Goal: Ask a question: Seek information or help from site administrators or community

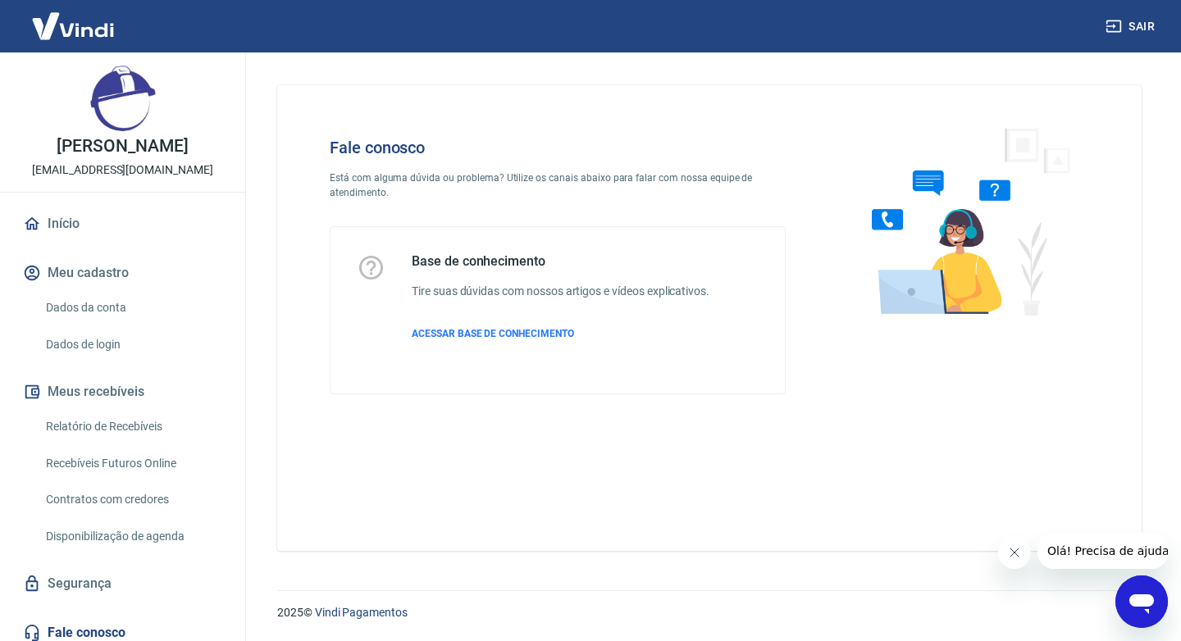
click at [1142, 604] on icon "Abrir janela de mensagens" at bounding box center [1141, 605] width 25 height 20
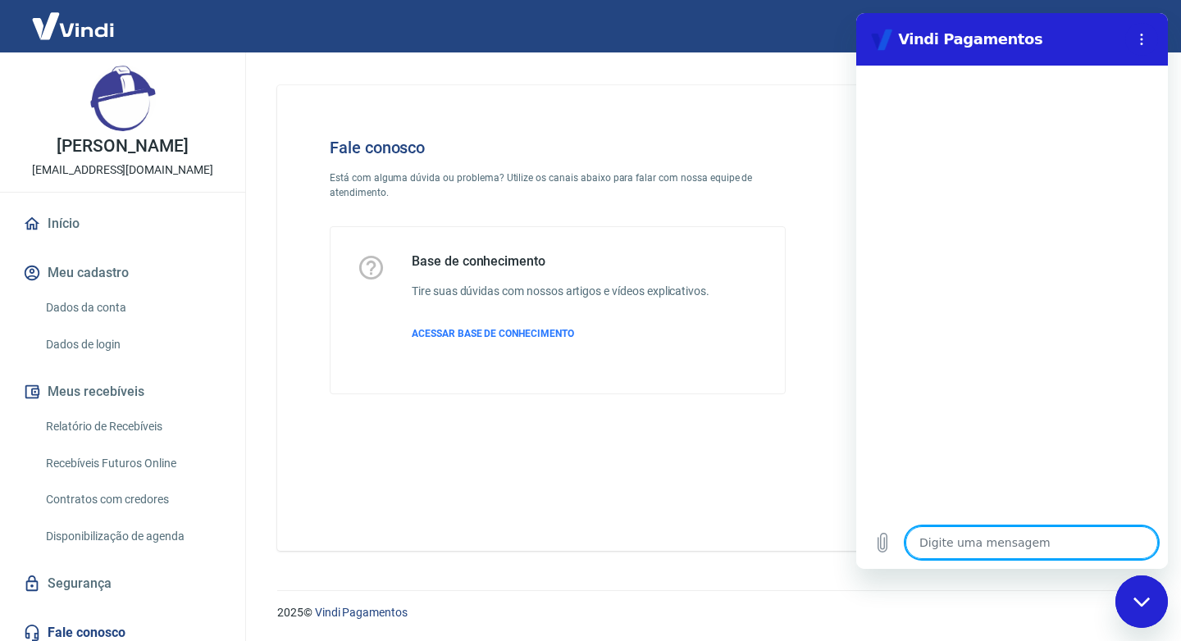
click at [950, 542] on textarea at bounding box center [1031, 543] width 253 height 33
click at [948, 542] on textarea at bounding box center [1031, 543] width 253 height 33
type textarea "b"
type textarea "x"
type textarea "bo"
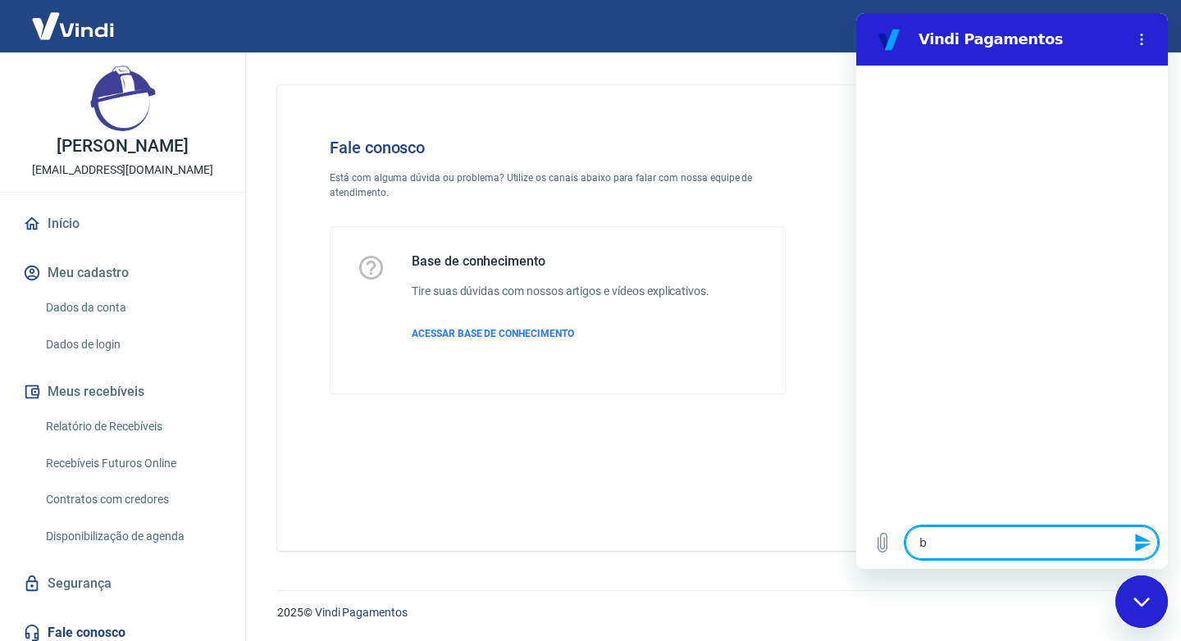
type textarea "x"
type textarea "boa"
type textarea "x"
type textarea "boa"
type textarea "x"
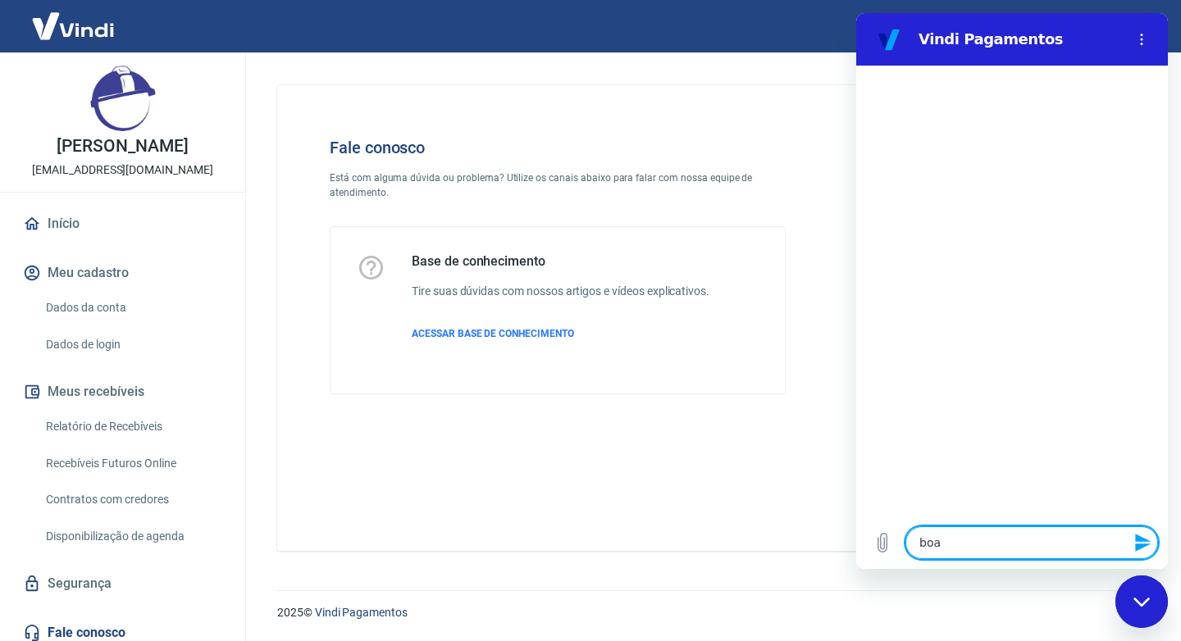
type textarea "boa t"
type textarea "x"
type textarea "boa ta"
type textarea "x"
type textarea "boa tar"
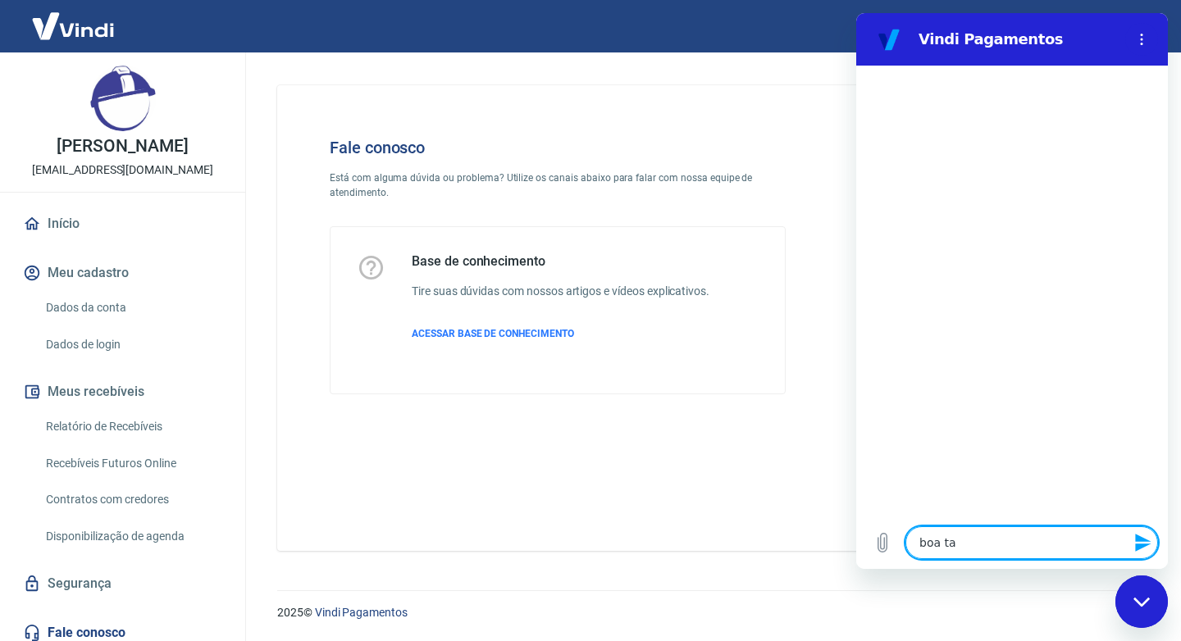
type textarea "x"
type textarea "boa tard"
type textarea "x"
type textarea "boa tarde"
type textarea "x"
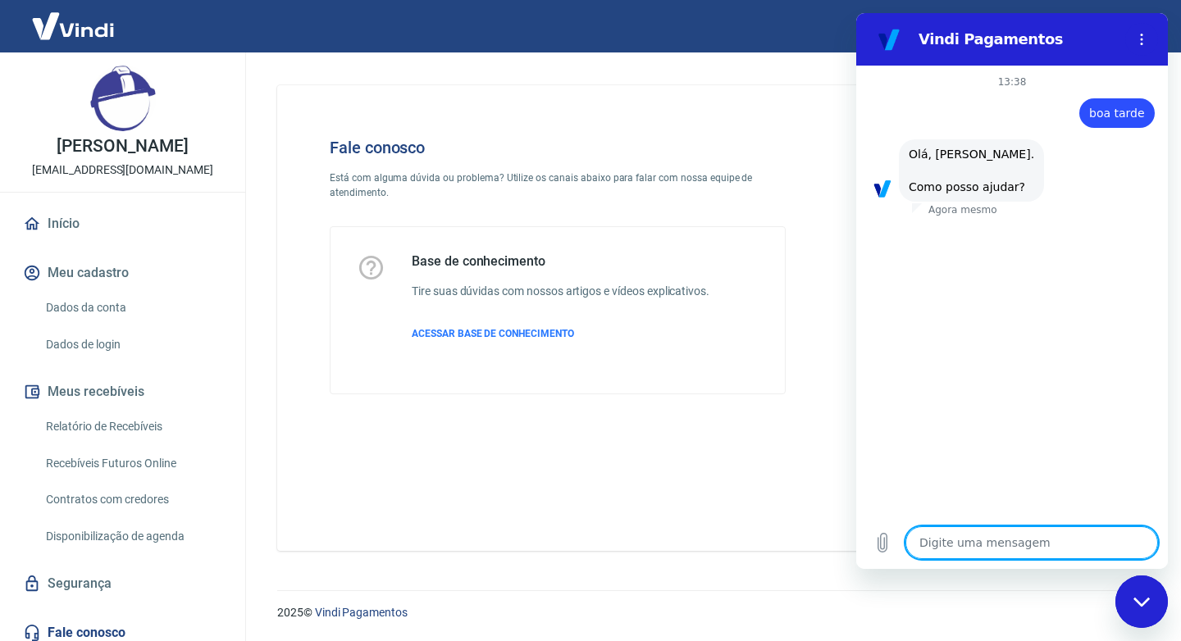
scroll to position [43, 0]
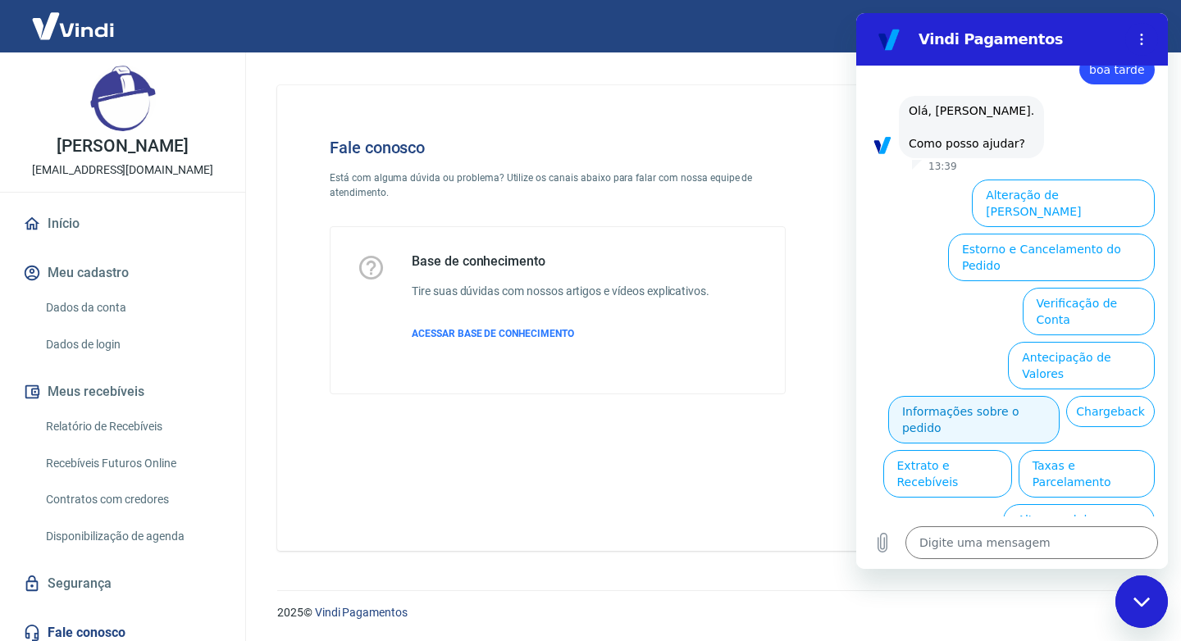
click at [1055, 396] on button "Informações sobre o pedido" at bounding box center [973, 420] width 171 height 48
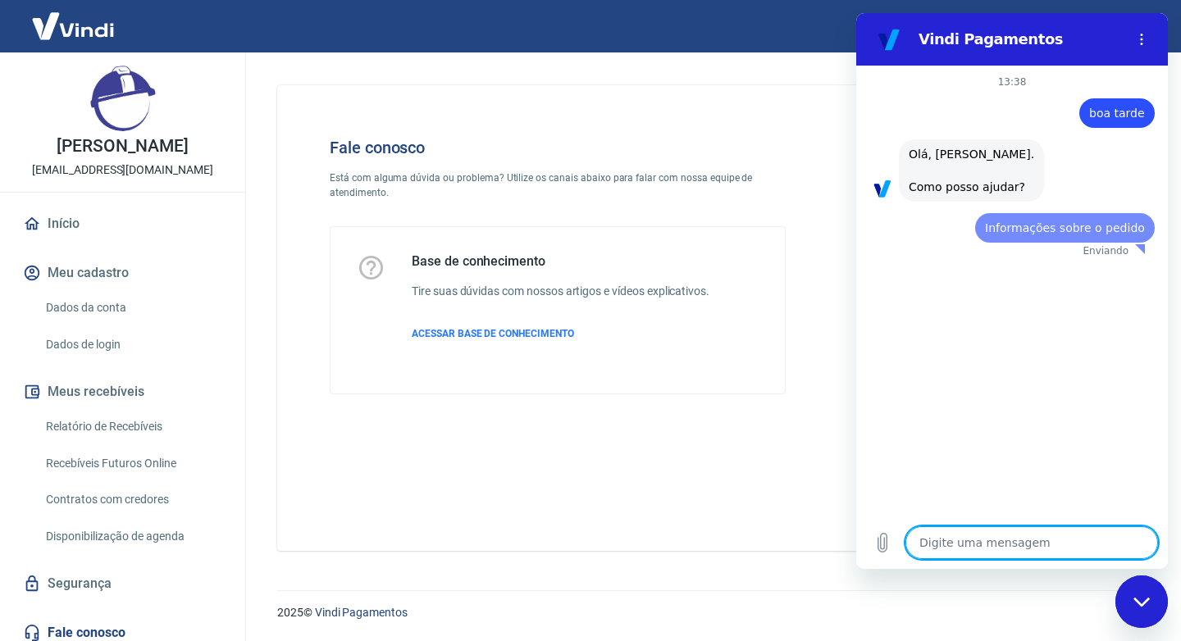
scroll to position [0, 0]
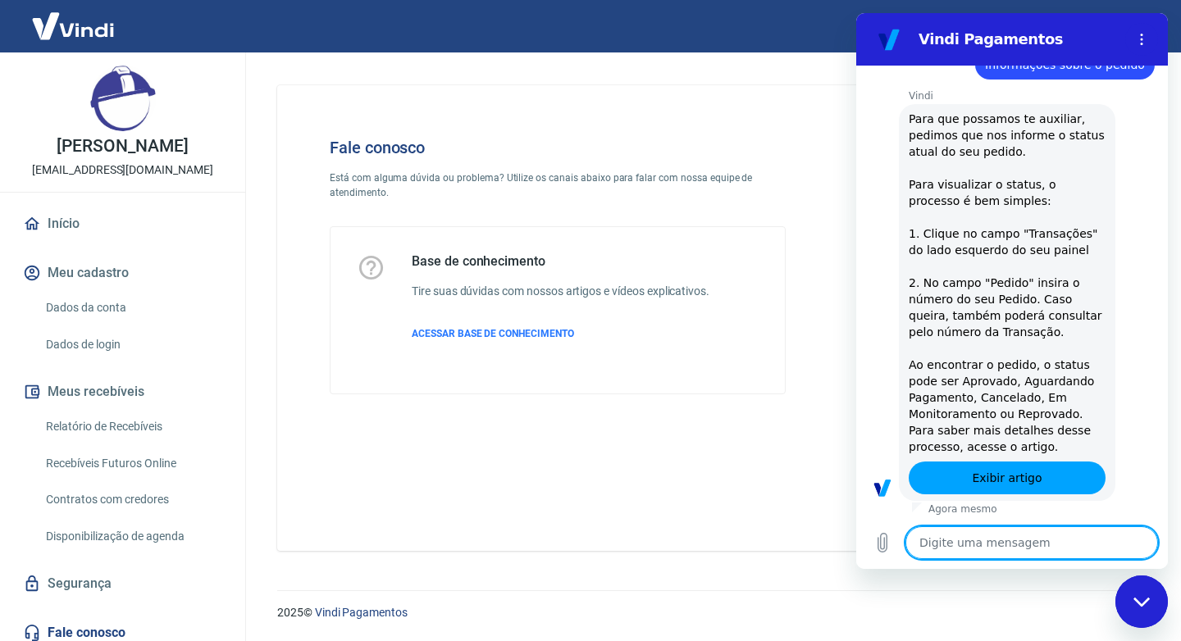
type textarea "x"
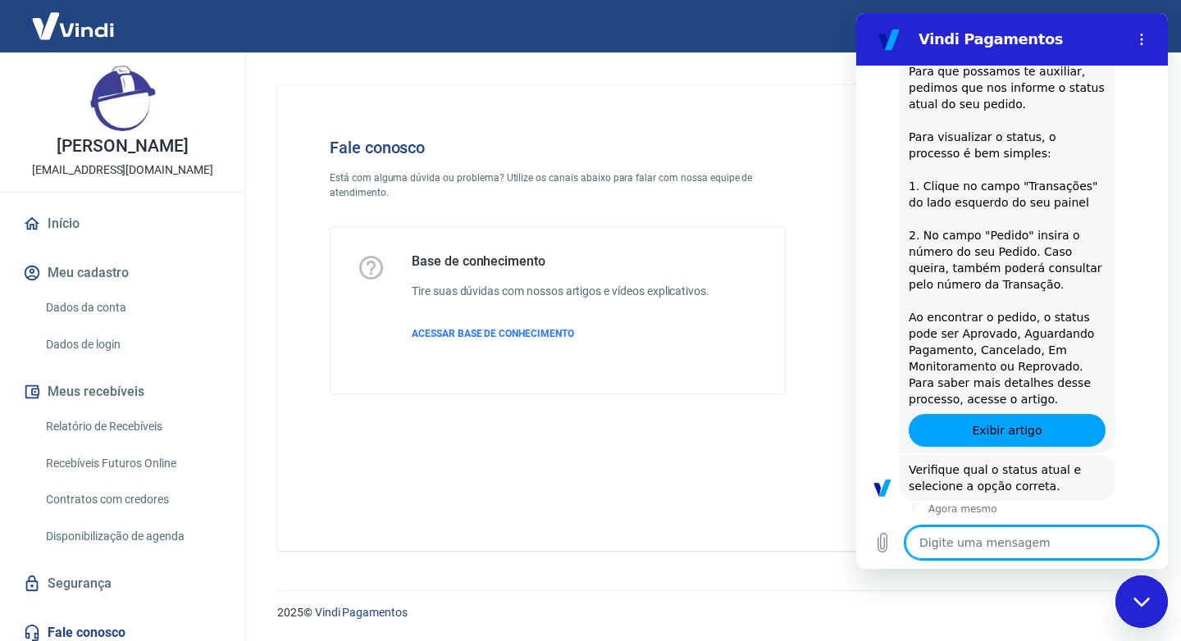
scroll to position [326, 0]
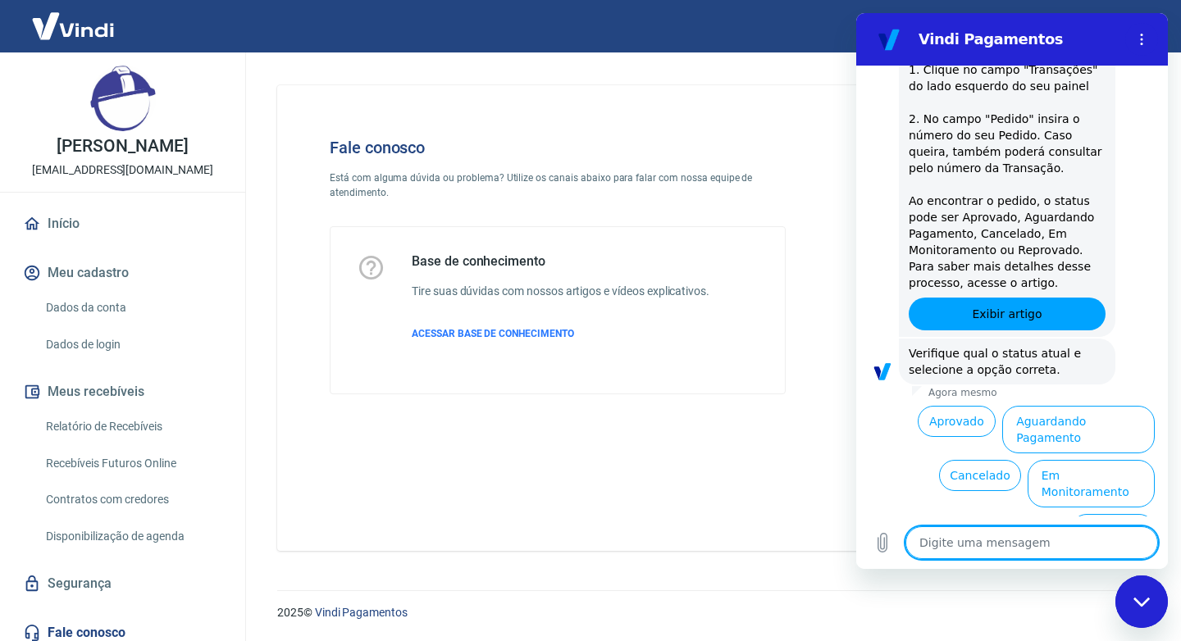
click at [955, 543] on textarea at bounding box center [1031, 543] width 253 height 33
type textarea "o"
type textarea "x"
type textarea "oi"
type textarea "x"
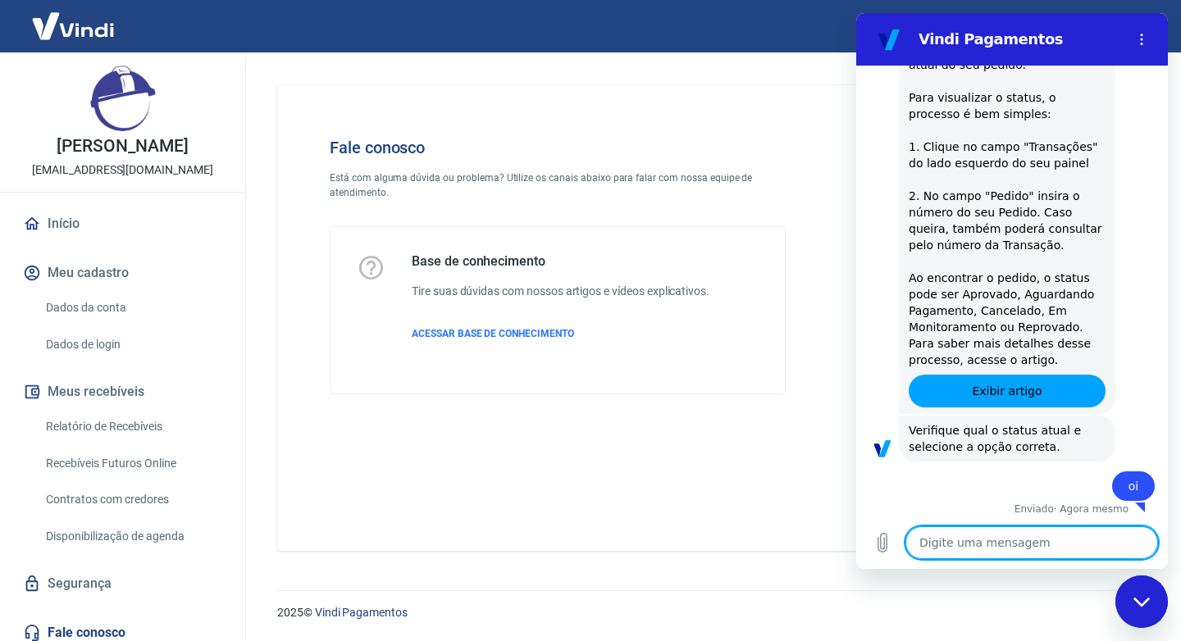
scroll to position [252, 0]
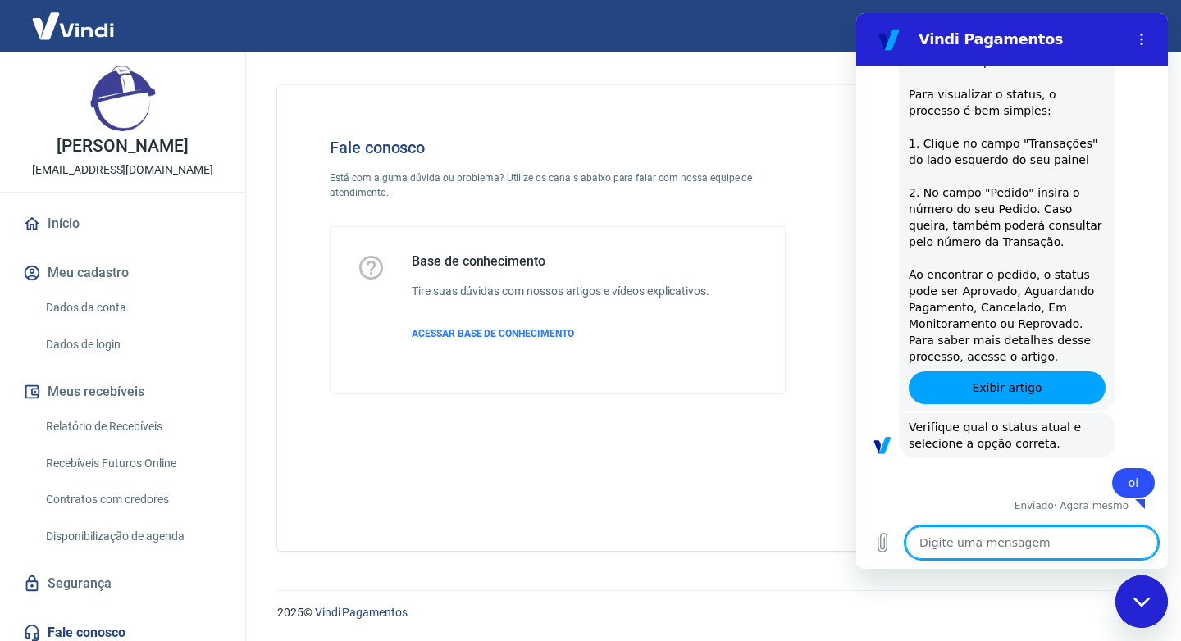
type textarea "x"
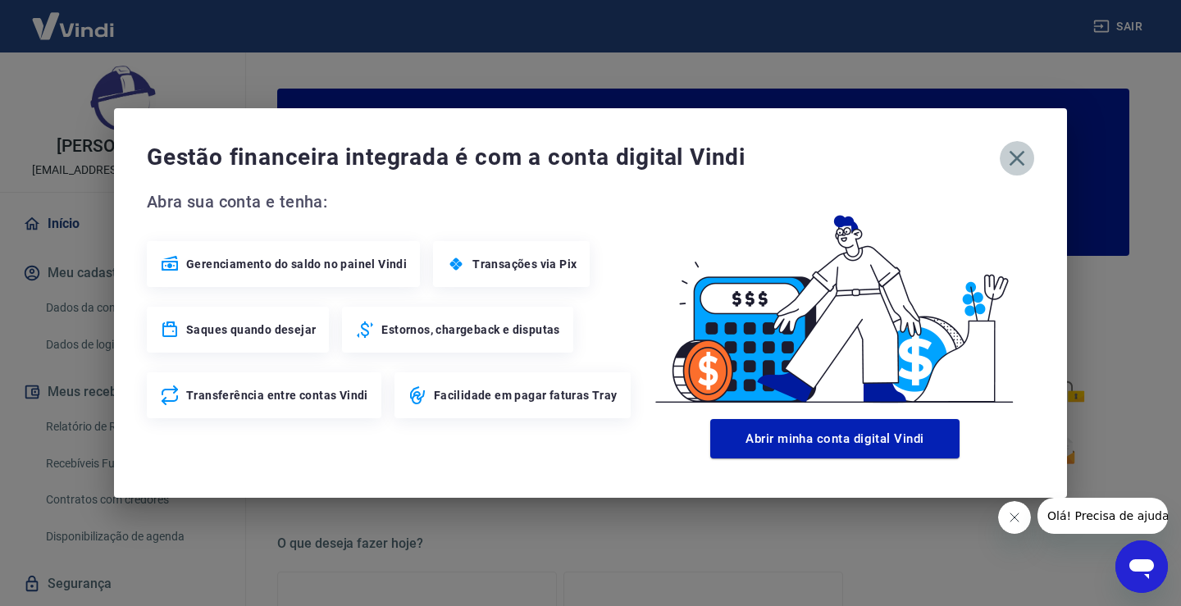
click at [1015, 158] on icon "button" at bounding box center [1017, 158] width 26 height 26
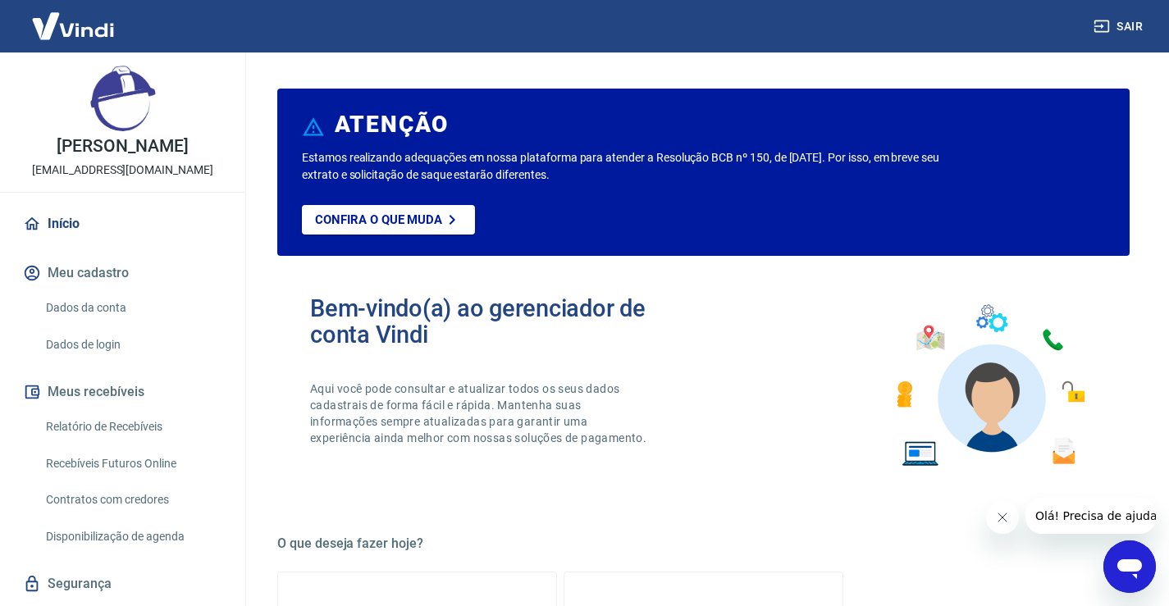
click at [1119, 562] on icon "Abrir janela de mensagens" at bounding box center [1129, 569] width 25 height 20
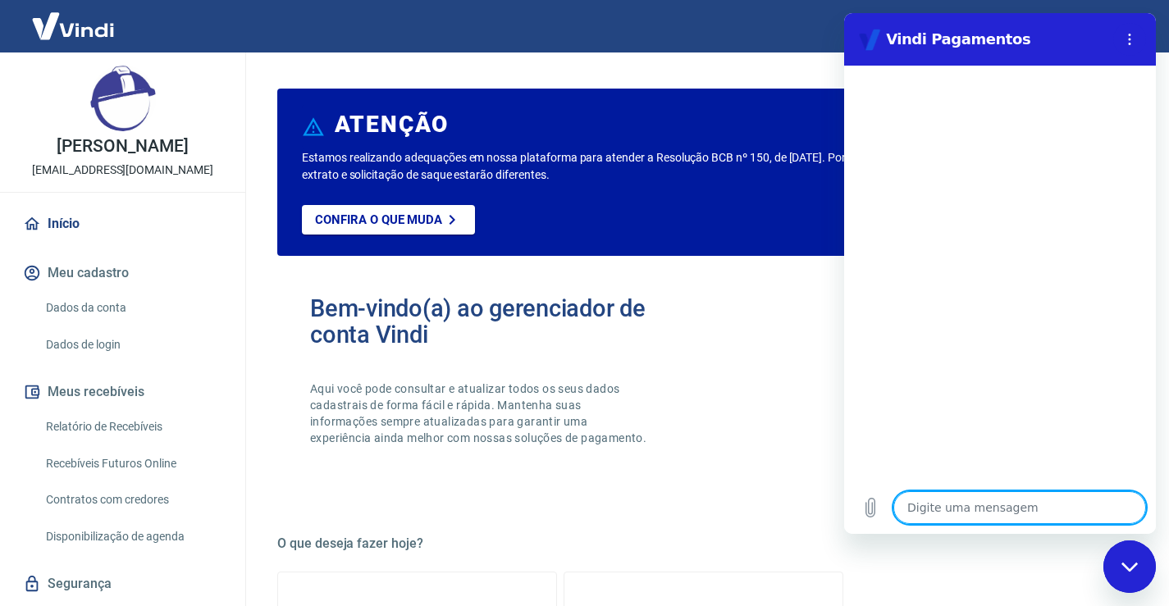
click at [996, 508] on textarea at bounding box center [1019, 507] width 253 height 33
type textarea "p"
type textarea "x"
type textarea "pr"
type textarea "x"
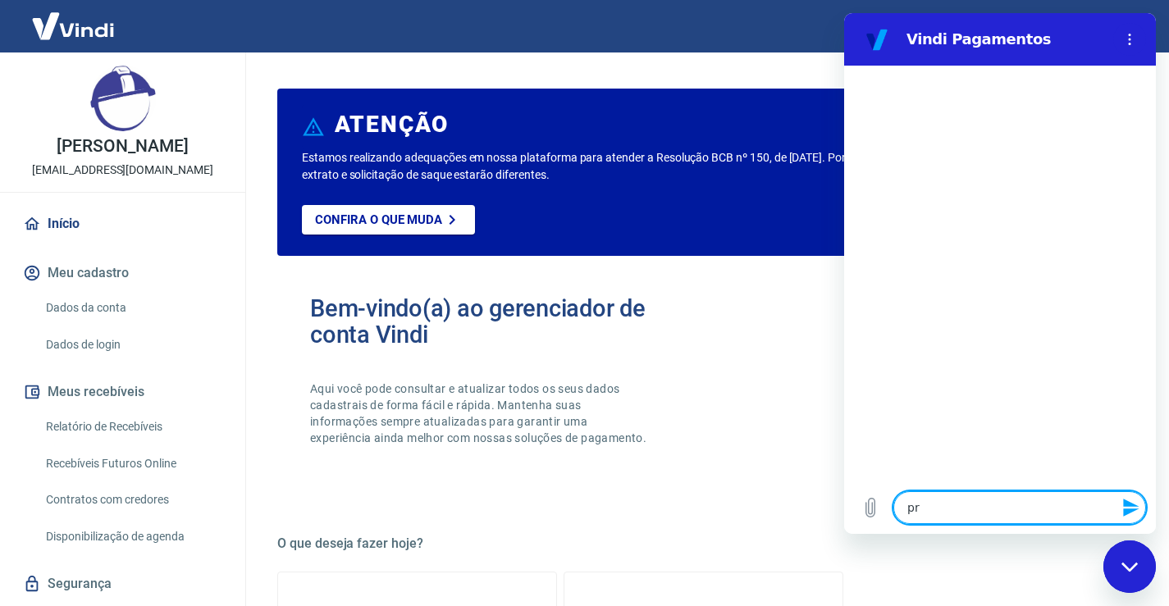
type textarea "pro"
type textarea "x"
type textarea "prob"
type textarea "x"
type textarea "probl"
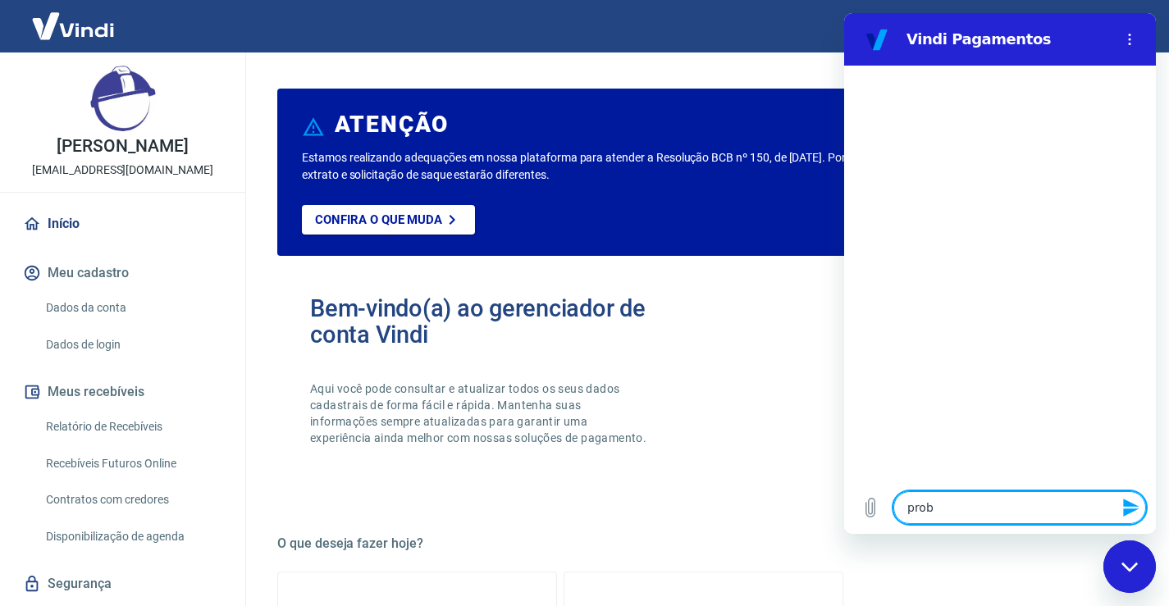
type textarea "x"
type textarea "proble"
type textarea "x"
type textarea "problem"
type textarea "x"
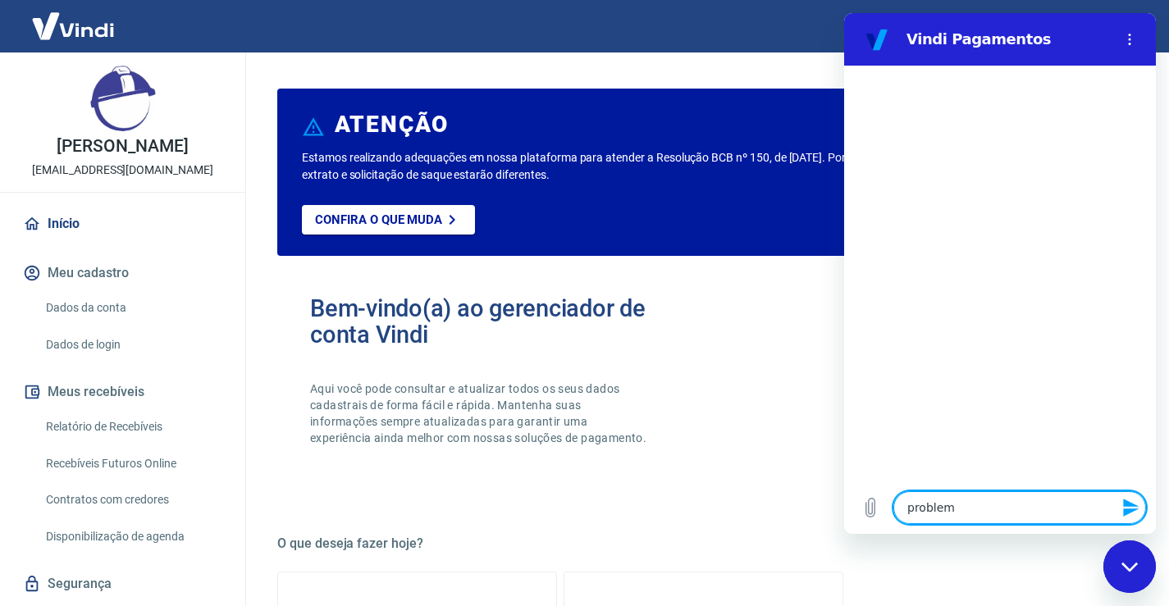
type textarea "problema"
type textarea "x"
type textarea "problema"
type textarea "x"
type textarea "problema n"
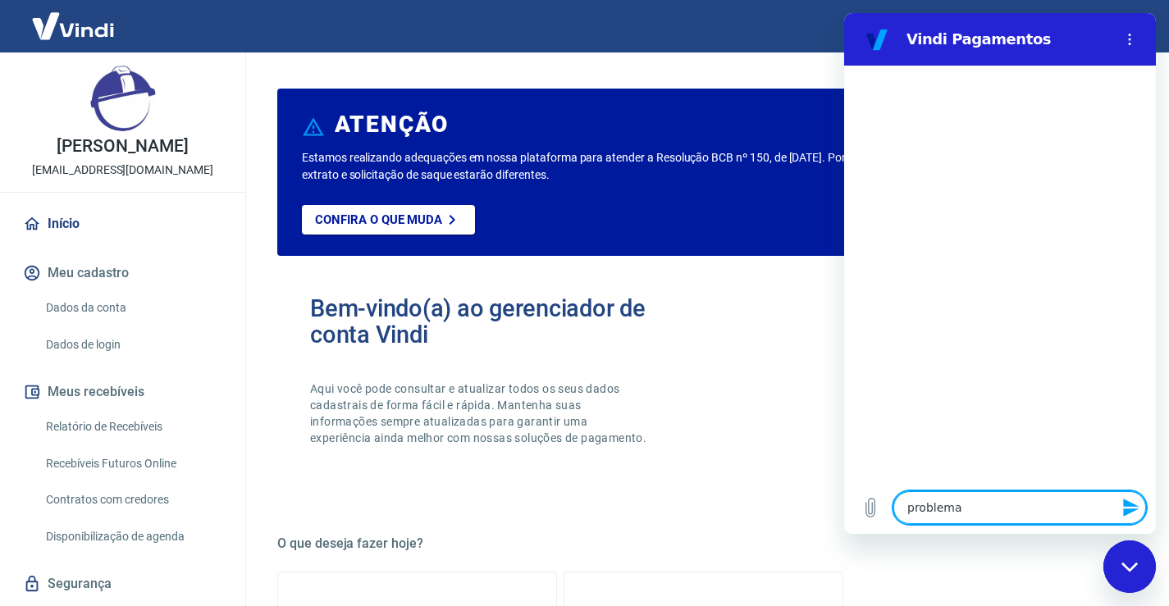
type textarea "x"
type textarea "problema na"
type textarea "x"
type textarea "problema na"
type textarea "x"
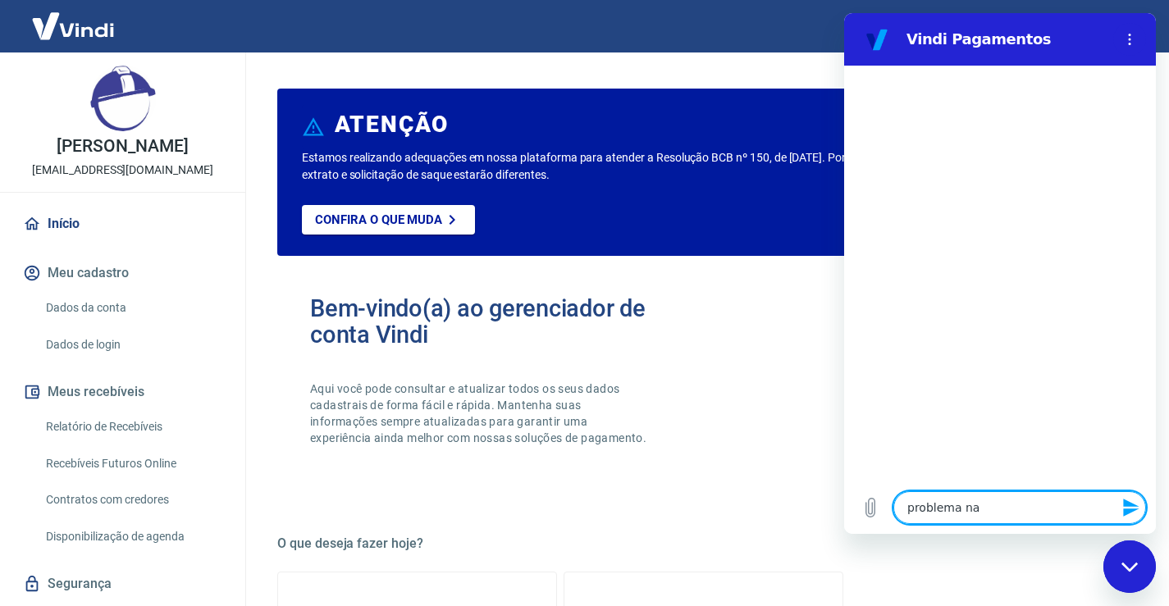
type textarea "problema na m"
type textarea "x"
type textarea "problema na ma"
type textarea "x"
type textarea "problema na maq"
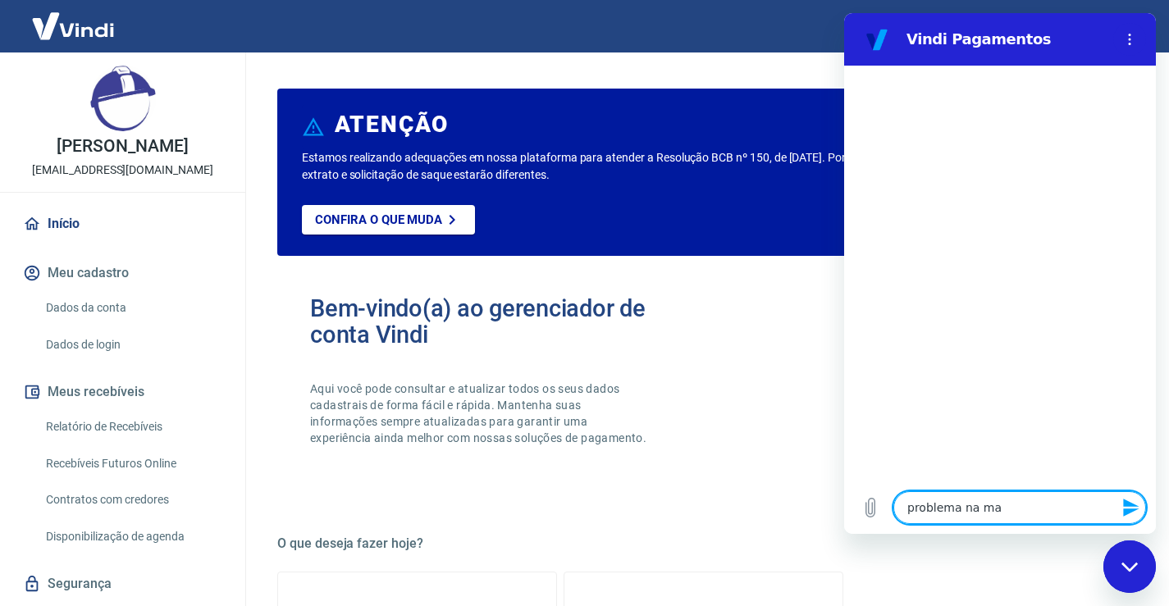
type textarea "x"
type textarea "problema na maqu"
type textarea "x"
type textarea "problema na maqui"
type textarea "x"
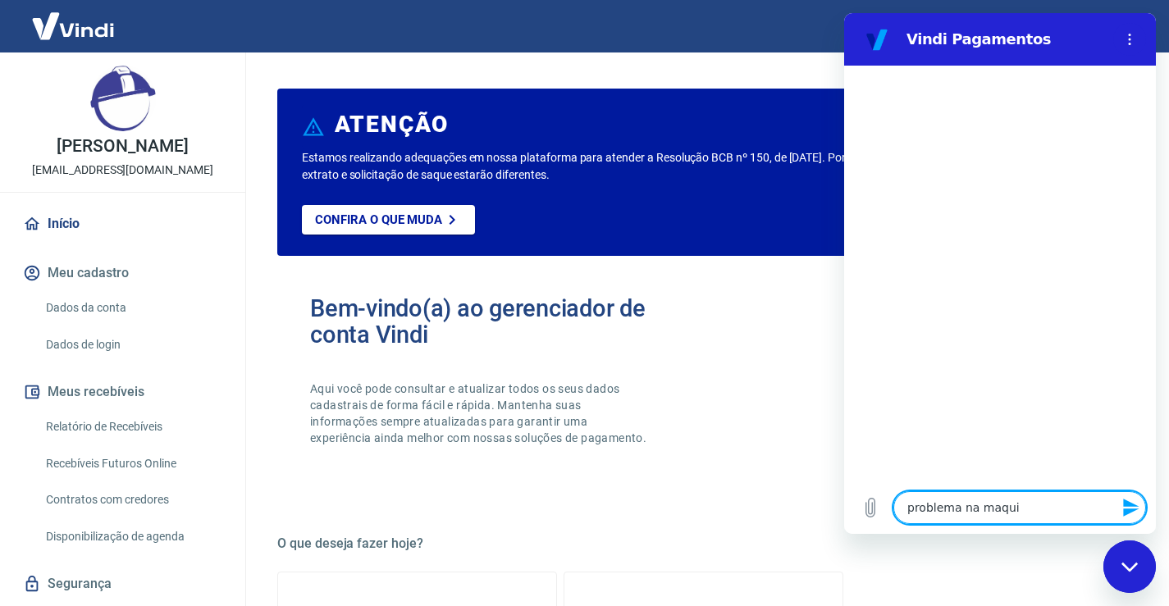
type textarea "problema na maquin"
type textarea "x"
type textarea "problema na maquina"
type textarea "x"
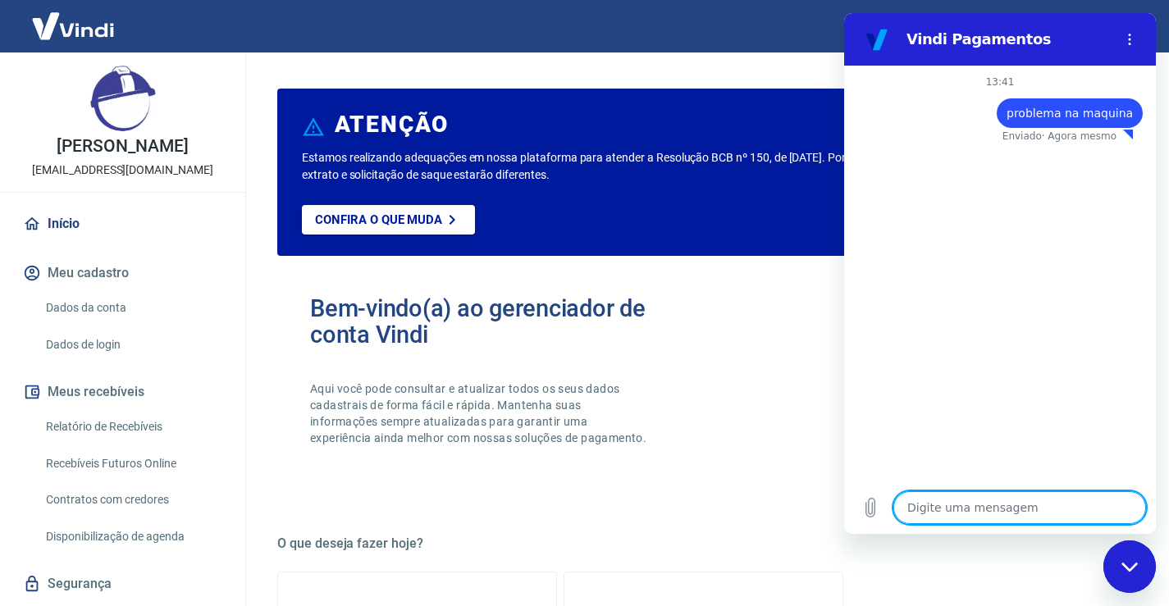
type textarea "x"
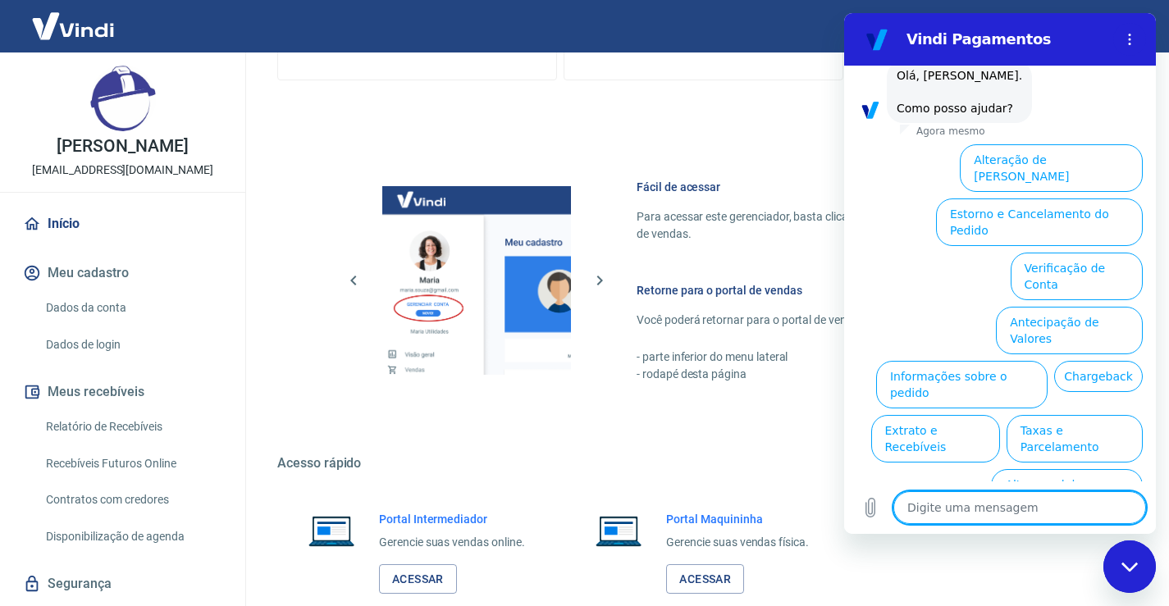
scroll to position [875, 0]
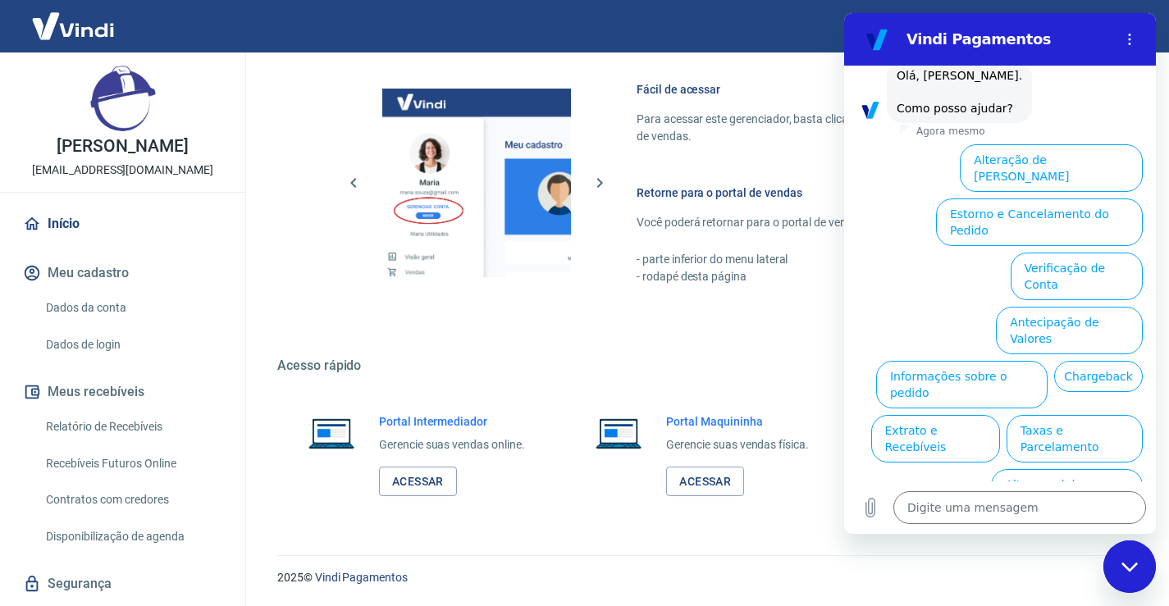
click at [714, 489] on link "Acessar" at bounding box center [705, 482] width 78 height 30
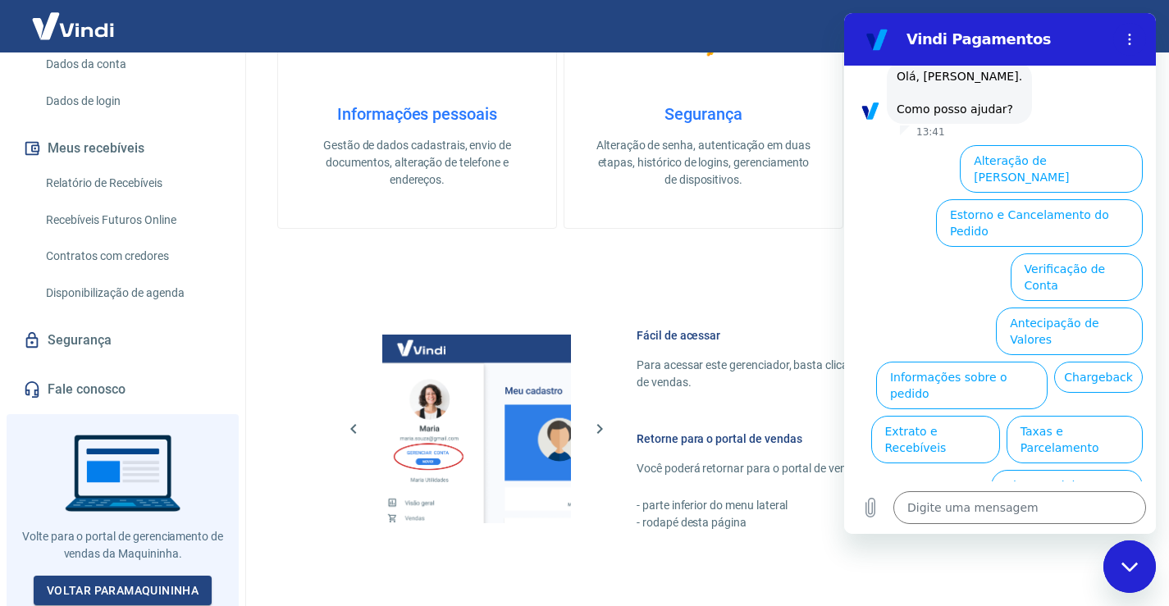
scroll to position [92, 0]
click at [65, 391] on link "Fale conosco" at bounding box center [123, 390] width 206 height 36
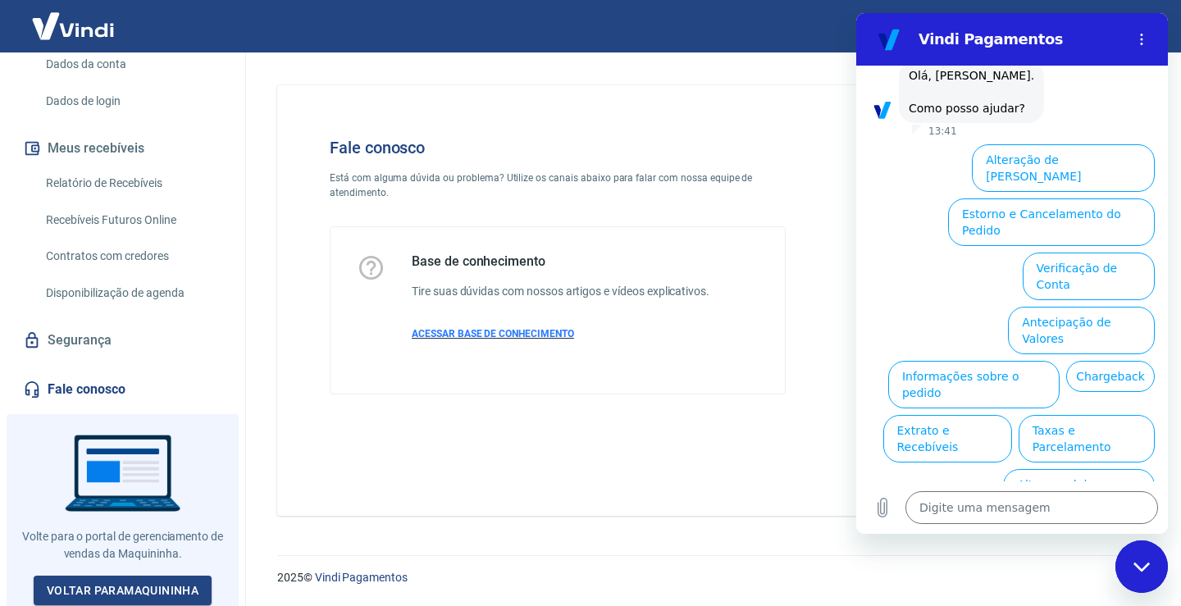
click at [457, 333] on span "ACESSAR BASE DE CONHECIMENTO" at bounding box center [493, 333] width 162 height 11
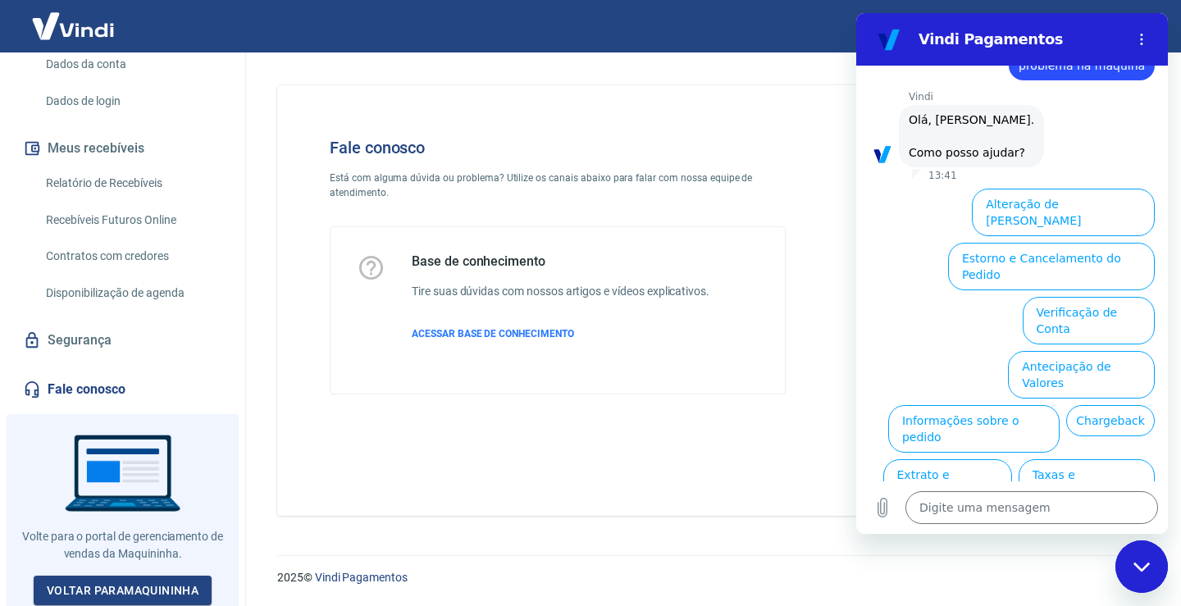
scroll to position [92, 0]
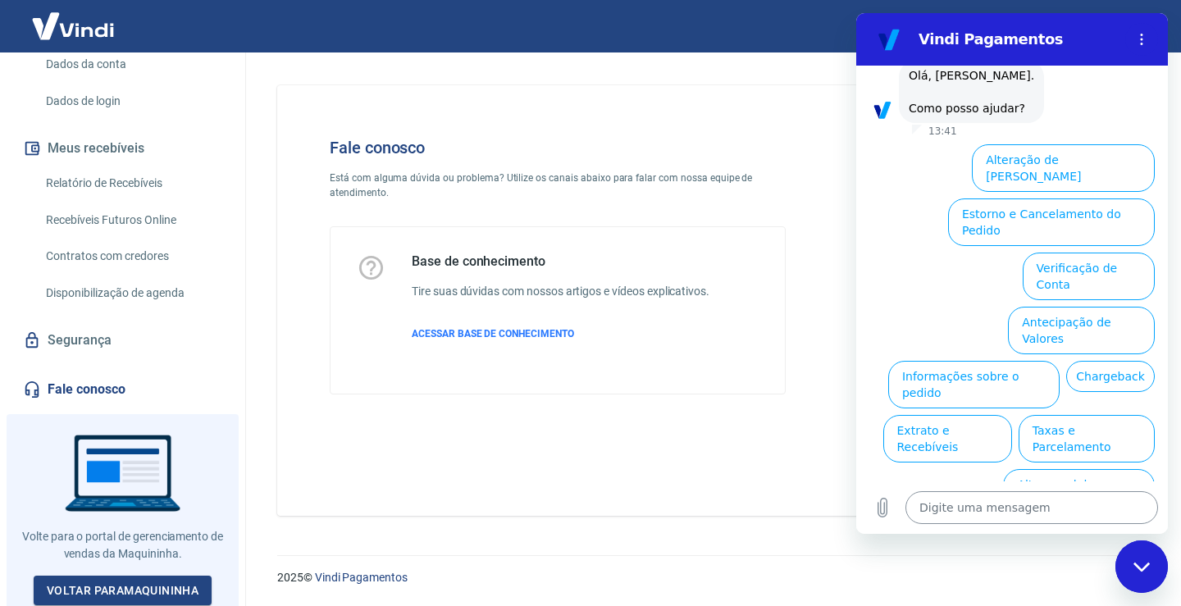
click at [961, 508] on textarea at bounding box center [1031, 507] width 253 height 33
click at [932, 504] on textarea at bounding box center [1031, 507] width 253 height 33
type textarea "m"
type textarea "x"
type textarea "ma"
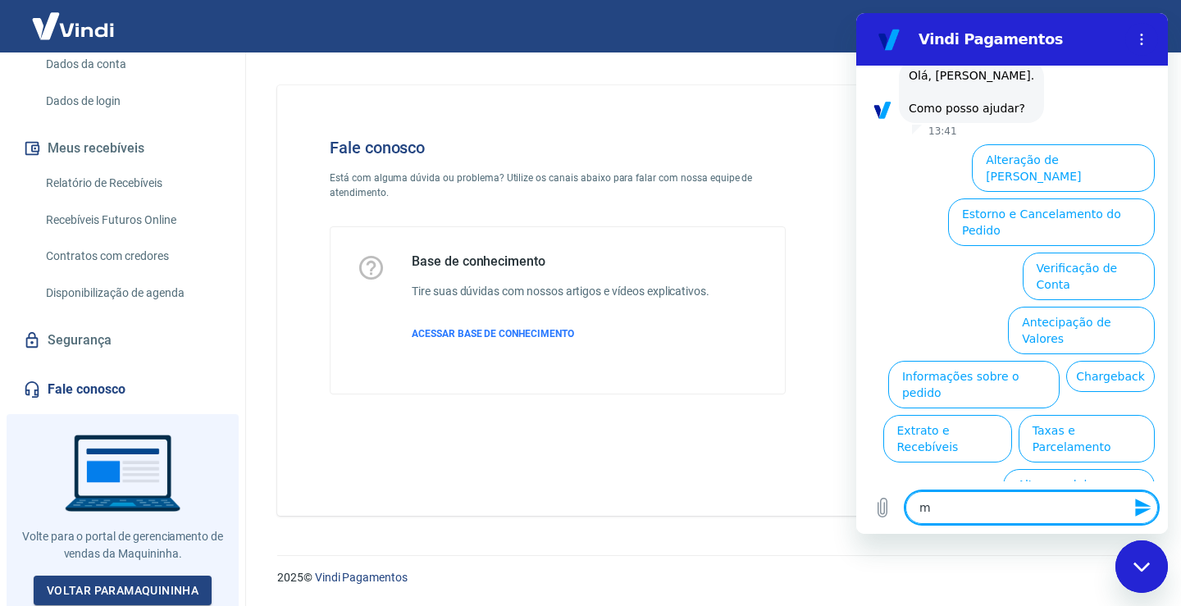
type textarea "x"
type textarea "maq"
type textarea "x"
type textarea "maqu"
type textarea "x"
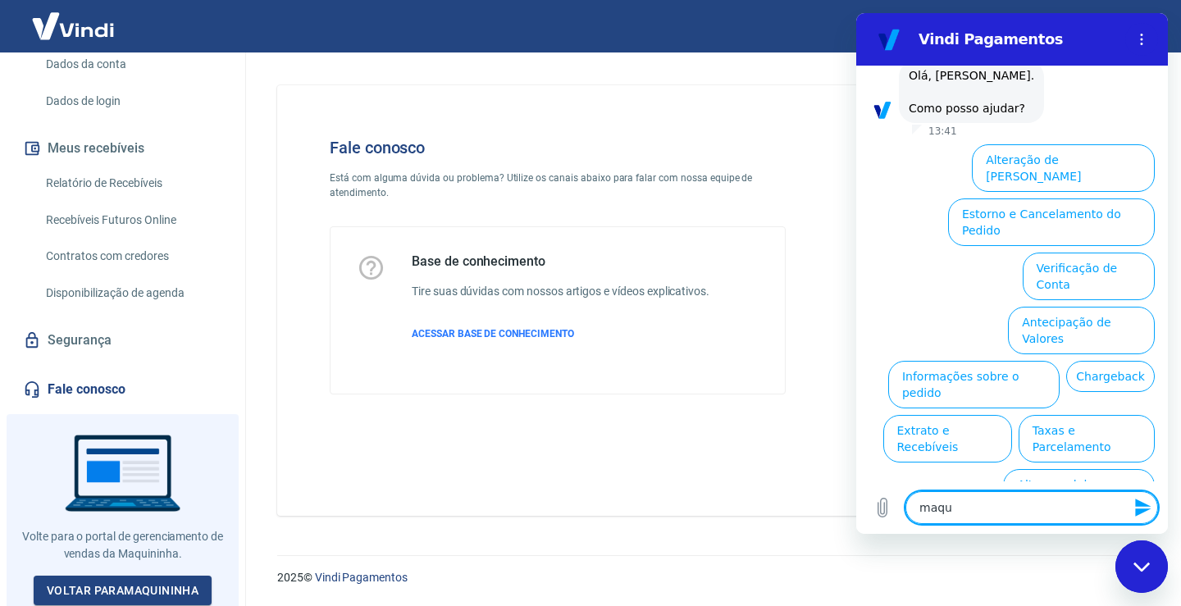
type textarea "maqui"
type textarea "x"
type textarea "maquin"
type textarea "x"
type textarea "maquina"
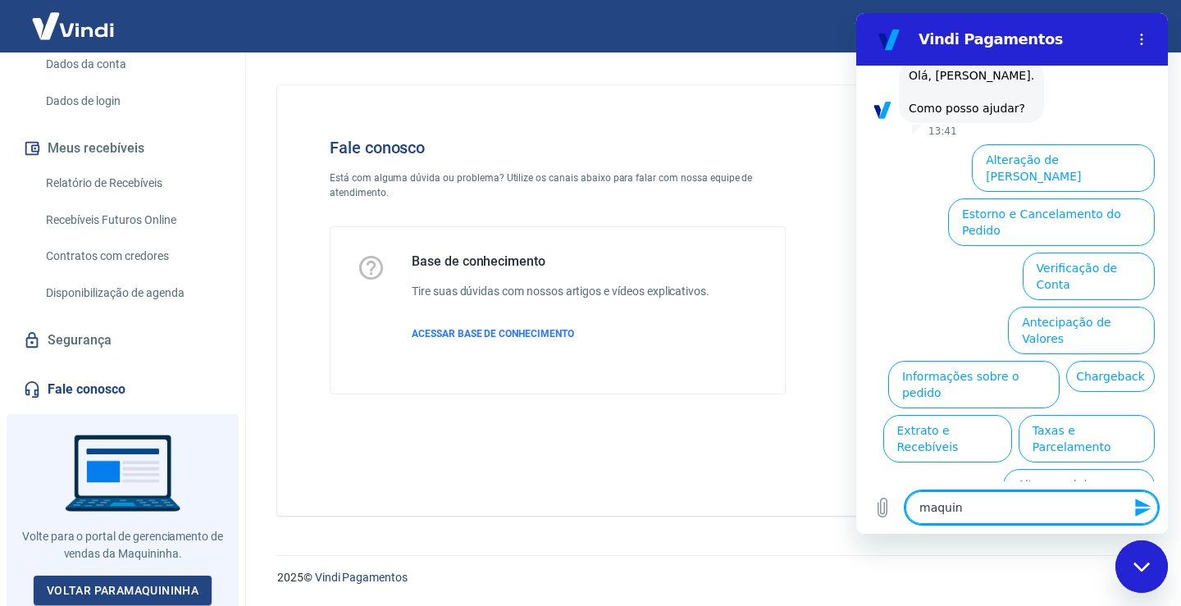
type textarea "x"
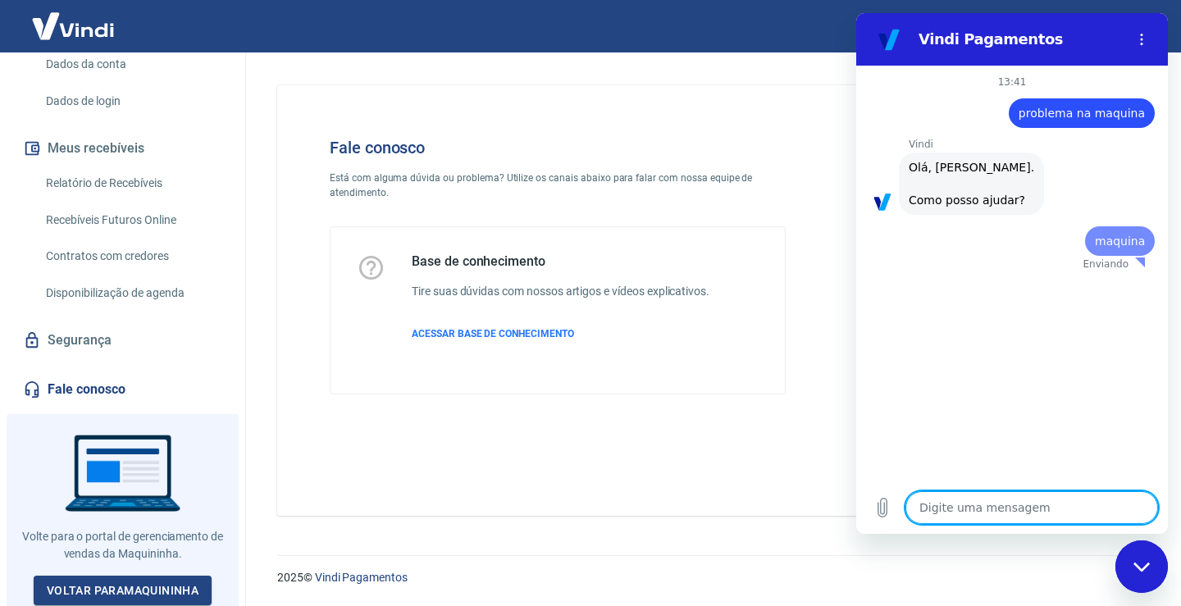
scroll to position [0, 0]
type textarea "x"
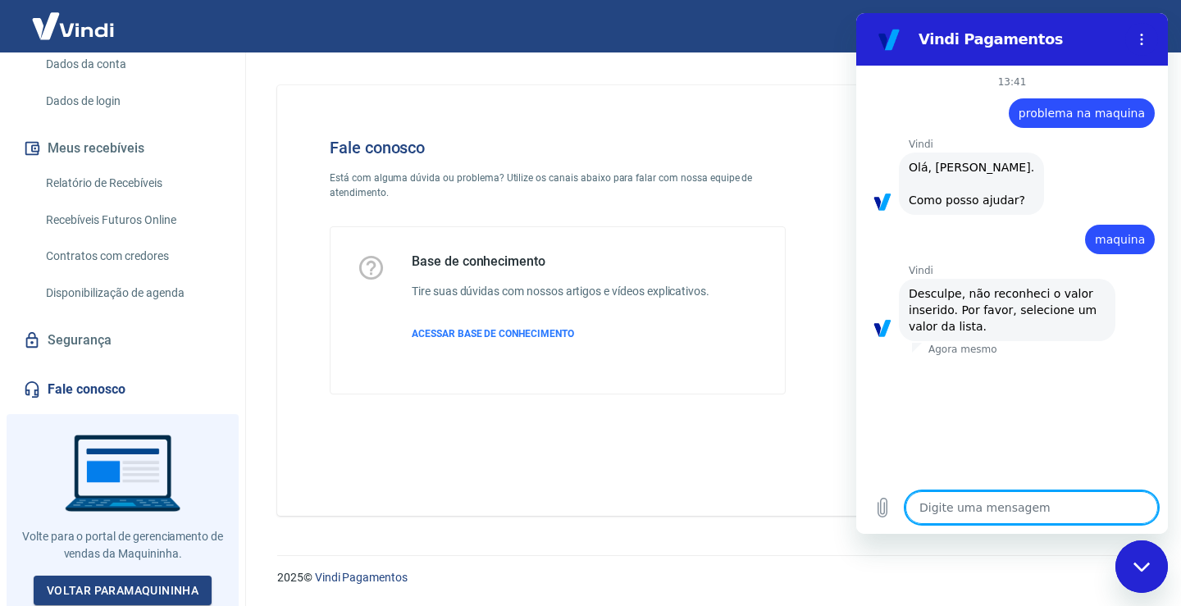
click at [1007, 508] on textarea at bounding box center [1031, 507] width 253 height 33
type textarea "m"
type textarea "x"
type textarea "ma"
type textarea "x"
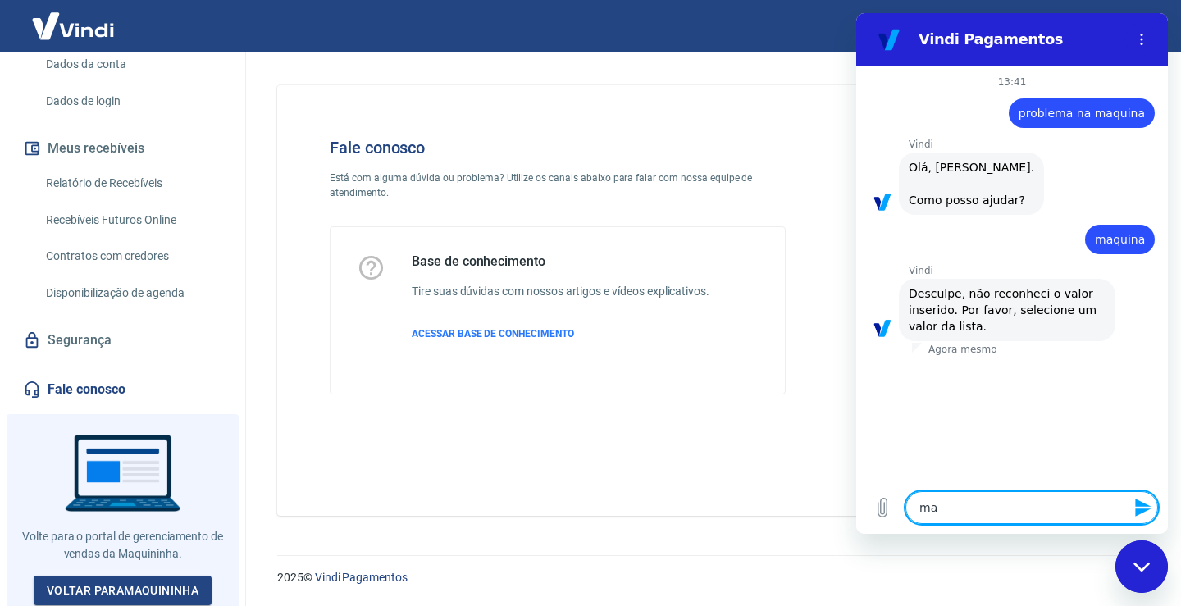
type textarea "maq"
type textarea "x"
type textarea "maqu"
type textarea "x"
type textarea "maqui"
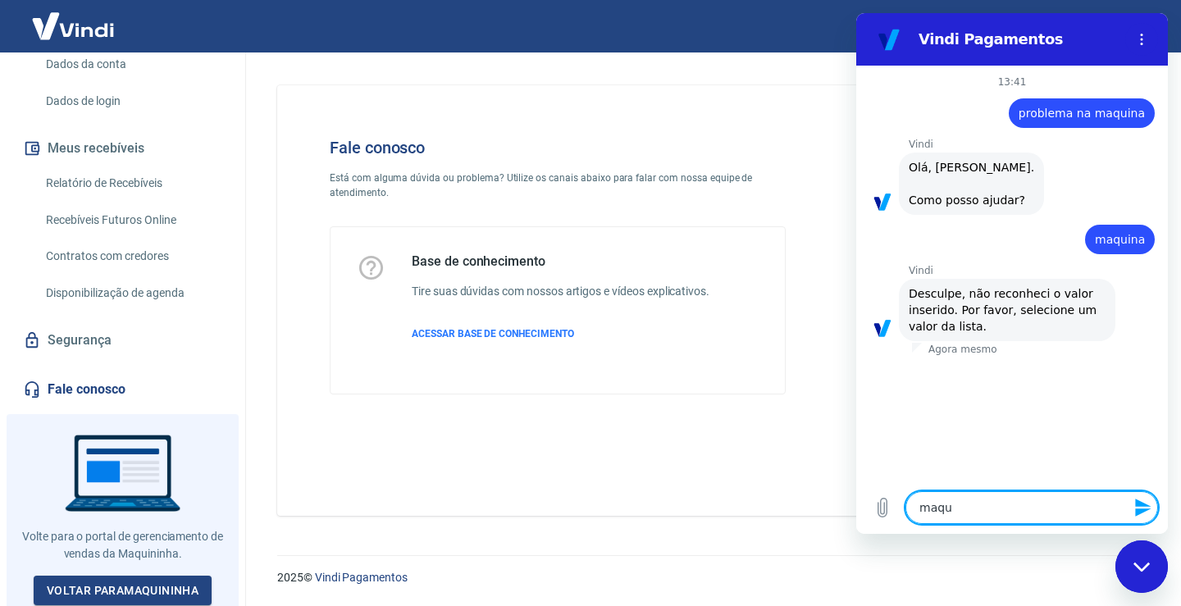
type textarea "x"
type textarea "maquin"
type textarea "x"
type textarea "maquina"
type textarea "x"
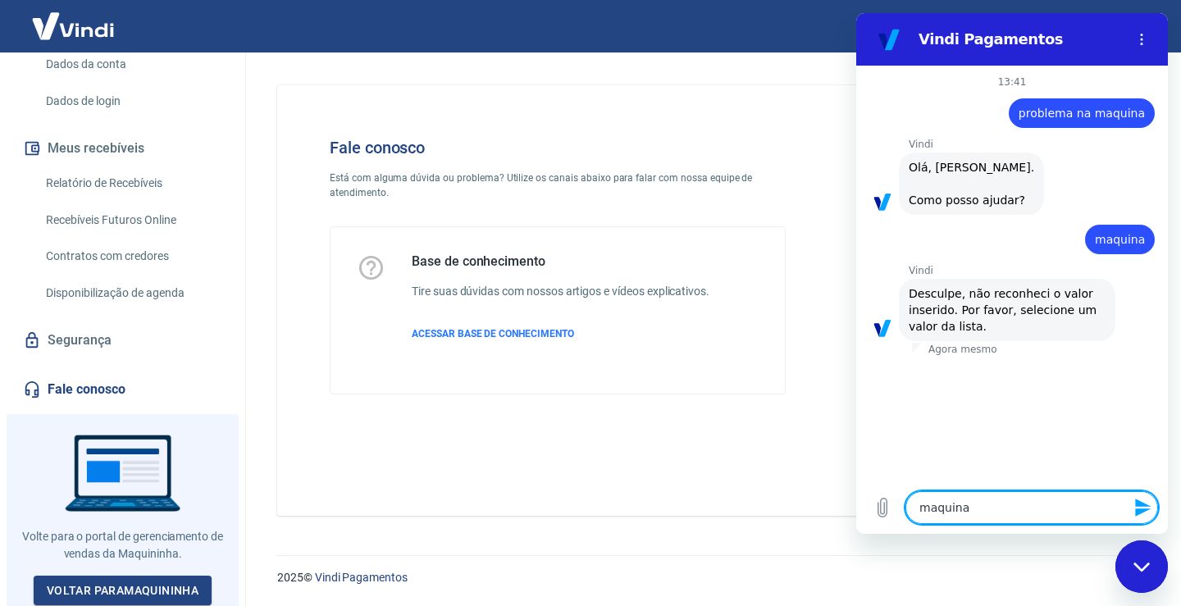
type textarea "maquina"
type textarea "x"
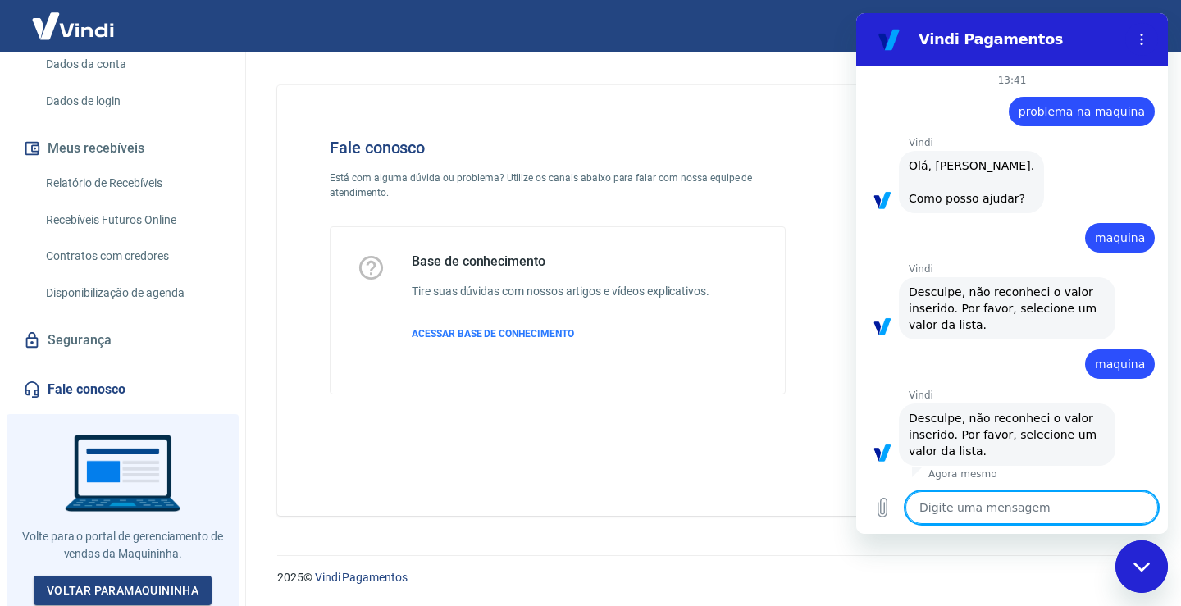
scroll to position [5, 0]
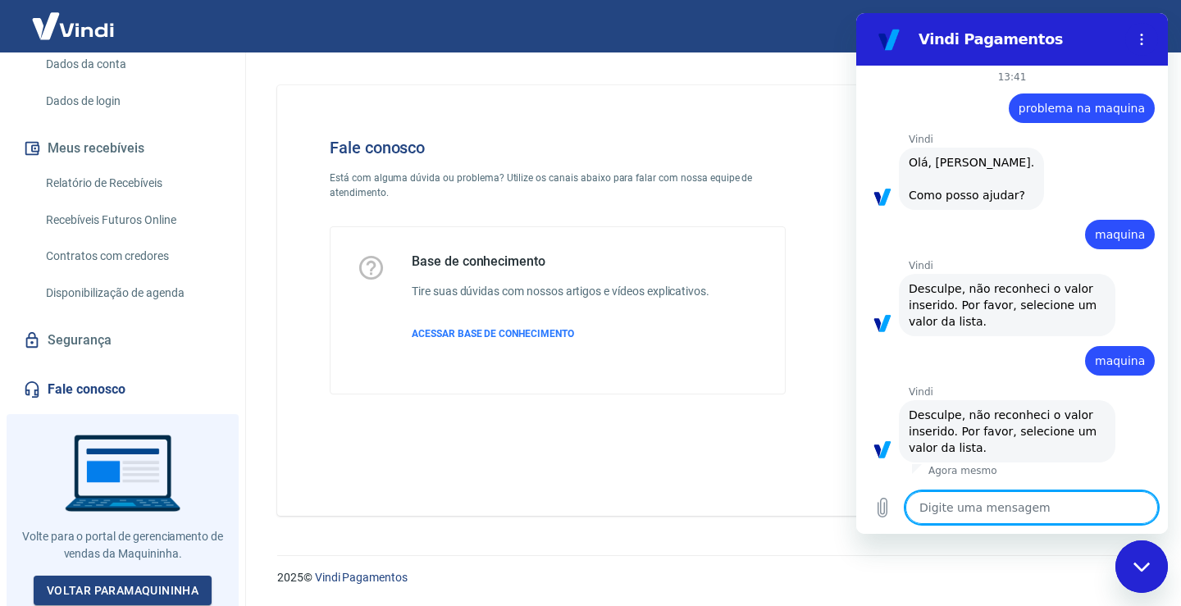
type textarea "m"
type textarea "x"
type textarea "ma"
type textarea "x"
type textarea "maq"
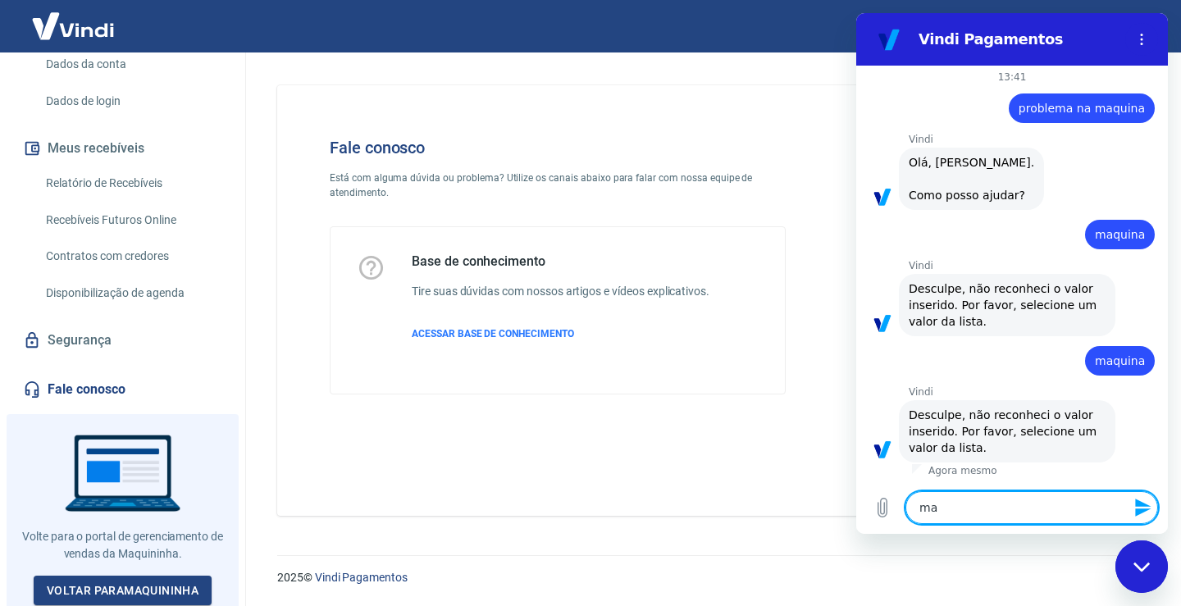
type textarea "x"
type textarea "maqu"
type textarea "x"
type textarea "maqui"
type textarea "x"
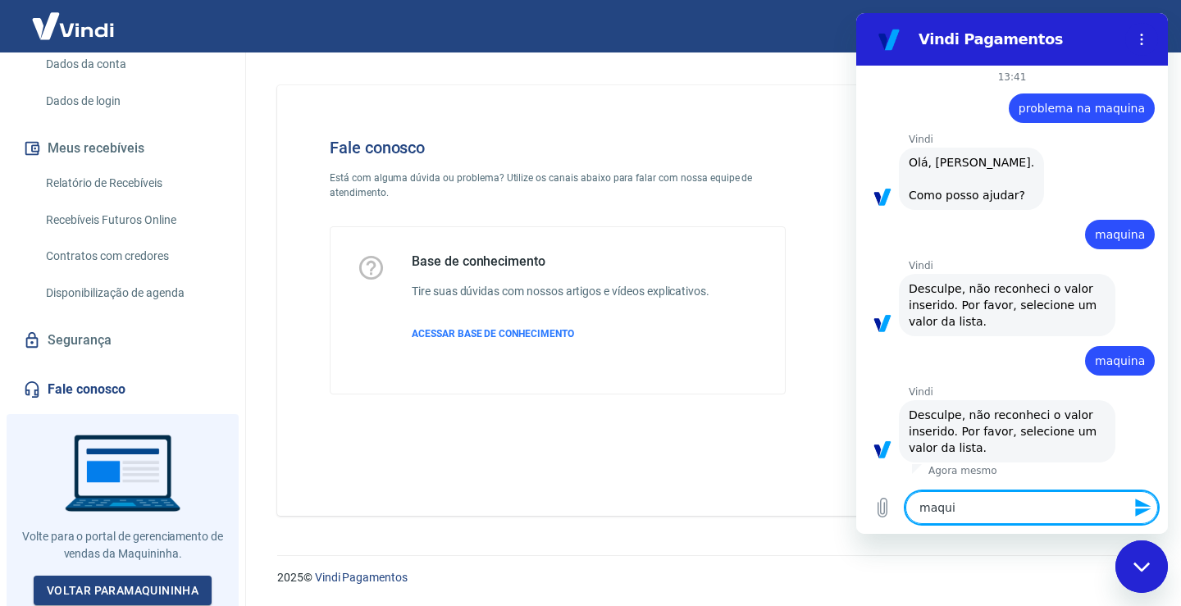
type textarea "maquin"
type textarea "x"
type textarea "maquina"
type textarea "x"
type textarea "maquina"
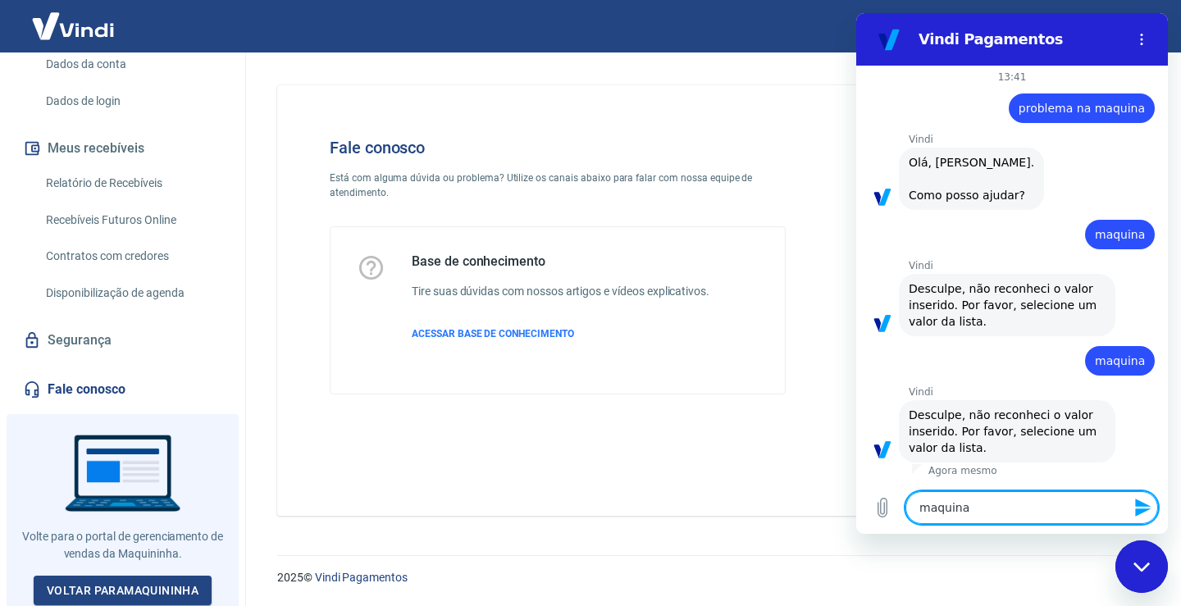
type textarea "x"
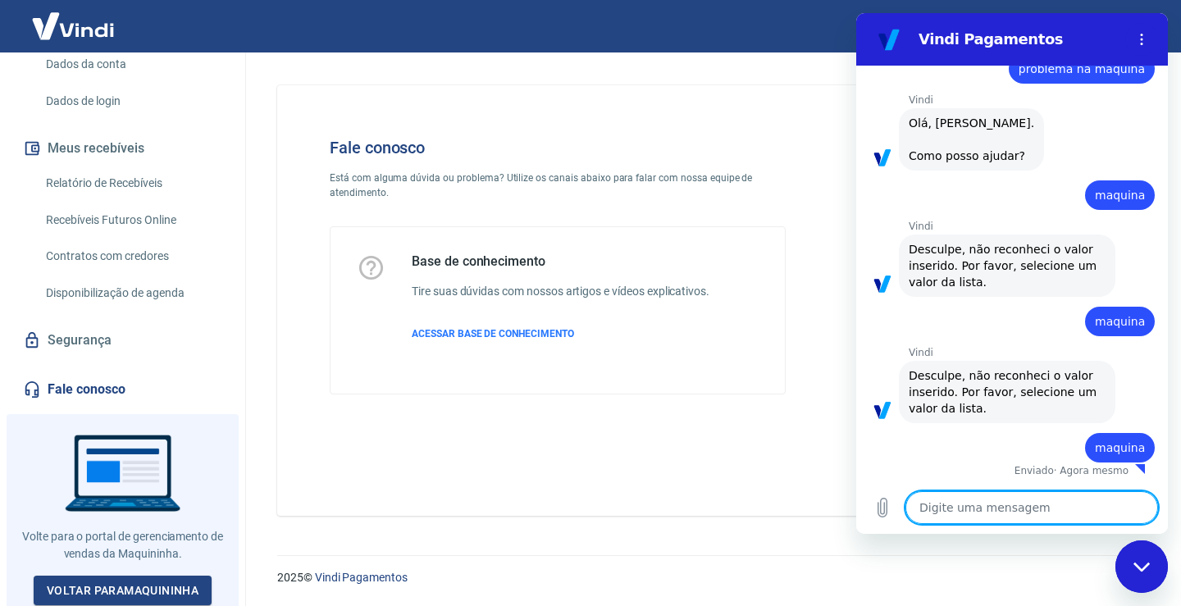
type textarea "x"
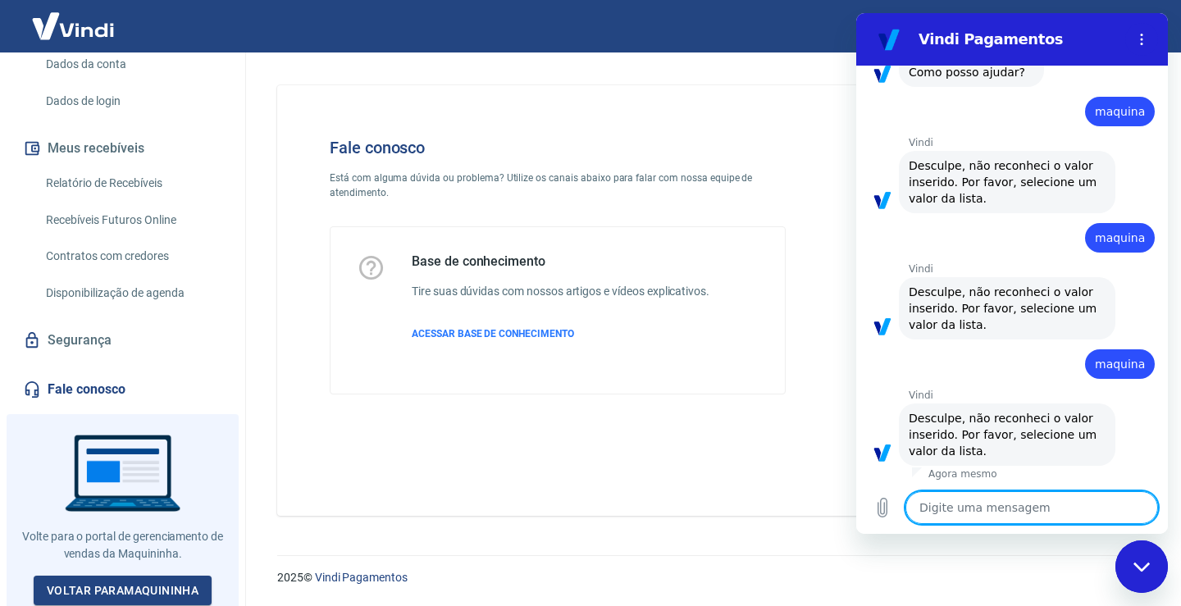
scroll to position [131, 0]
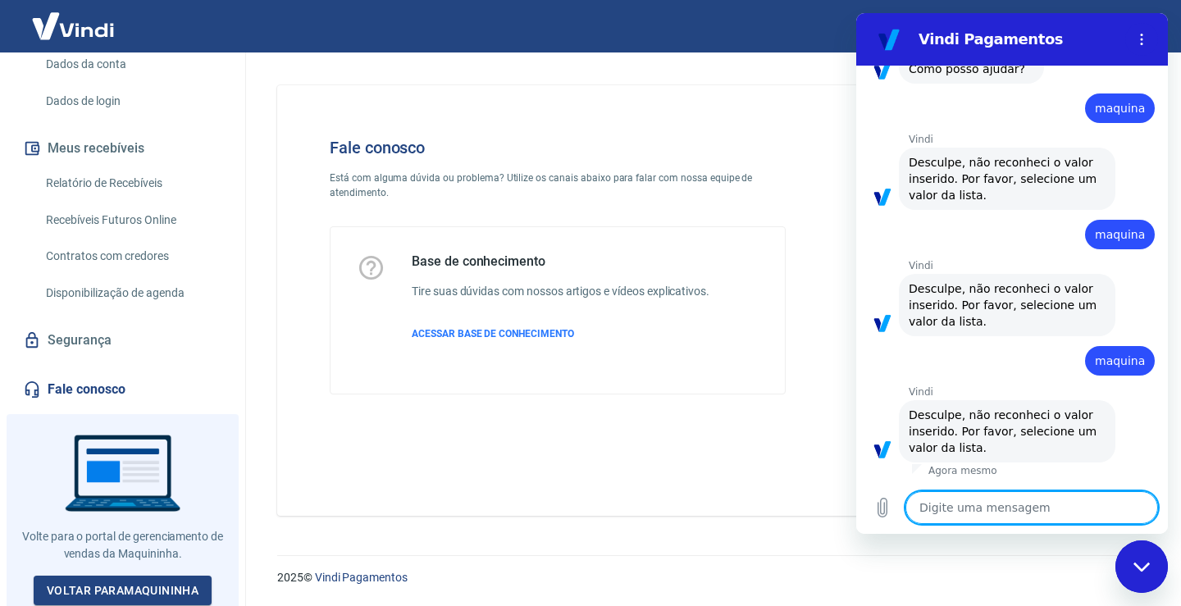
type textarea "m"
type textarea "x"
type textarea "ma"
type textarea "x"
type textarea "maq"
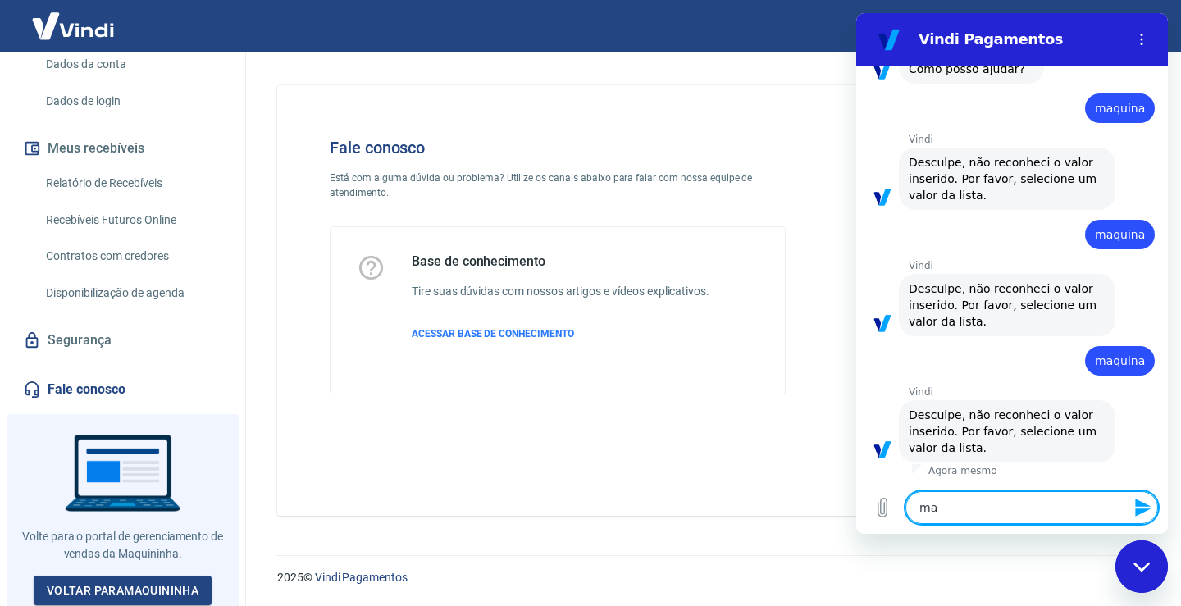
type textarea "x"
type textarea "maqu"
type textarea "x"
type textarea "maqui"
type textarea "x"
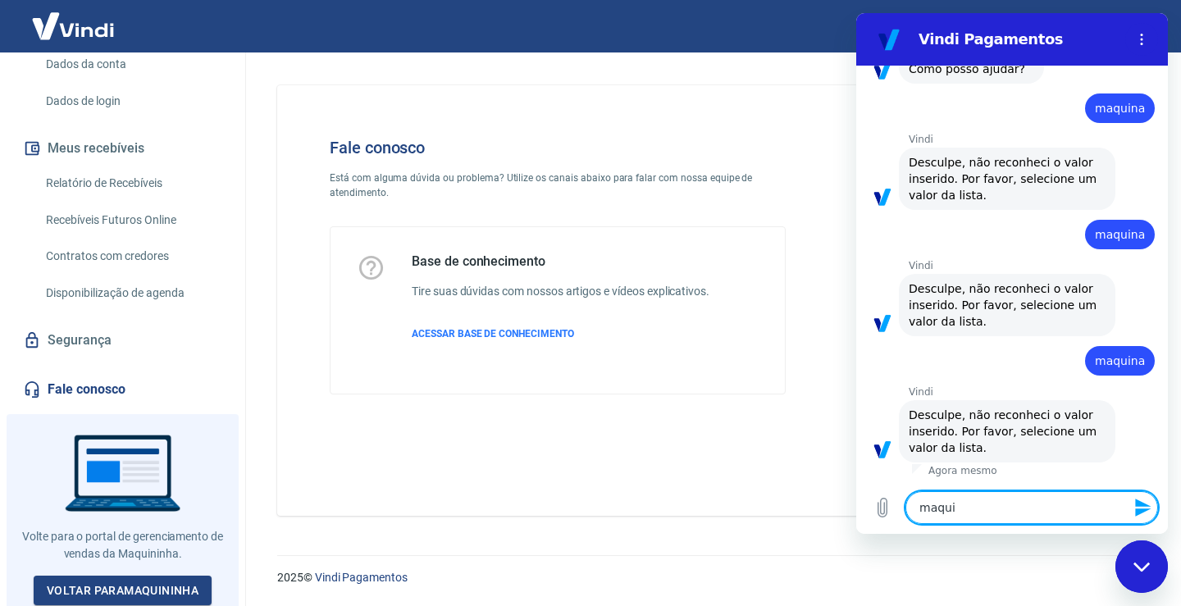
type textarea "maquin"
type textarea "x"
type textarea "maquina"
type textarea "x"
type textarea "maquina"
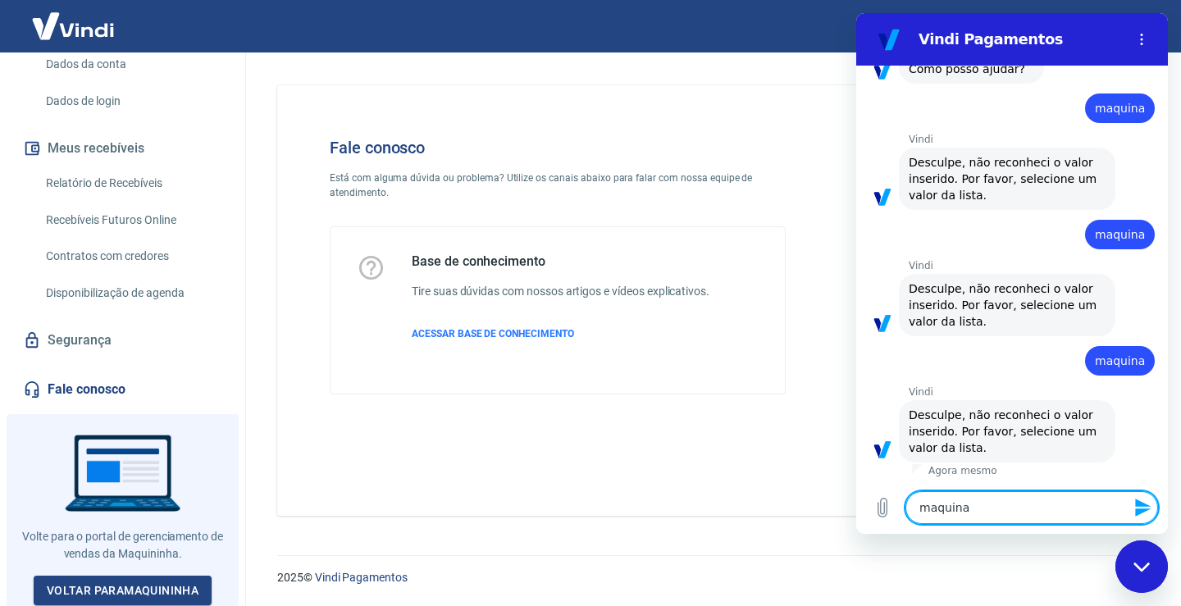
type textarea "x"
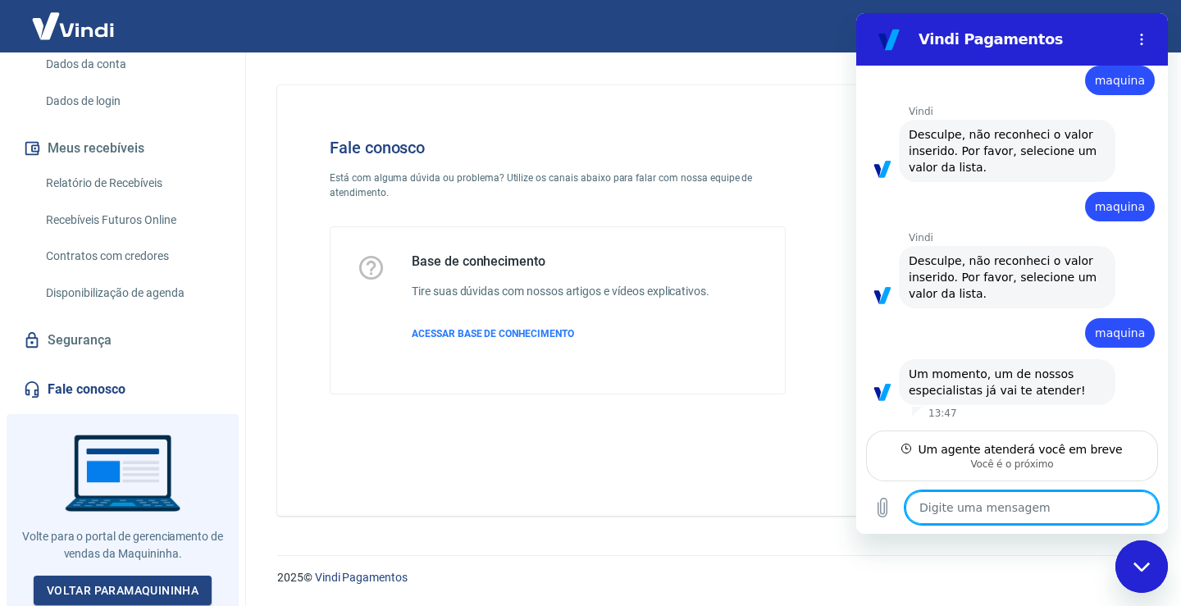
scroll to position [285, 0]
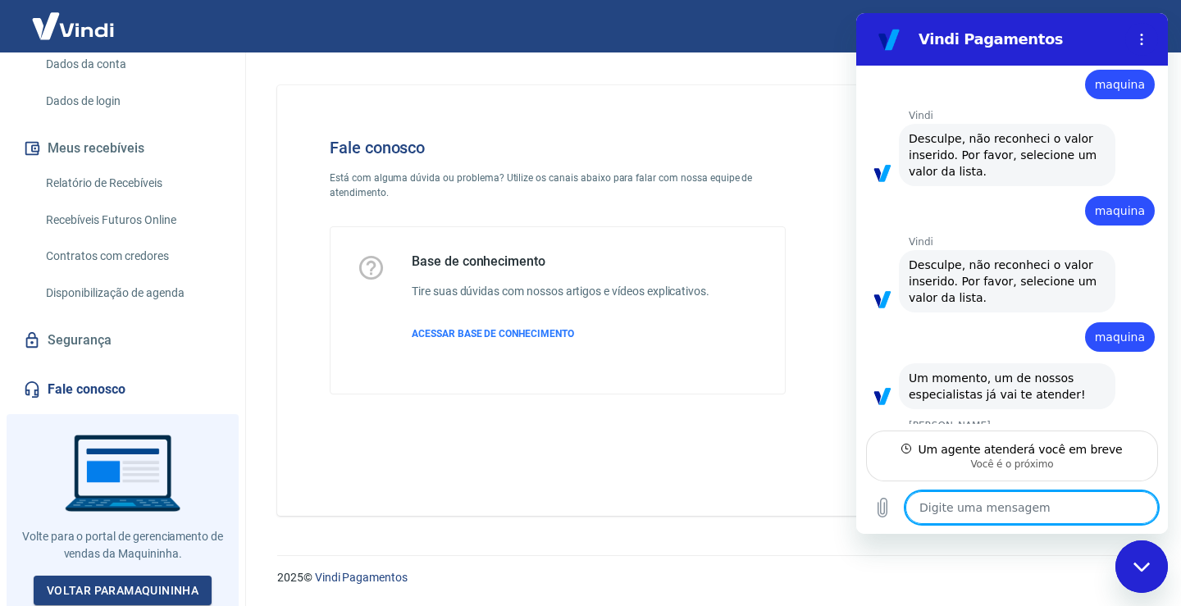
type textarea "x"
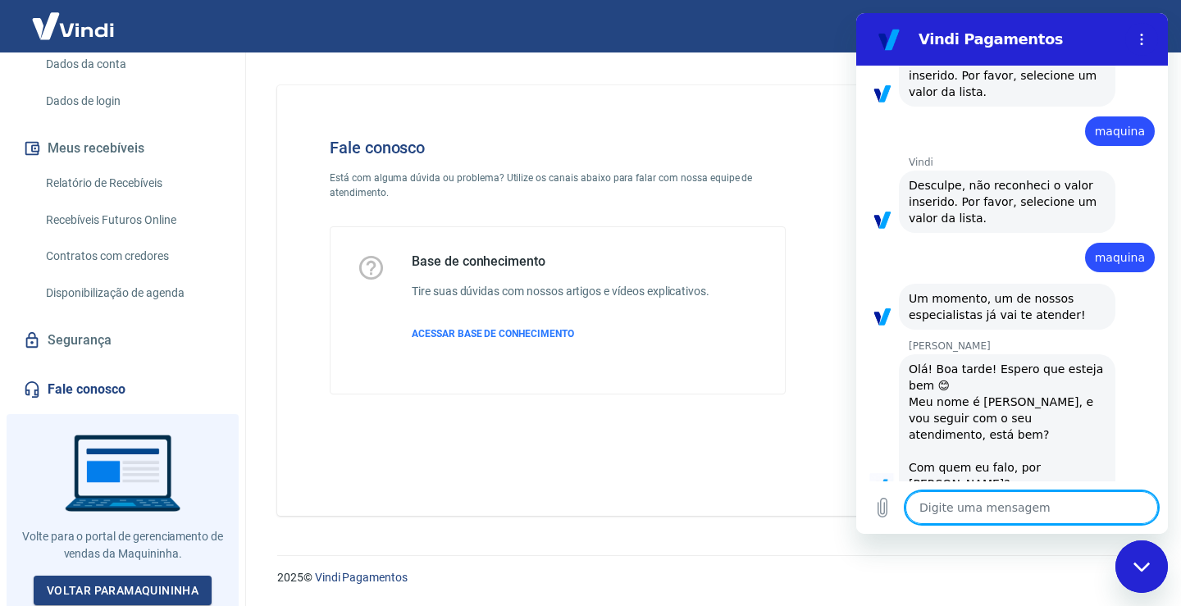
scroll to position [364, 0]
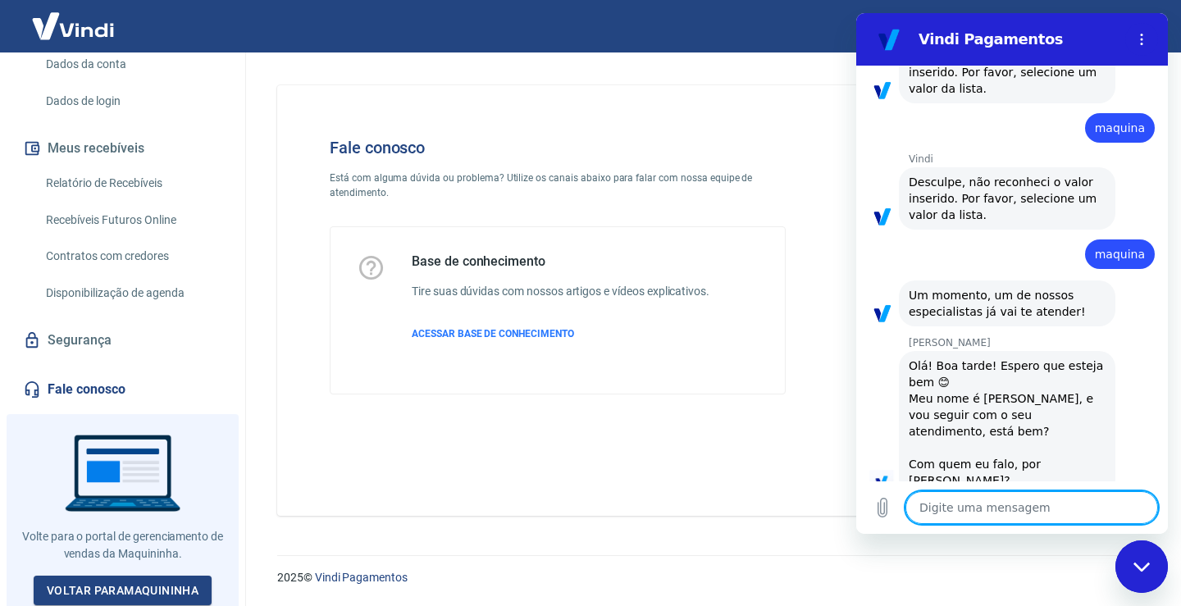
click at [1005, 510] on textarea at bounding box center [1031, 507] width 253 height 33
type textarea "m"
type textarea "x"
type textarea "me"
type textarea "x"
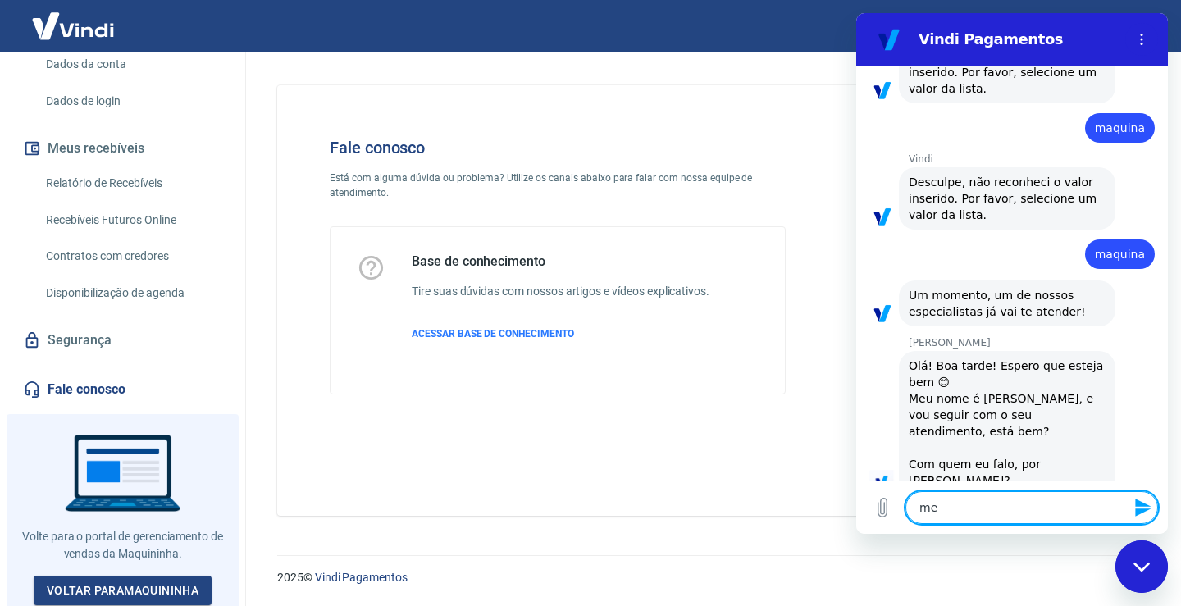
type textarea "meu"
type textarea "x"
type textarea "meu"
type textarea "x"
type textarea "meu"
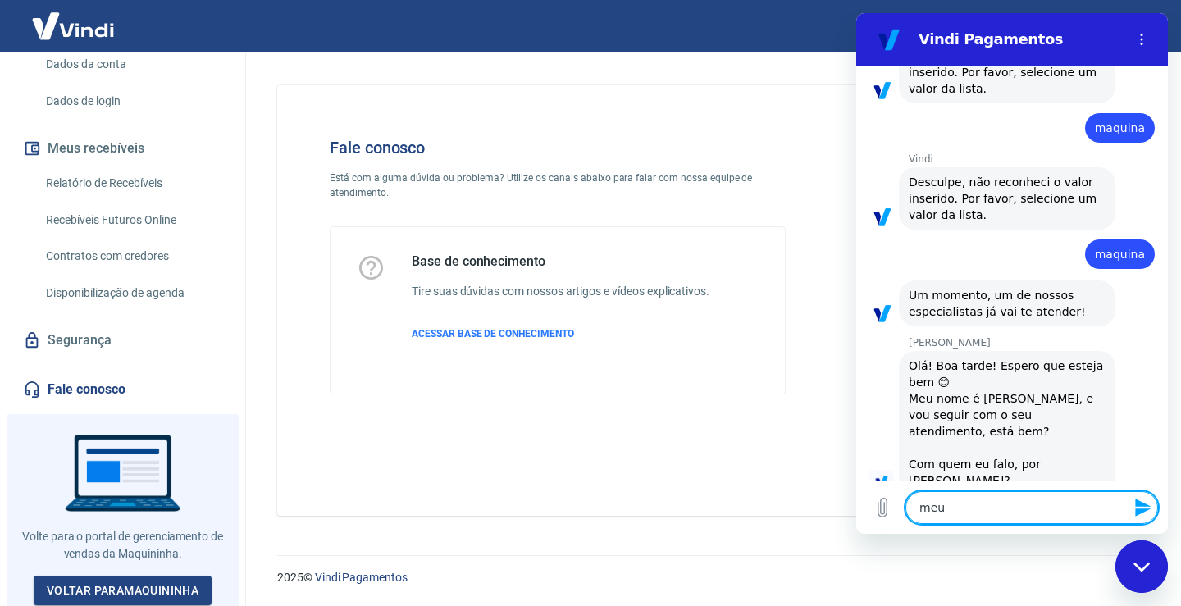
type textarea "x"
type textarea "me"
type textarea "x"
type textarea "m"
type textarea "x"
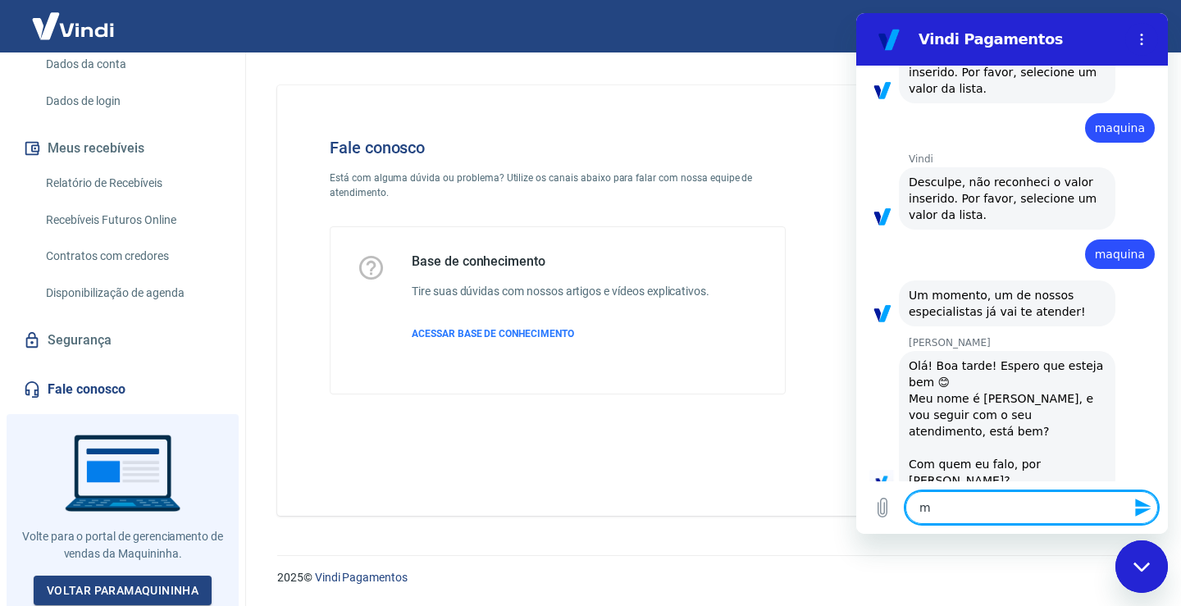
type textarea "x"
type textarea "b"
type textarea "x"
type textarea "bo"
type textarea "x"
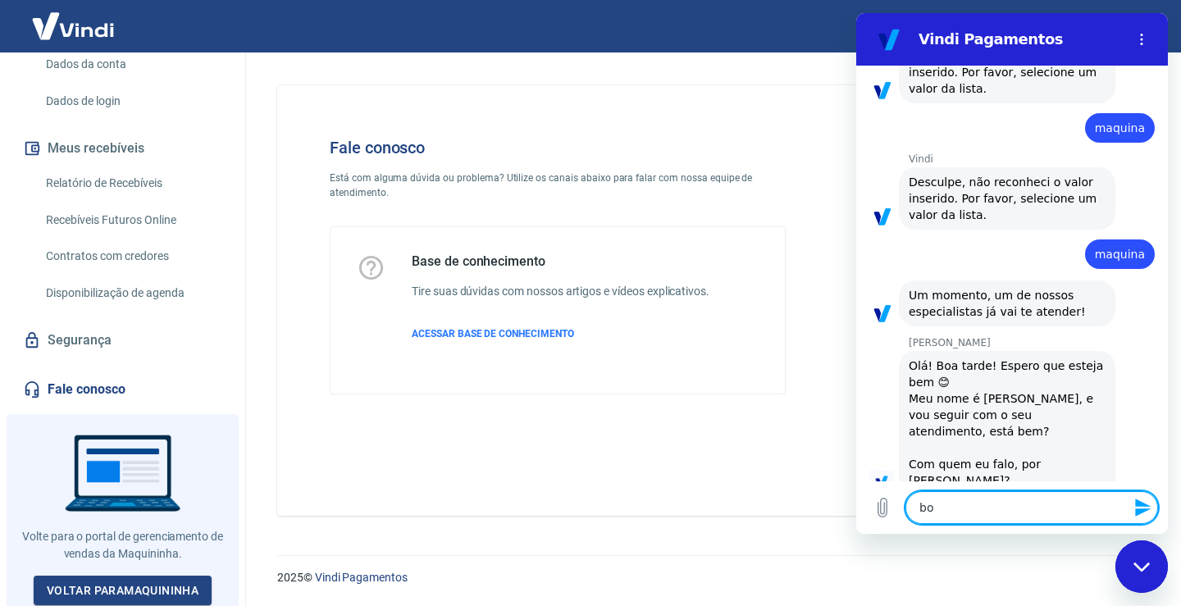
type textarea "boa"
type textarea "x"
type textarea "boa"
type textarea "x"
type textarea "boa t"
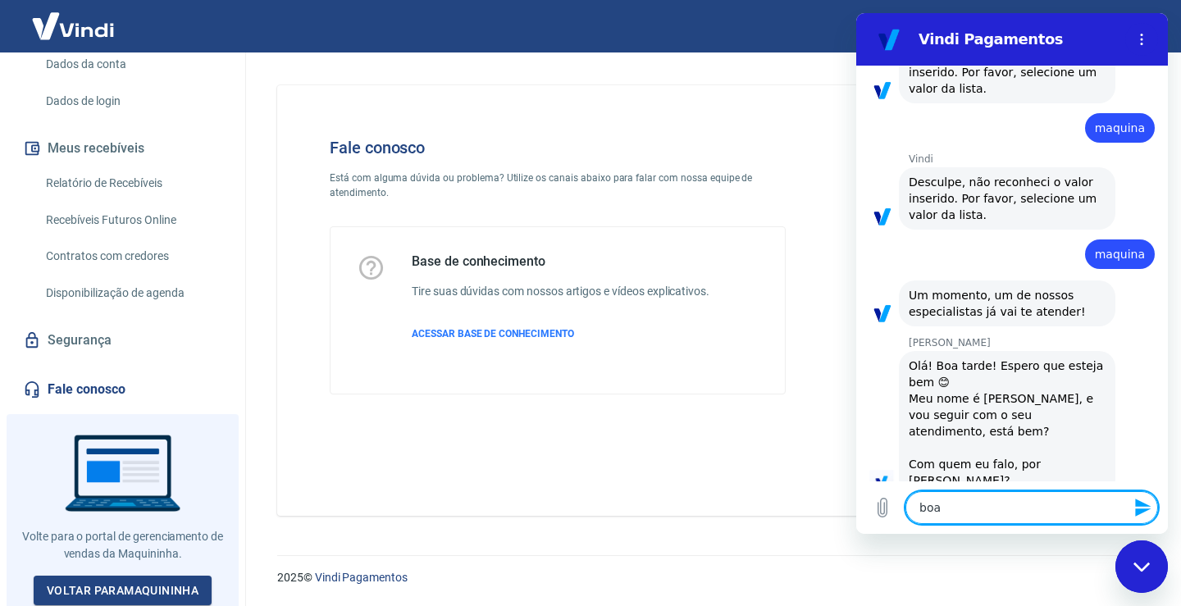
type textarea "x"
type textarea "boa ta"
type textarea "x"
type textarea "boa tar"
type textarea "x"
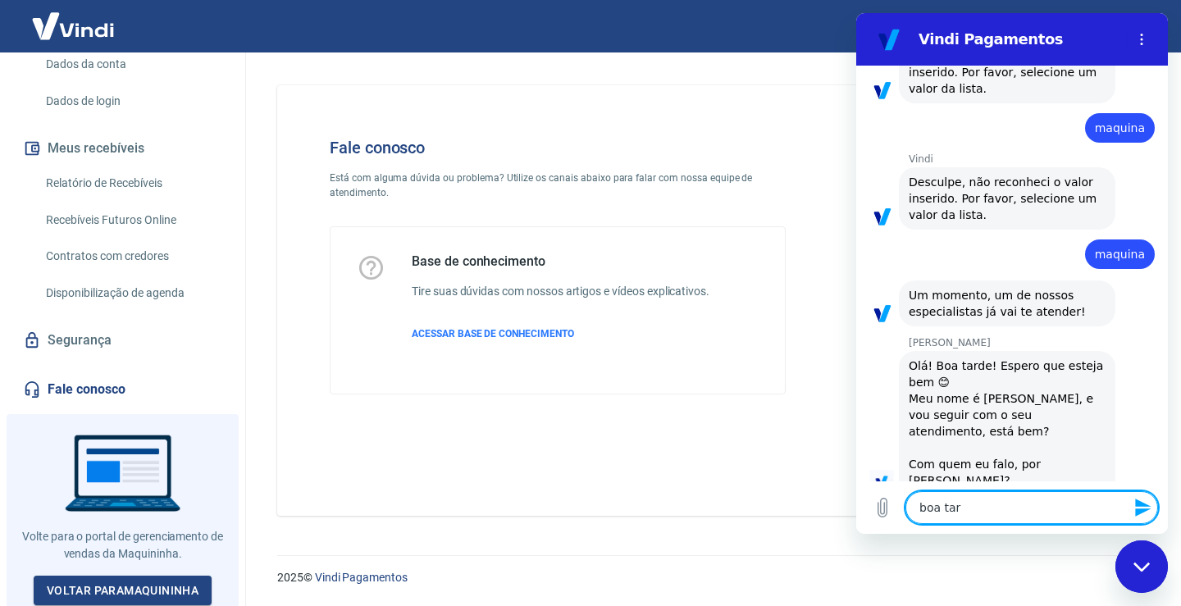
type textarea "boa tard"
type textarea "x"
type textarea "boa tarde"
type textarea "x"
type textarea "boa tarde"
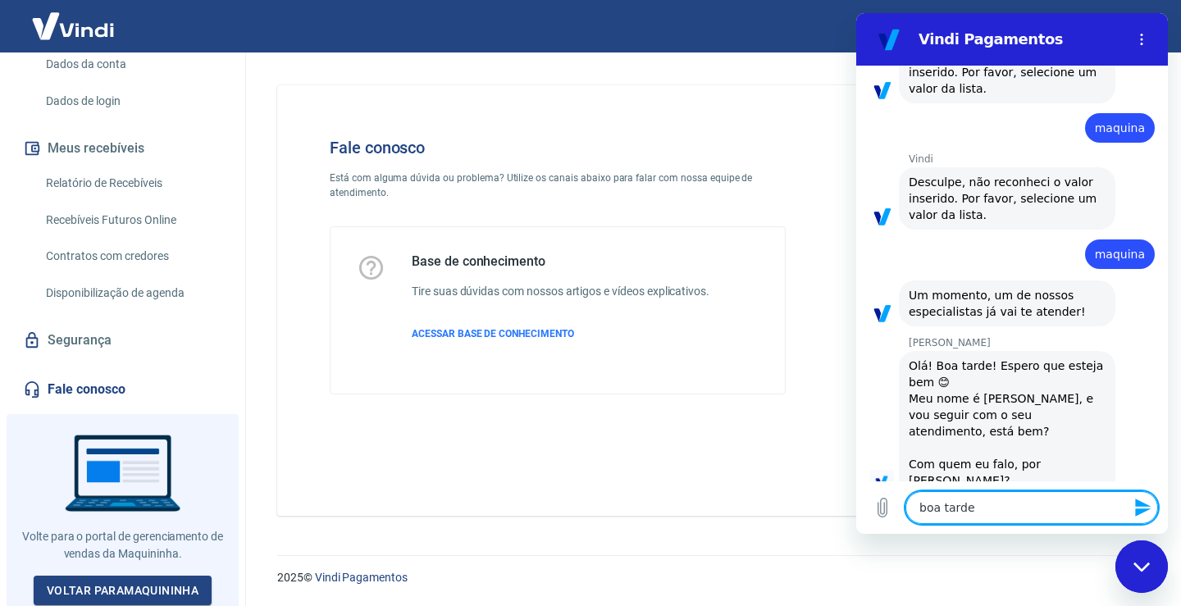
type textarea "x"
type textarea "boa tarde M"
type textarea "x"
type textarea "boa tarde Ma"
type textarea "x"
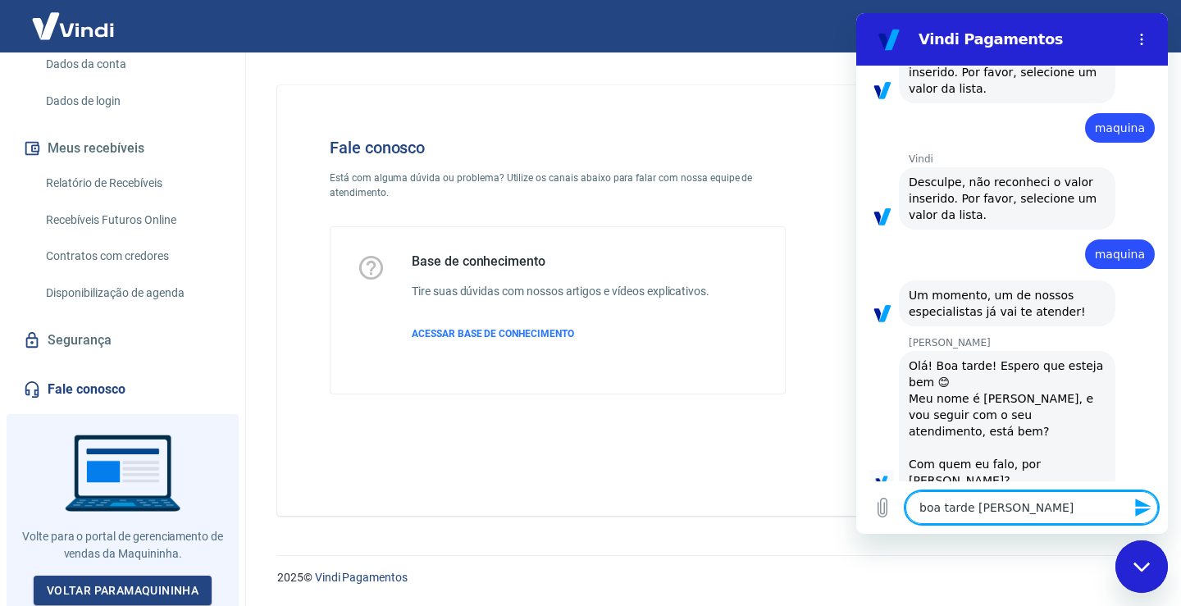
type textarea "boa tarde Mar"
type textarea "x"
type textarea "boa tarde Marc"
type textarea "x"
type textarea "boa tarde Marce"
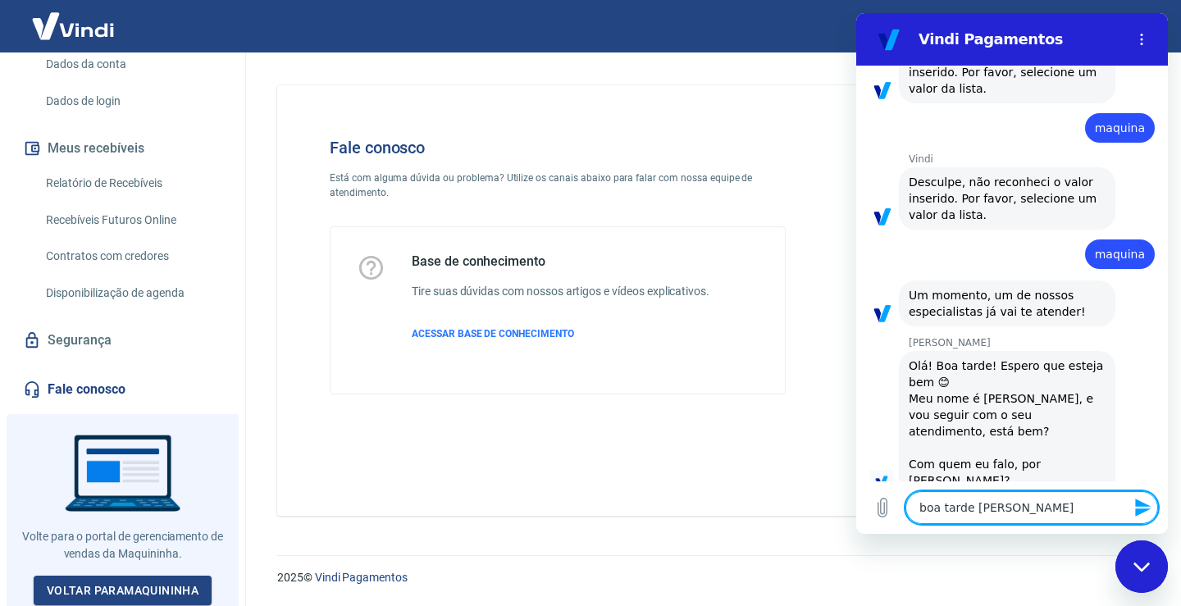
type textarea "x"
type textarea "boa tarde Marcel"
type textarea "x"
type textarea "boa tarde Marcele"
type textarea "x"
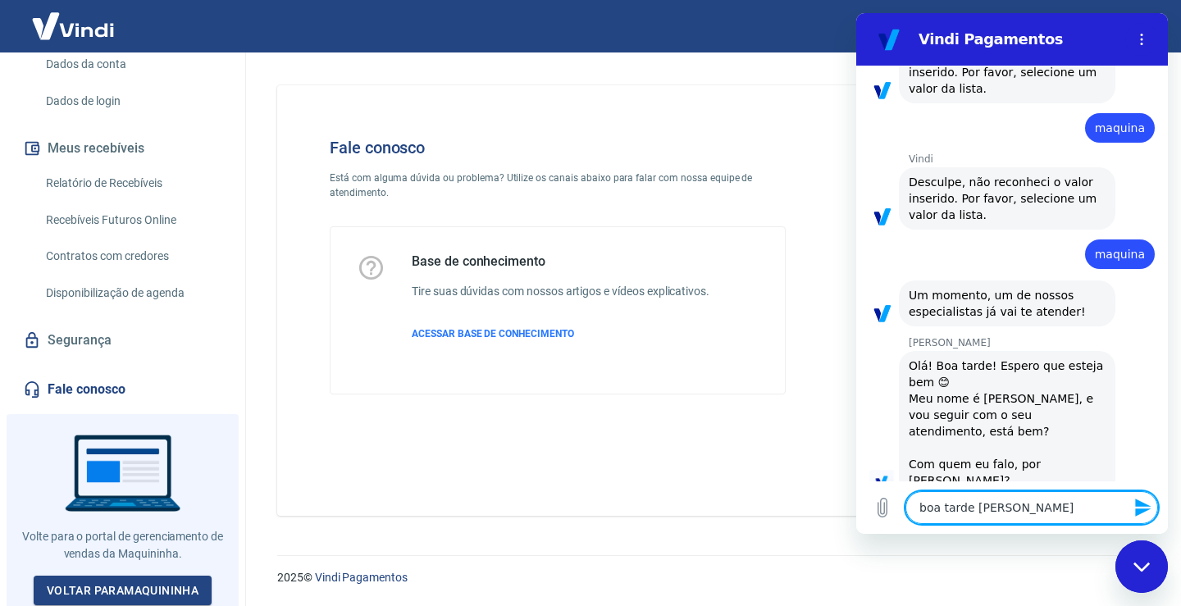
type textarea "boa tarde Marcele,"
type textarea "x"
type textarea "boa tarde Marcele,"
type textarea "x"
type textarea "boa tarde Marcele, m"
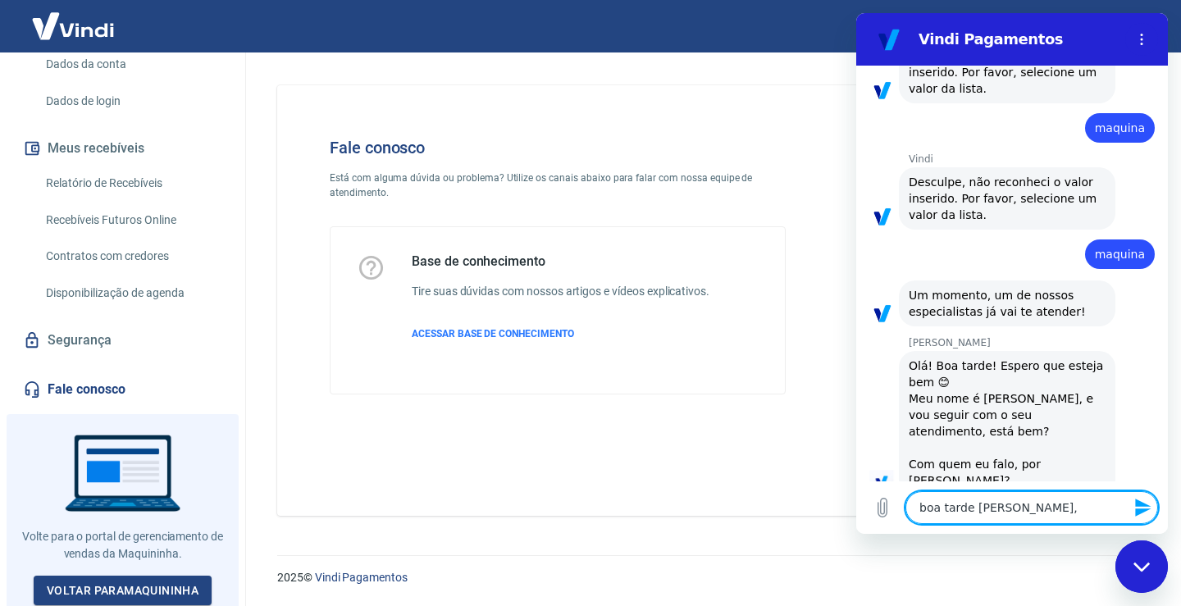
type textarea "x"
type textarea "boa tarde Marcele, me"
type textarea "x"
type textarea "boa tarde Marcele, meu"
type textarea "x"
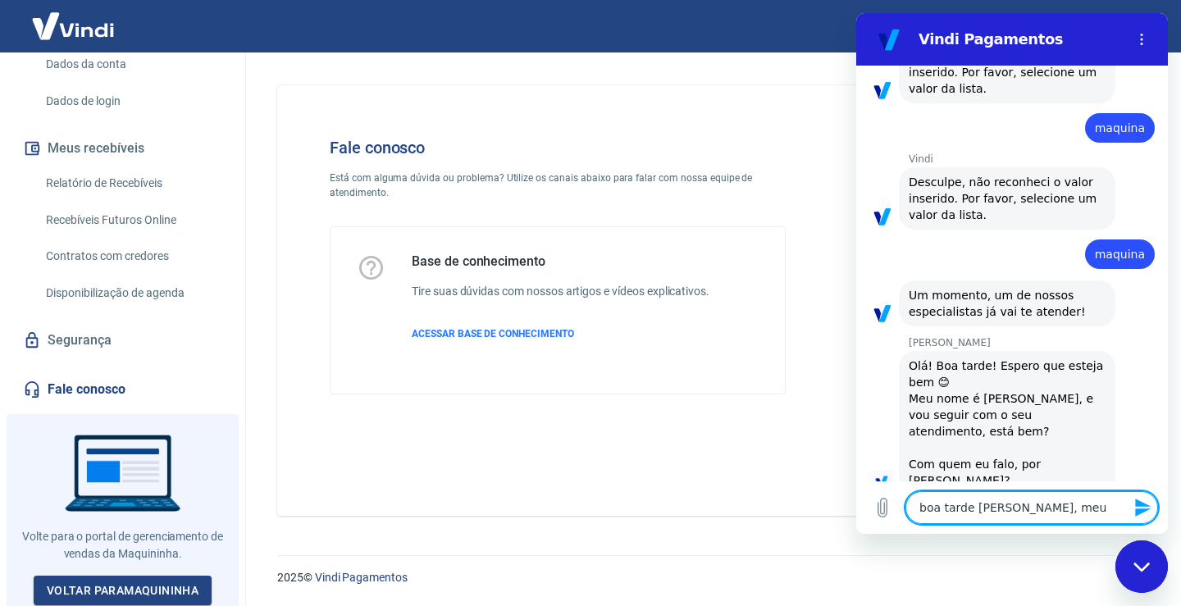
type textarea "boa tarde Marcele, meu"
type textarea "x"
type textarea "boa tarde Marcele, meu n"
type textarea "x"
type textarea "boa tarde Marcele, meu no"
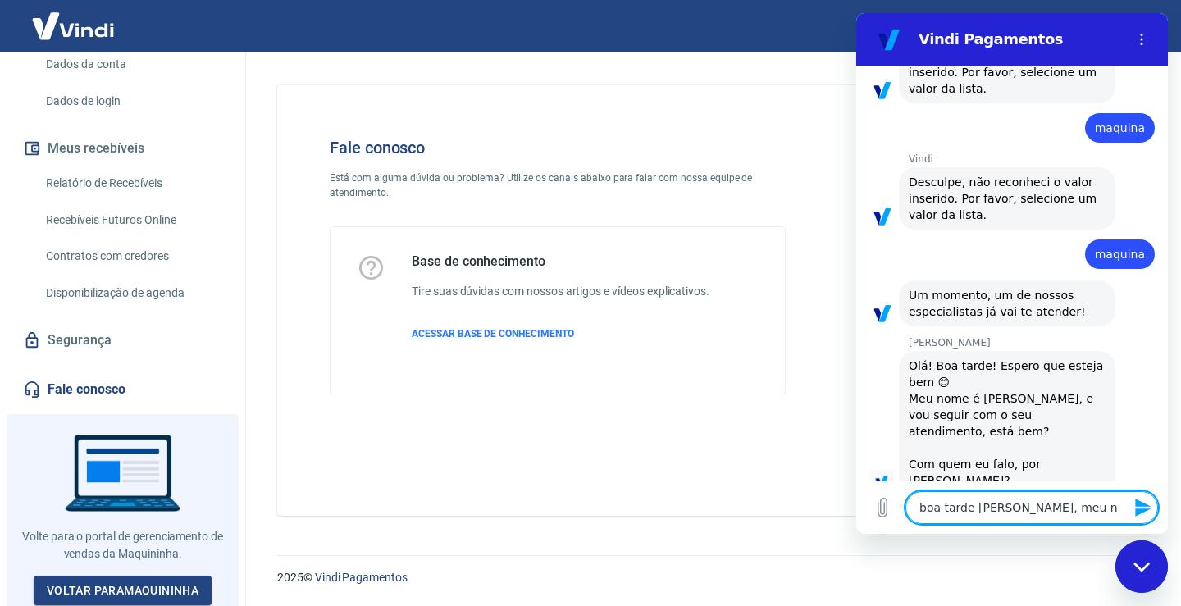
type textarea "x"
type textarea "boa tarde Marcele, meu nom"
type textarea "x"
type textarea "boa tarde Marcele, meu nome"
type textarea "x"
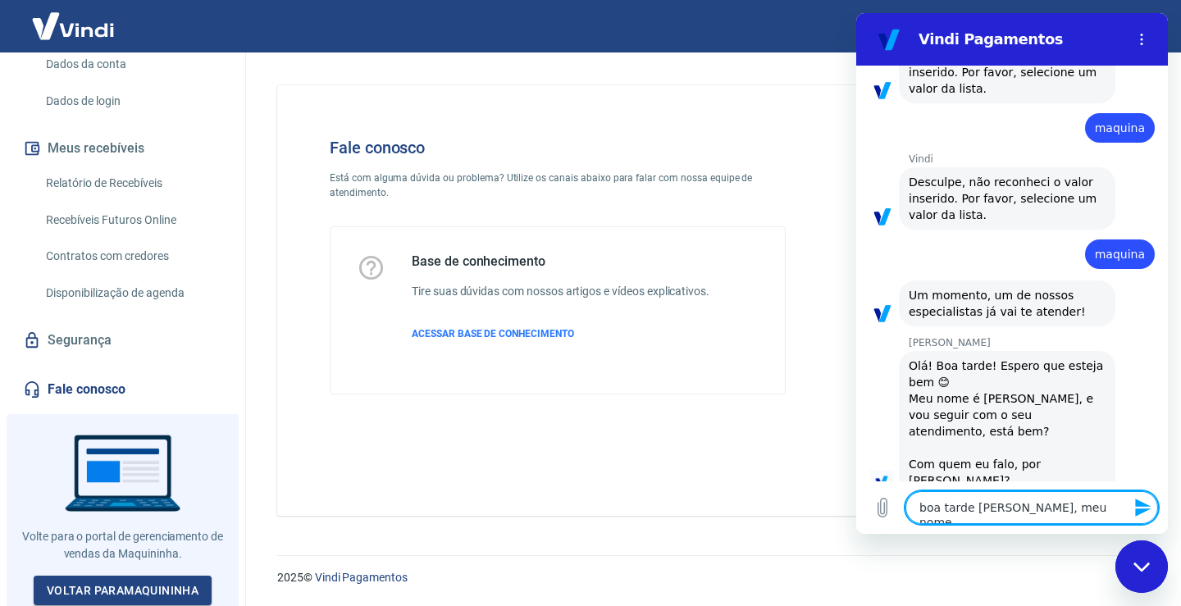
type textarea "boa tarde Marcele, meu nome"
type textarea "x"
type textarea "boa tarde Marcele, meu nome é"
type textarea "x"
type textarea "boa tarde Marcele, meu nome é"
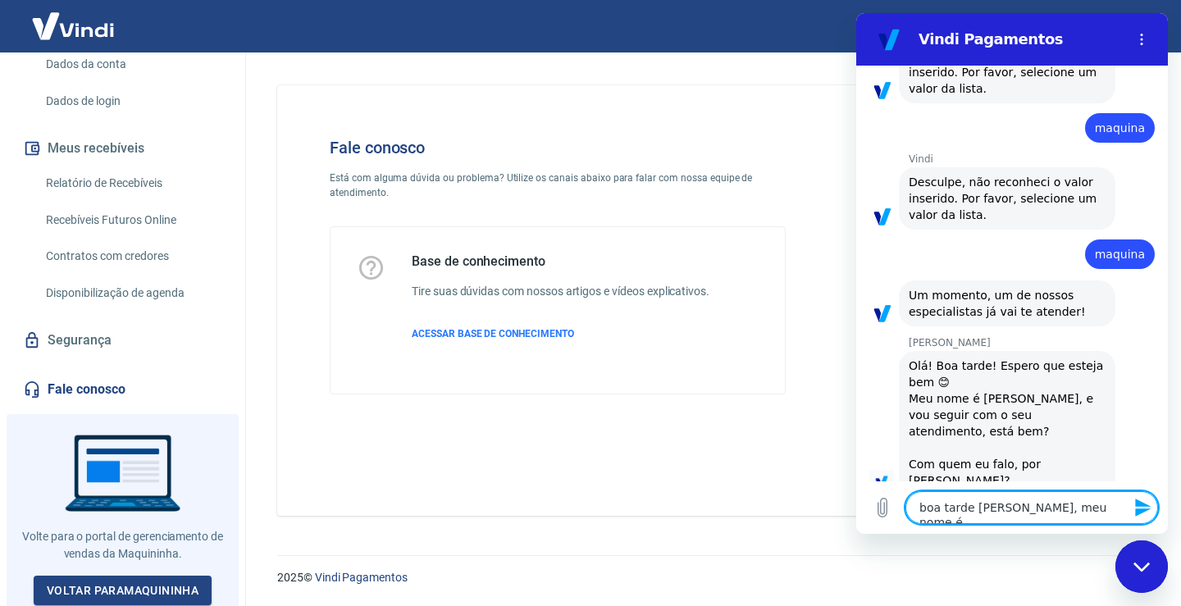
type textarea "x"
type textarea "boa tarde Marcele, meu nome é D"
type textarea "x"
type textarea "boa tarde Marcele, meu nome é Da"
type textarea "x"
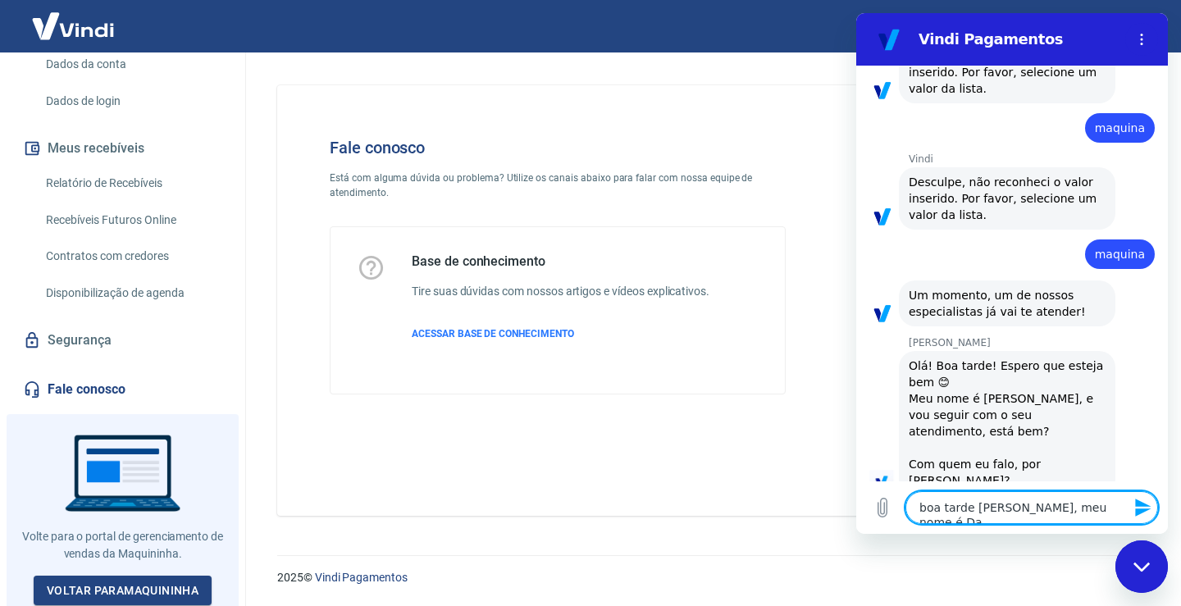
type textarea "boa tarde Marcele, meu nome é Dan"
type textarea "x"
type textarea "boa tarde Marcele, meu nome é Dani"
type textarea "x"
type textarea "boa tarde Marcele, meu nome é Danie"
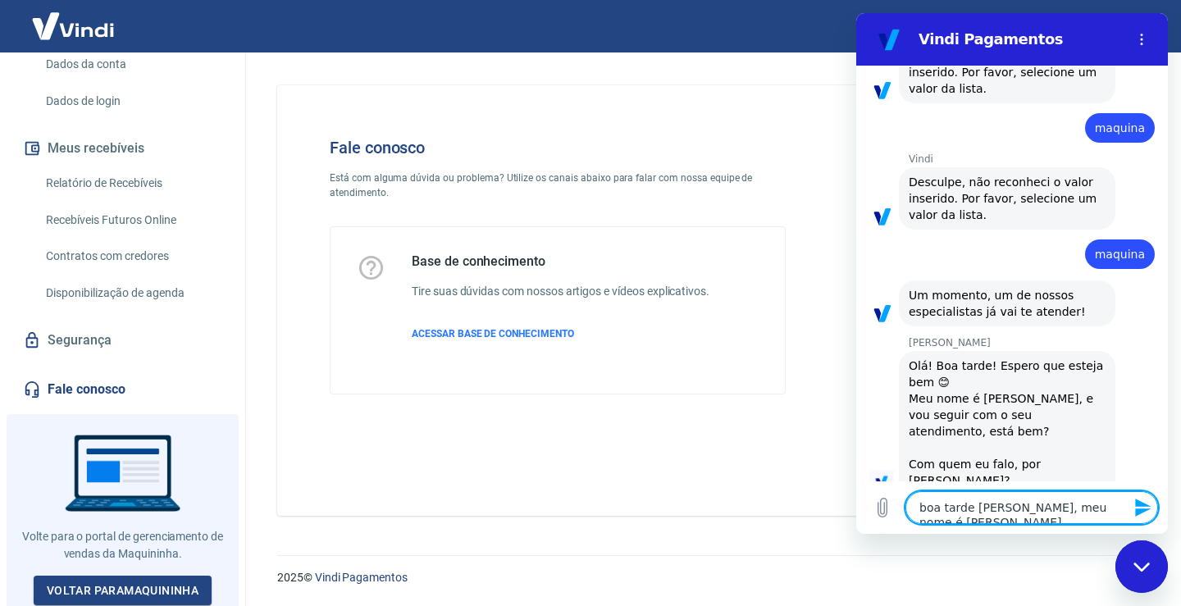
type textarea "x"
type textarea "boa tarde Marcele, meu nome é Daniel"
type textarea "x"
type textarea "boa tarde [PERSON_NAME], meu nome é [PERSON_NAME]"
type textarea "x"
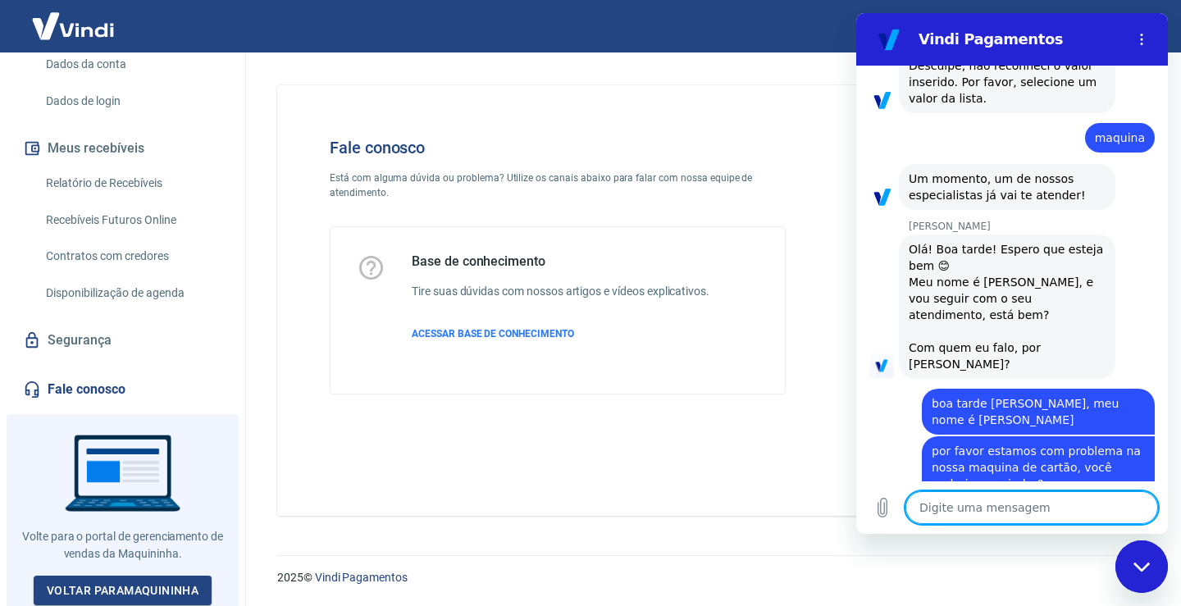
scroll to position [484, 0]
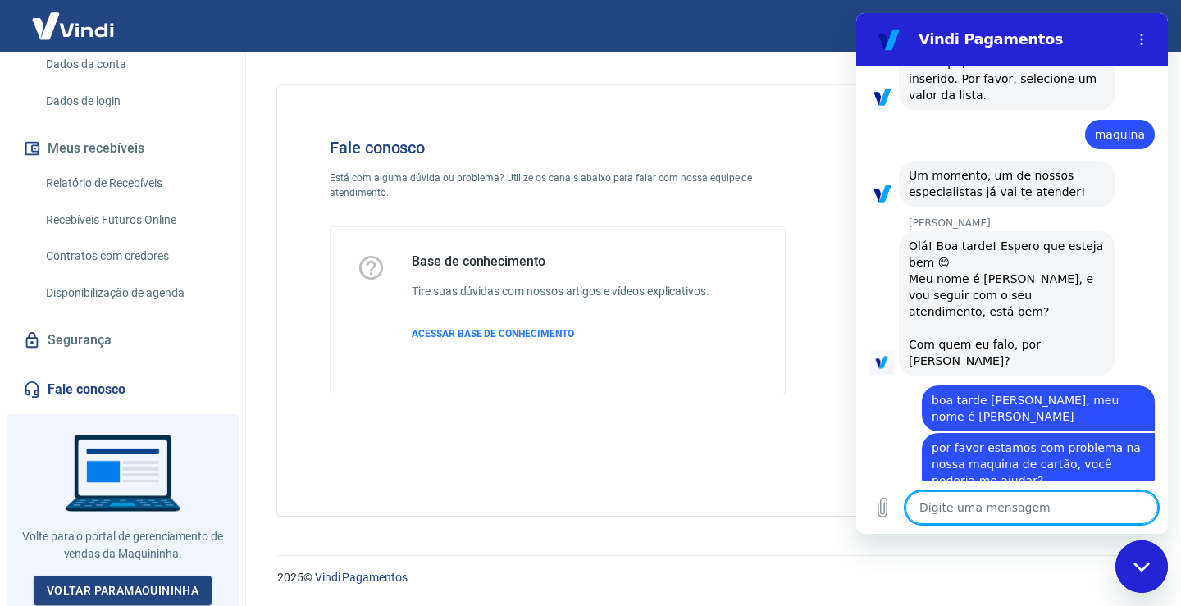
click at [1064, 508] on textarea at bounding box center [1031, 507] width 253 height 33
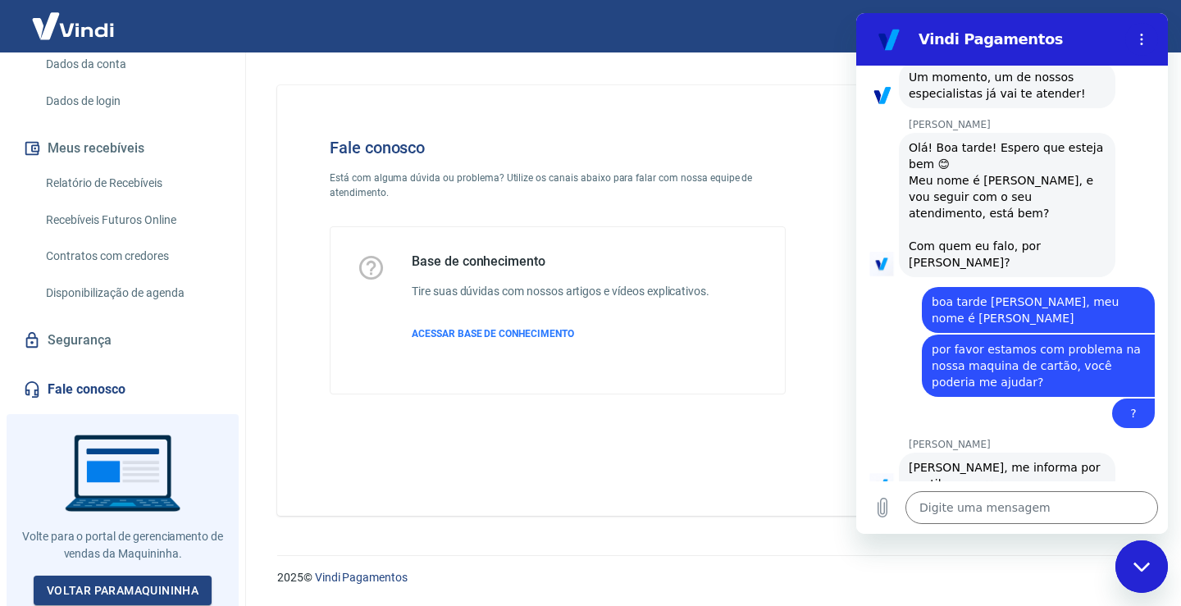
scroll to position [586, 0]
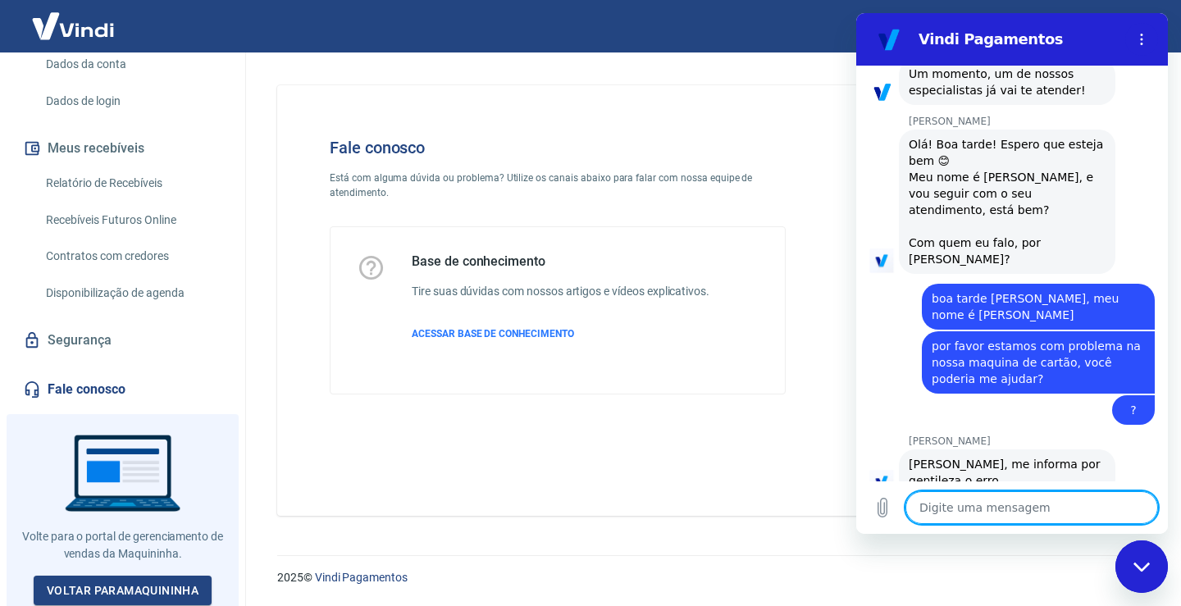
click at [932, 512] on textarea at bounding box center [1031, 507] width 253 height 33
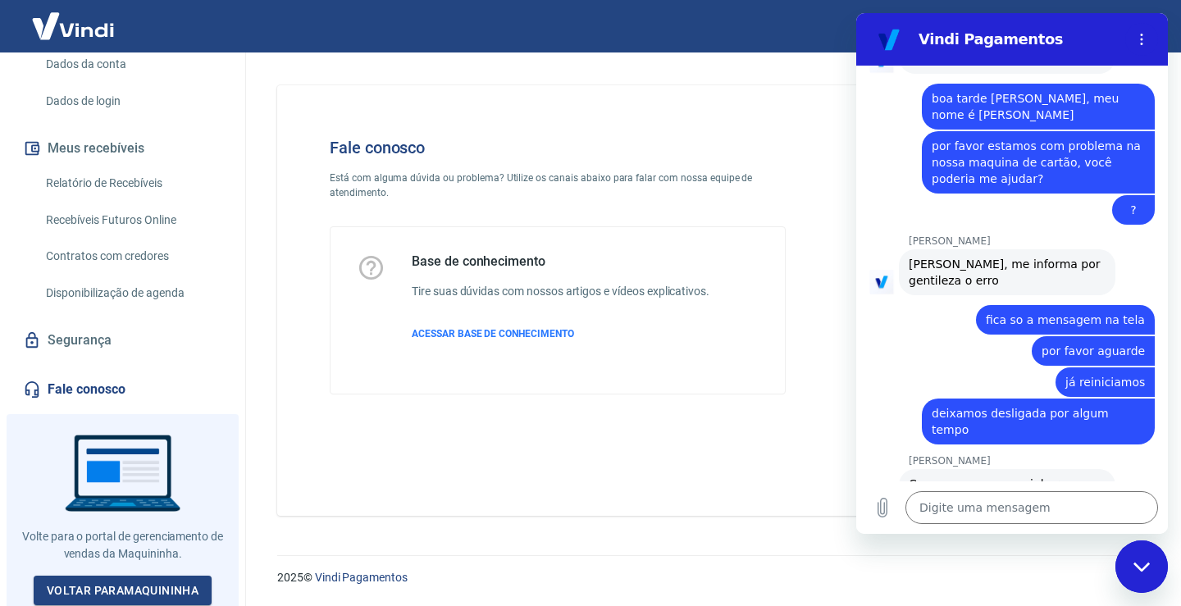
scroll to position [789, 0]
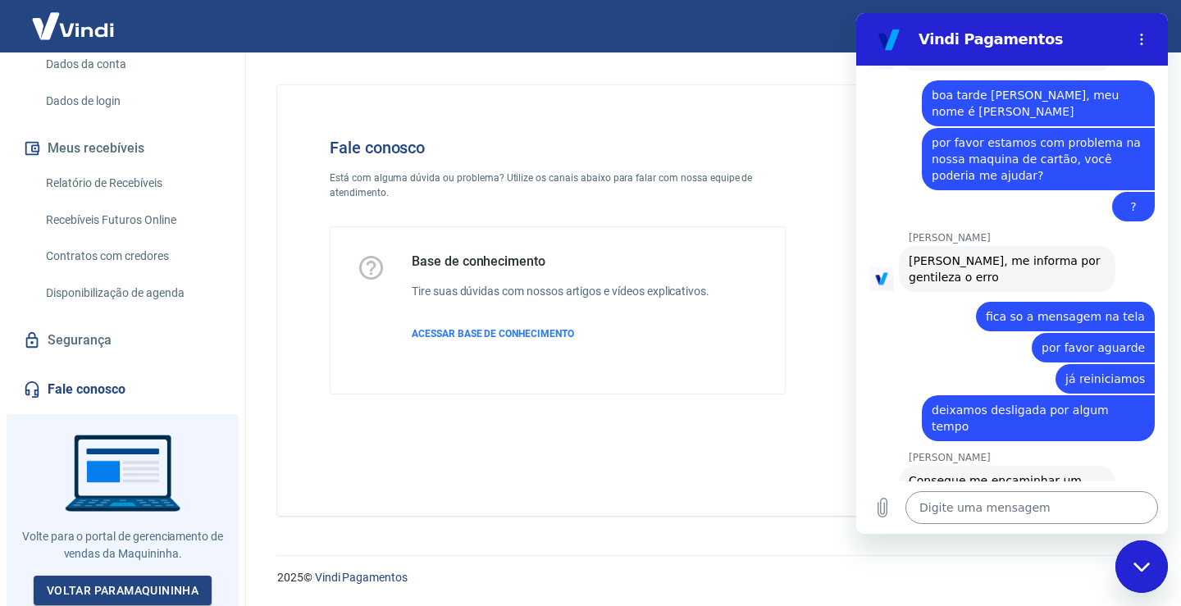
click at [1046, 507] on textarea at bounding box center [1031, 507] width 253 height 33
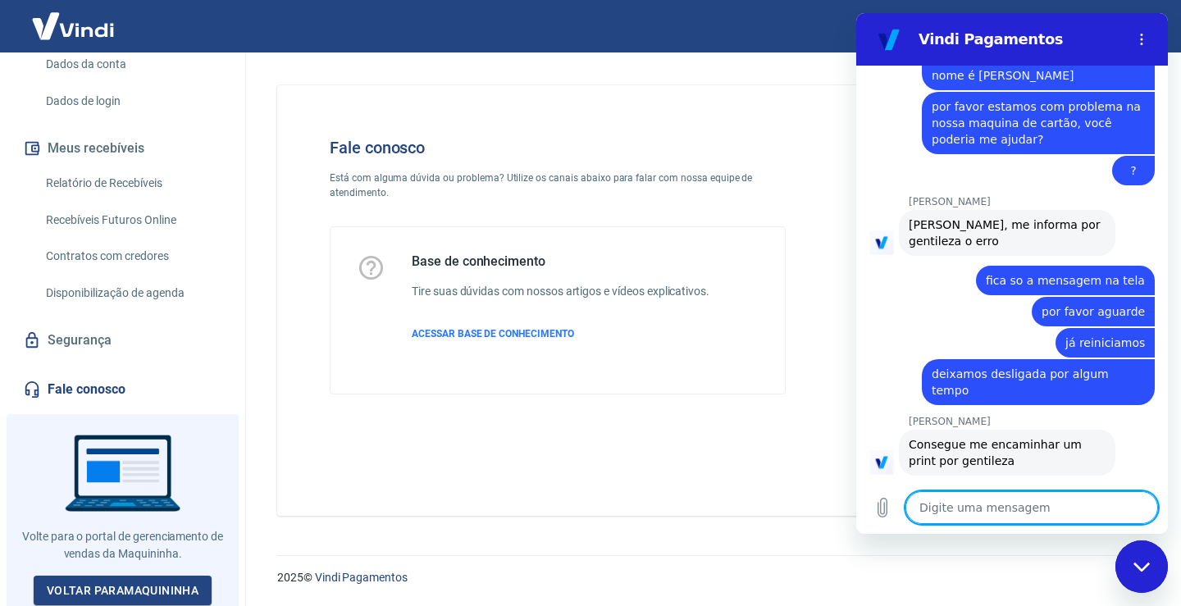
scroll to position [828, 0]
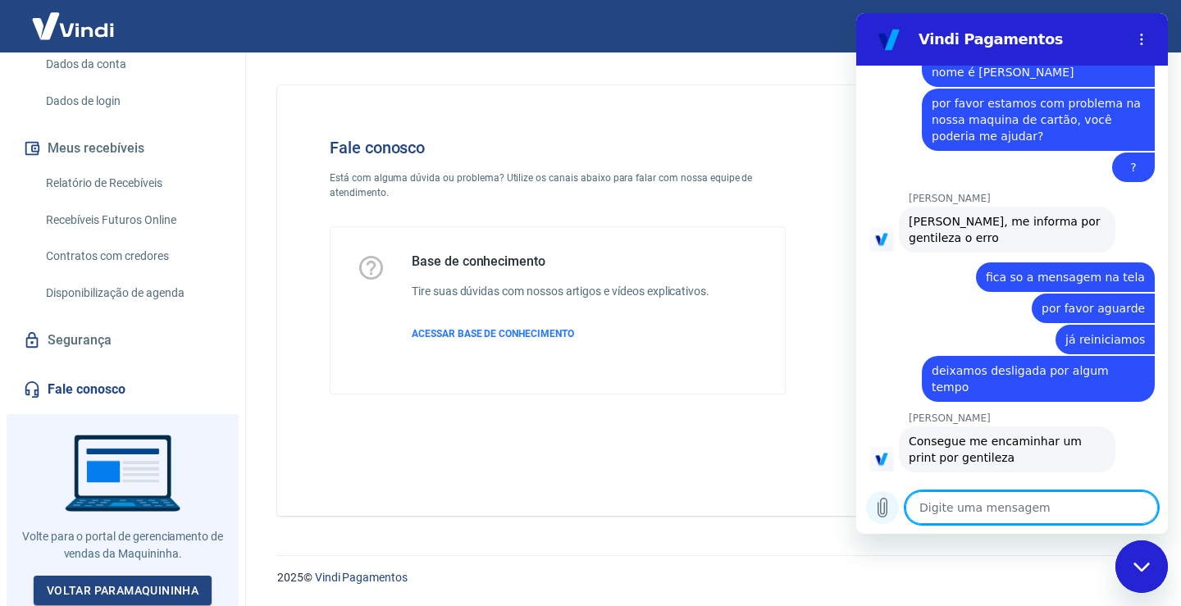
click at [885, 504] on icon "Carregar arquivo" at bounding box center [882, 508] width 9 height 19
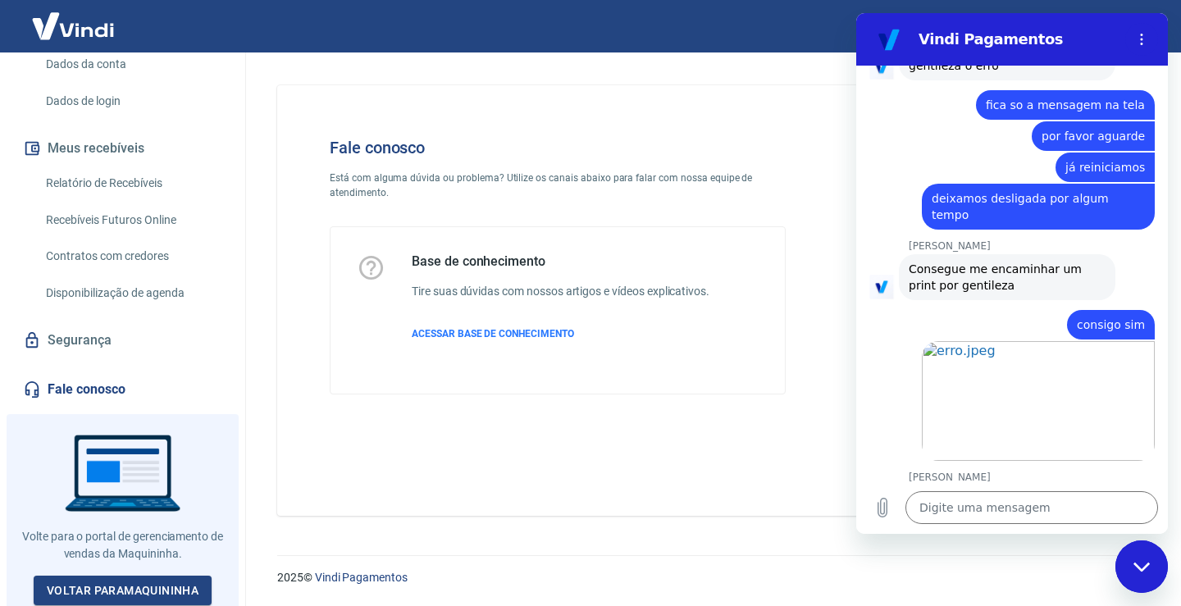
scroll to position [1004, 0]
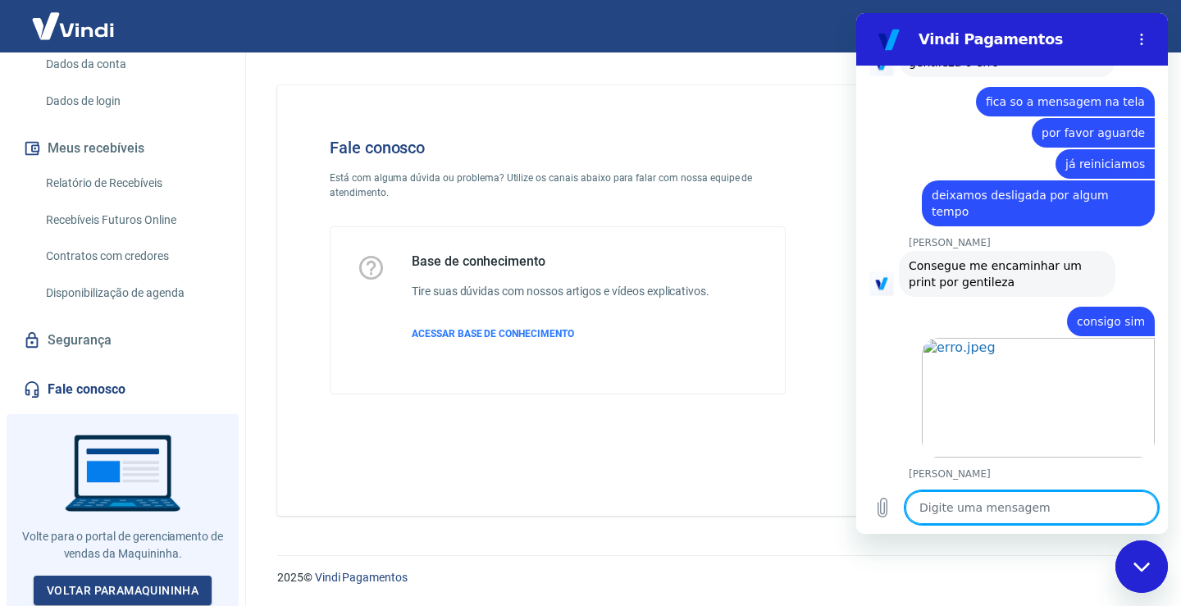
click at [983, 513] on textarea at bounding box center [1031, 507] width 253 height 33
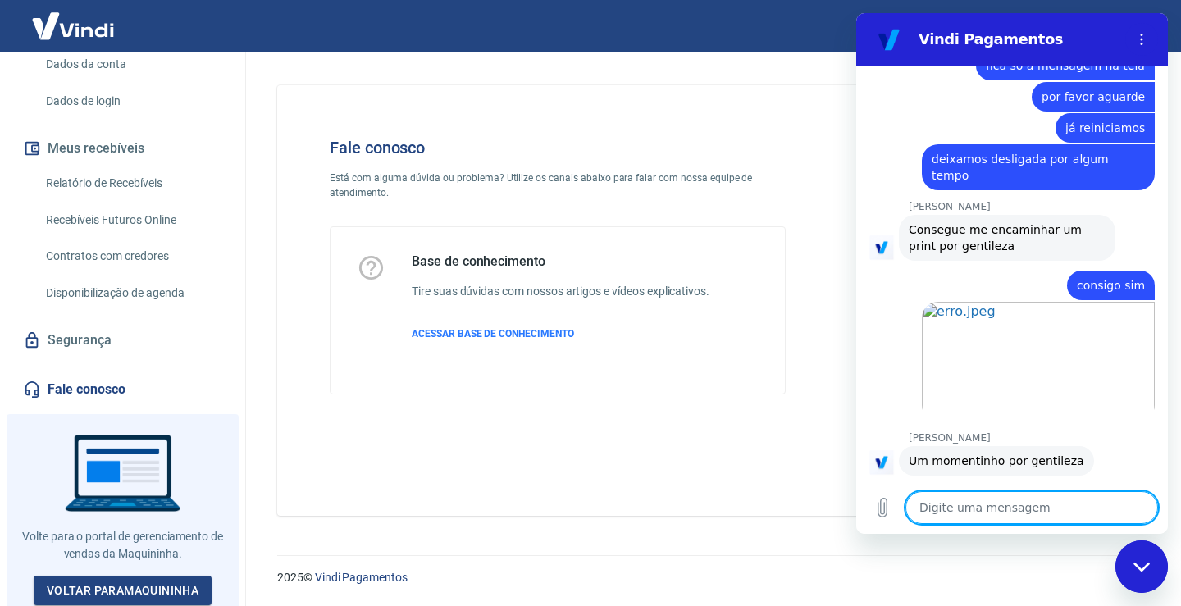
scroll to position [1043, 0]
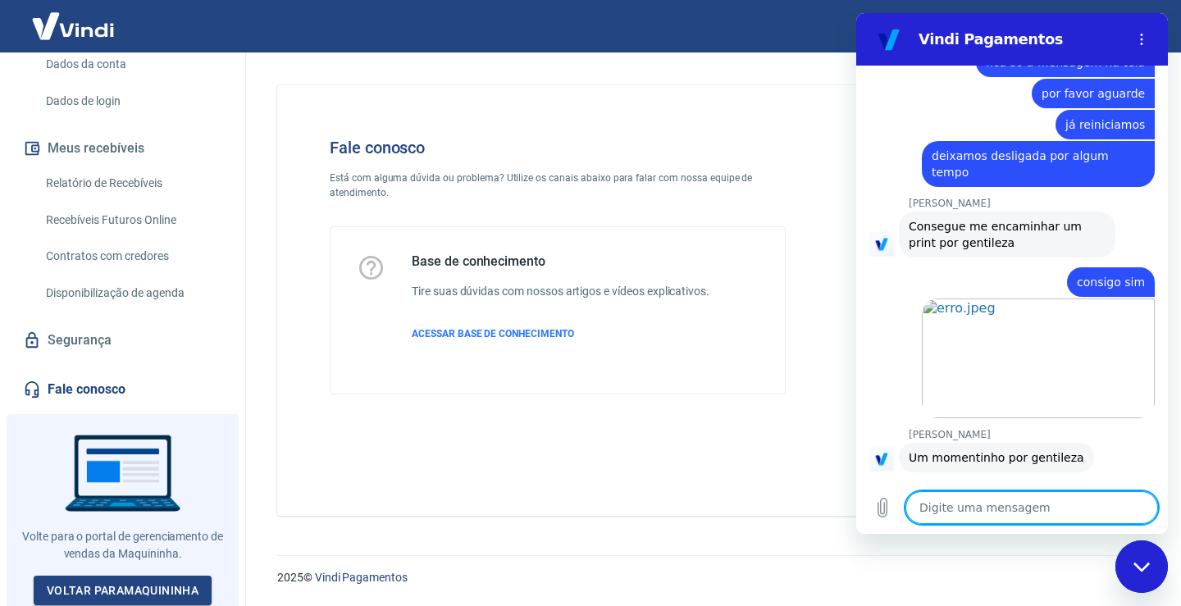
click at [923, 514] on textarea at bounding box center [1031, 507] width 253 height 33
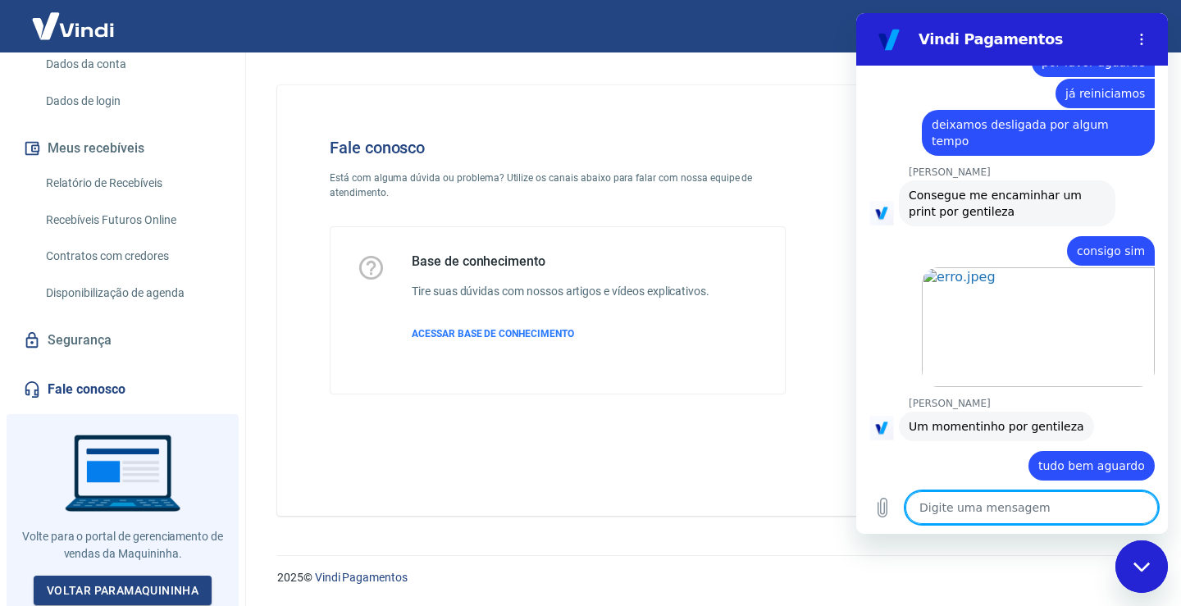
click at [941, 511] on textarea at bounding box center [1031, 507] width 253 height 33
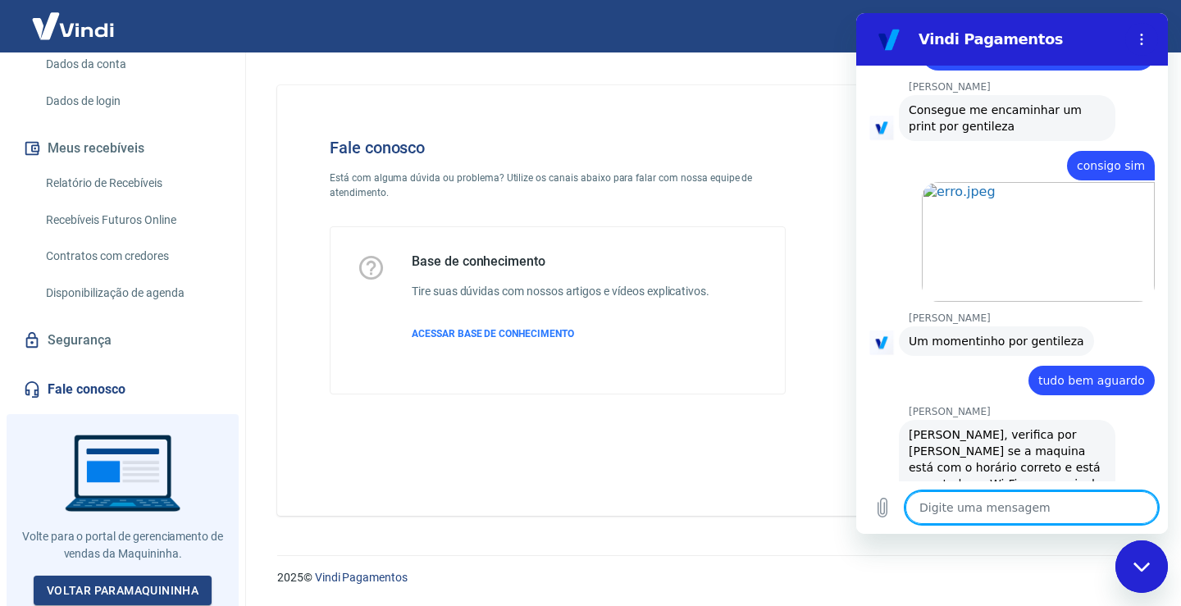
scroll to position [1163, 0]
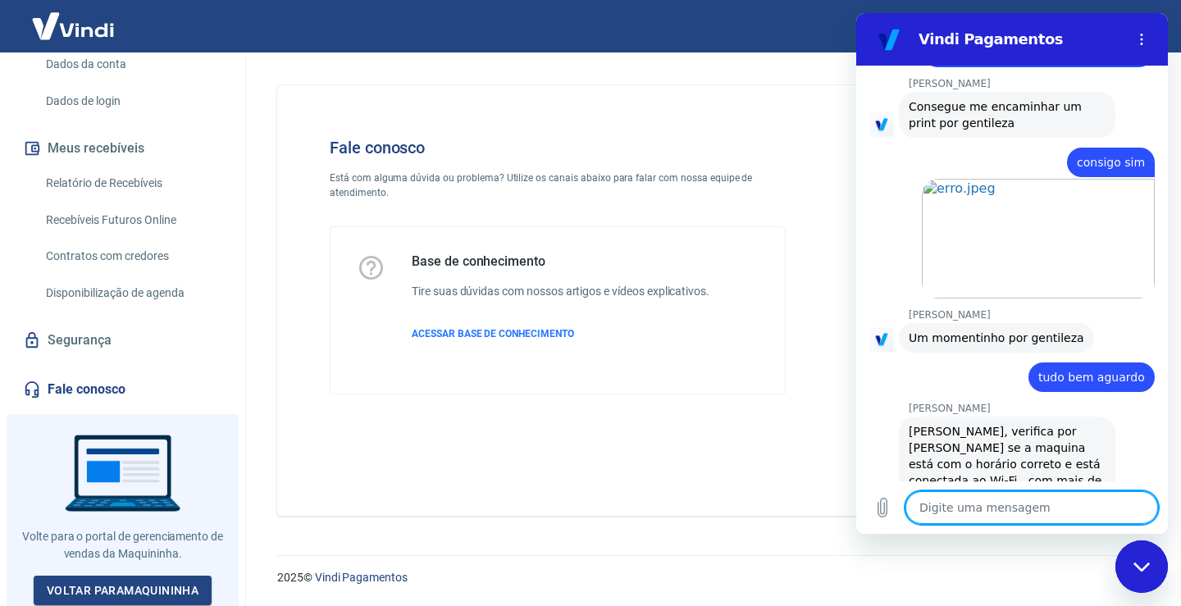
click at [992, 515] on textarea at bounding box center [1031, 507] width 253 height 33
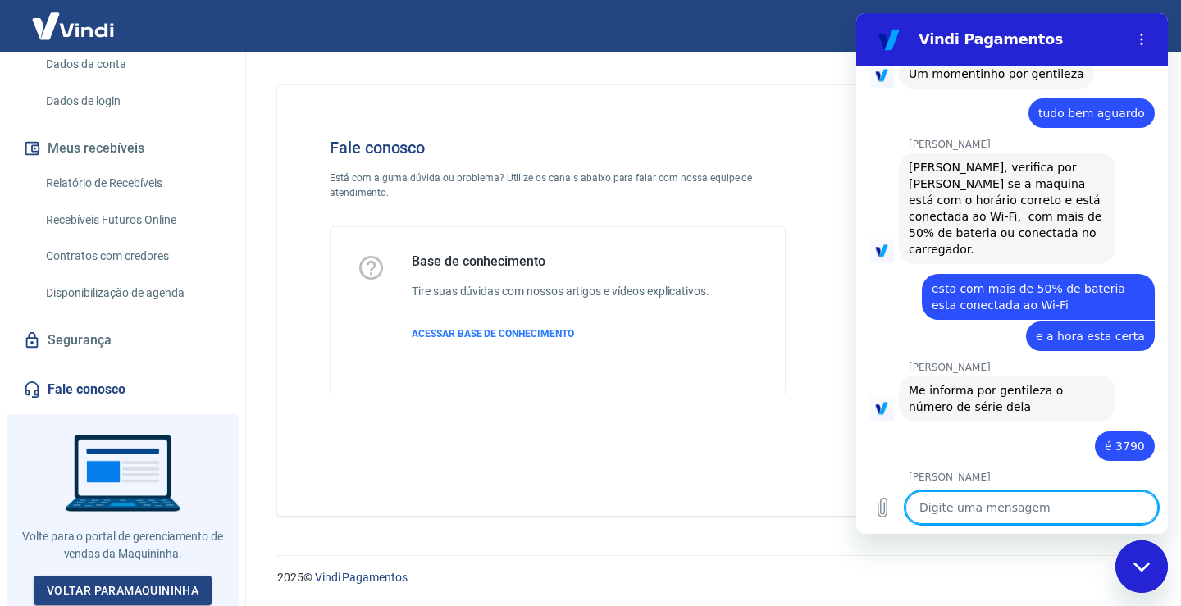
scroll to position [1430, 0]
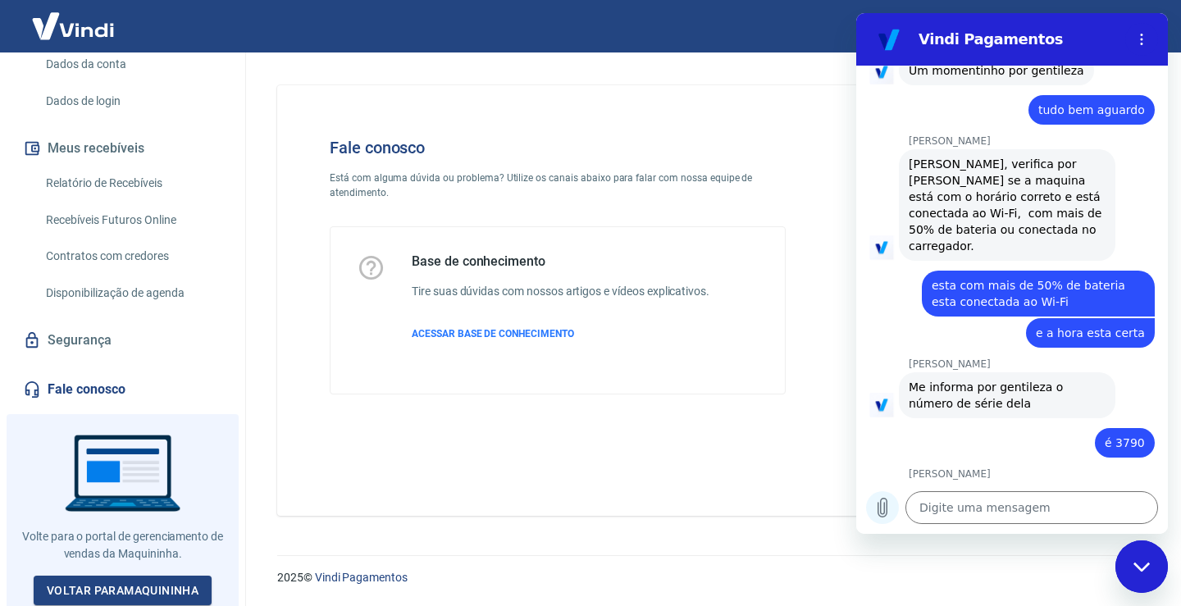
click at [885, 504] on icon "Carregar arquivo" at bounding box center [882, 508] width 9 height 19
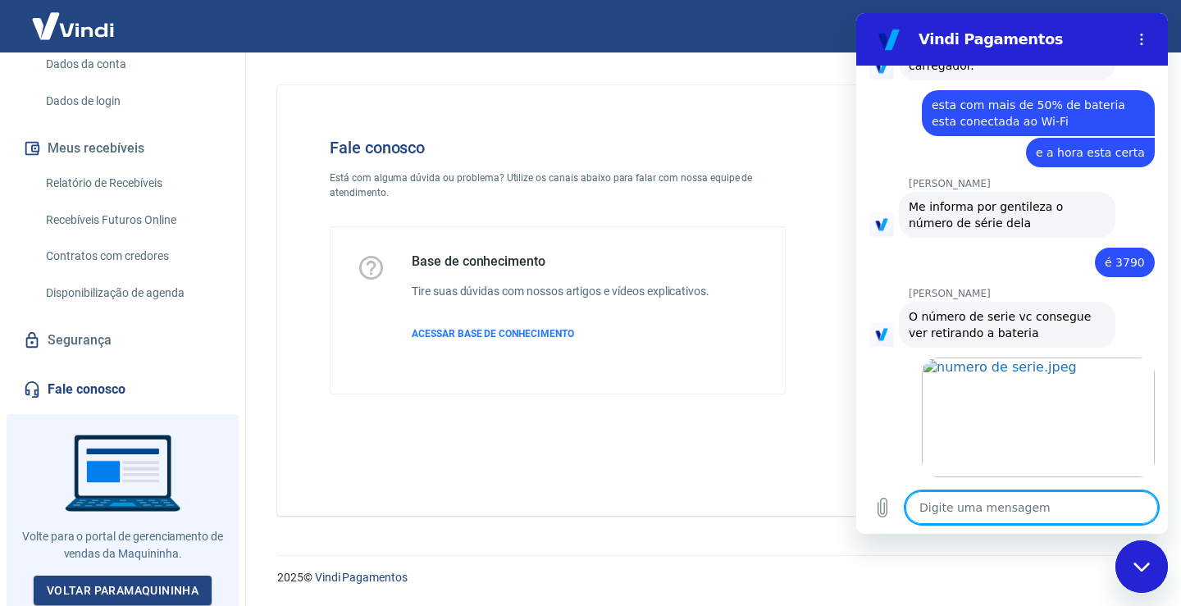
scroll to position [1614, 0]
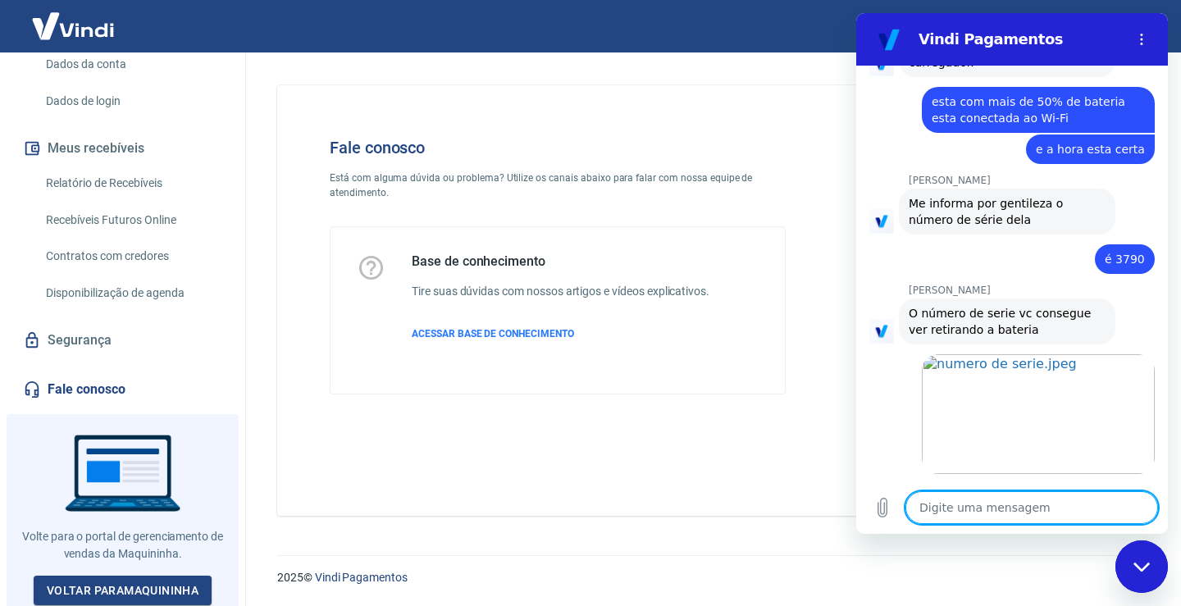
click at [940, 511] on textarea at bounding box center [1031, 507] width 253 height 33
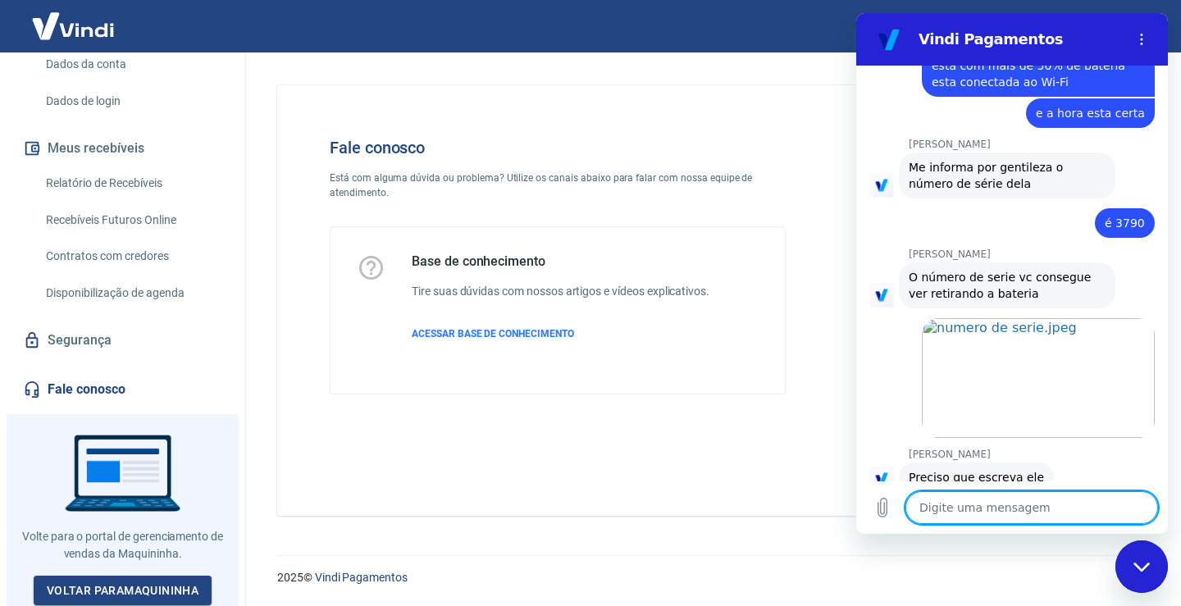
scroll to position [1653, 0]
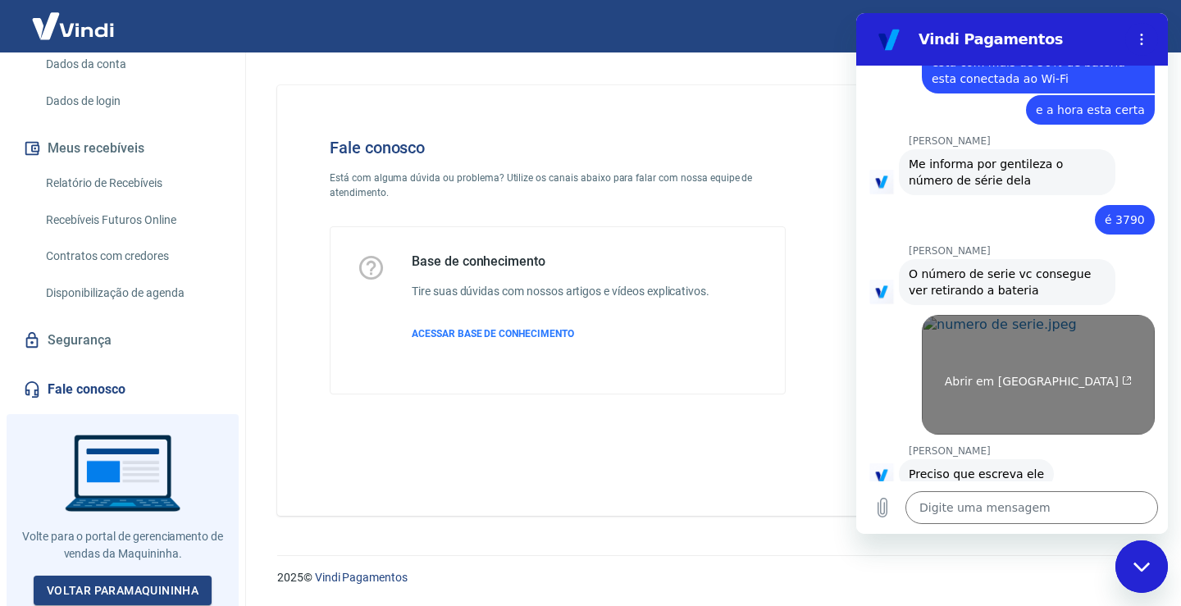
click at [993, 375] on span "Abrir em [GEOGRAPHIC_DATA]" at bounding box center [1039, 381] width 188 height 13
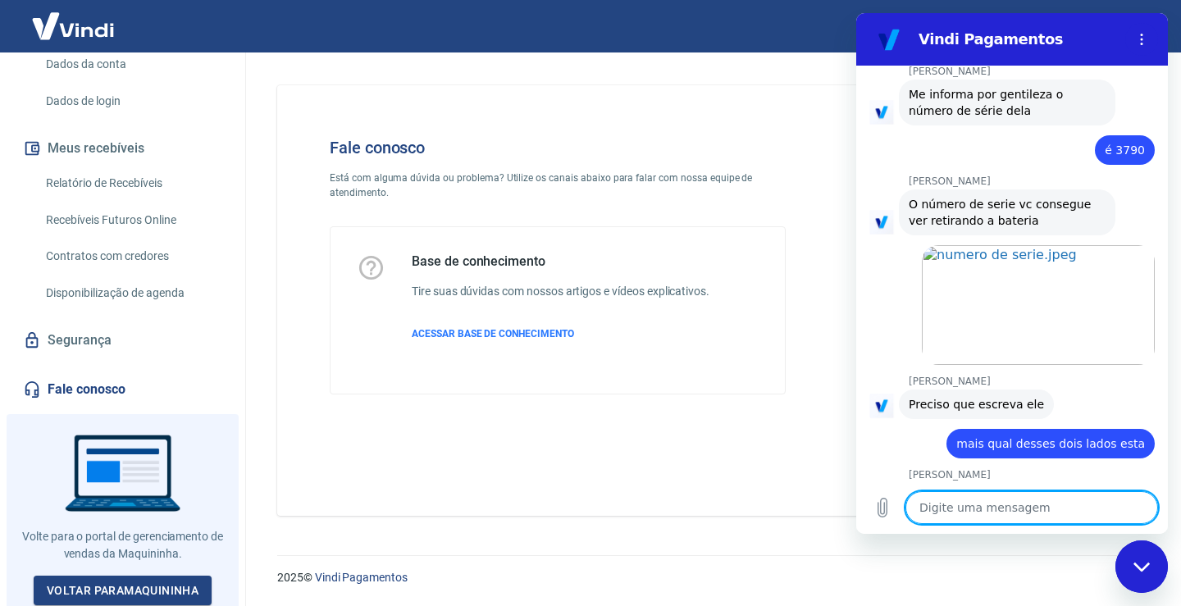
scroll to position [1724, 0]
click at [958, 511] on textarea at bounding box center [1031, 507] width 253 height 33
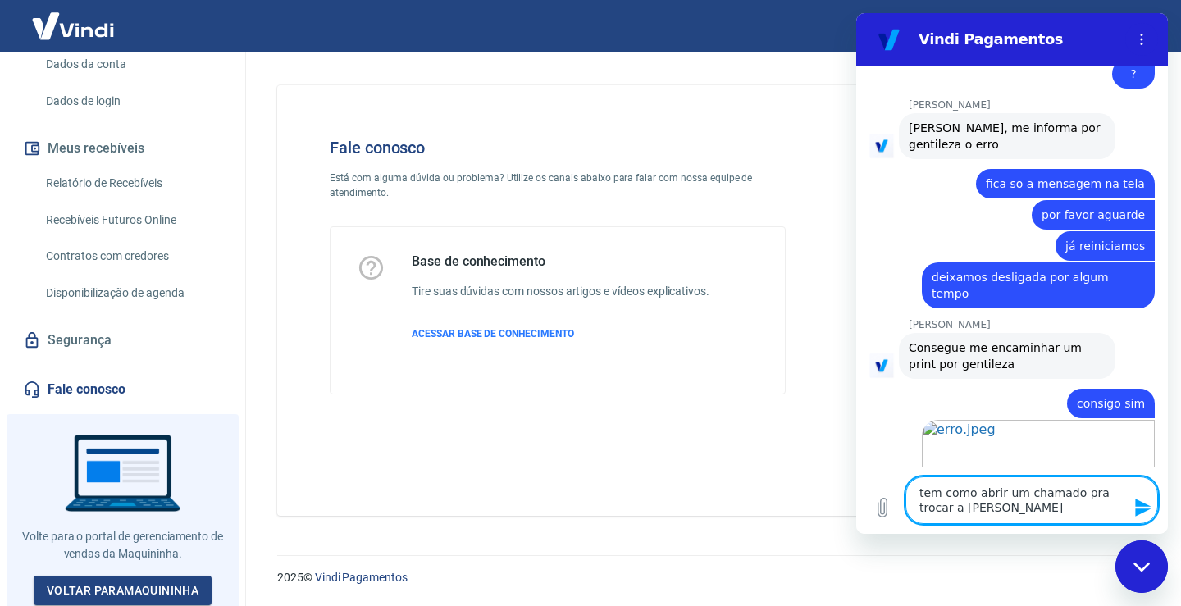
scroll to position [984, 0]
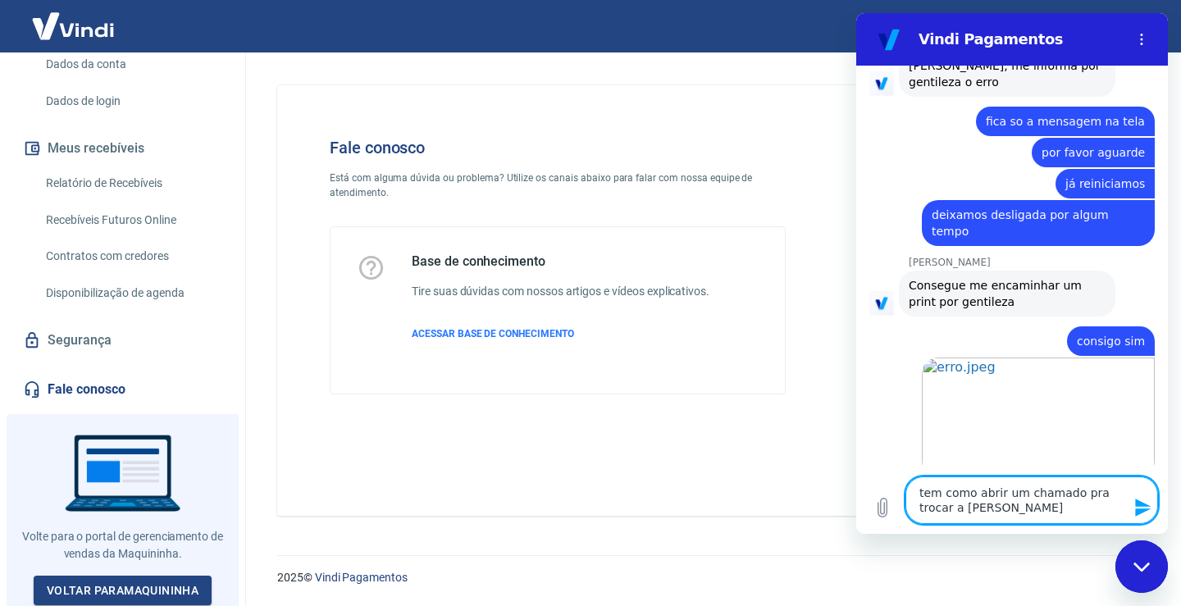
click at [1008, 510] on textarea "tem como abrir um chamado pra trocar a maquina Marcelle" at bounding box center [1031, 501] width 253 height 48
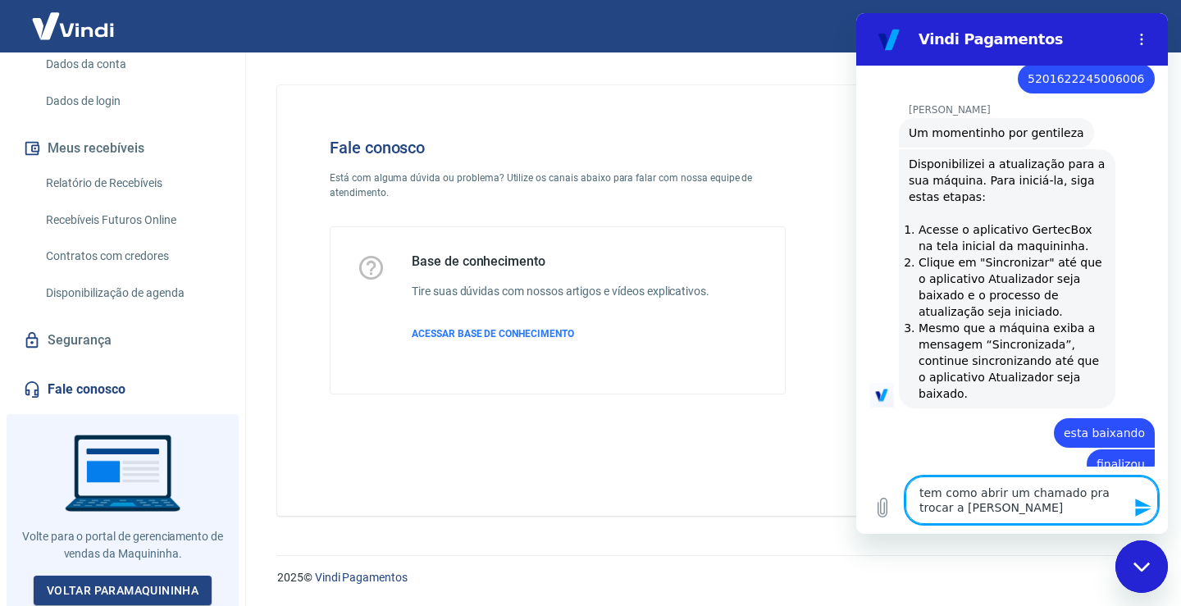
scroll to position [2531, 0]
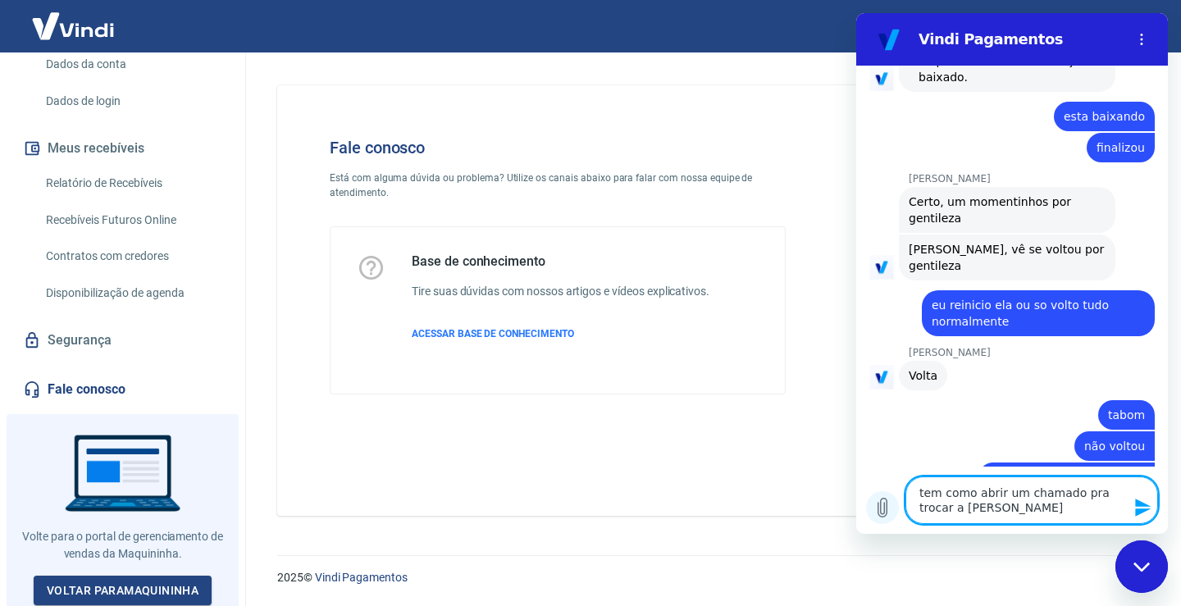
click at [884, 508] on icon "Carregar arquivo" at bounding box center [882, 508] width 9 height 19
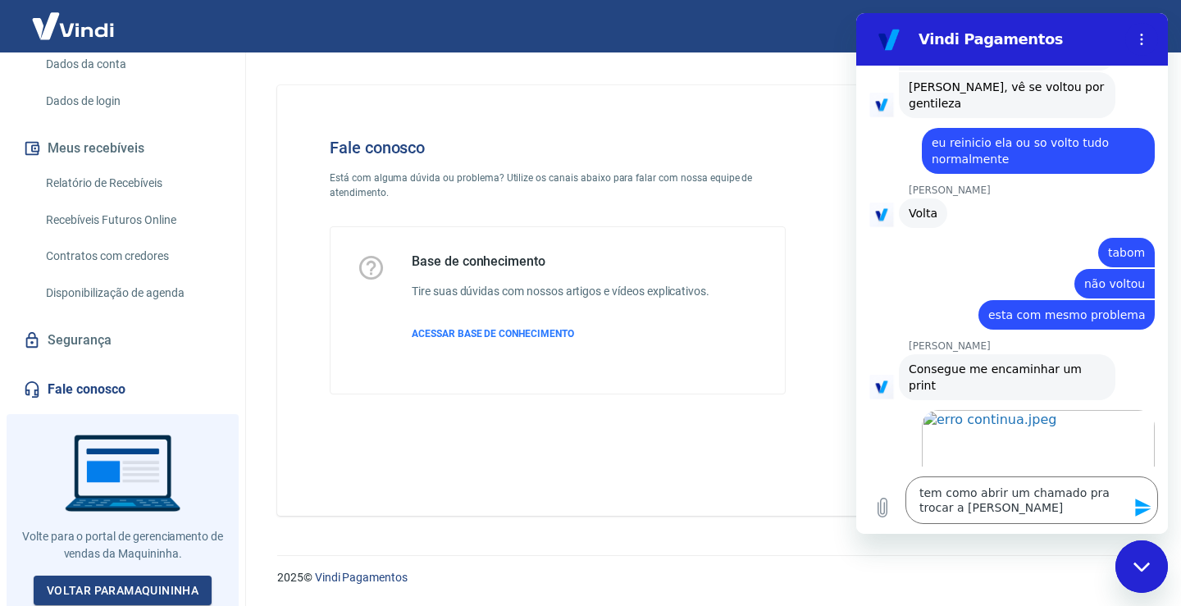
scroll to position [2692, 0]
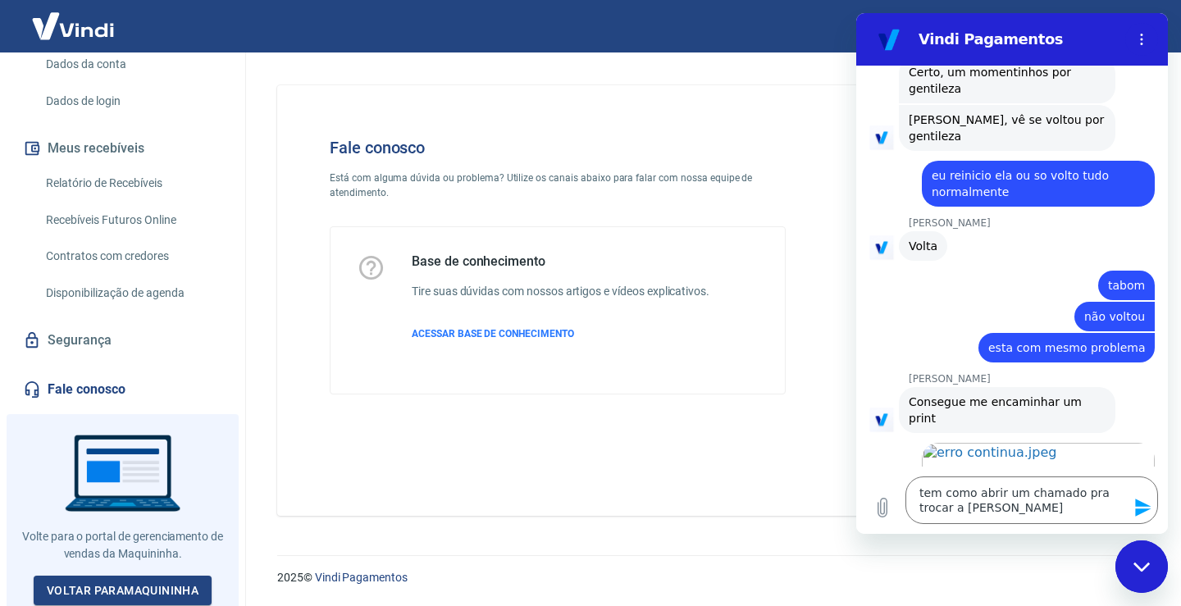
click at [1144, 507] on icon "Enviar mensagem" at bounding box center [1143, 508] width 20 height 20
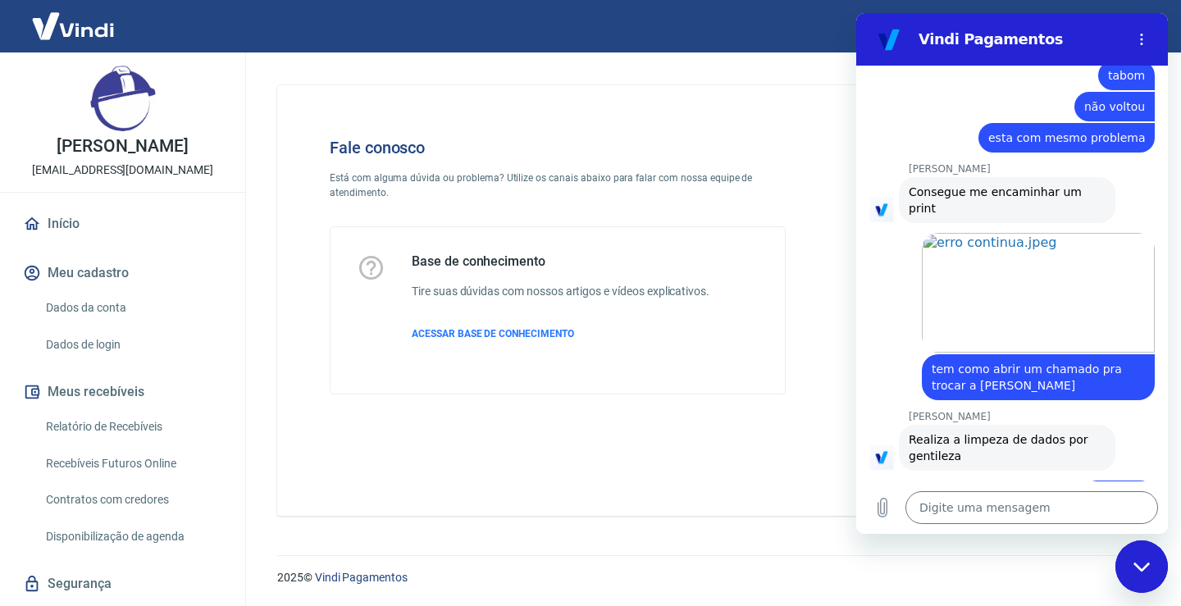
scroll to position [2874, 0]
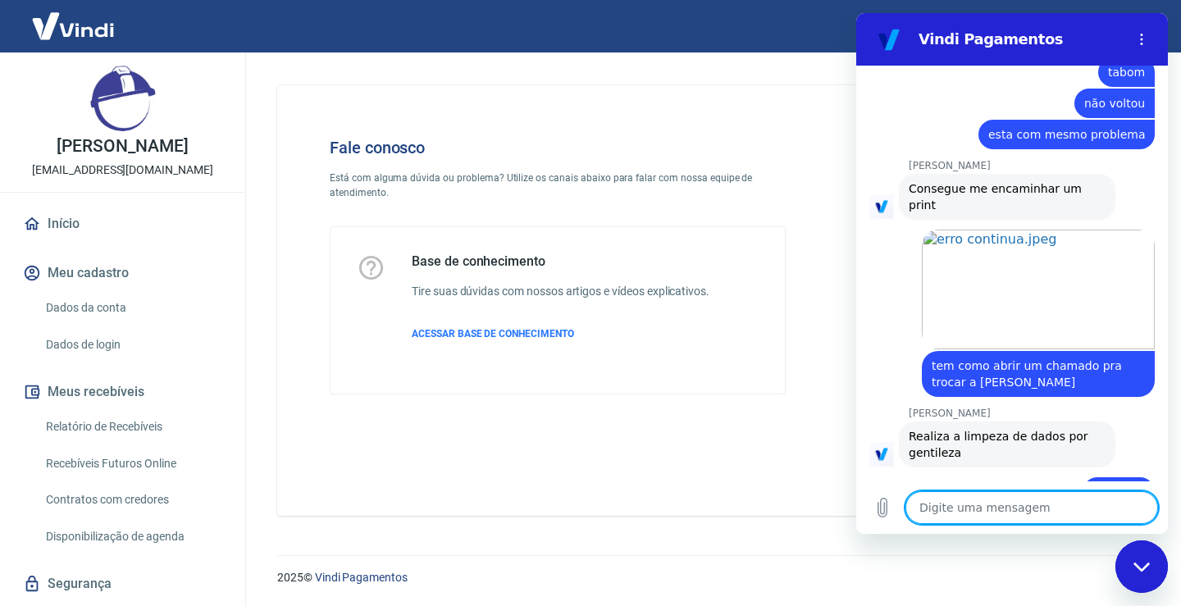
click at [942, 502] on textarea at bounding box center [1031, 507] width 253 height 33
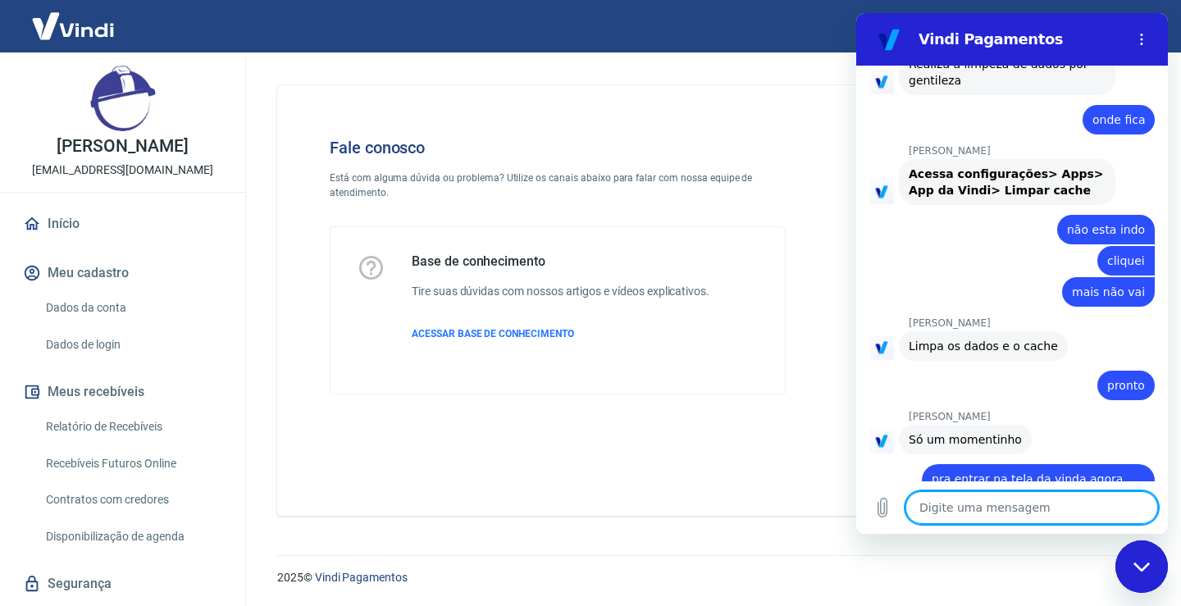
scroll to position [3249, 0]
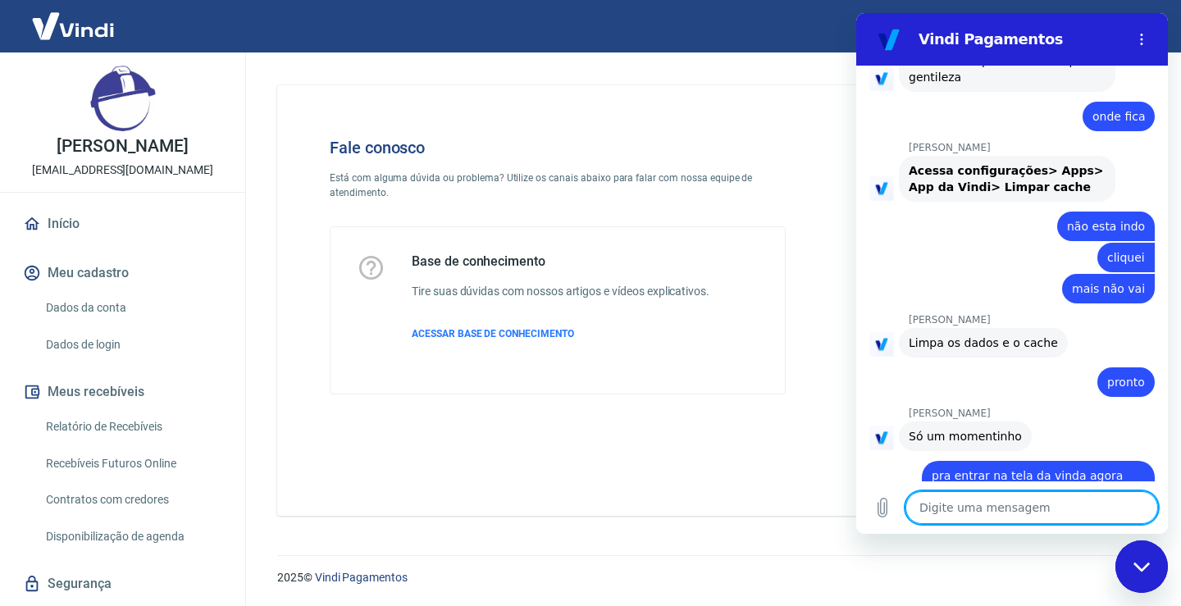
click at [1002, 511] on textarea at bounding box center [1031, 507] width 253 height 33
click at [886, 510] on icon "Carregar arquivo" at bounding box center [883, 508] width 20 height 20
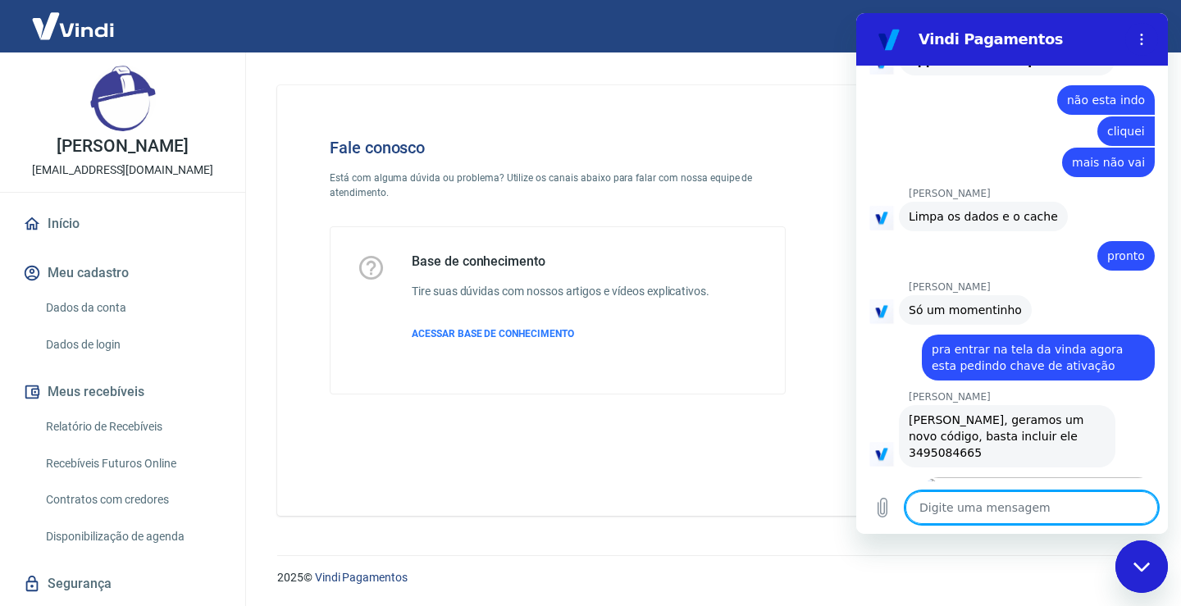
click at [950, 504] on textarea at bounding box center [1031, 507] width 253 height 33
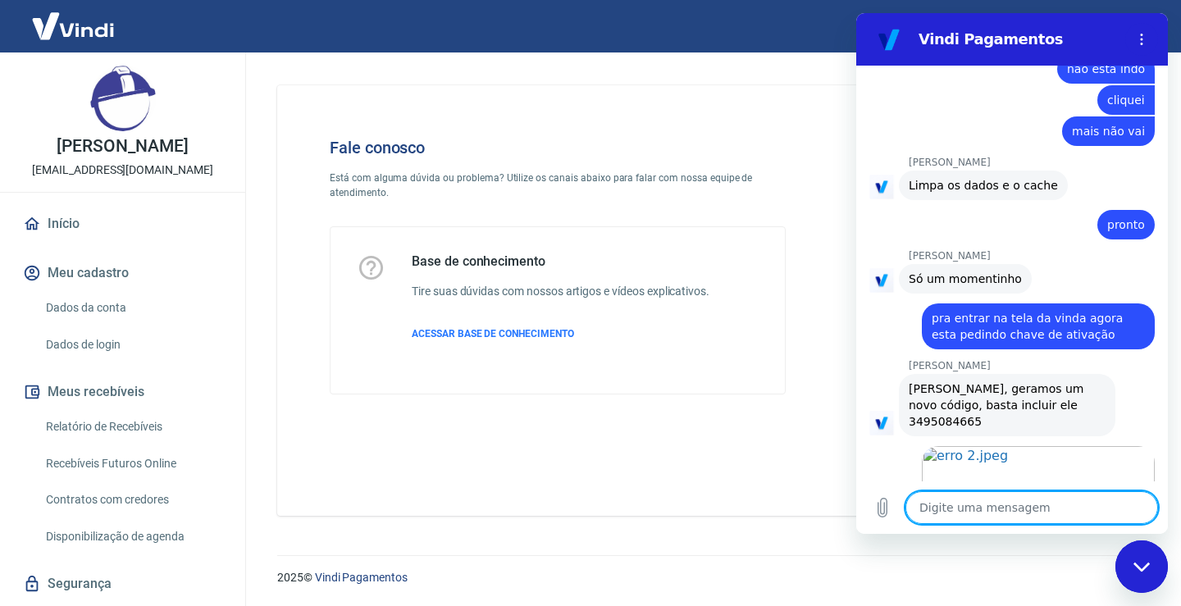
scroll to position [3410, 0]
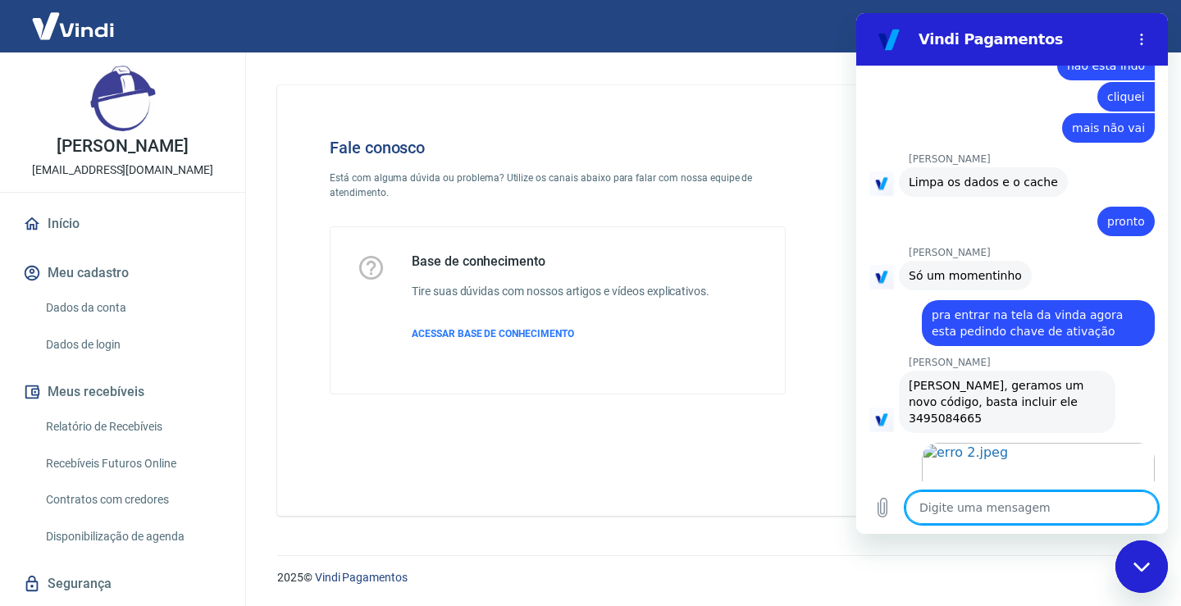
click at [955, 503] on textarea at bounding box center [1031, 507] width 253 height 33
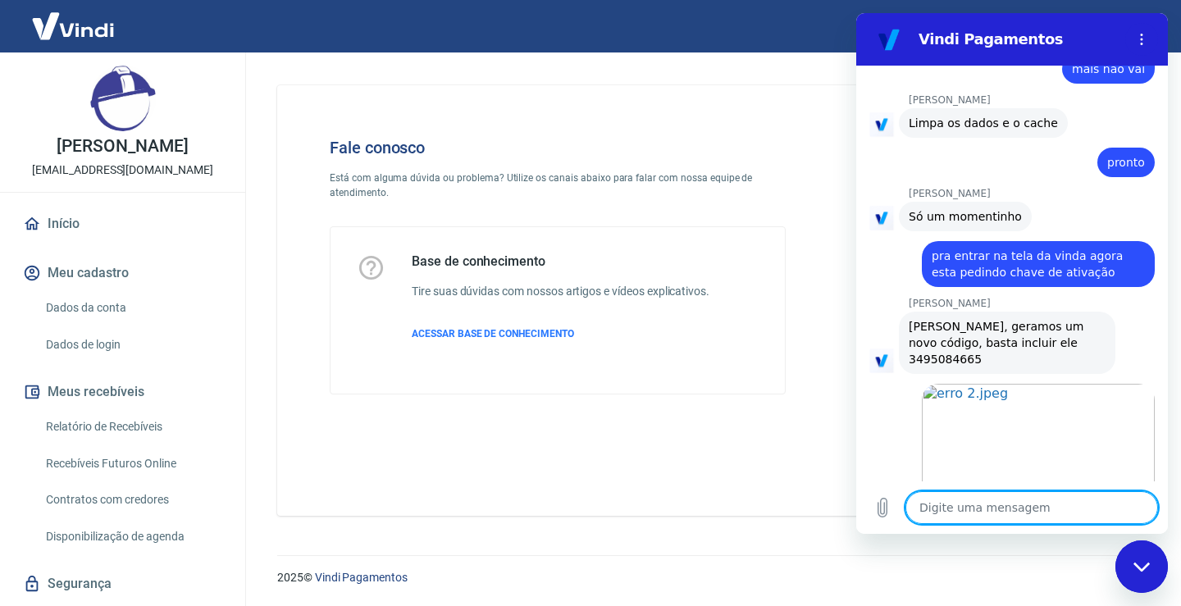
scroll to position [3551, 0]
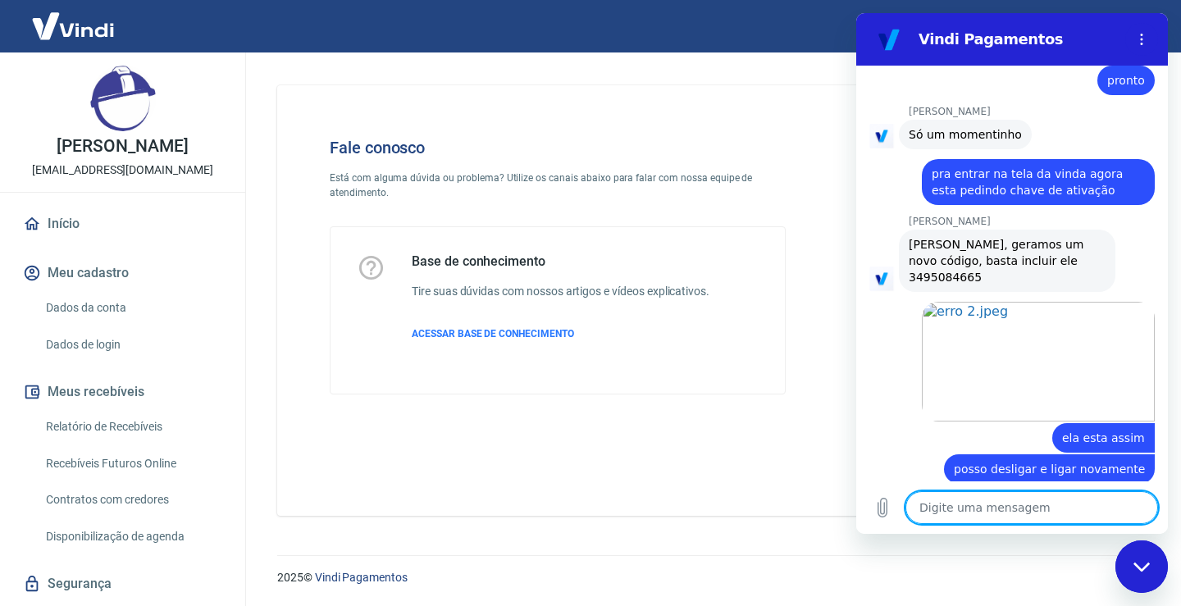
click at [1055, 502] on textarea at bounding box center [1031, 507] width 253 height 33
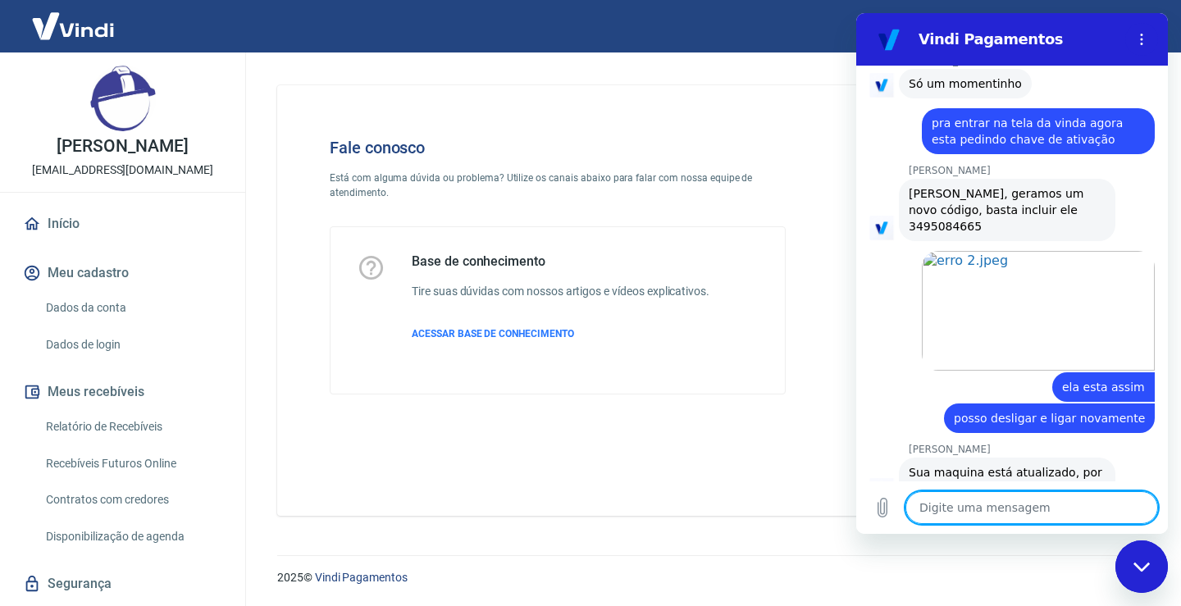
scroll to position [3605, 0]
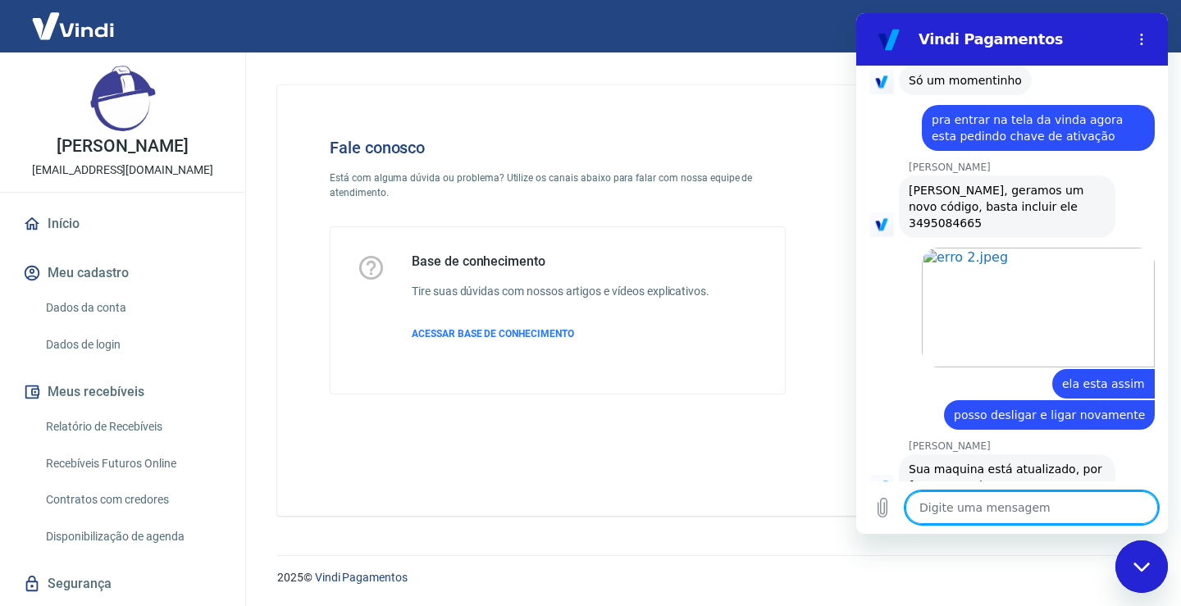
click at [937, 514] on textarea at bounding box center [1031, 507] width 253 height 33
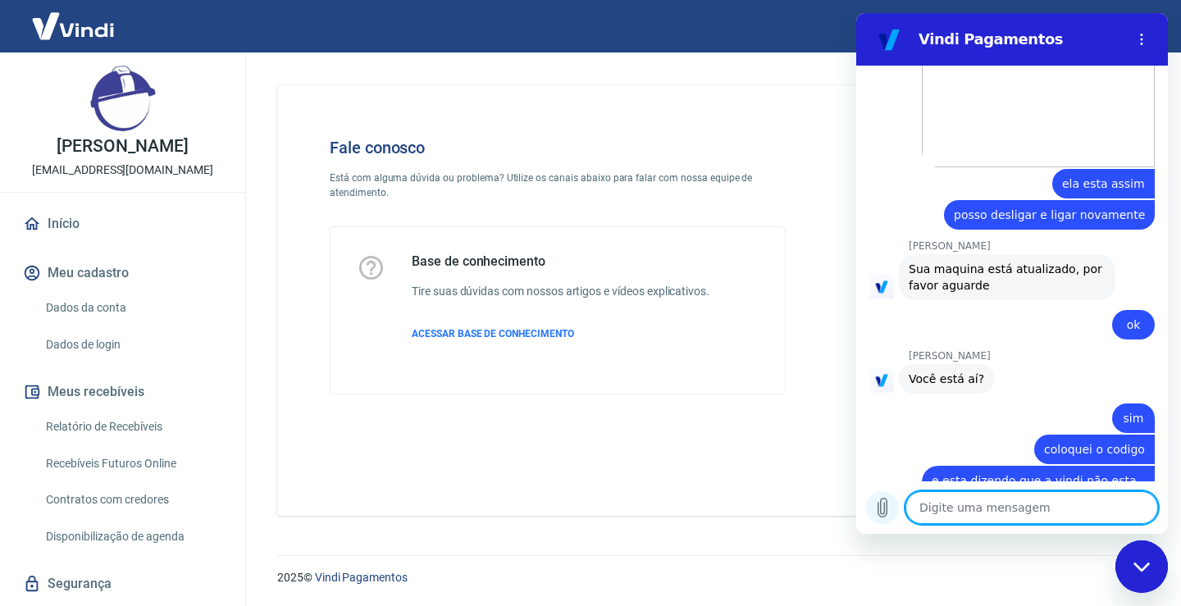
scroll to position [3809, 0]
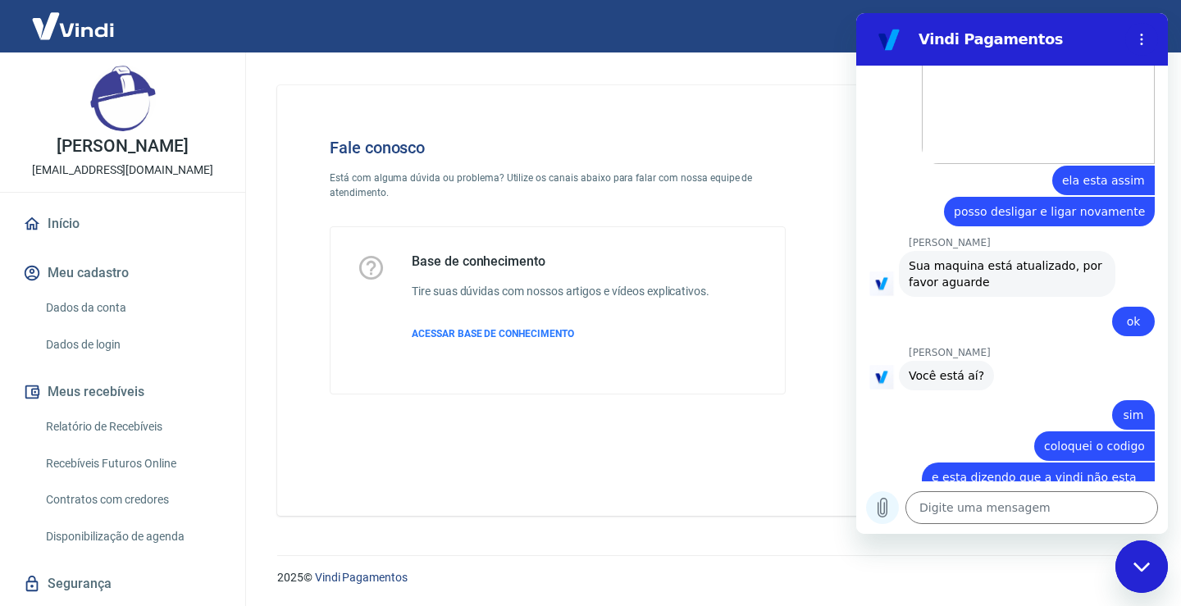
click at [884, 508] on icon "Carregar arquivo" at bounding box center [882, 508] width 9 height 19
click at [946, 508] on textarea at bounding box center [1031, 507] width 253 height 33
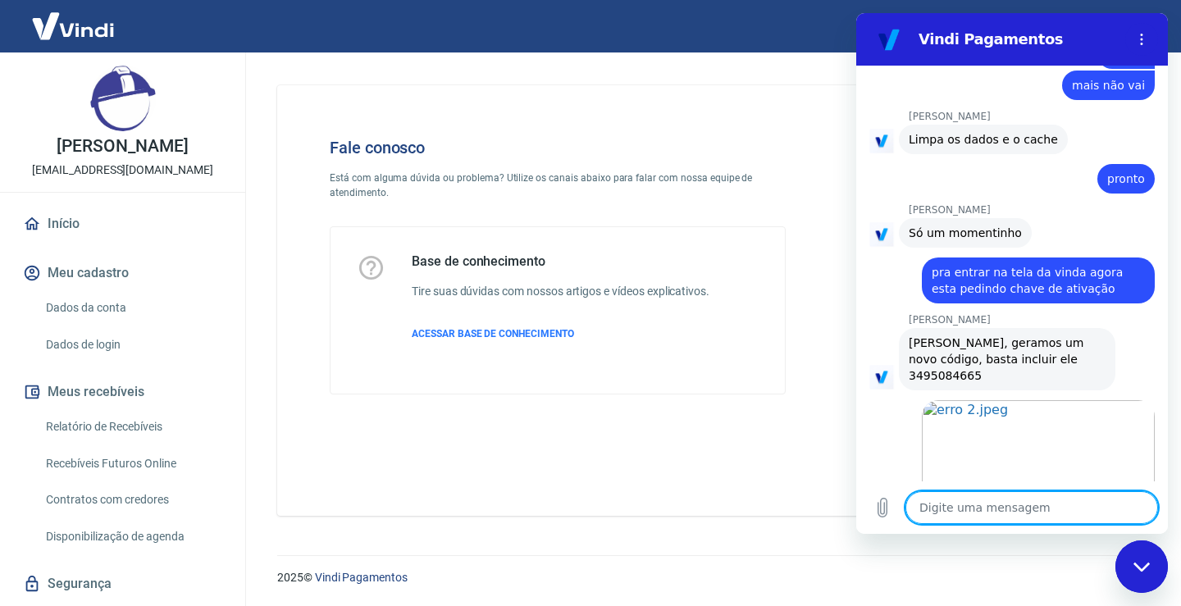
scroll to position [3438, 0]
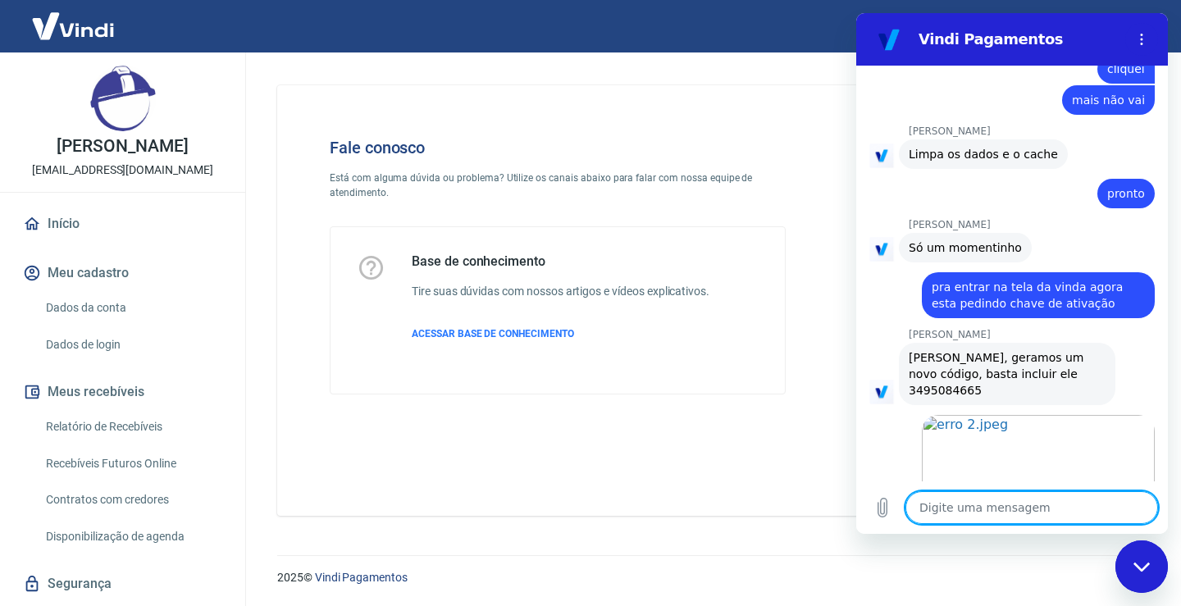
click at [950, 511] on textarea at bounding box center [1031, 507] width 253 height 33
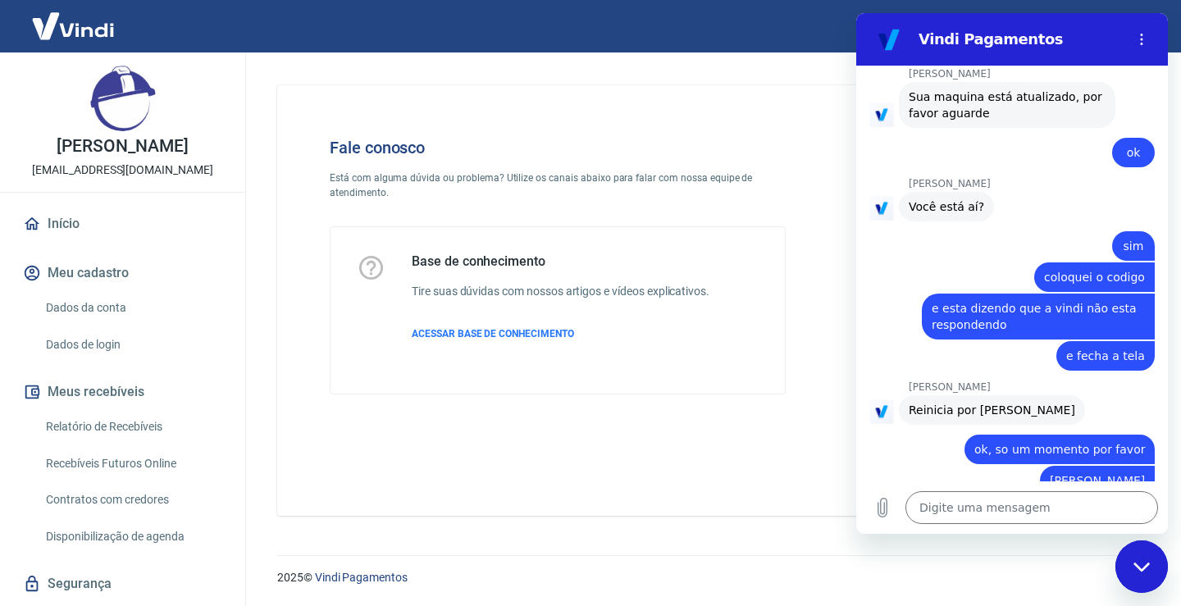
scroll to position [3981, 0]
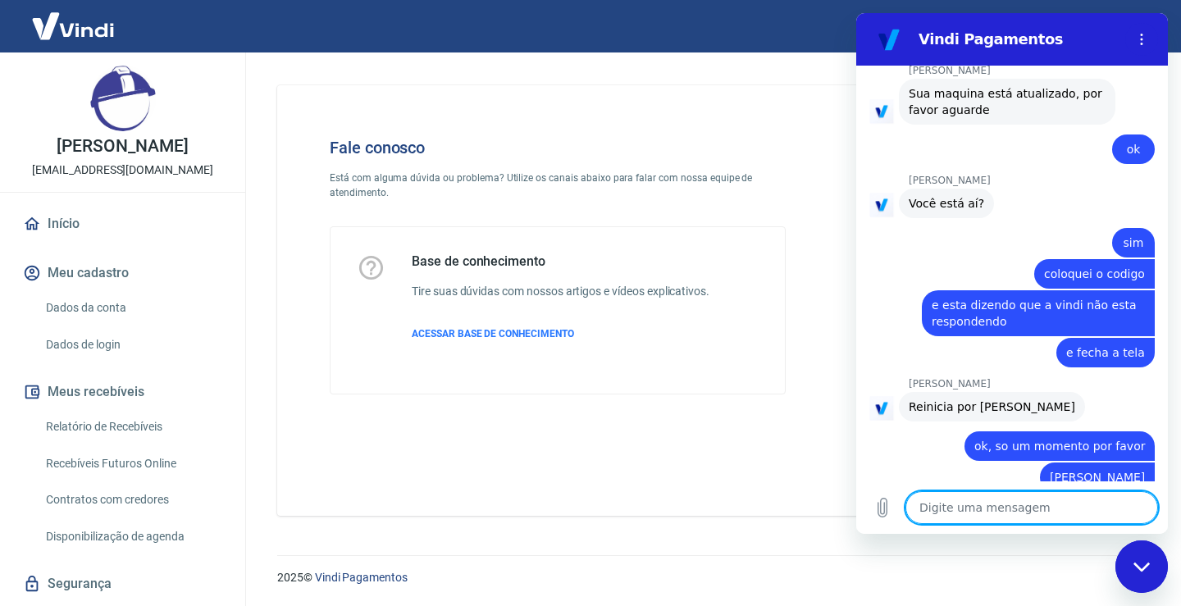
click at [984, 510] on textarea at bounding box center [1031, 507] width 253 height 33
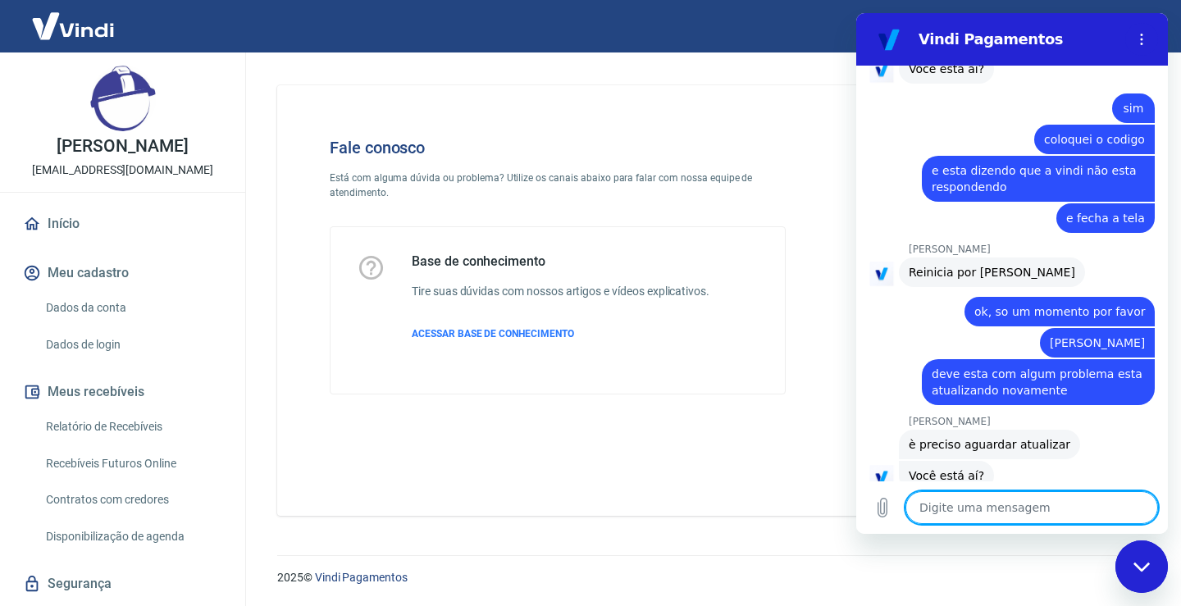
scroll to position [4114, 0]
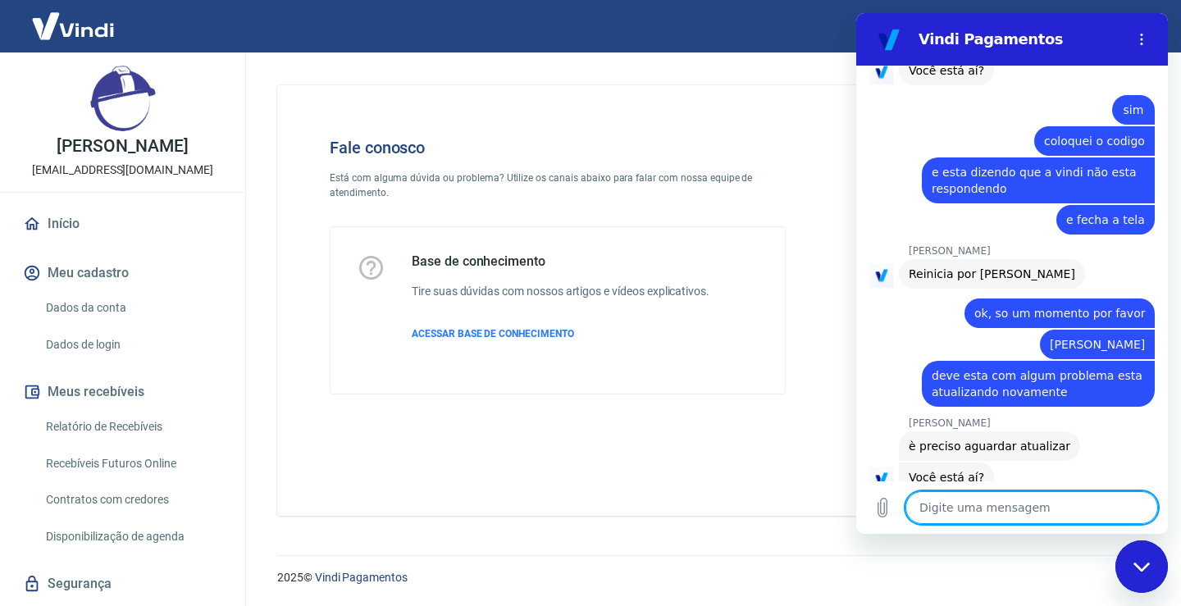
click at [942, 512] on textarea at bounding box center [1031, 507] width 253 height 33
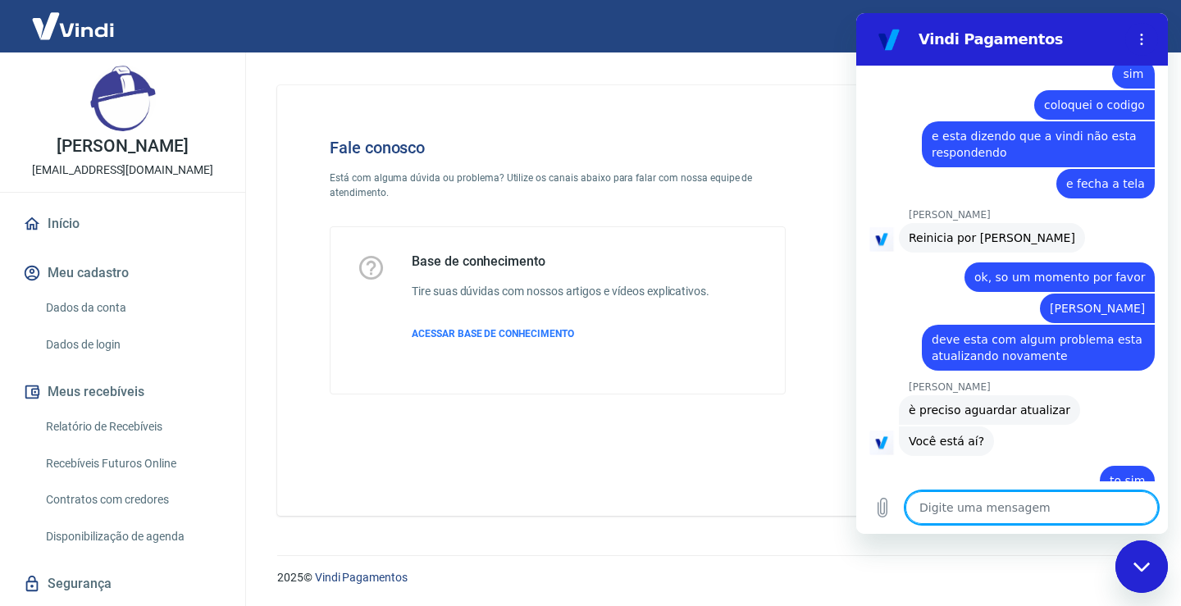
scroll to position [4153, 0]
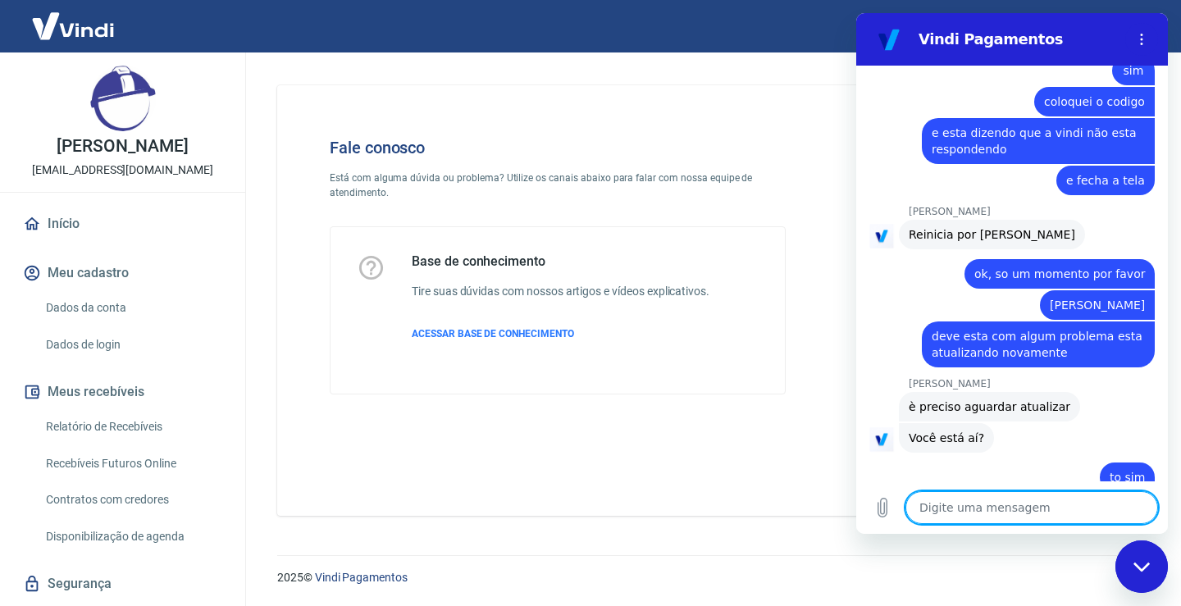
click at [941, 510] on textarea at bounding box center [1031, 507] width 253 height 33
click at [879, 507] on icon "Carregar arquivo" at bounding box center [883, 508] width 20 height 20
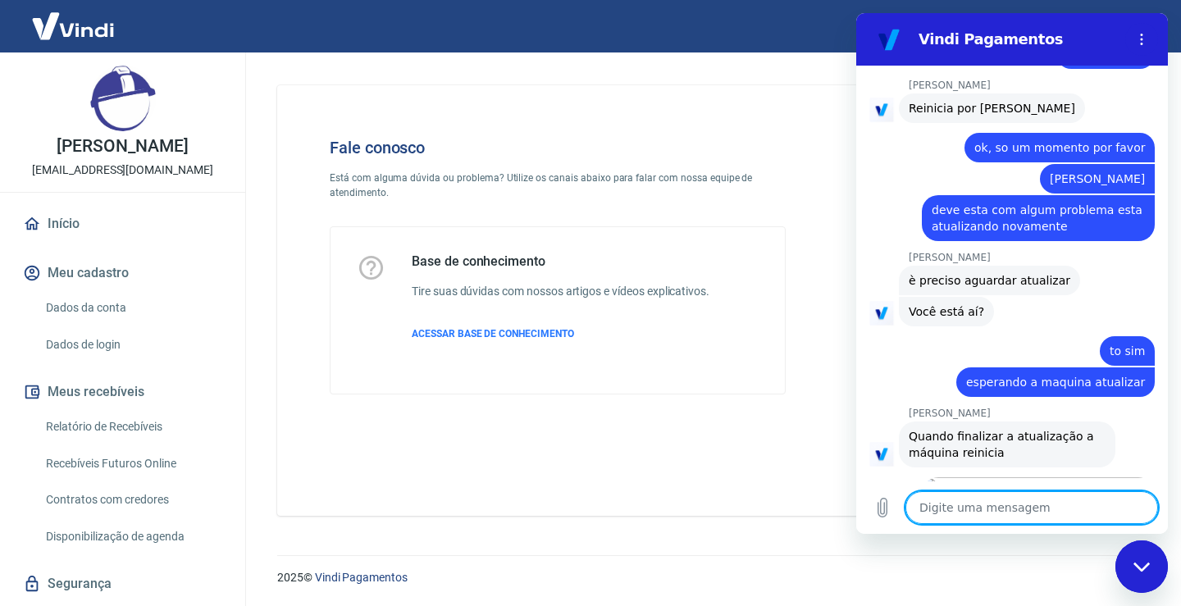
scroll to position [4283, 0]
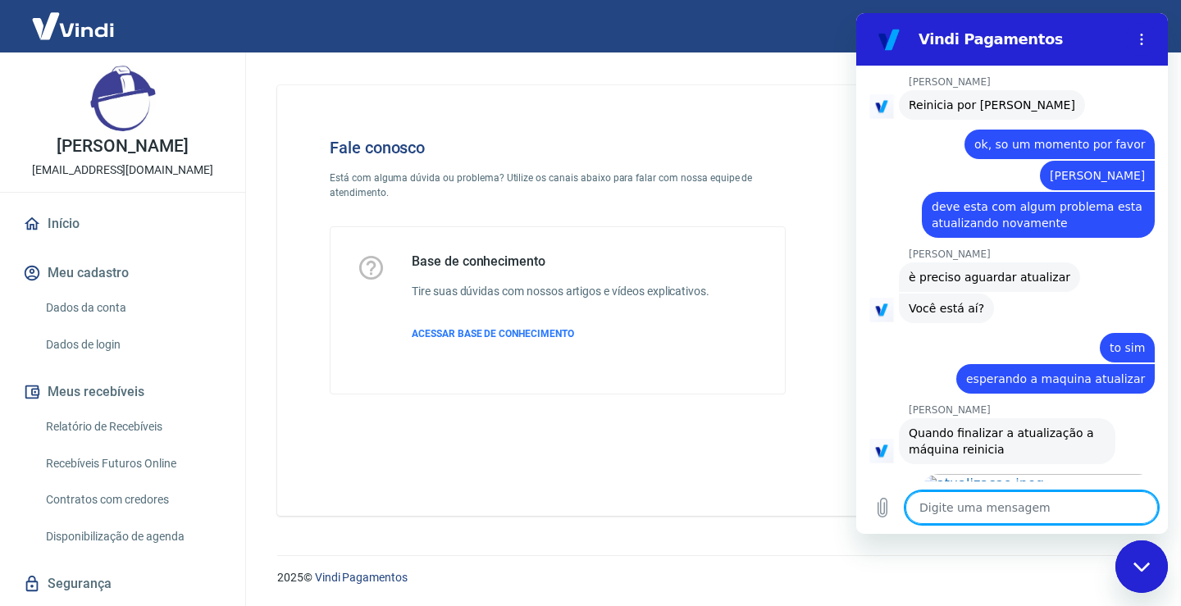
click at [955, 510] on textarea at bounding box center [1031, 507] width 253 height 33
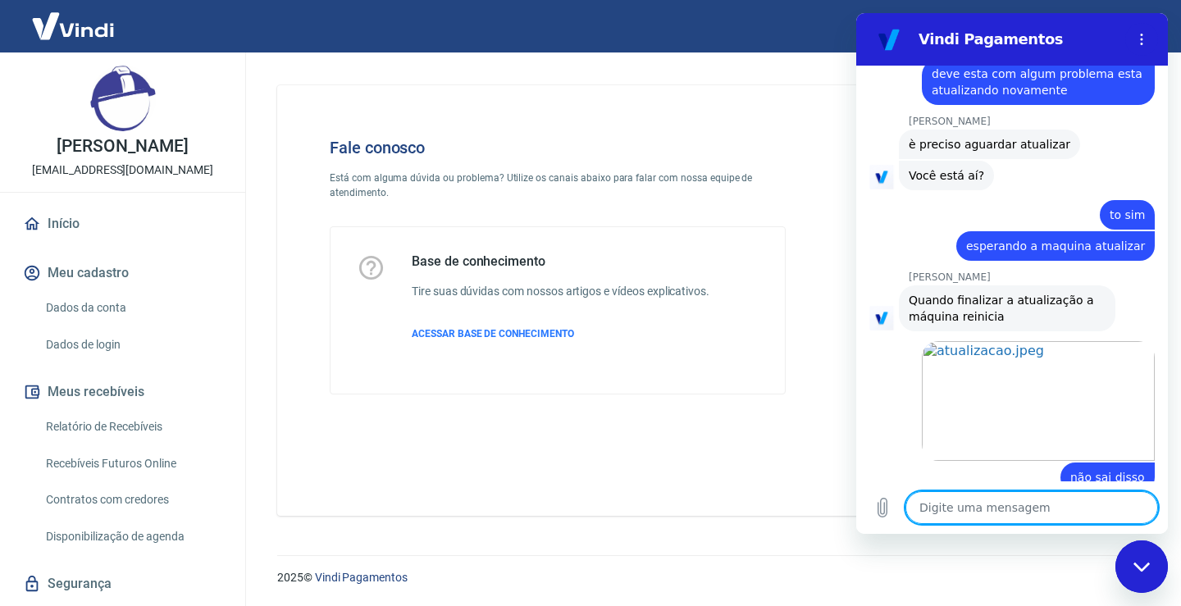
scroll to position [4494, 0]
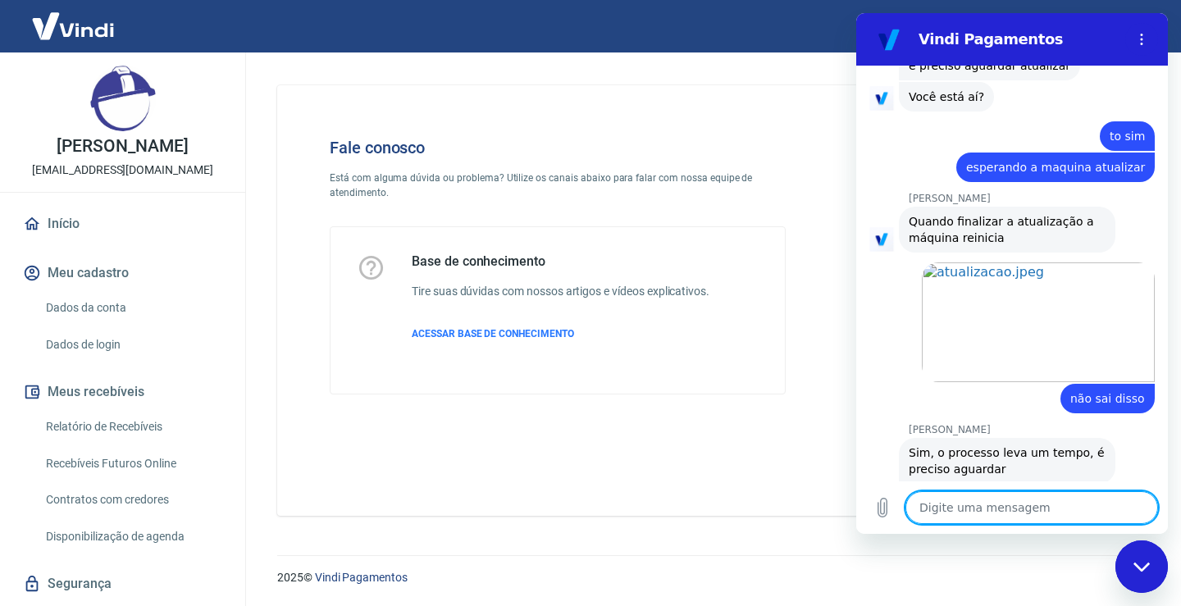
click at [937, 508] on textarea at bounding box center [1031, 507] width 253 height 33
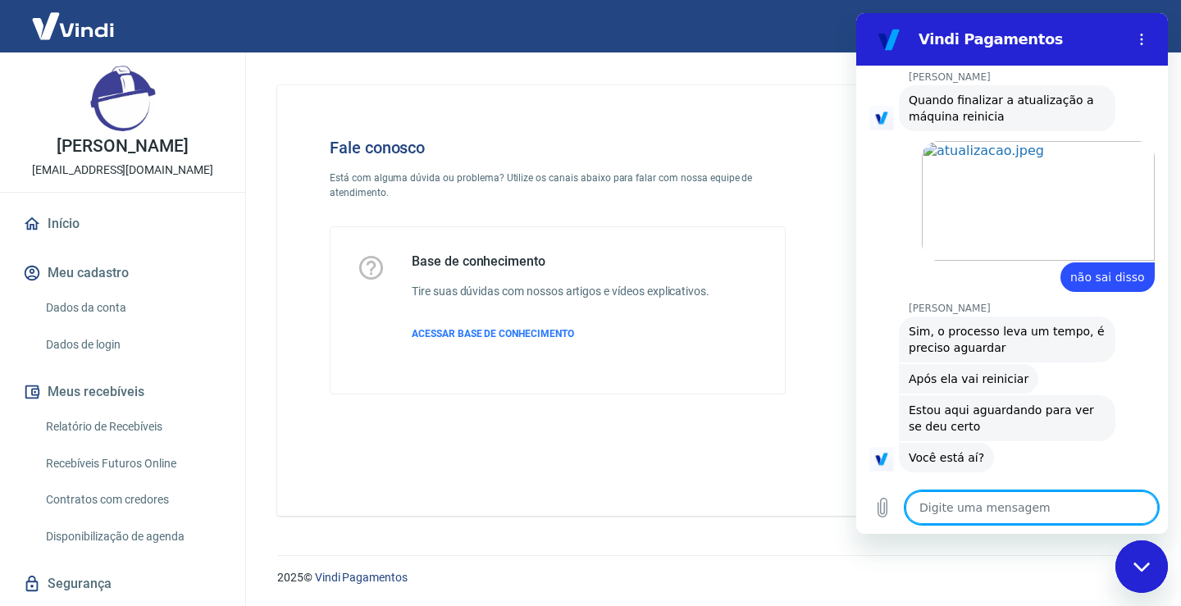
scroll to position [4619, 0]
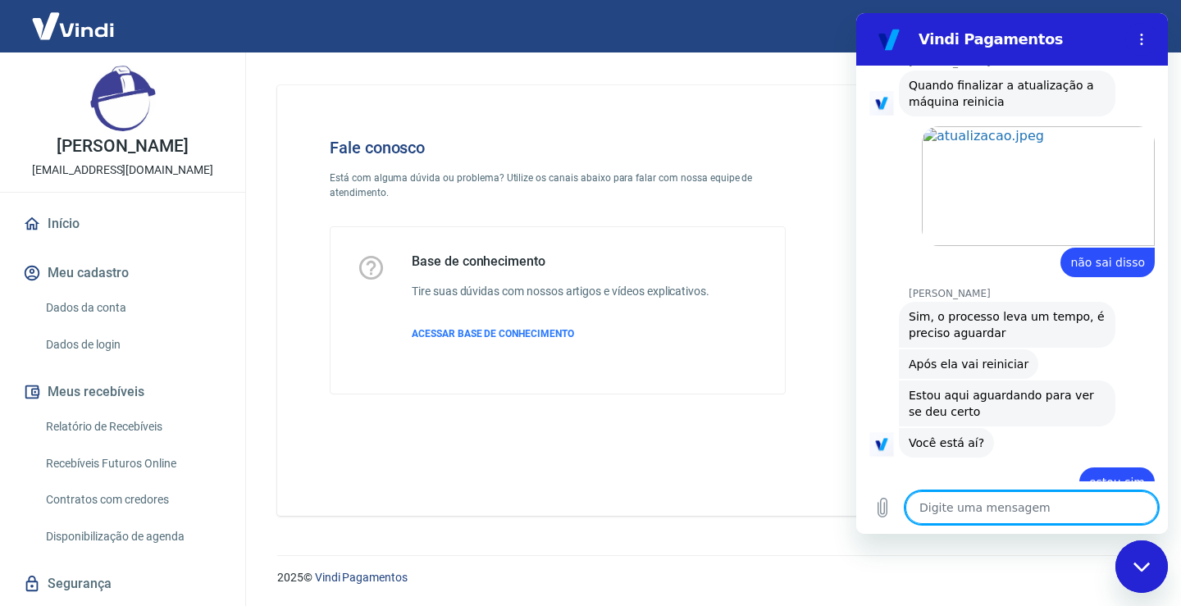
scroll to position [4650, 0]
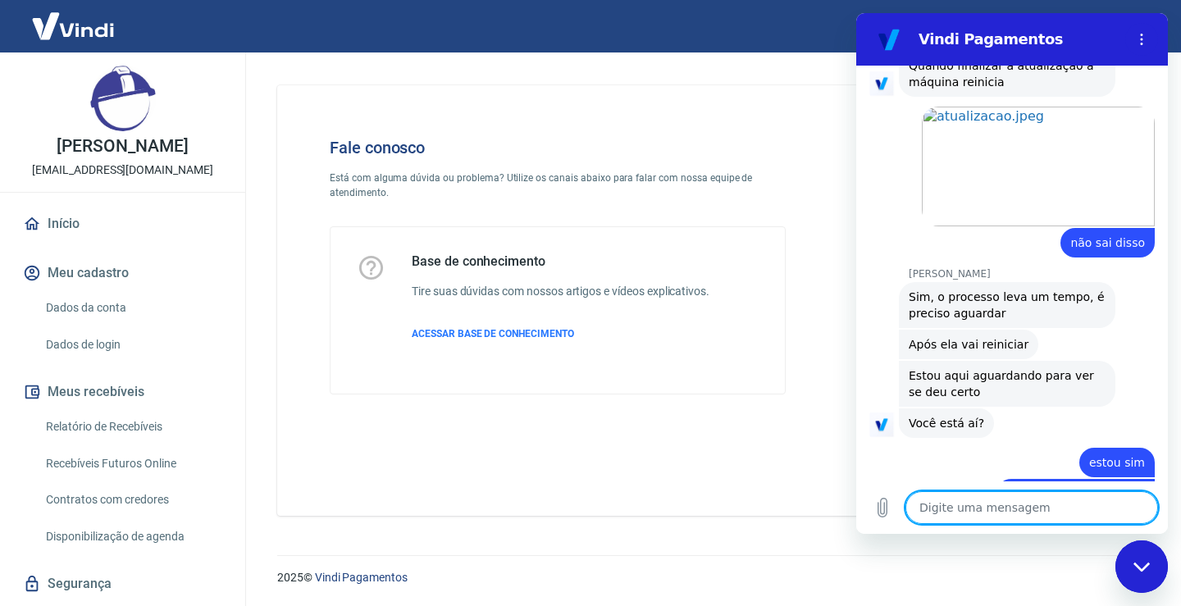
click at [1028, 501] on textarea at bounding box center [1031, 507] width 253 height 33
type textarea "a"
type textarea "x"
type textarea "ag"
type textarea "x"
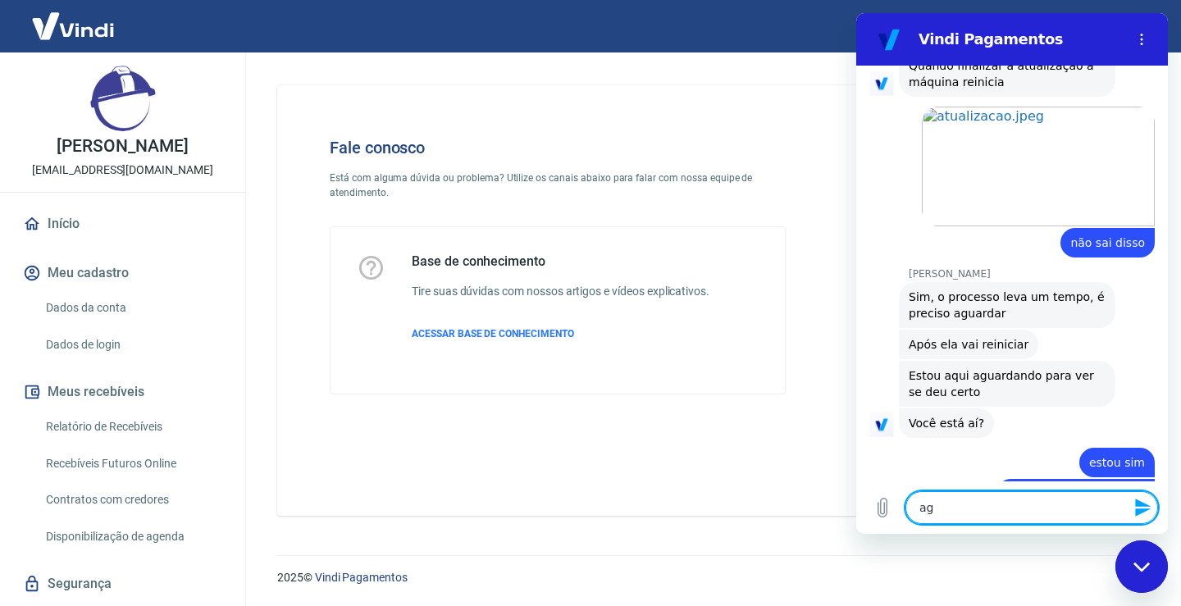
type textarea "ago"
type textarea "x"
type textarea "agor"
type textarea "x"
type textarea "agora"
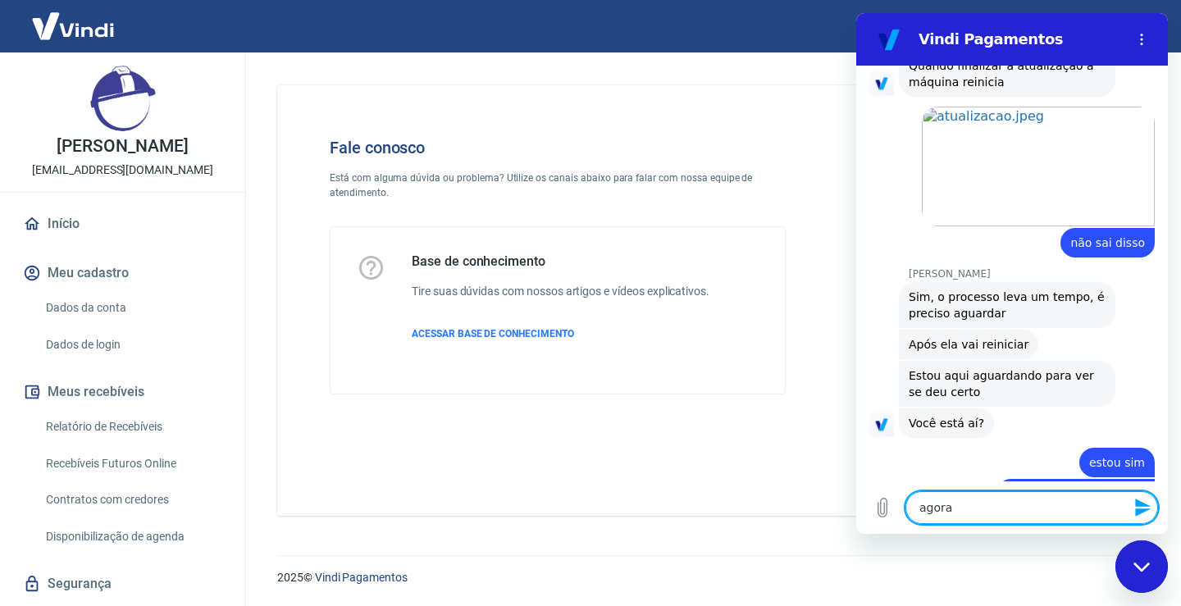
type textarea "x"
type textarea "agora"
type textarea "x"
type textarea "agora p"
type textarea "x"
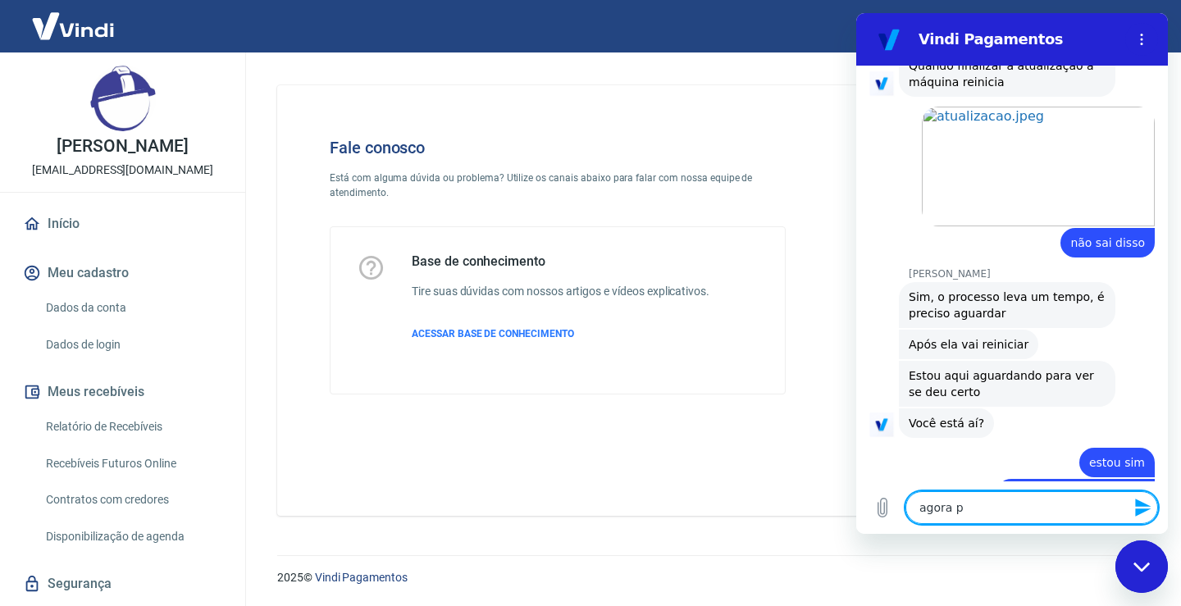
type textarea "agora pa"
type textarea "x"
type textarea "agora par"
type textarea "x"
type textarea "agora pare"
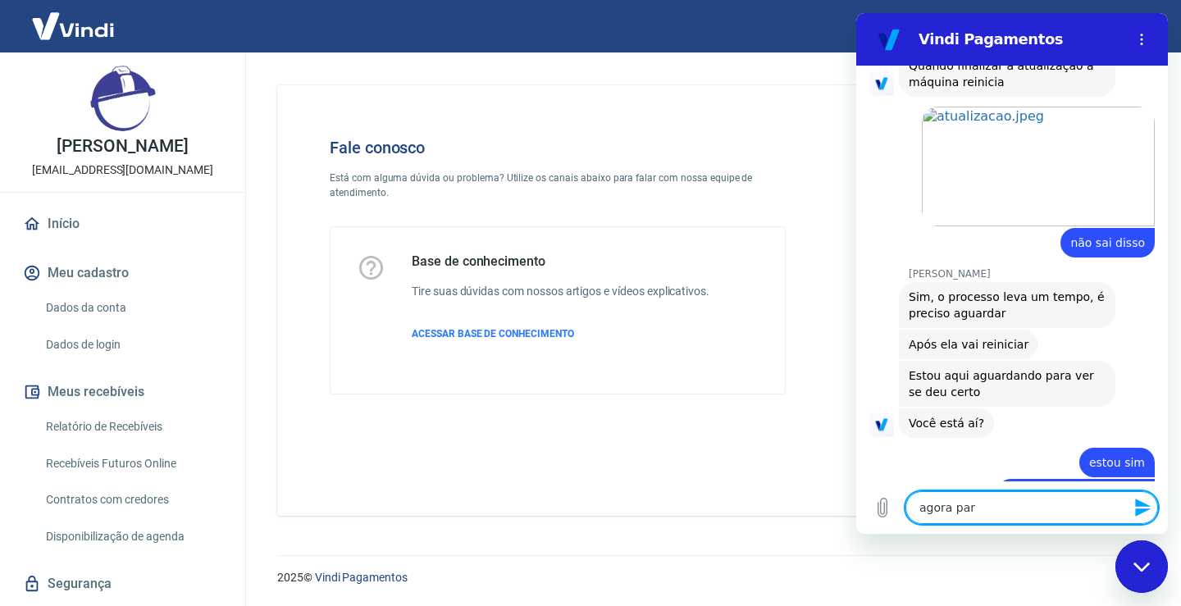
type textarea "x"
type textarea "agora parec"
type textarea "x"
type textarea "agora parece"
type textarea "x"
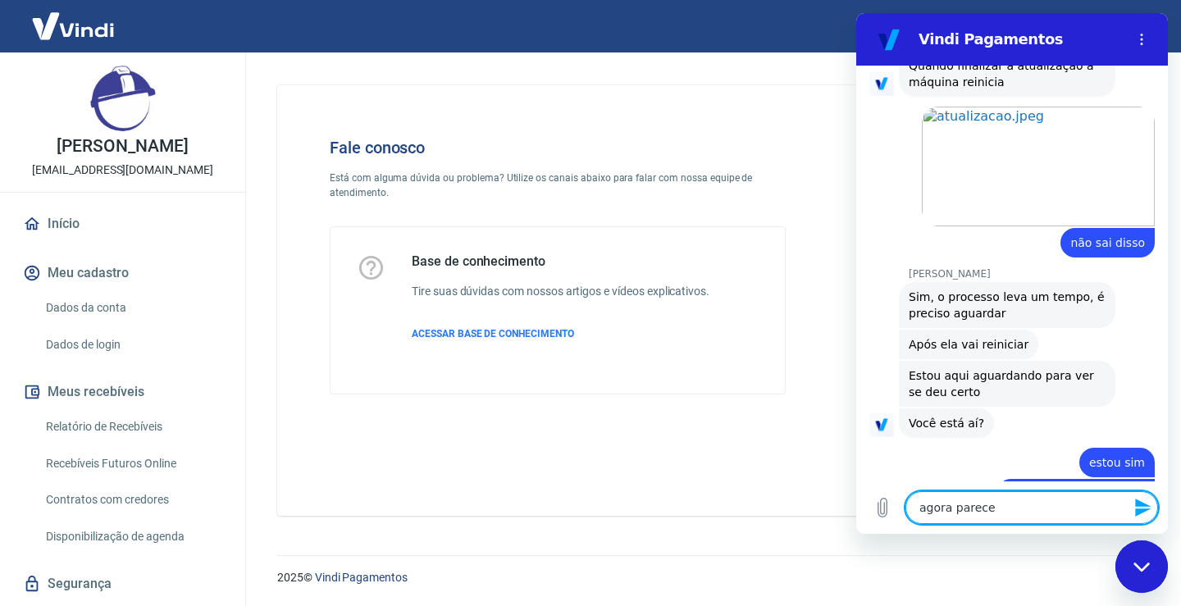
type textarea "agora parece"
type textarea "x"
type textarea "agora parece q"
type textarea "x"
type textarea "agora parece qu"
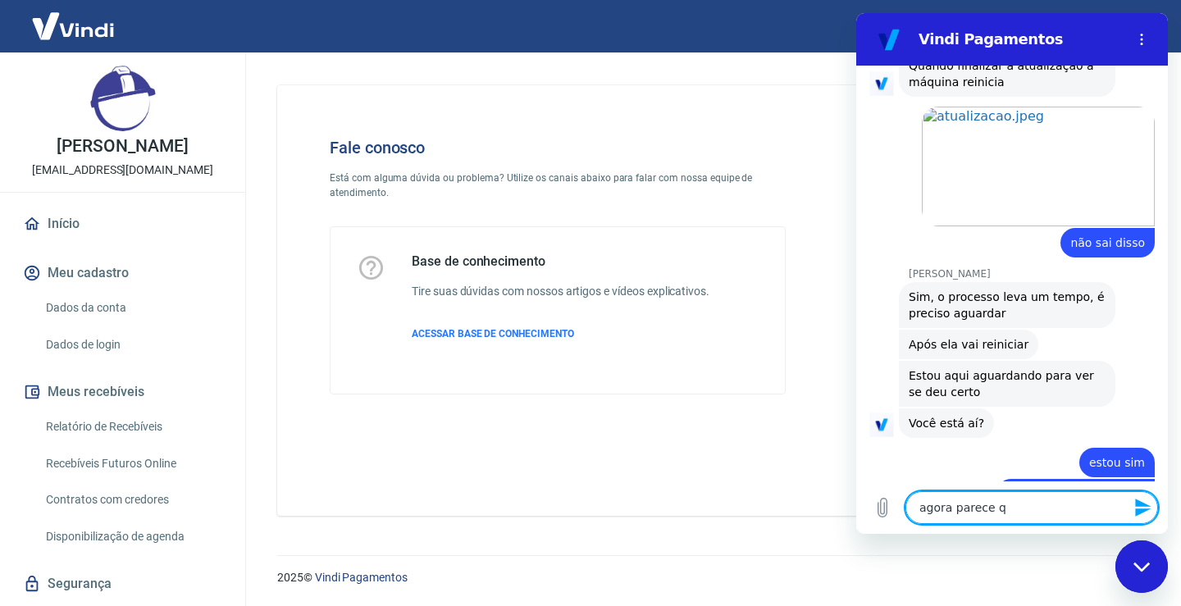
type textarea "x"
type textarea "agora parece que"
type textarea "x"
type textarea "agora parece que"
type textarea "x"
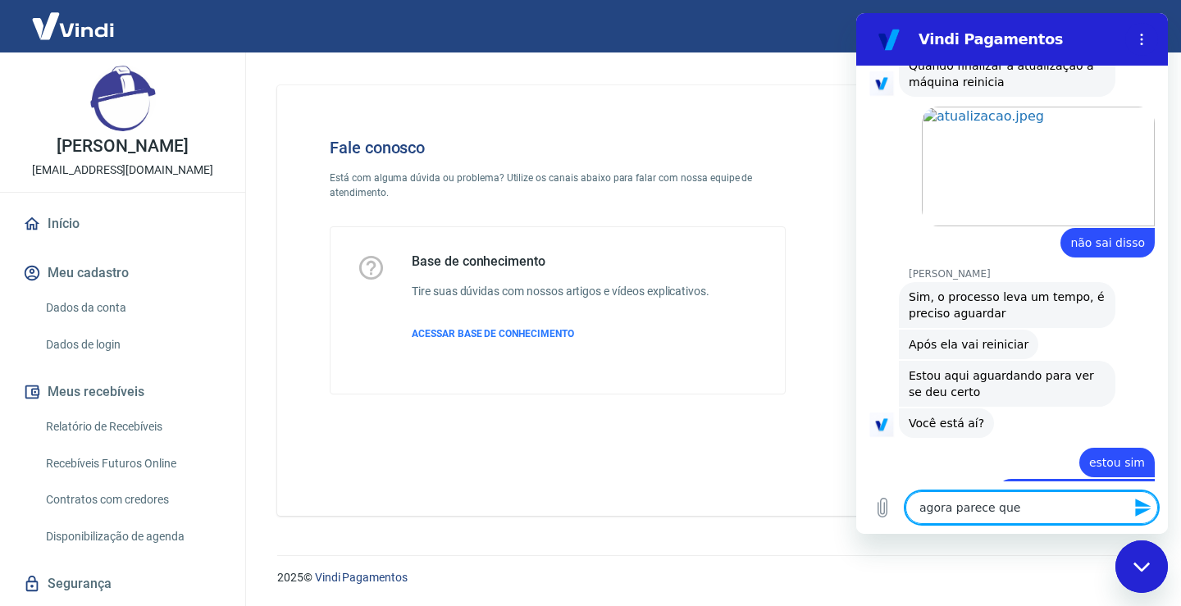
type textarea "agora parece que e"
type textarea "x"
type textarea "agora parece que es"
type textarea "x"
type textarea "agora parece que est"
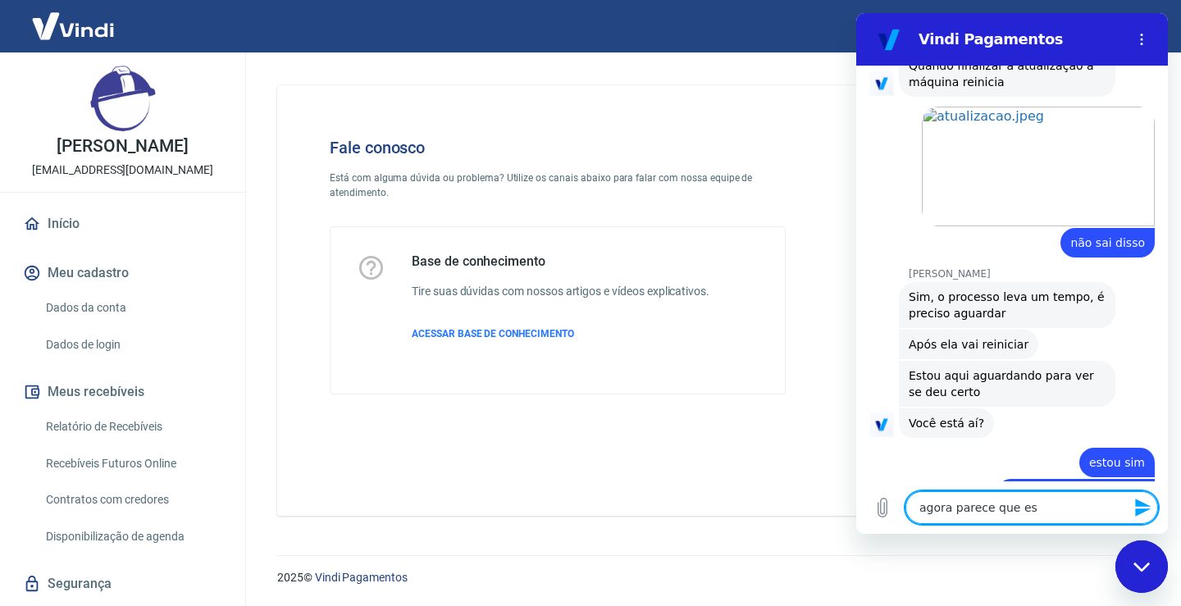
type textarea "x"
type textarea "agora parece que esta"
type textarea "x"
type textarea "agora parece que esta"
type textarea "x"
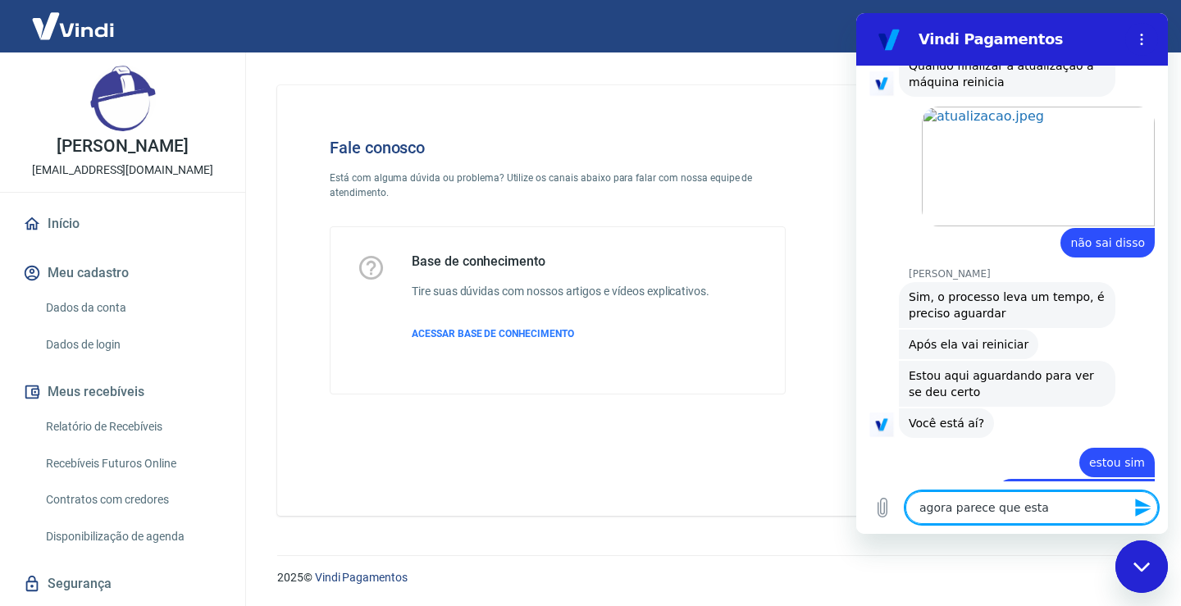
type textarea "agora parece que esta f"
type textarea "x"
type textarea "agora parece que esta fi"
type textarea "x"
type textarea "agora parece que esta fin"
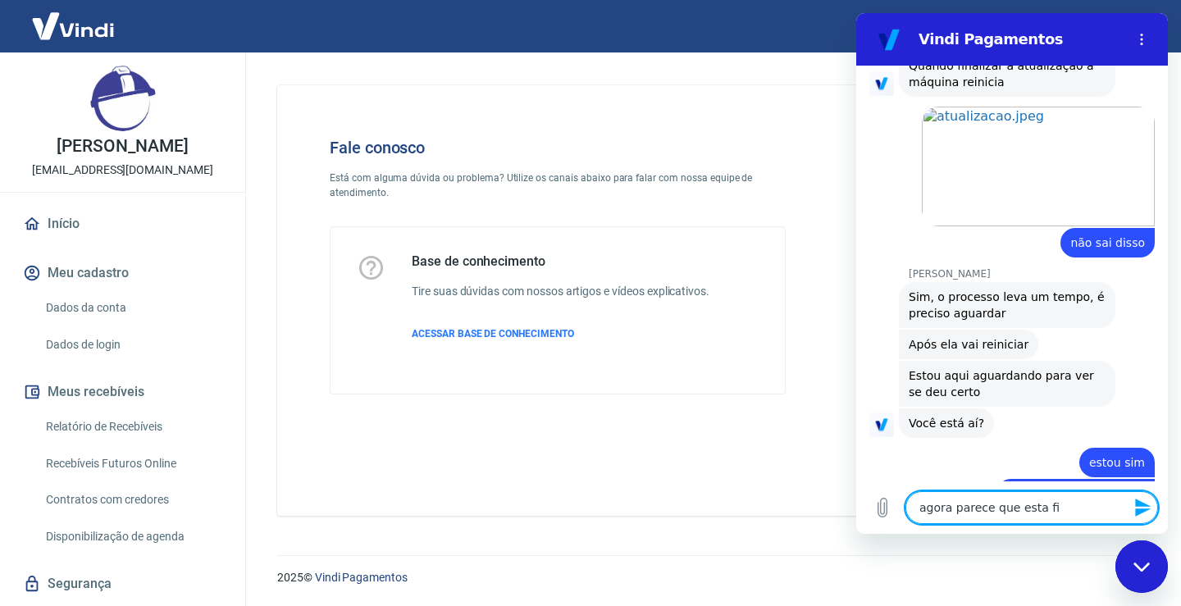
type textarea "x"
type textarea "agora parece que esta fina"
type textarea "x"
type textarea "agora parece que esta final"
type textarea "x"
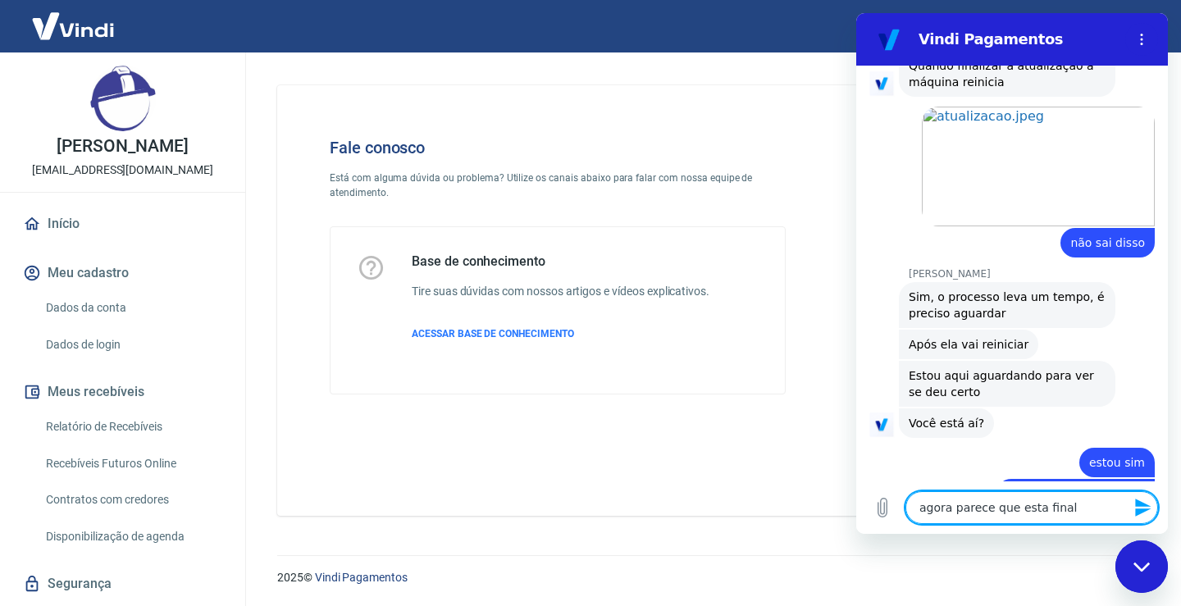
type textarea "agora parece que esta finali"
type textarea "x"
type textarea "agora parece que esta finaliz"
type textarea "x"
type textarea "agora parece que esta finaliza"
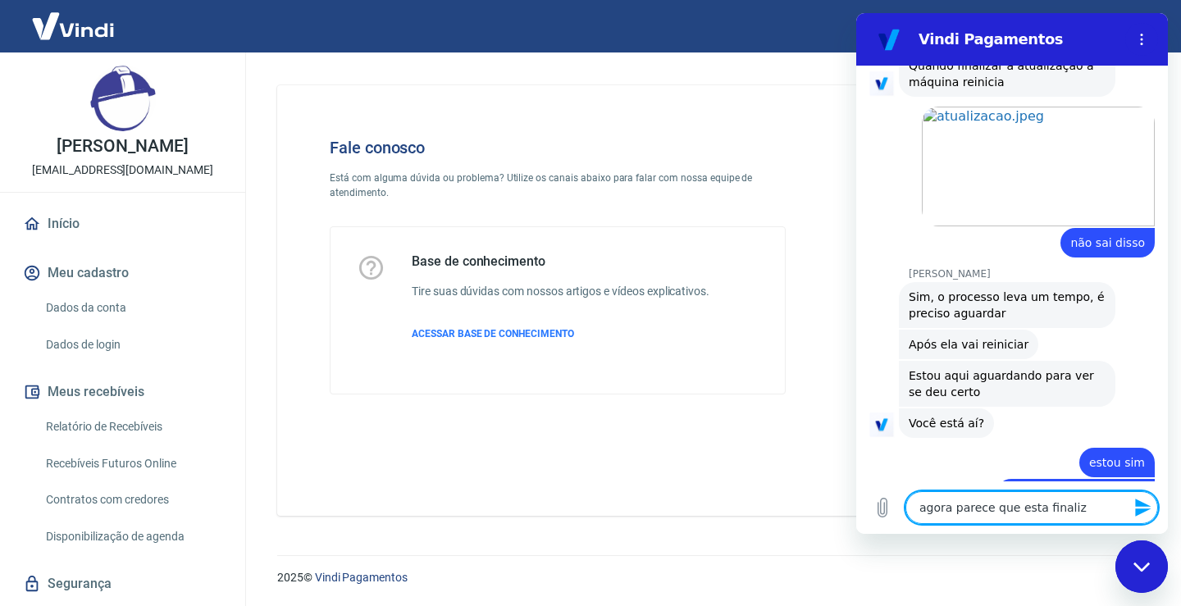
type textarea "x"
type textarea "agora parece que esta finalizan"
type textarea "x"
type textarea "agora parece que esta finalizand"
type textarea "x"
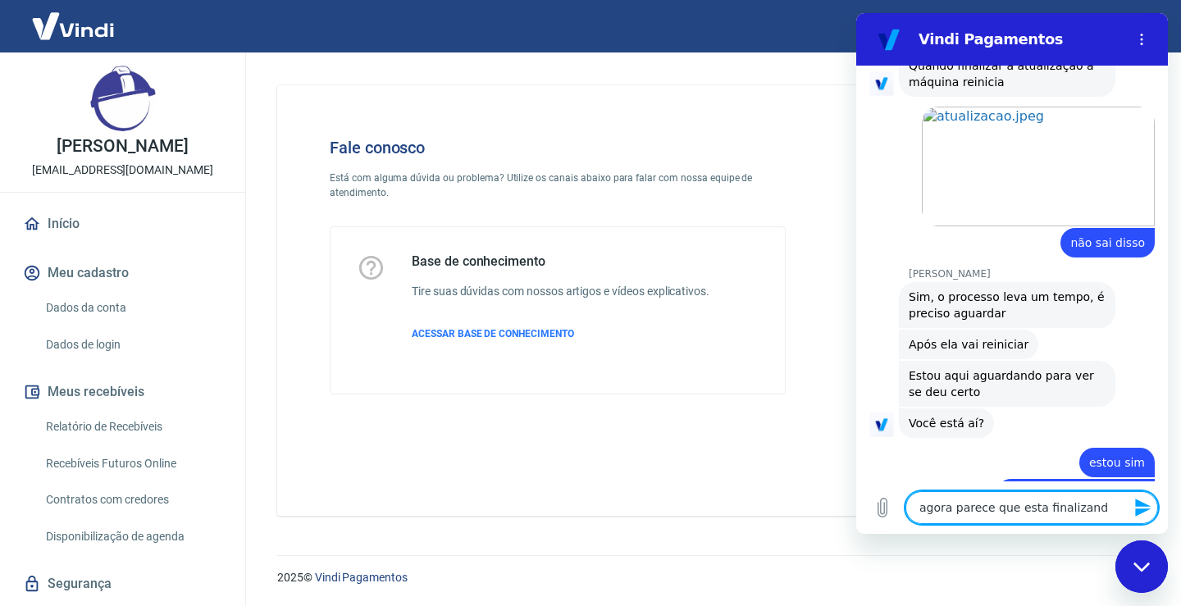
type textarea "agora parece que esta finalizando"
type textarea "x"
type textarea "agora parece que esta finalizando"
type textarea "x"
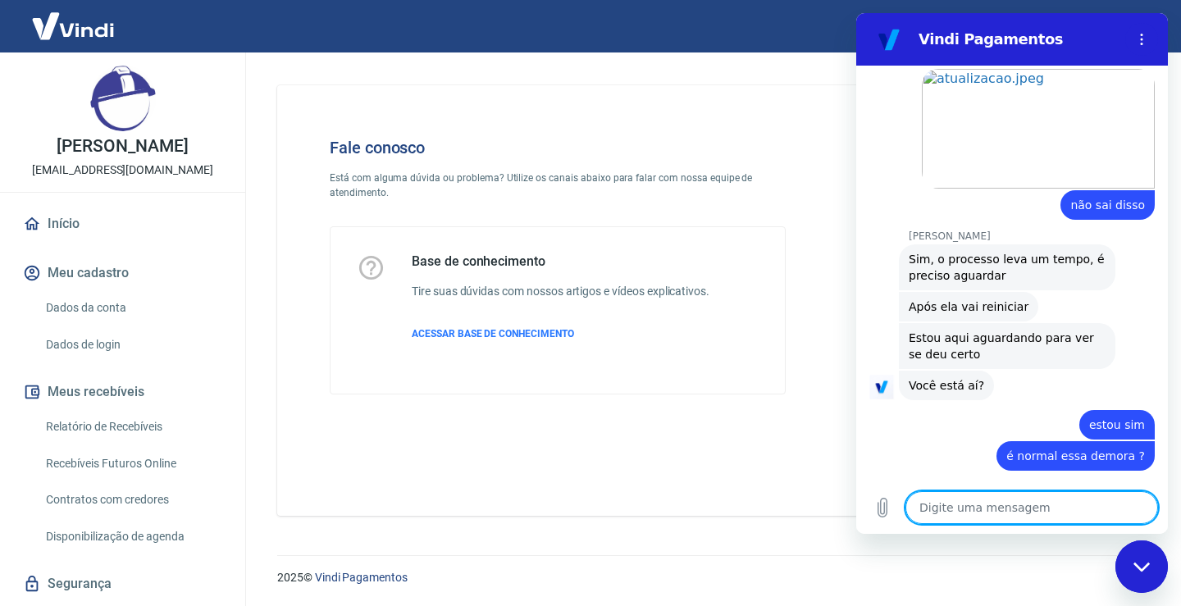
type textarea "x"
type textarea "e"
type textarea "x"
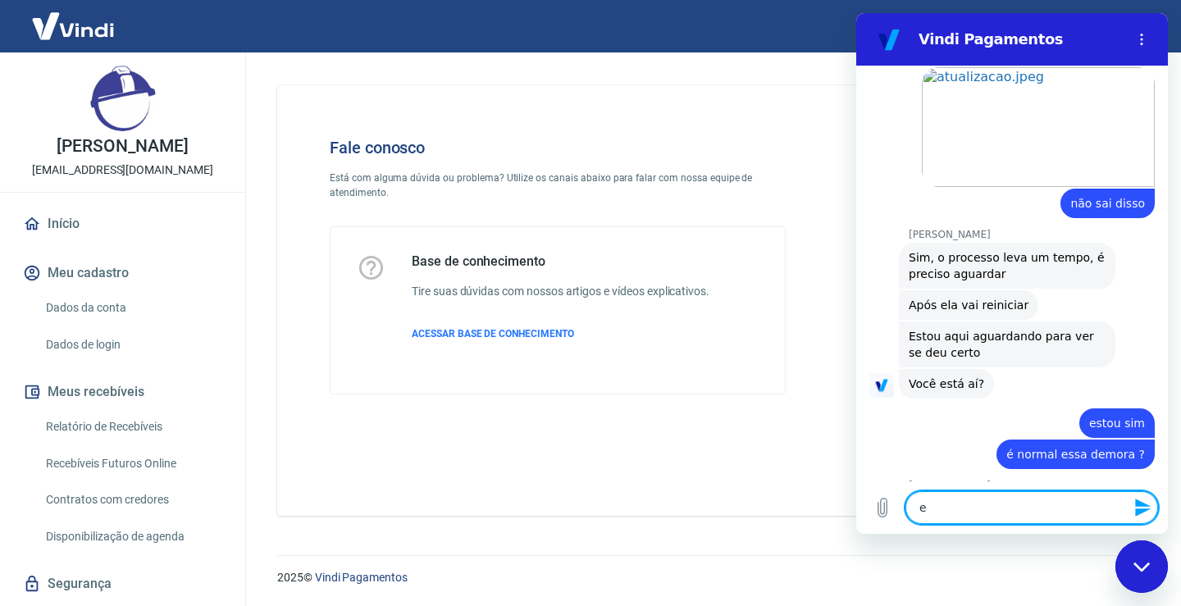
type textarea "es"
type textarea "x"
type textarea "est"
type textarea "x"
type textarea "esta"
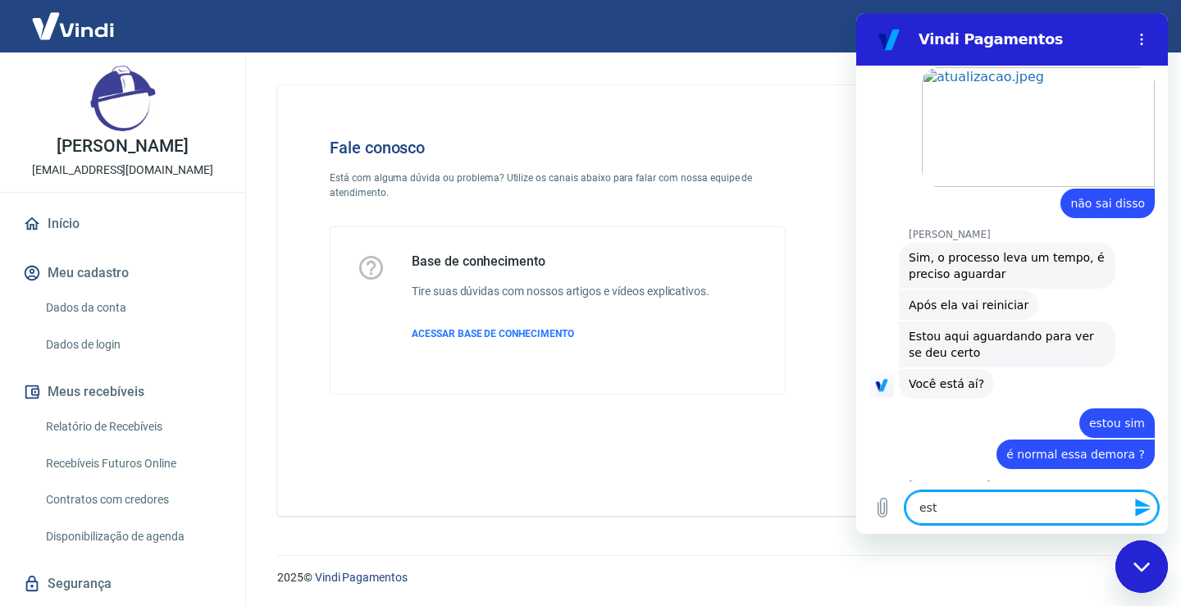
type textarea "x"
type textarea "esta"
type textarea "x"
type textarea "esta p"
type textarea "x"
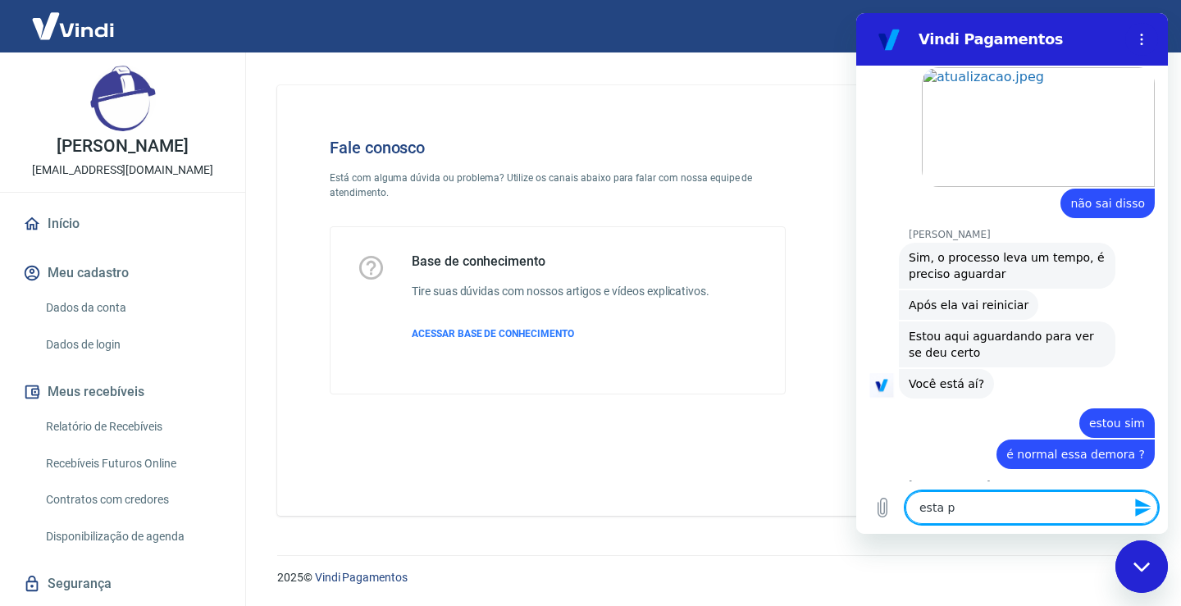
type textarea "esta pe"
type textarea "x"
type textarea "esta ped"
type textarea "x"
type textarea "esta pedi"
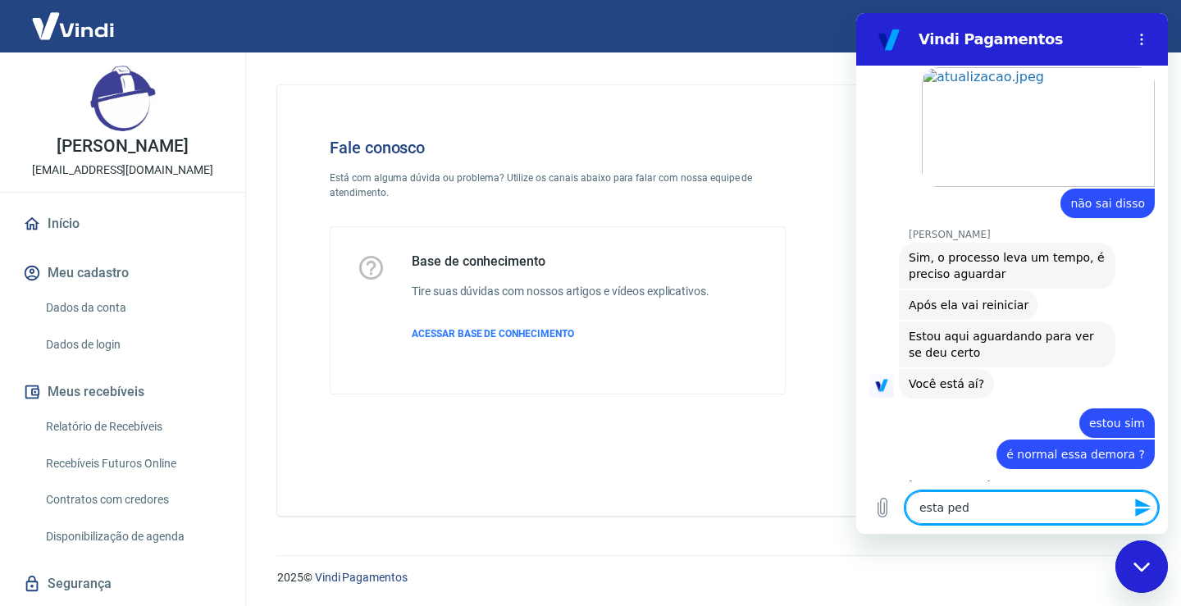
type textarea "x"
type textarea "esta pedid"
type textarea "x"
type textarea "esta pedi"
type textarea "x"
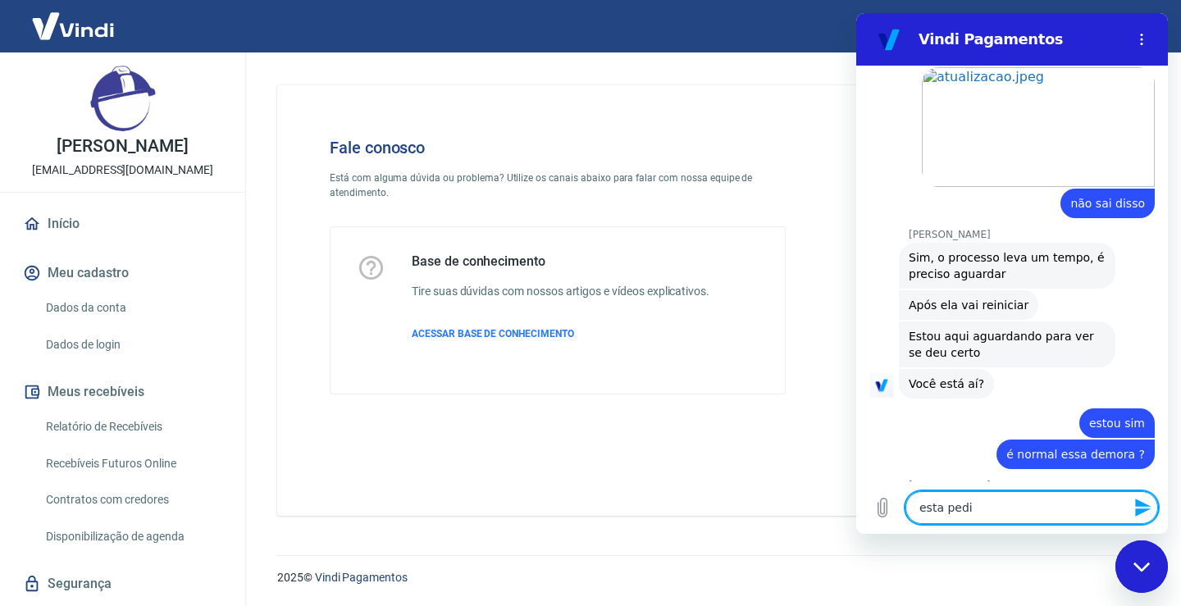
type textarea "esta pedin"
type textarea "x"
type textarea "esta pedind"
type textarea "x"
type textarea "esta pedindo"
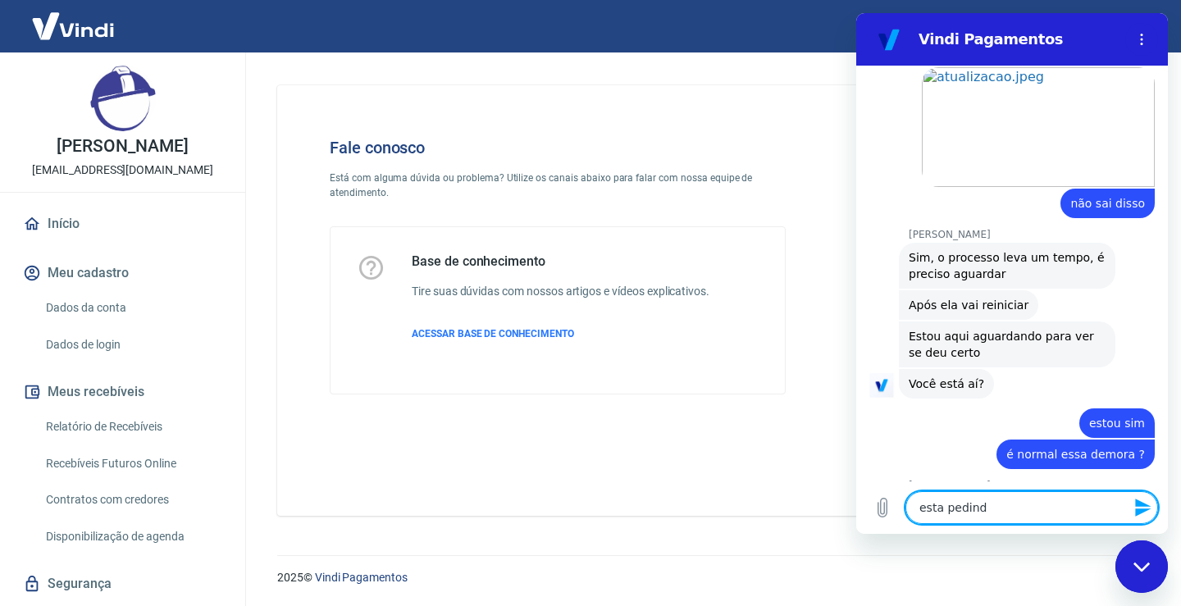
type textarea "x"
type textarea "esta pedindo"
type textarea "x"
type textarea "esta pedindo p"
type textarea "x"
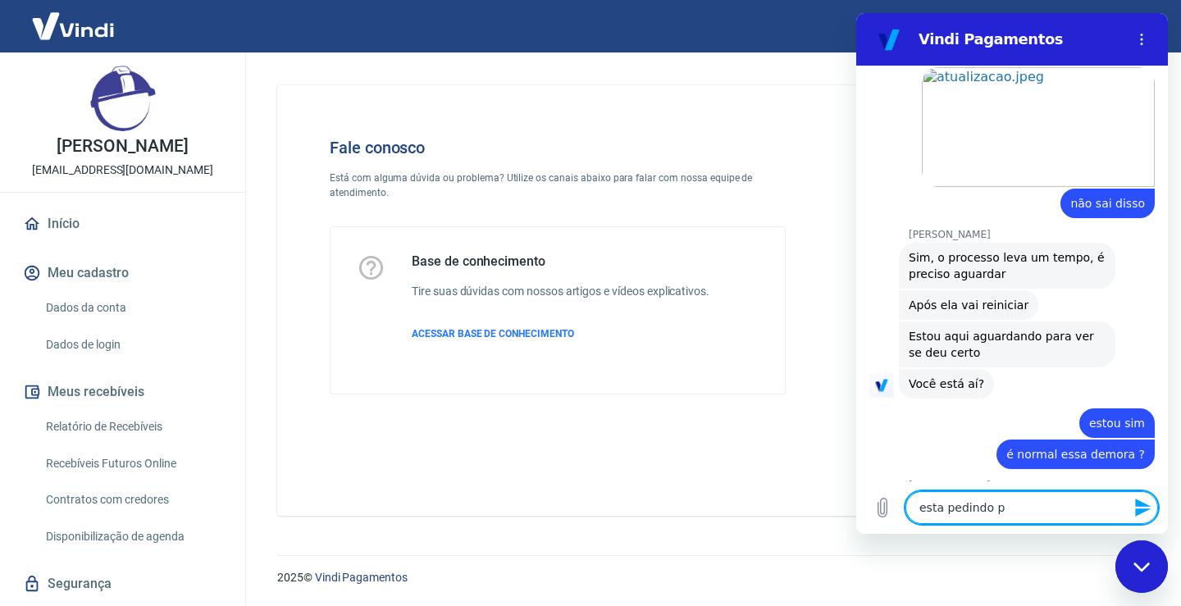
type textarea "esta pedindo pr"
type textarea "x"
type textarea "esta pedindo pra"
type textarea "x"
type textarea "esta pedindo pra"
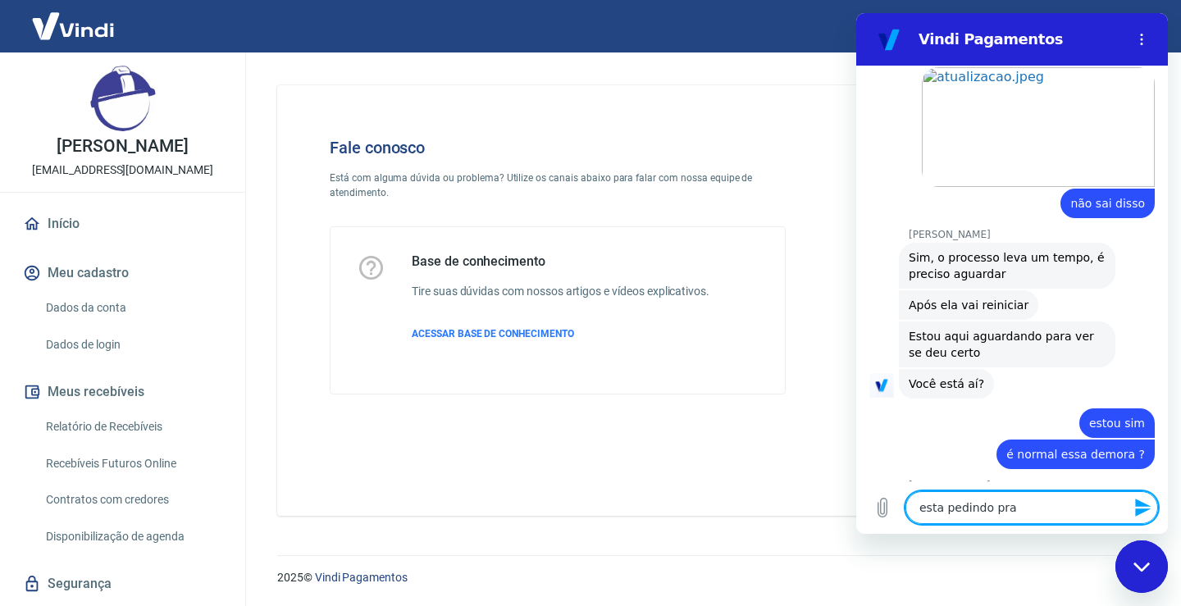
type textarea "x"
type textarea "esta pedindo pra n"
type textarea "x"
type textarea "esta pedindo pra nã"
type textarea "x"
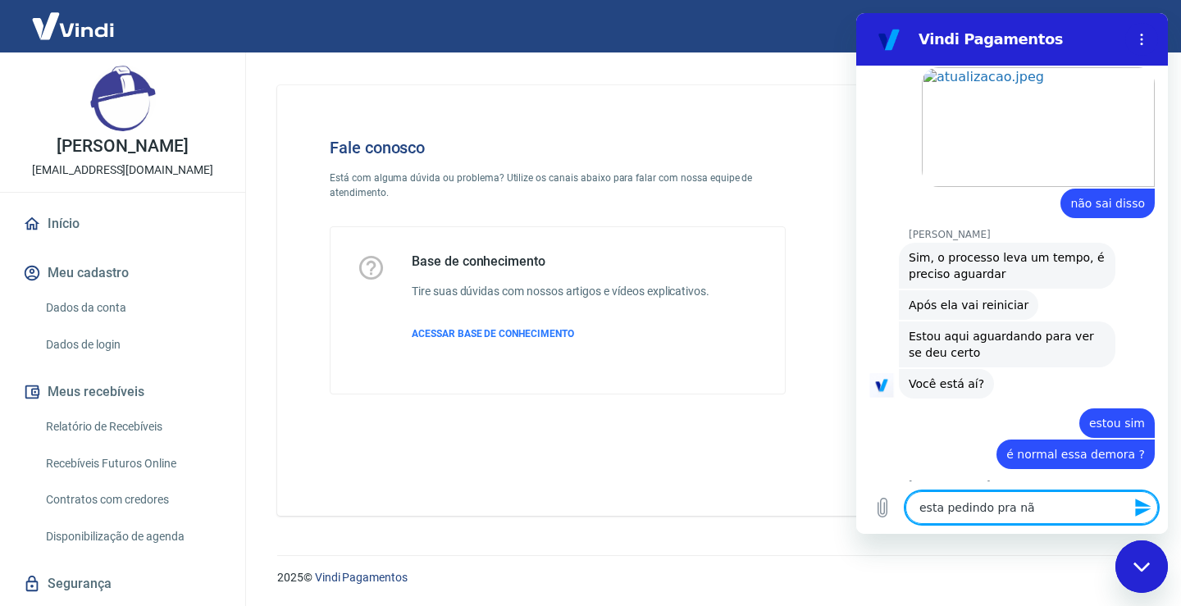
type textarea "esta pedindo pra não"
type textarea "x"
type textarea "esta pedindo pra não"
type textarea "x"
type textarea "esta pedindo pra não d"
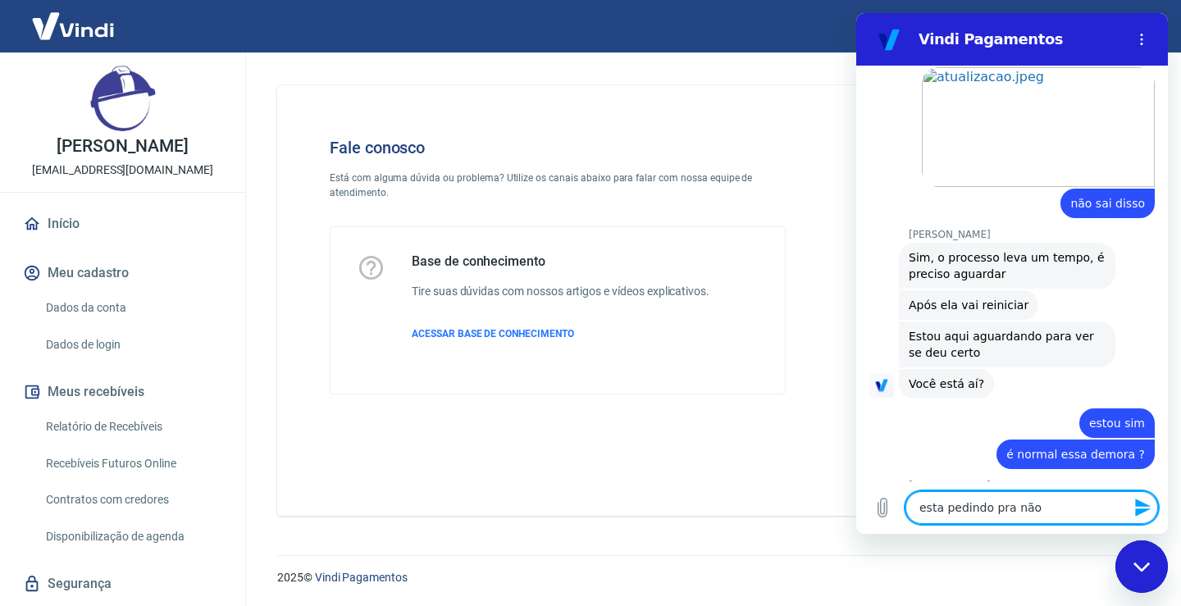
type textarea "x"
type textarea "esta pedindo pra não de"
type textarea "x"
type textarea "esta pedindo pra não des"
type textarea "x"
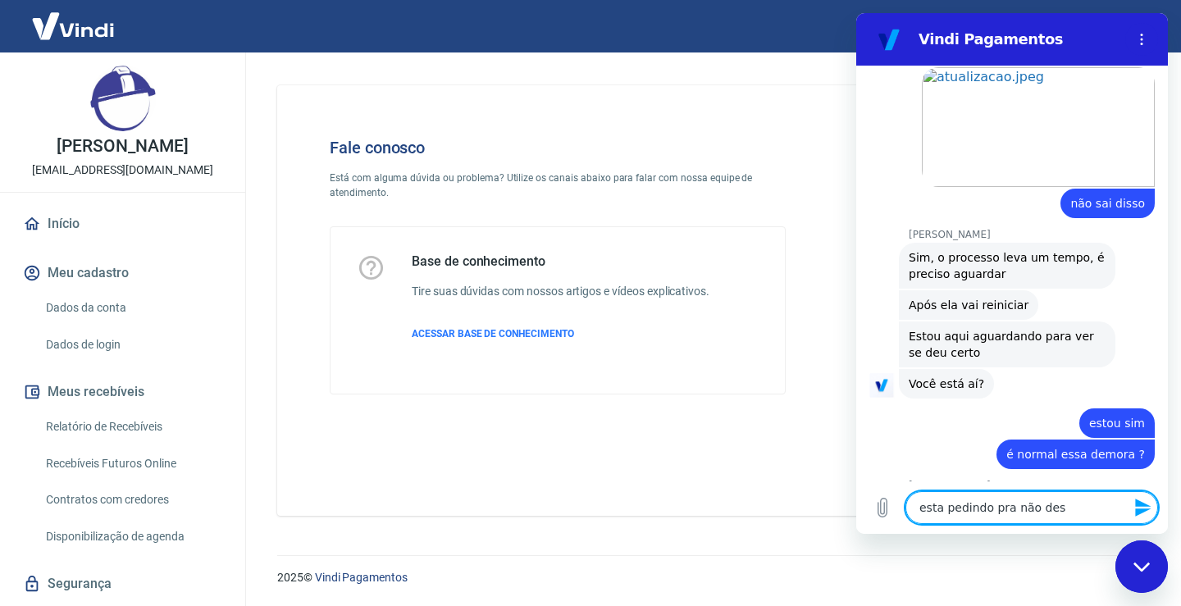
type textarea "esta pedindo pra não desl"
type textarea "x"
type textarea "esta pedindo pra não desli"
type textarea "x"
type textarea "esta pedindo pra não deslig"
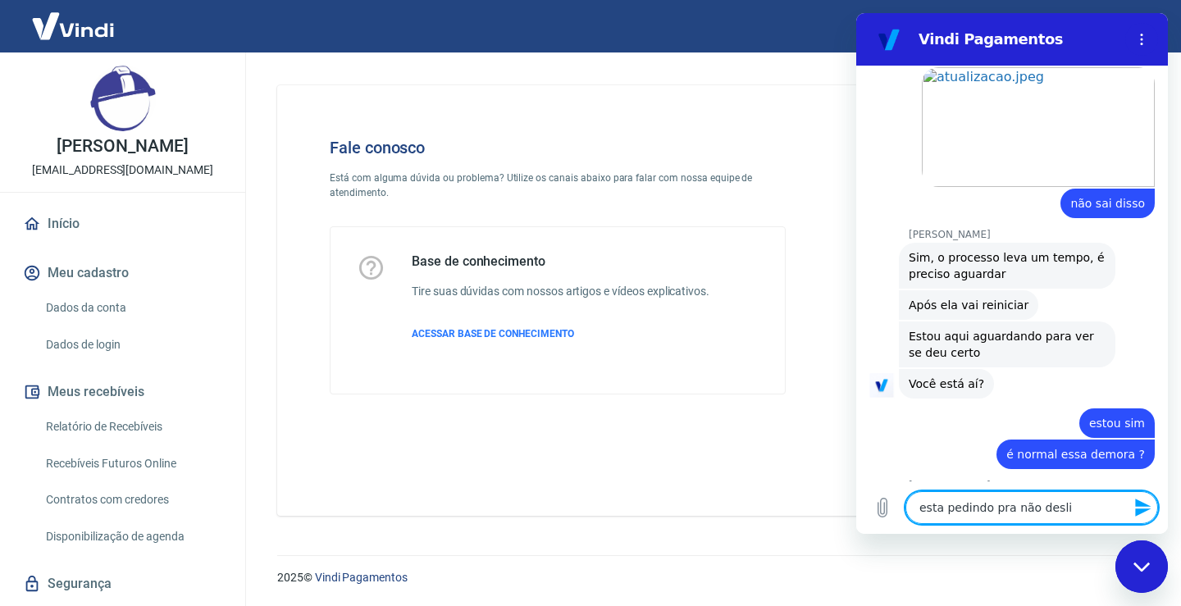
type textarea "x"
type textarea "esta pedindo pra não desliga"
type textarea "x"
type textarea "esta pedindo pra não desligar"
type textarea "x"
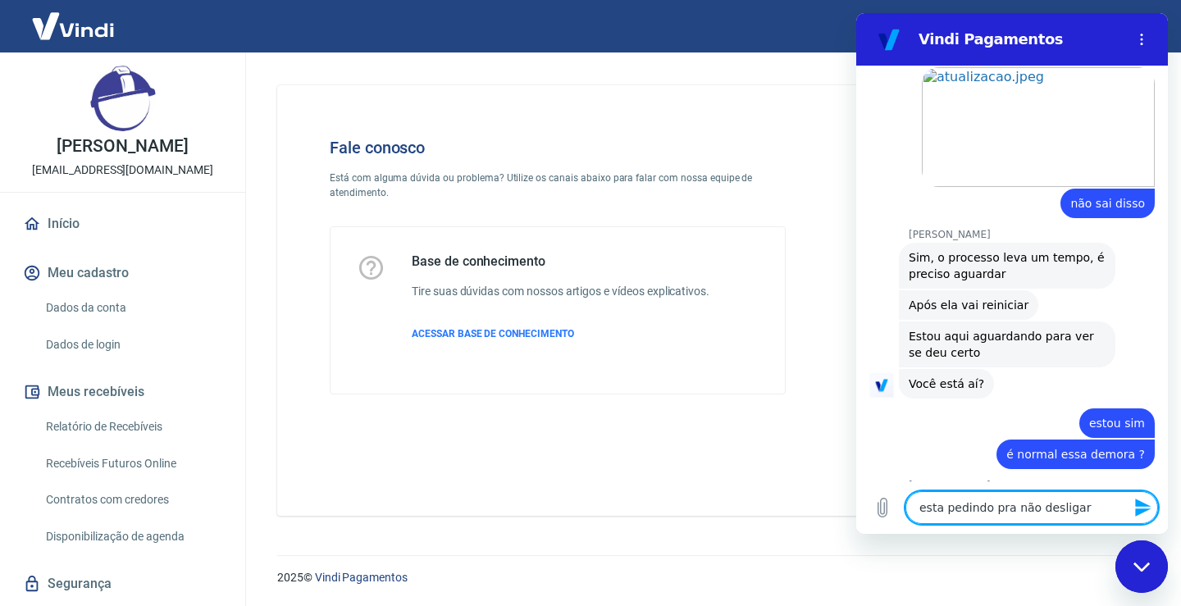
type textarea "esta pedindo pra não desligar"
type textarea "x"
type textarea "esta pedindo pra não desligar e"
type textarea "x"
type textarea "esta pedindo pra não desligar"
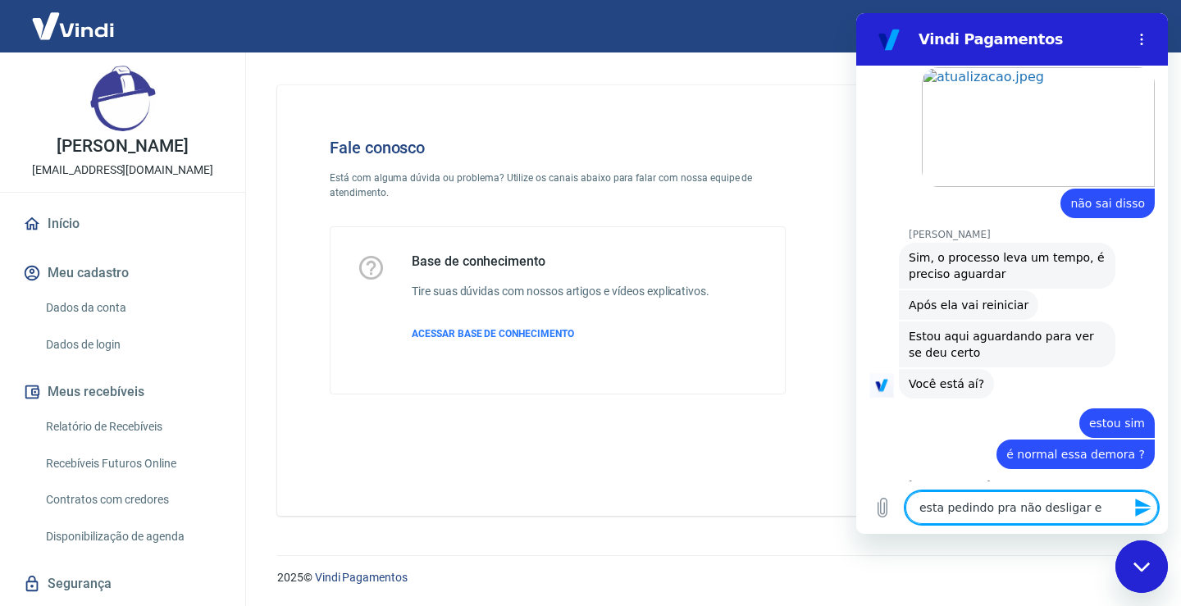
type textarea "x"
type textarea "esta pedindo pra não desligar o"
type textarea "x"
type textarea "esta pedindo pra não desligar ou"
type textarea "x"
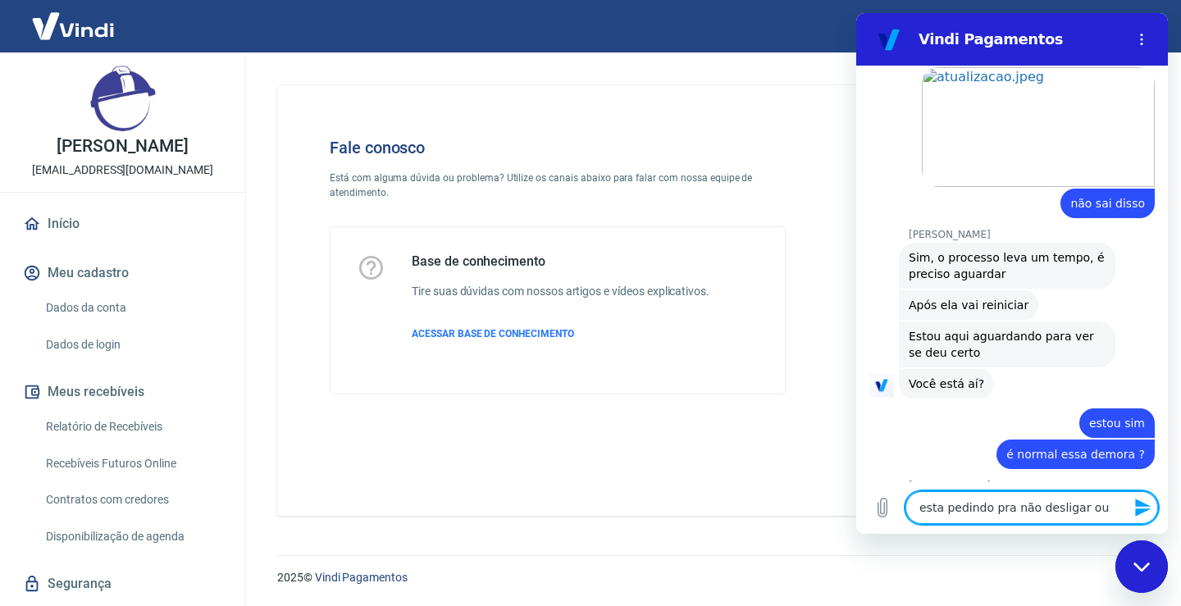
type textarea "esta pedindo pra não desligar ou"
type textarea "x"
type textarea "esta pedindo pra não desligar ou r"
type textarea "x"
type textarea "esta pedindo pra não desligar ou re"
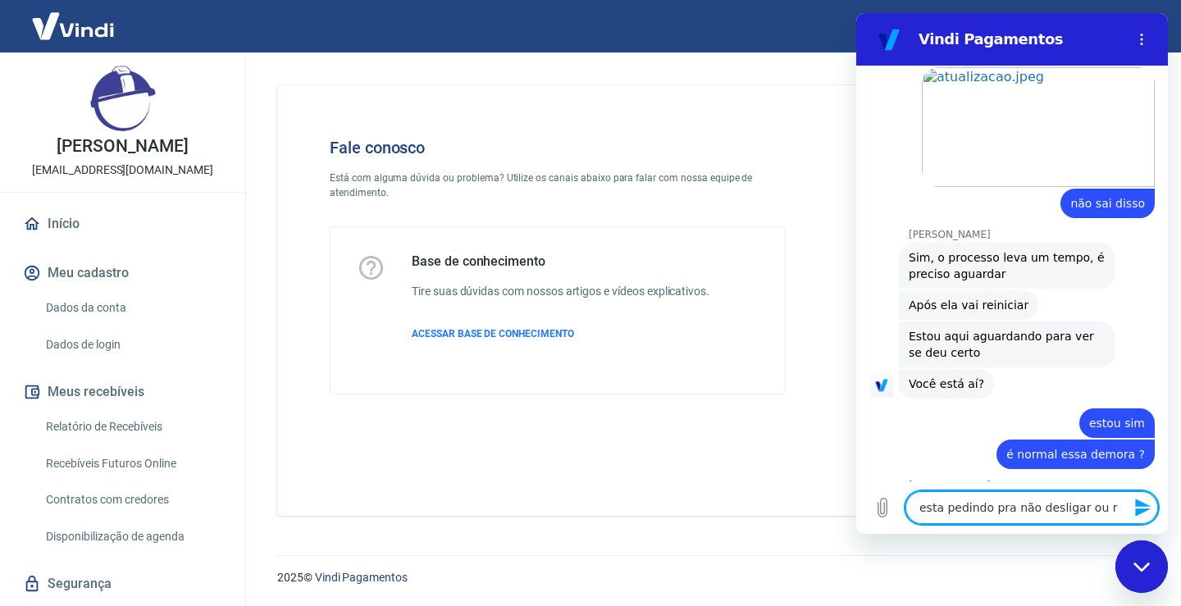
type textarea "x"
type textarea "esta pedindo pra não desligar ou rem"
type textarea "x"
type textarea "esta pedindo pra não desligar ou remo"
type textarea "x"
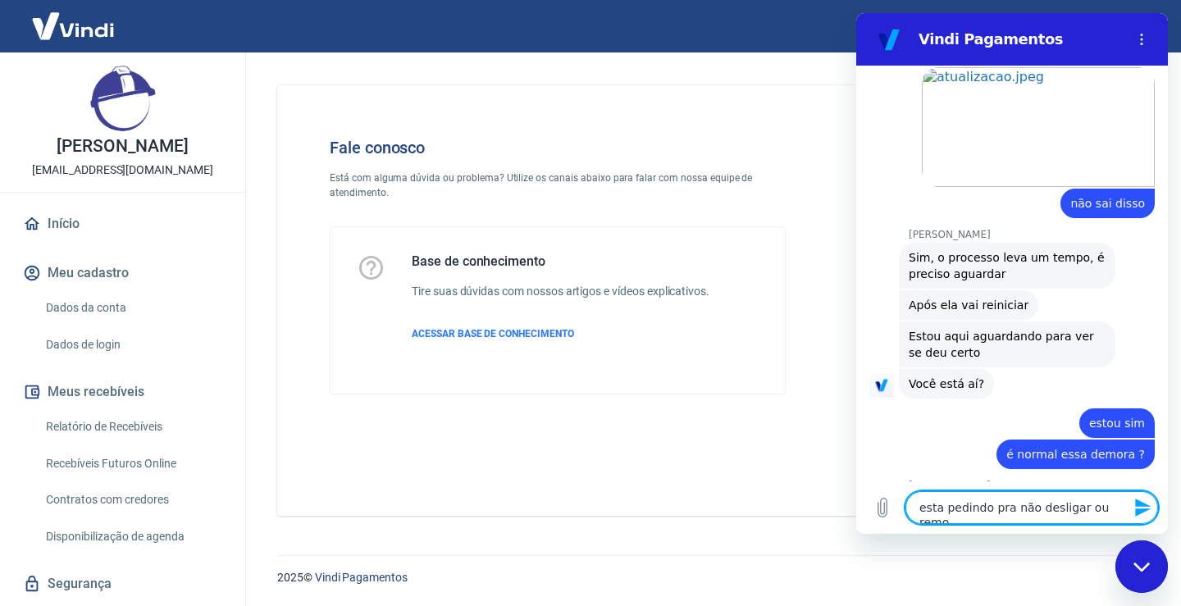
type textarea "esta pedindo pra não desligar ou remov"
type textarea "x"
type textarea "esta pedindo pra não desligar ou remove"
type textarea "x"
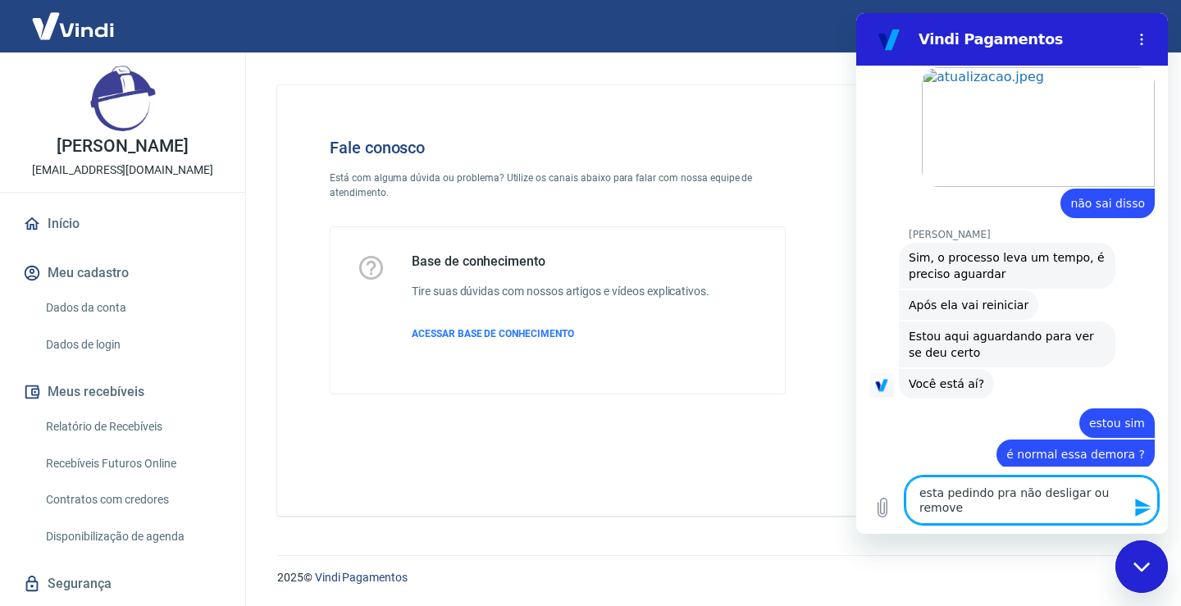
type textarea "esta pedindo pra não desligar ou remover"
type textarea "x"
type textarea "esta pedindo pra não desligar ou remover"
type textarea "x"
type textarea "esta pedindo pra não desligar ou remover a"
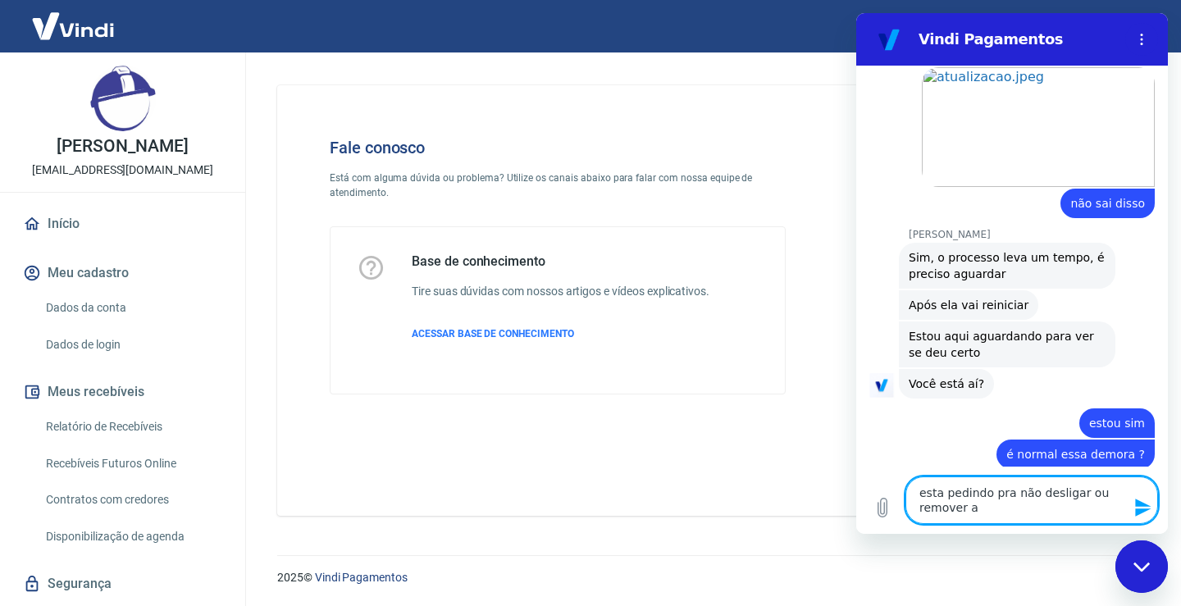
type textarea "x"
type textarea "esta pedindo pra não desligar ou remover a"
type textarea "x"
type textarea "esta pedindo pra não desligar ou remover a b"
type textarea "x"
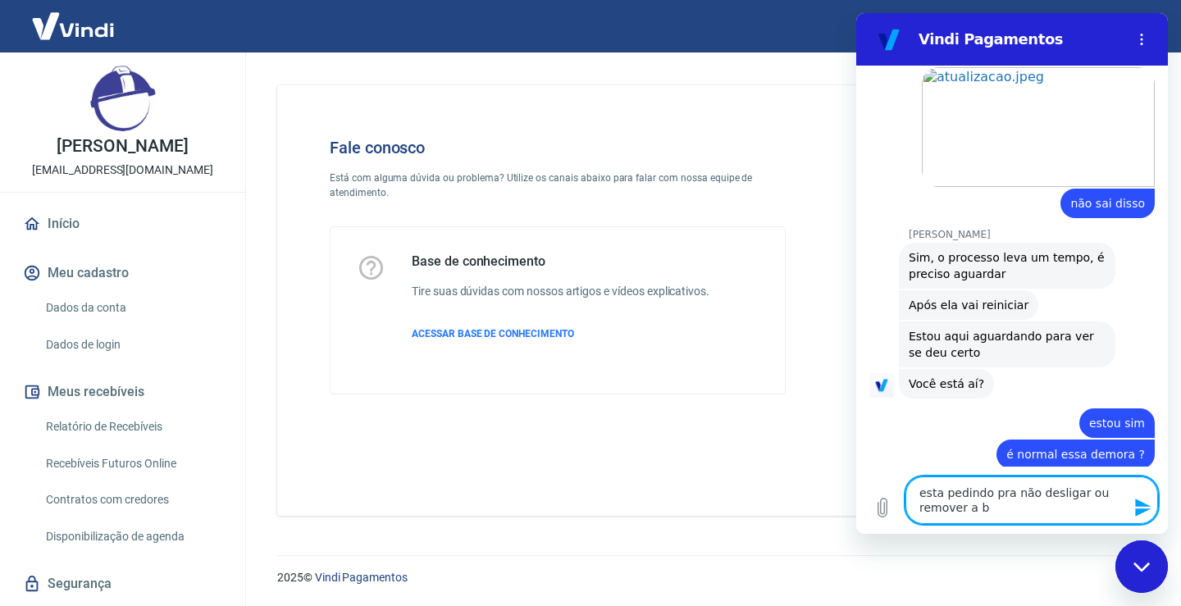
type textarea "esta pedindo pra não desligar ou remover a ba"
type textarea "x"
type textarea "esta pedindo pra não desligar ou remover a bat"
type textarea "x"
type textarea "esta pedindo pra não desligar ou remover a bate"
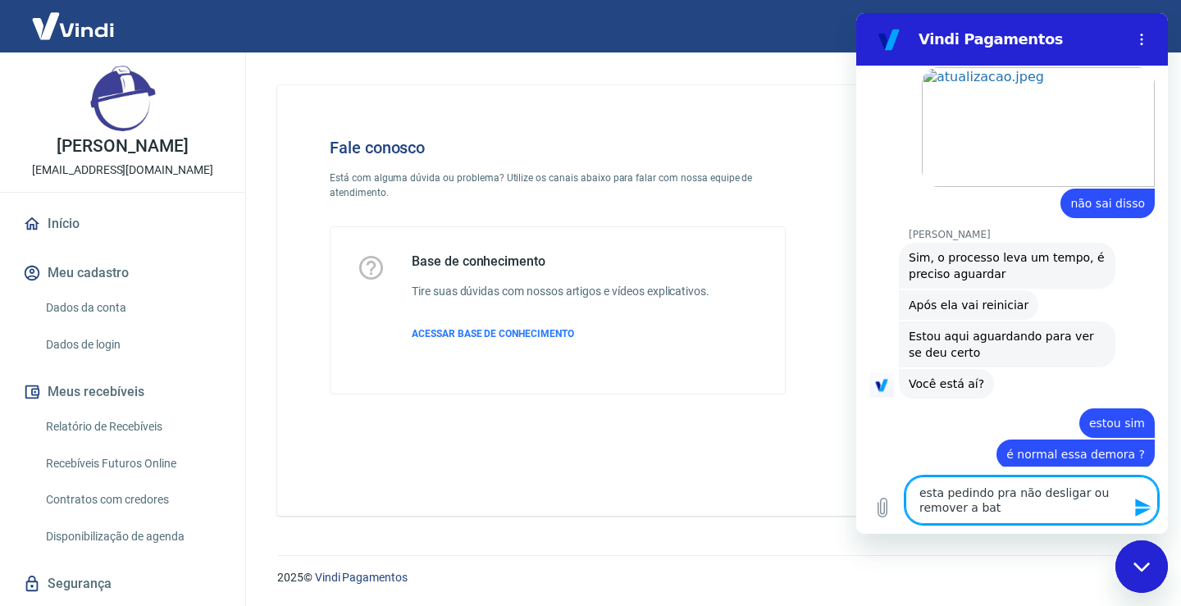
type textarea "x"
type textarea "esta pedindo pra não desligar ou remover a bater"
type textarea "x"
type textarea "esta pedindo pra não desligar ou remover a bateri"
type textarea "x"
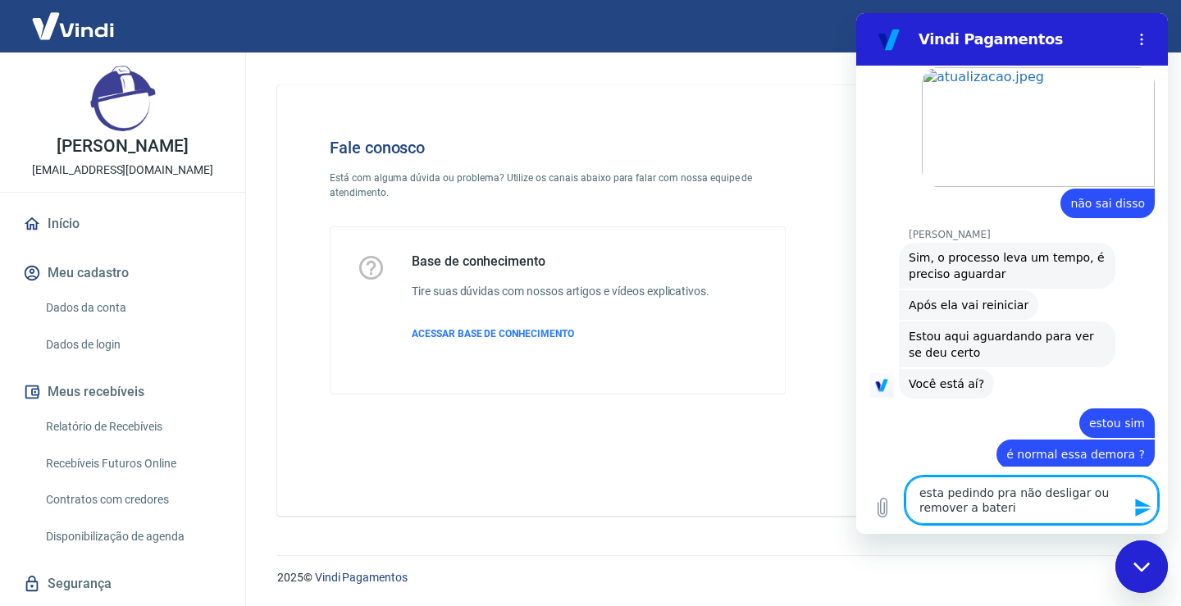
type textarea "esta pedindo pra não desligar ou remover a bateria"
type textarea "x"
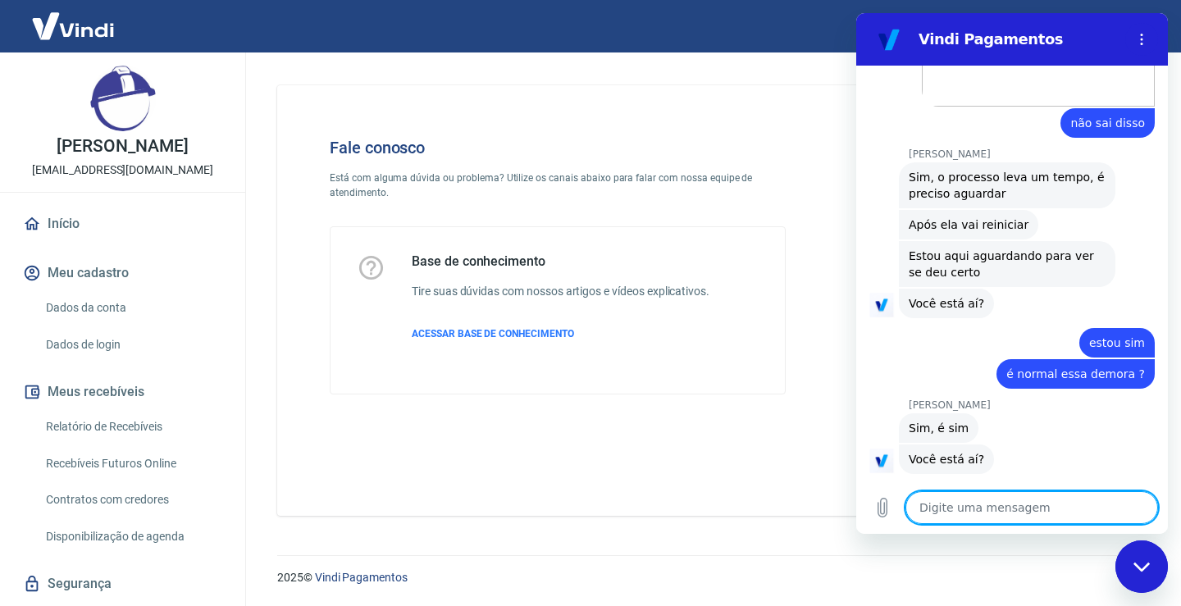
scroll to position [4768, 0]
type textarea "x"
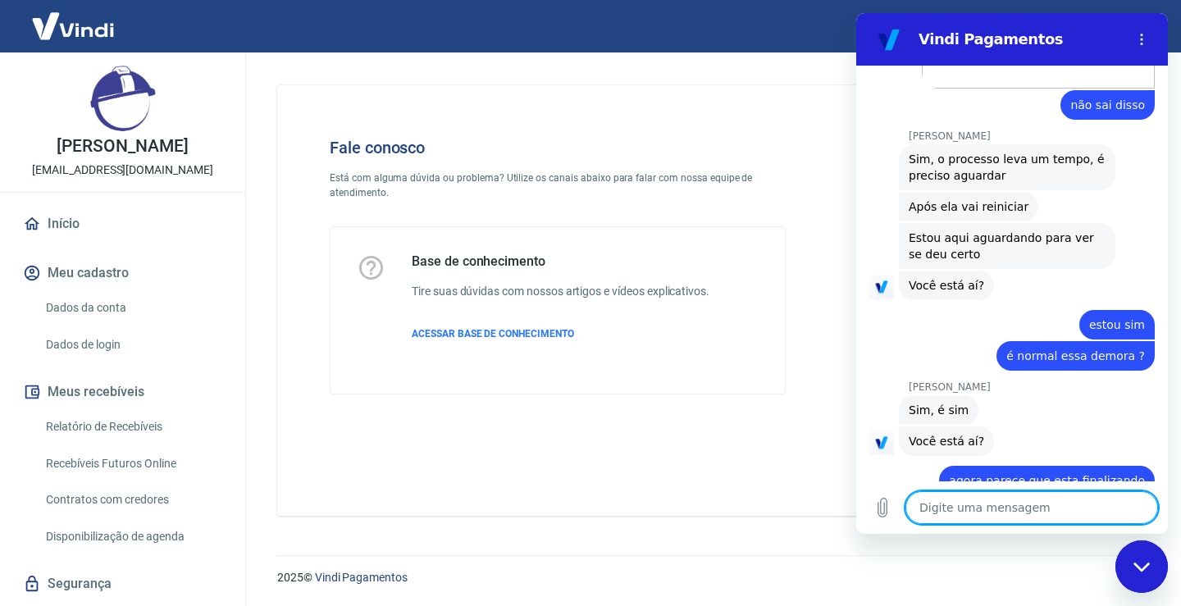
scroll to position [4791, 0]
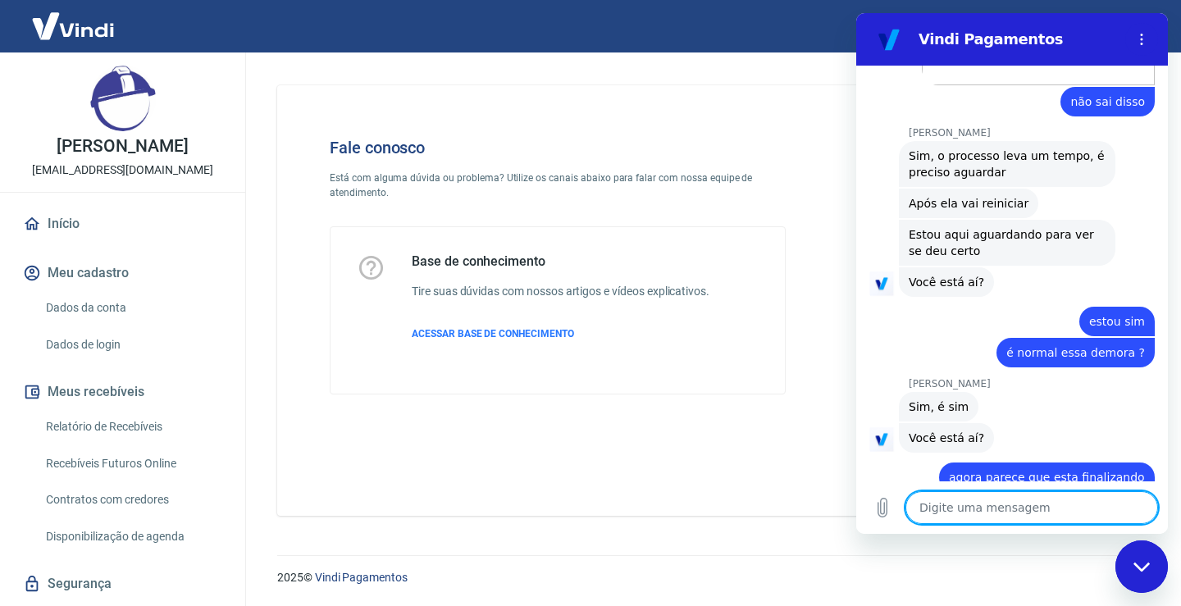
click at [983, 513] on textarea at bounding box center [1031, 507] width 253 height 33
type textarea "é"
type textarea "x"
type textarea "é"
type textarea "x"
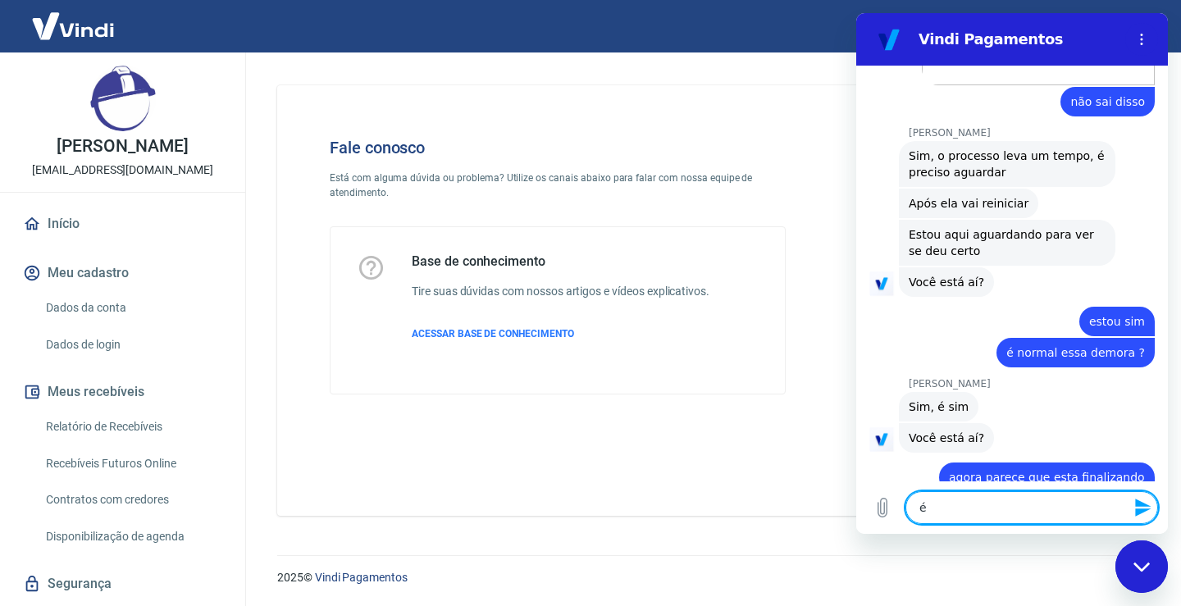
type textarea "é a"
type textarea "x"
type textarea "é ac"
type textarea "x"
type textarea "é ach"
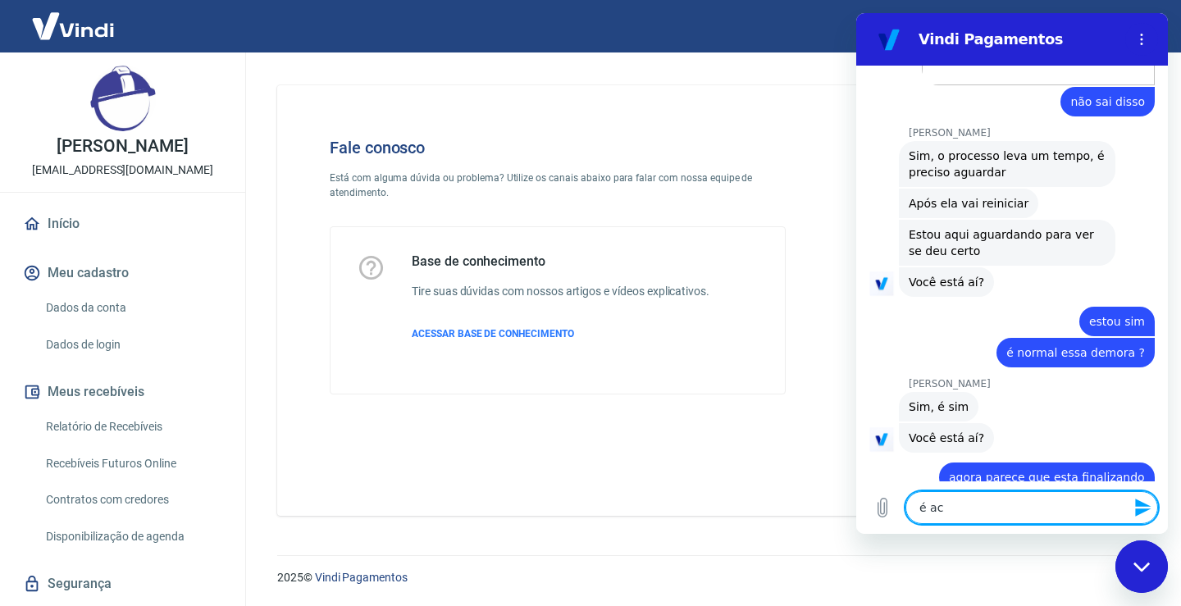
type textarea "x"
type textarea "é acho"
type textarea "x"
type textarea "é acho"
type textarea "x"
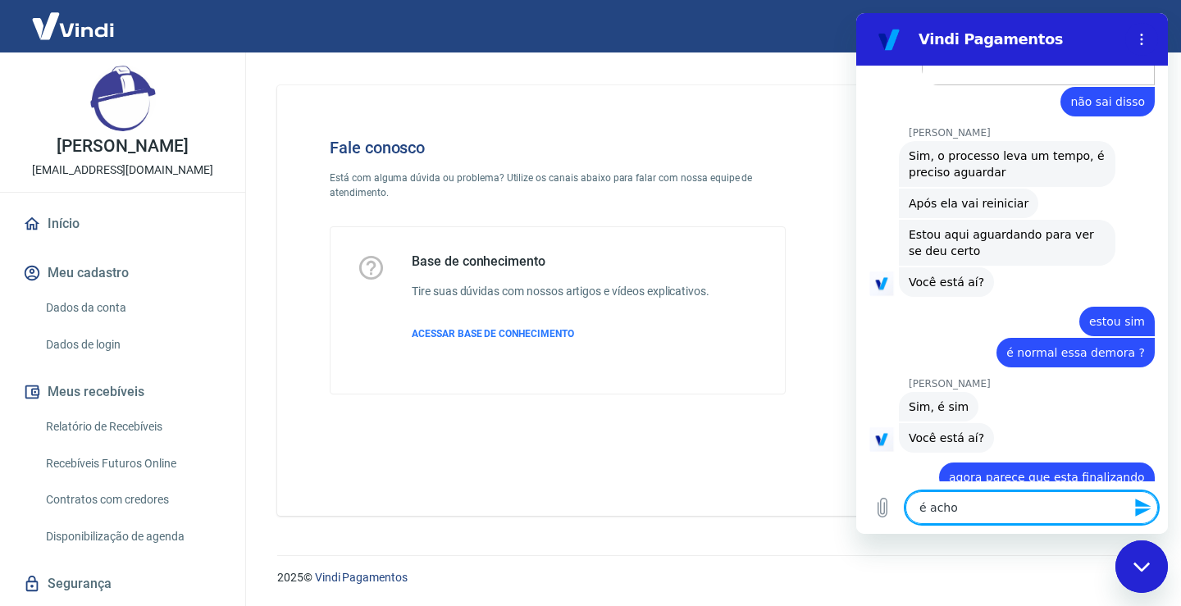
type textarea "é acho q"
type textarea "x"
type textarea "é acho qu"
type textarea "x"
type textarea "é acho que"
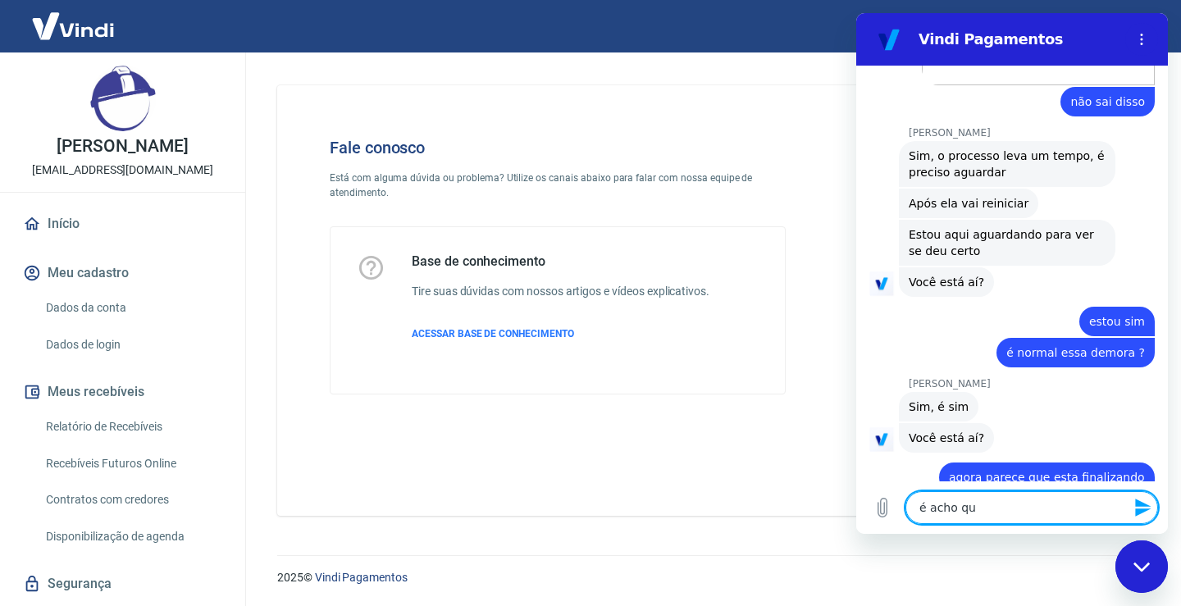
type textarea "x"
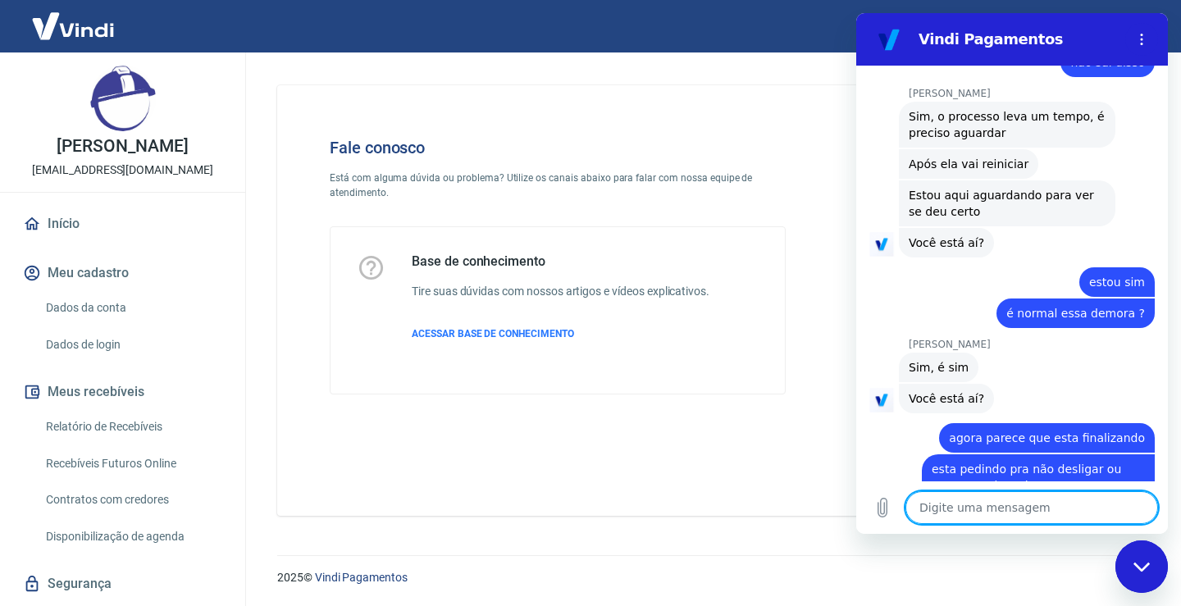
scroll to position [4932, 0]
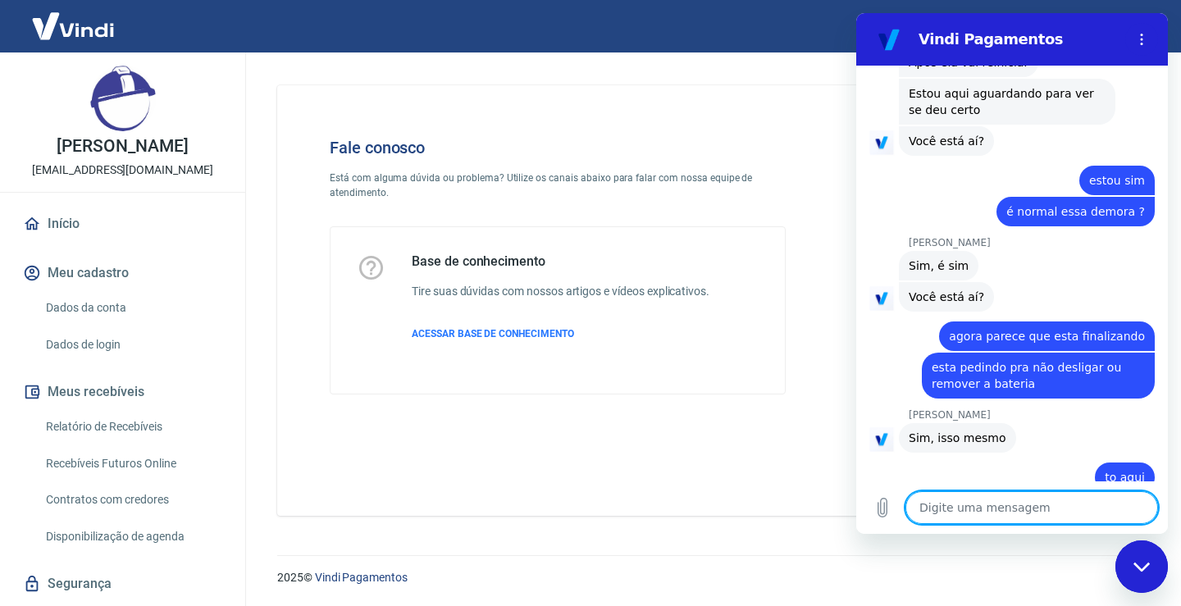
click at [989, 506] on textarea at bounding box center [1031, 507] width 253 height 33
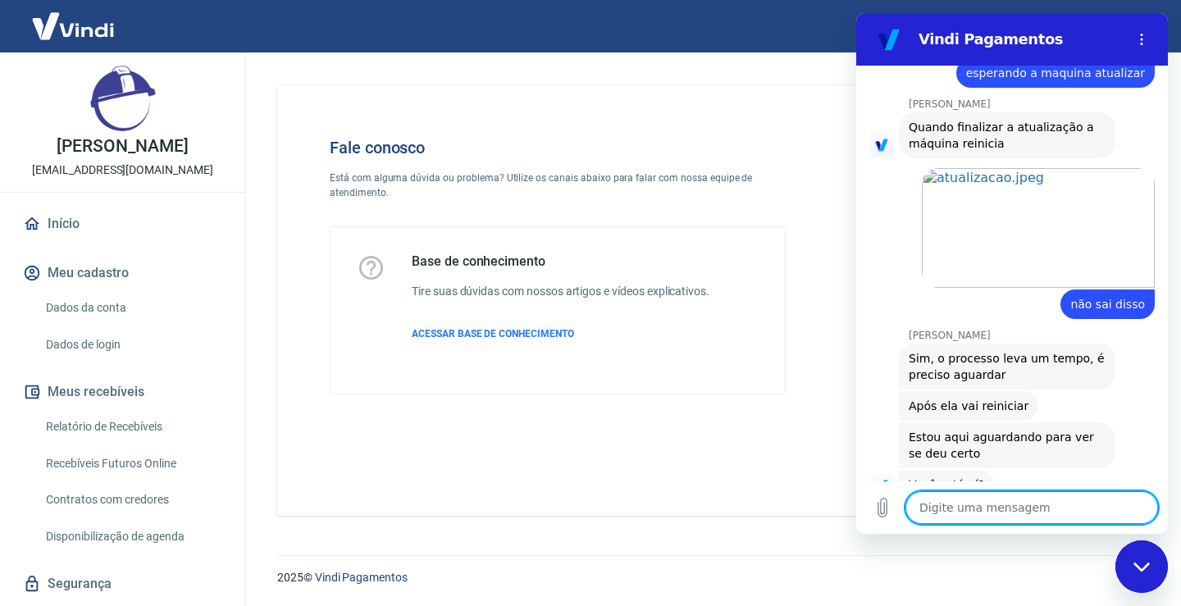
scroll to position [5036, 0]
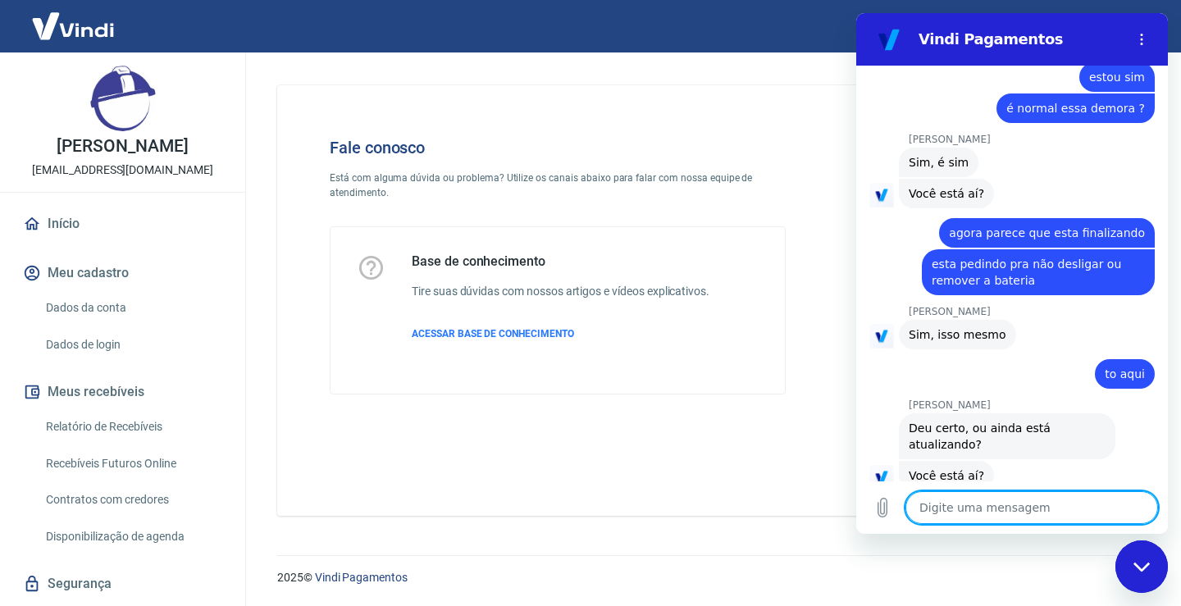
click at [1045, 512] on textarea at bounding box center [1031, 507] width 253 height 33
click at [959, 506] on textarea at bounding box center [1031, 507] width 253 height 33
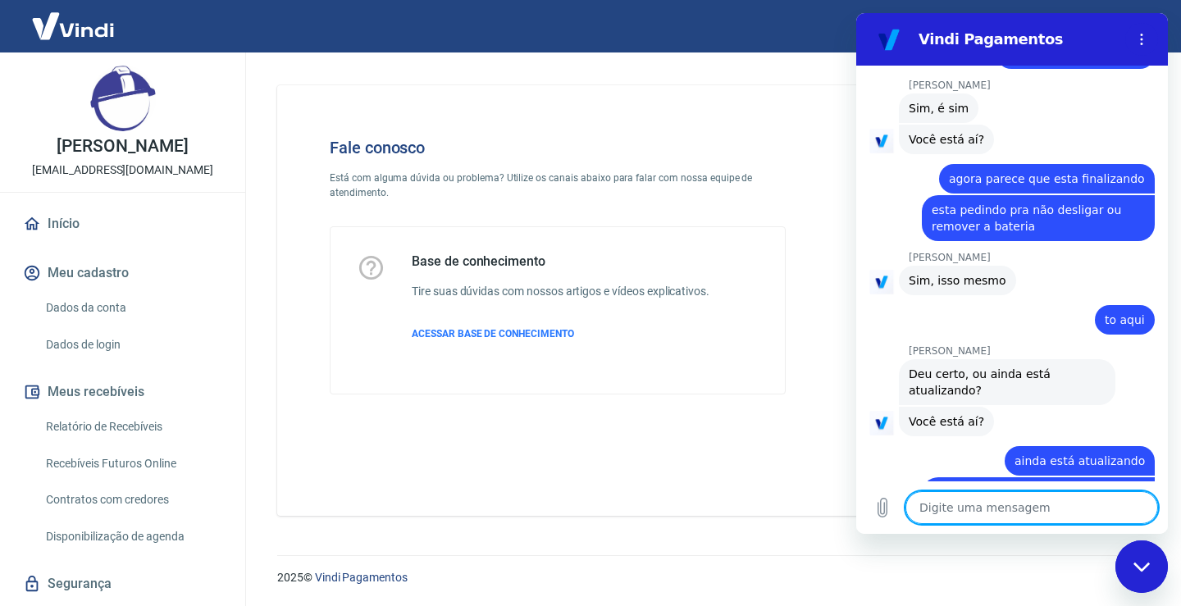
click at [956, 513] on textarea at bounding box center [1031, 507] width 253 height 33
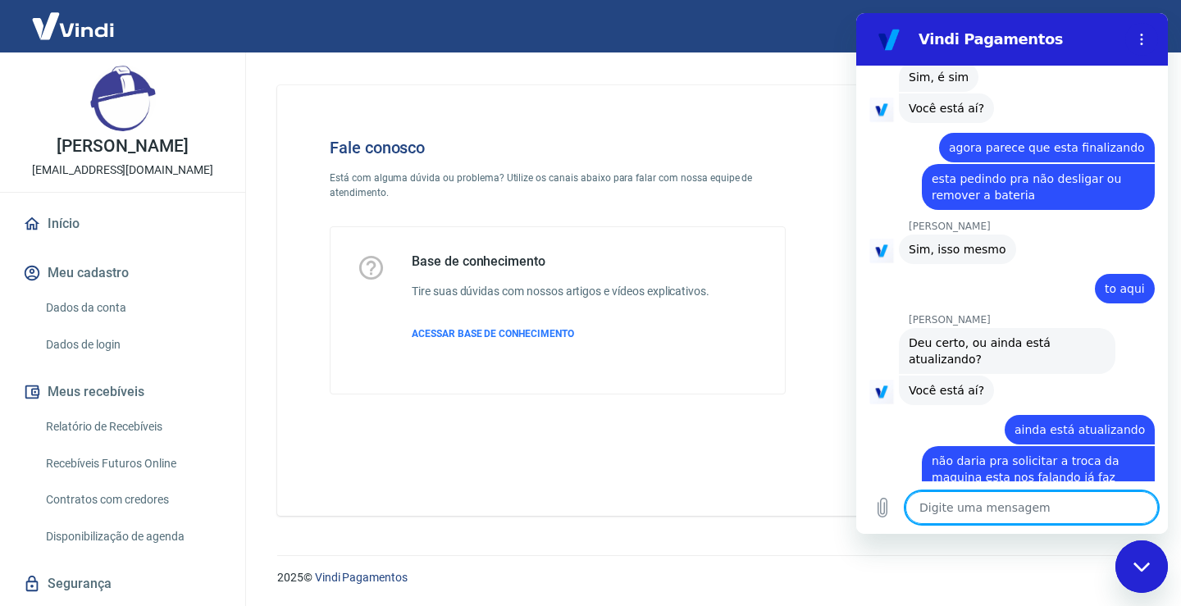
click at [974, 508] on textarea at bounding box center [1031, 507] width 253 height 33
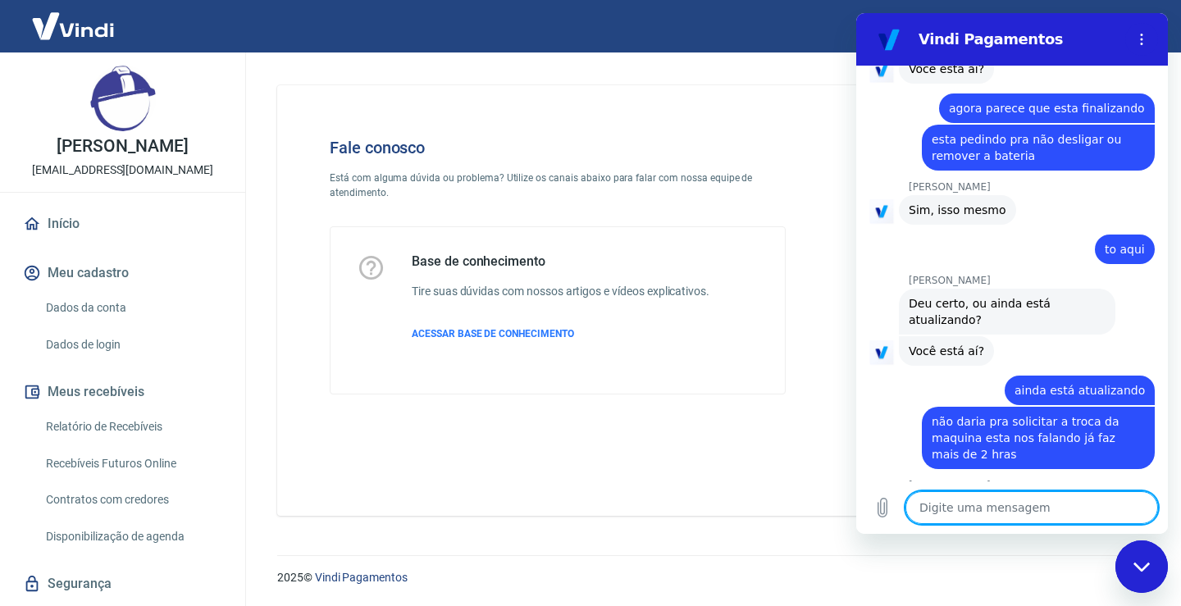
scroll to position [5231, 0]
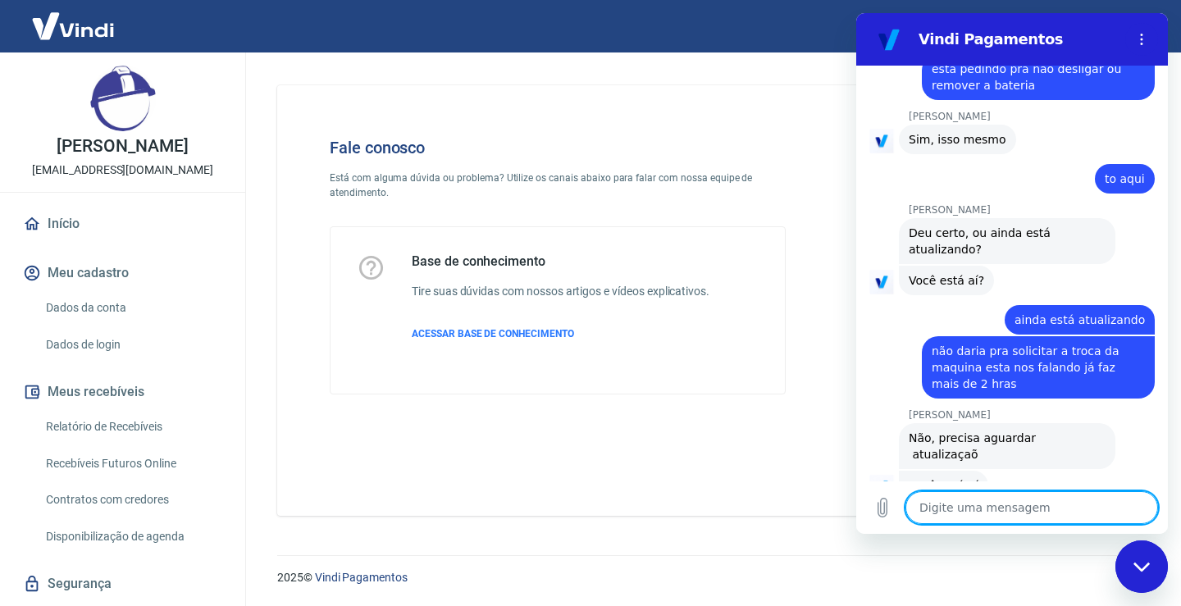
click at [952, 518] on textarea at bounding box center [1031, 507] width 253 height 33
click at [882, 510] on icon "Carregar arquivo" at bounding box center [883, 508] width 20 height 20
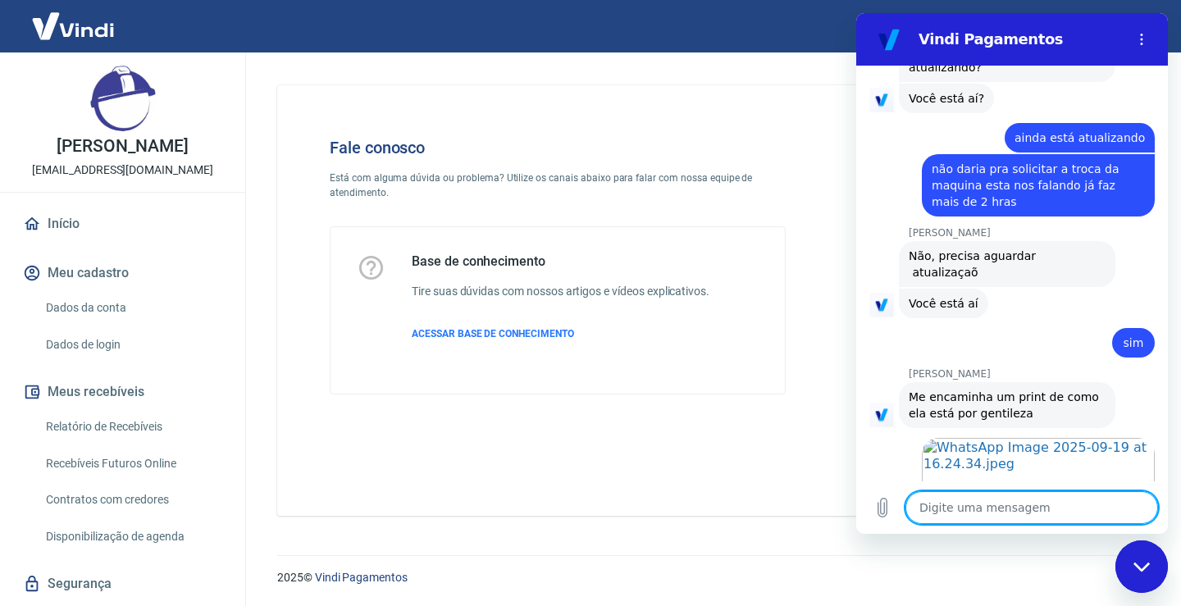
scroll to position [5415, 0]
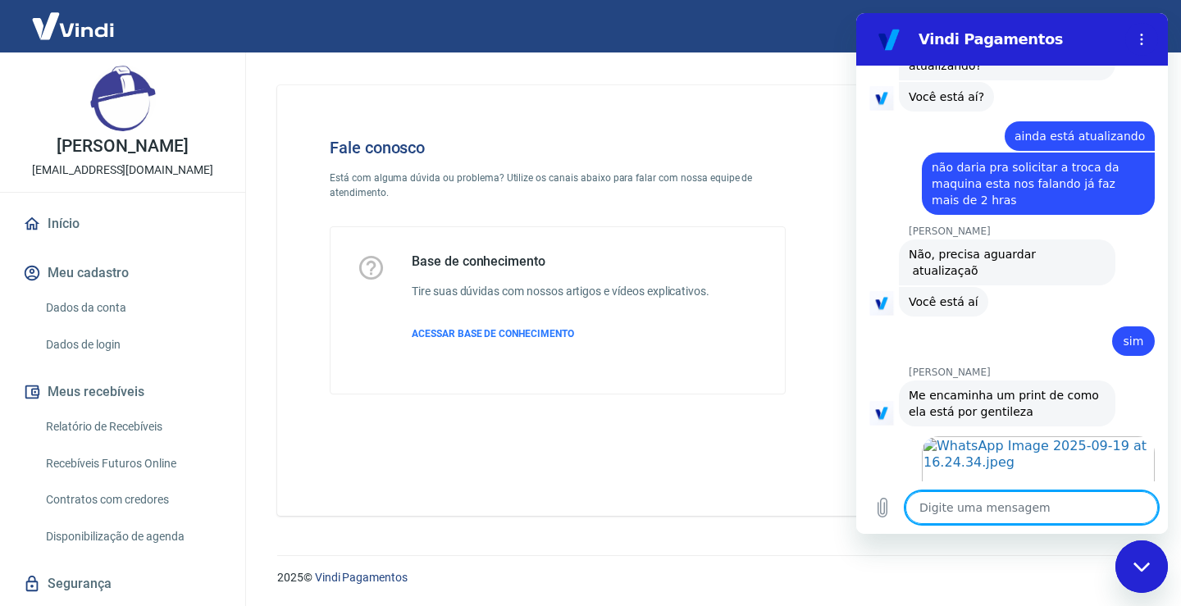
click at [955, 512] on textarea at bounding box center [1031, 507] width 253 height 33
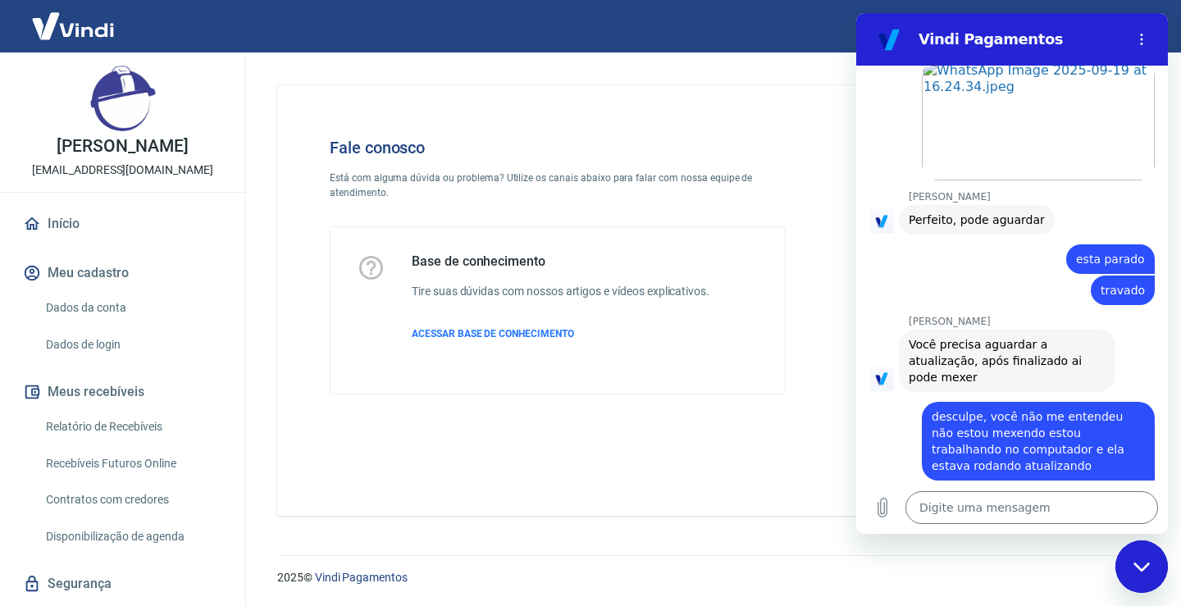
scroll to position [5793, 0]
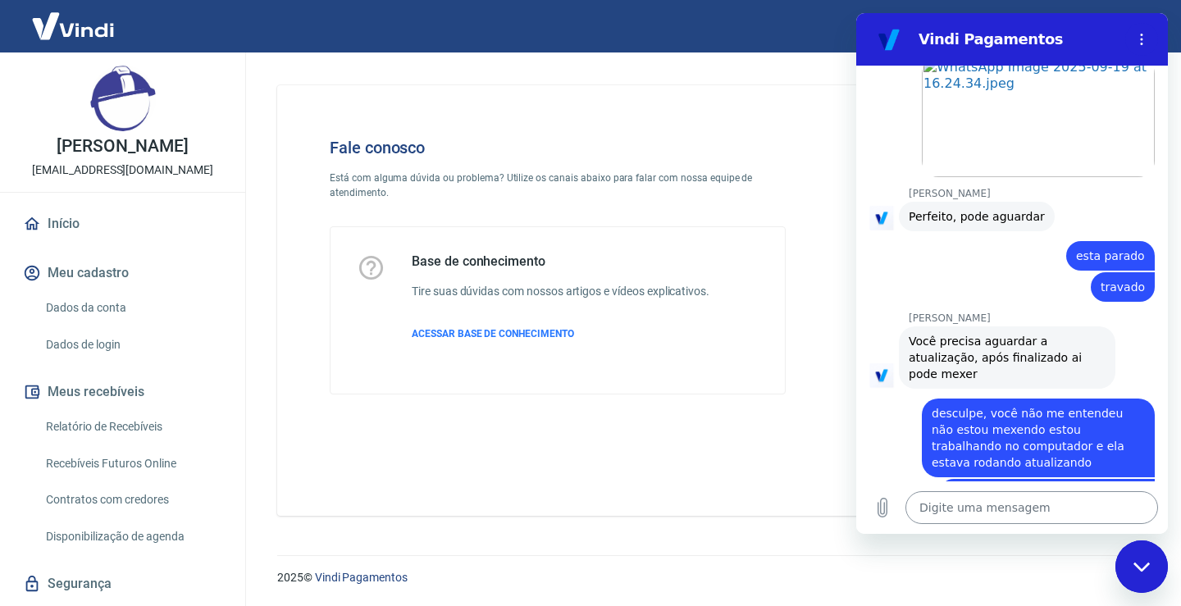
click at [927, 512] on textarea at bounding box center [1031, 507] width 253 height 33
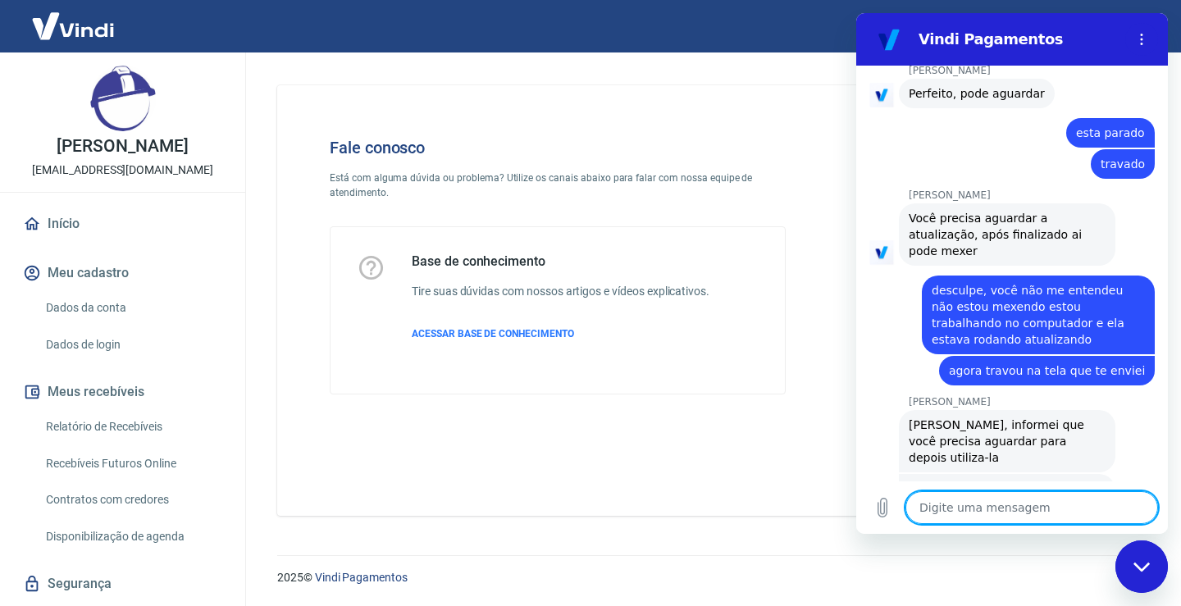
scroll to position [5915, 0]
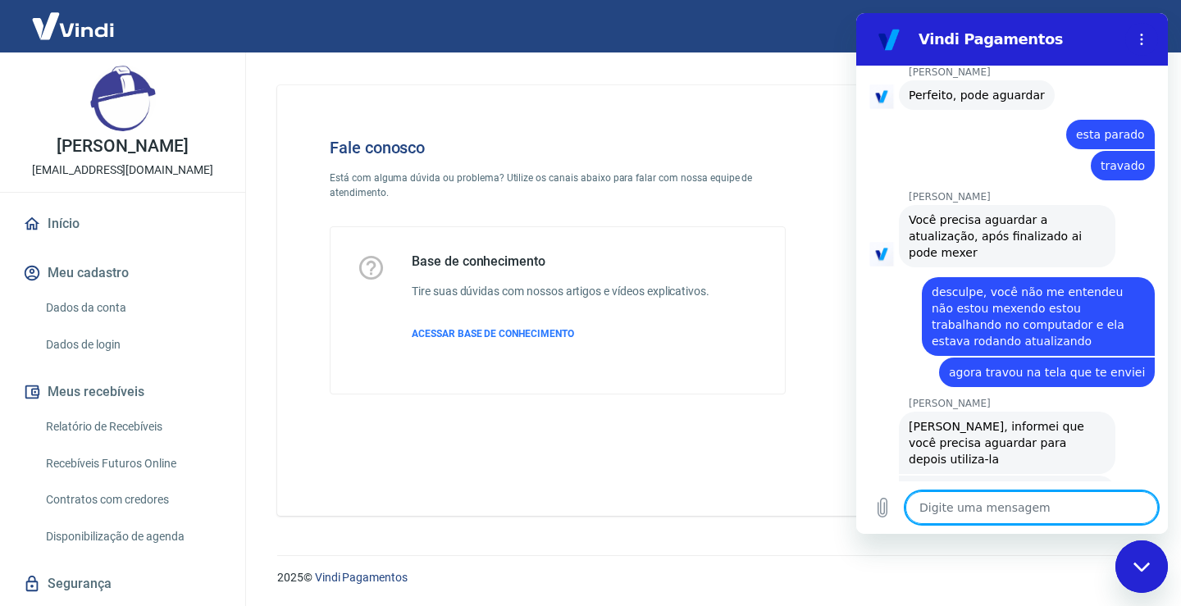
click at [1012, 508] on textarea at bounding box center [1031, 507] width 253 height 33
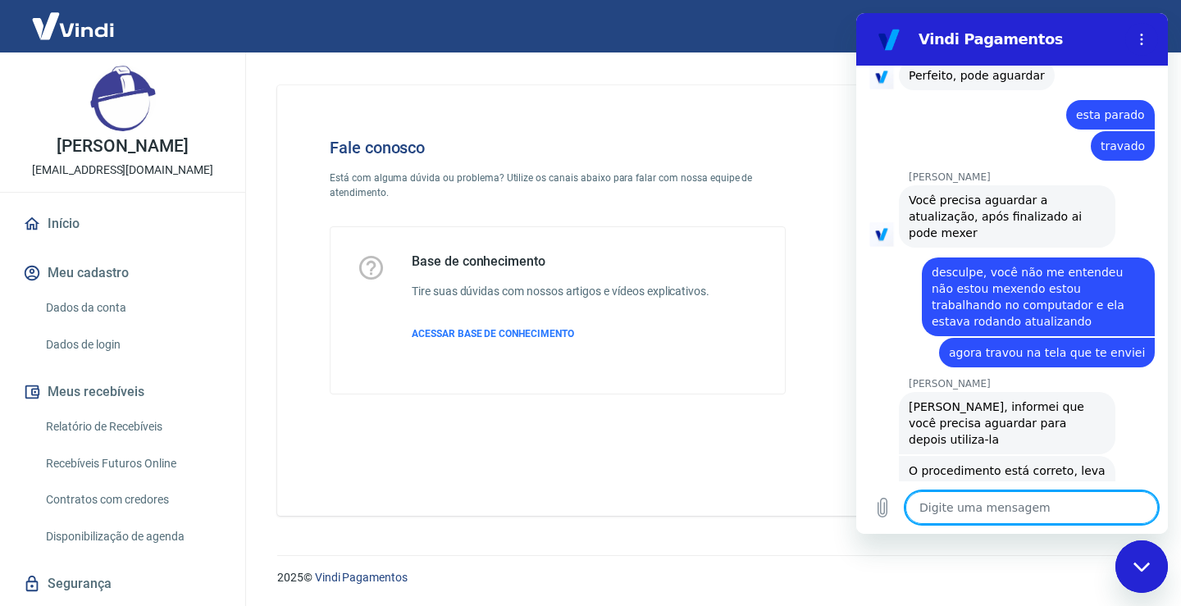
scroll to position [5938, 0]
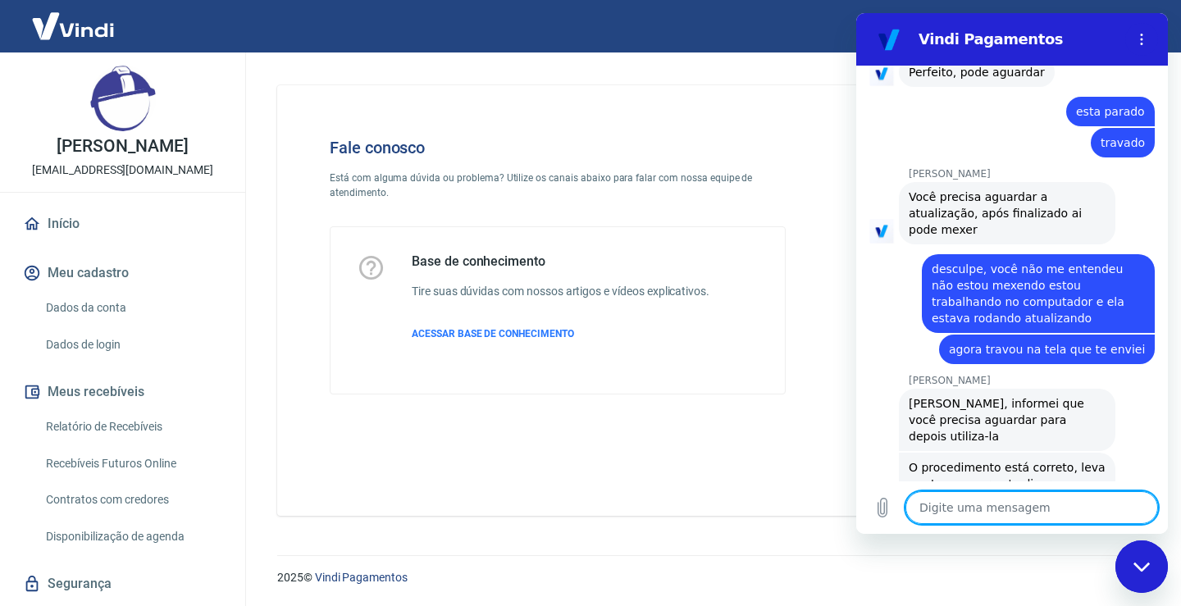
click at [1011, 508] on textarea at bounding box center [1031, 507] width 253 height 33
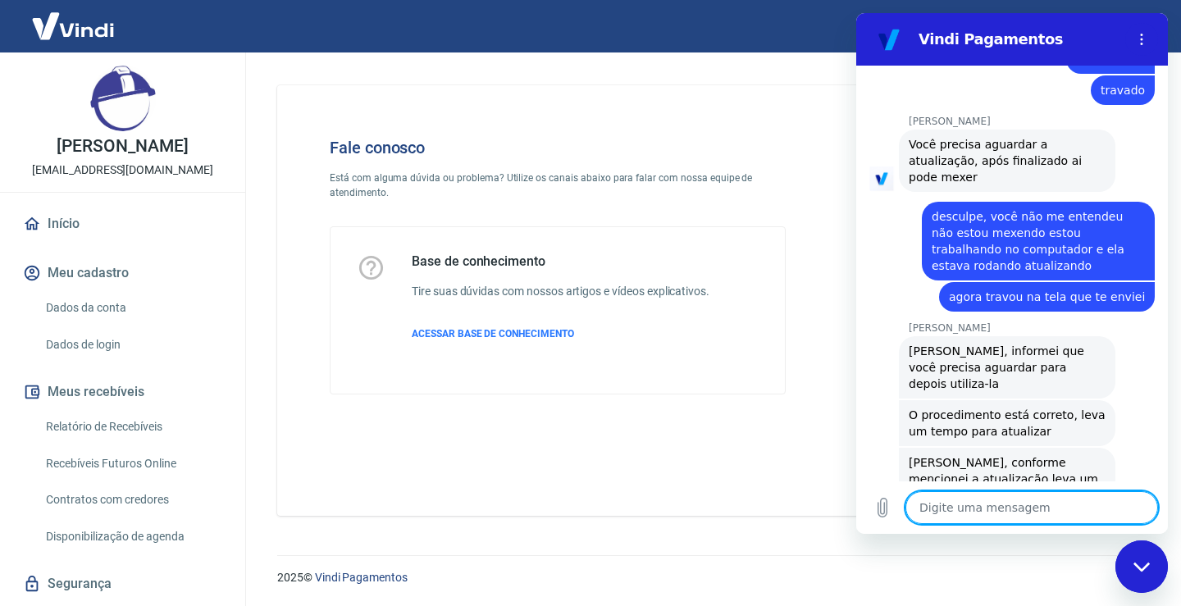
scroll to position [5994, 0]
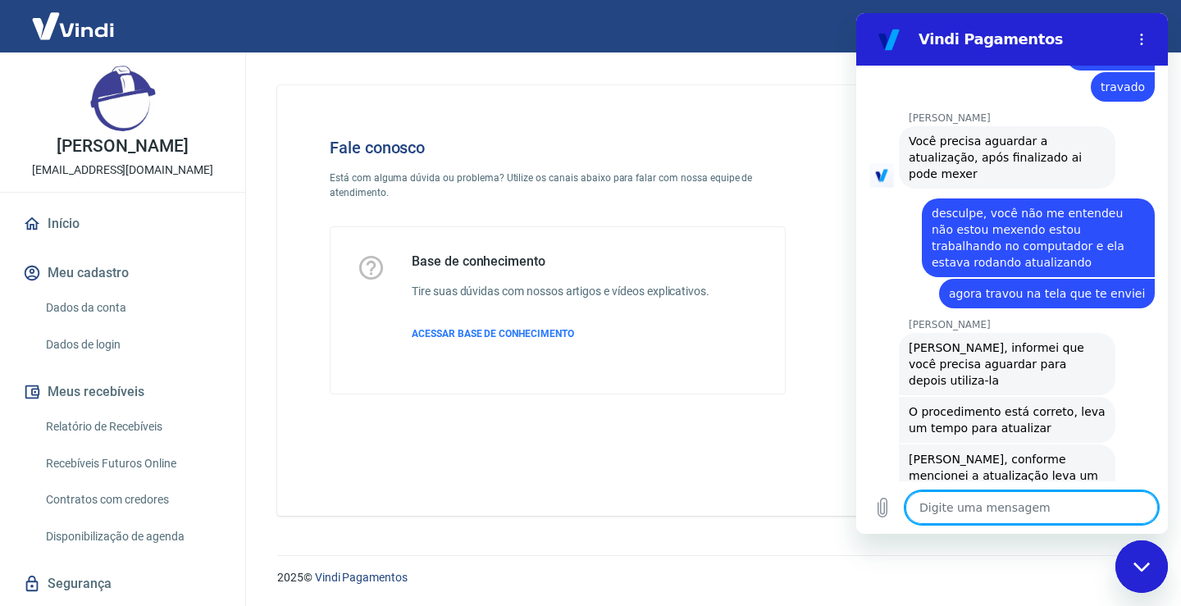
click at [759, 433] on div "Fale conosco Está com alguma dúvida ou problema? Utilize os canais abaixo para …" at bounding box center [709, 300] width 864 height 431
click at [1134, 567] on icon "Fechar janela de mensagens" at bounding box center [1141, 567] width 17 height 11
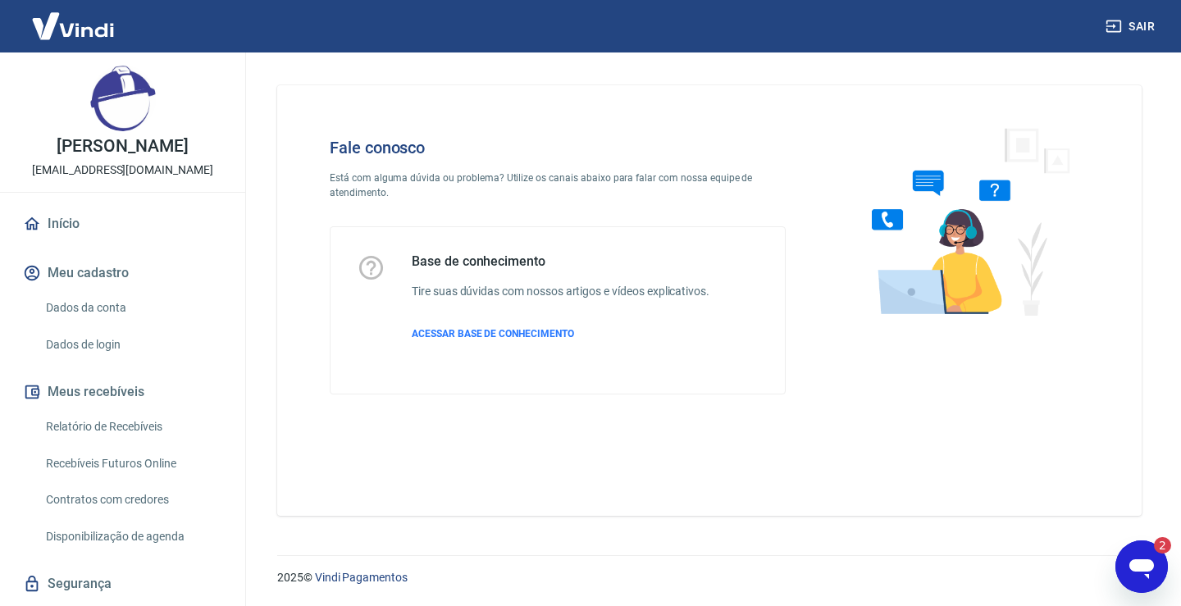
scroll to position [0, 0]
click at [1137, 562] on icon "Abrir janela de mensagens, 2 mensagens não lidas" at bounding box center [1141, 569] width 25 height 20
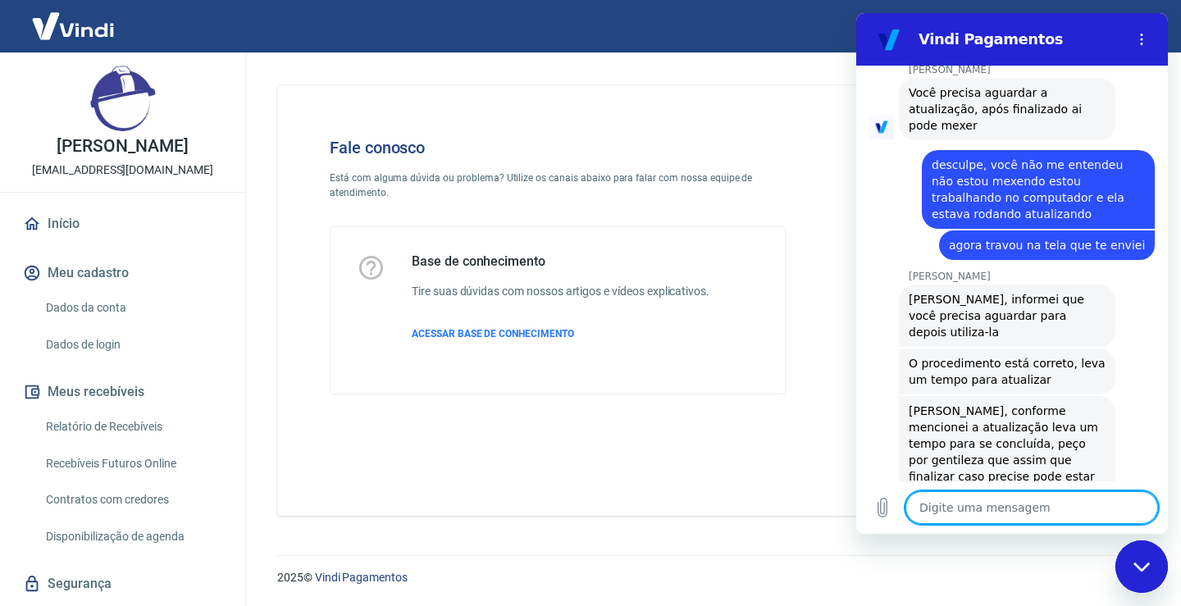
scroll to position [6122, 0]
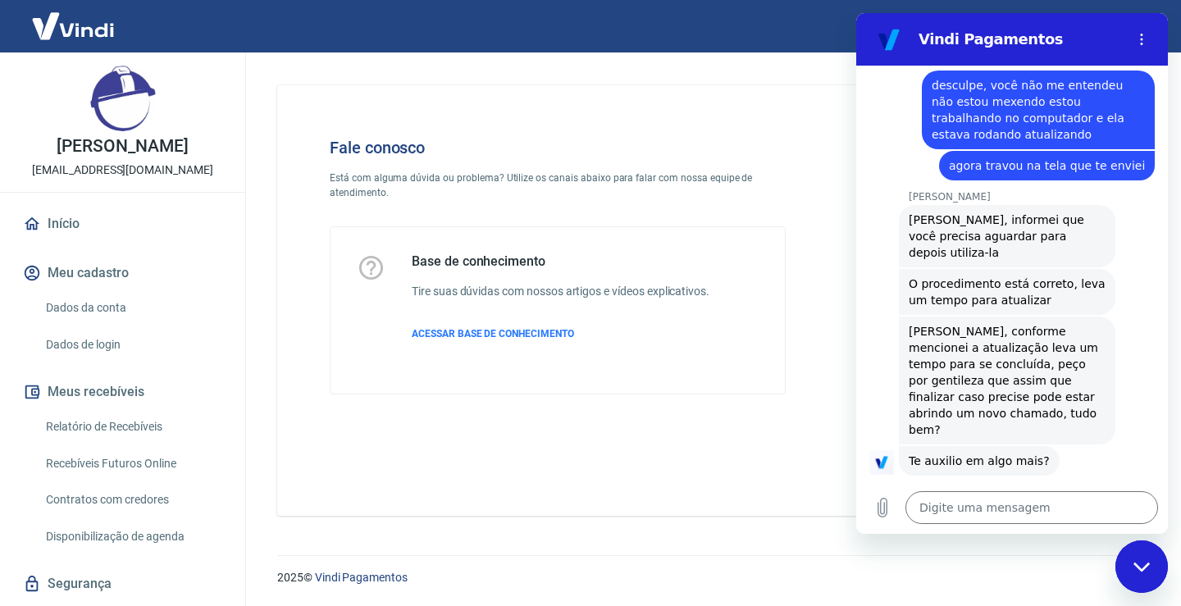
click at [1147, 559] on div "Fechar janela de mensagens" at bounding box center [1141, 566] width 49 height 49
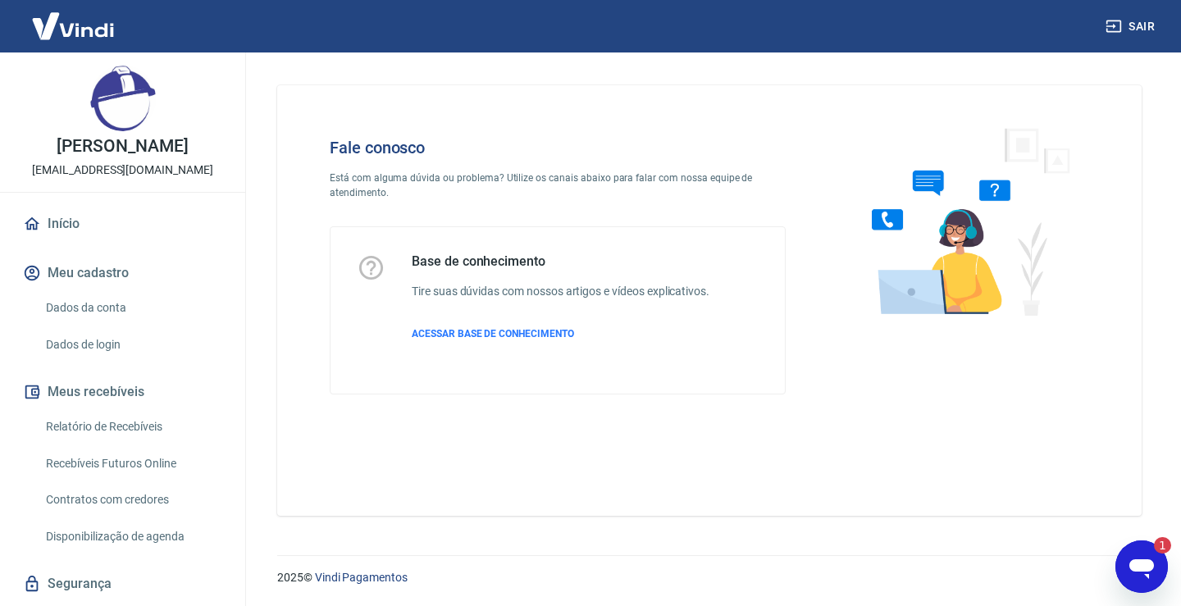
scroll to position [0, 0]
click at [1138, 566] on icon "Abrir janela de mensagens, 2 mensagens não lidas" at bounding box center [1141, 569] width 25 height 20
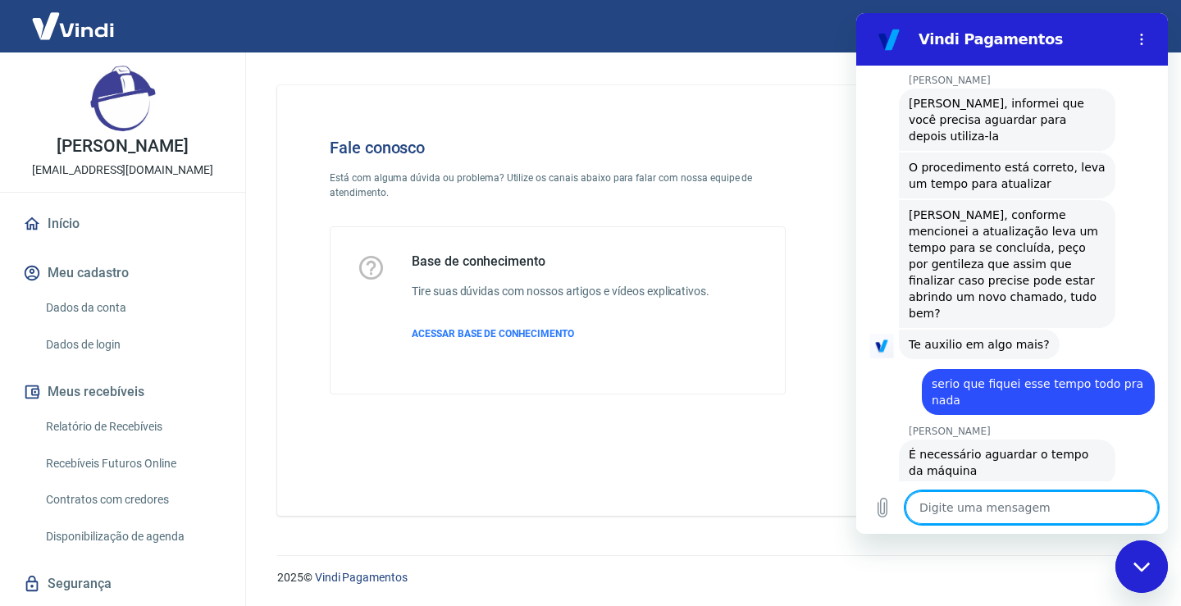
scroll to position [6399, 0]
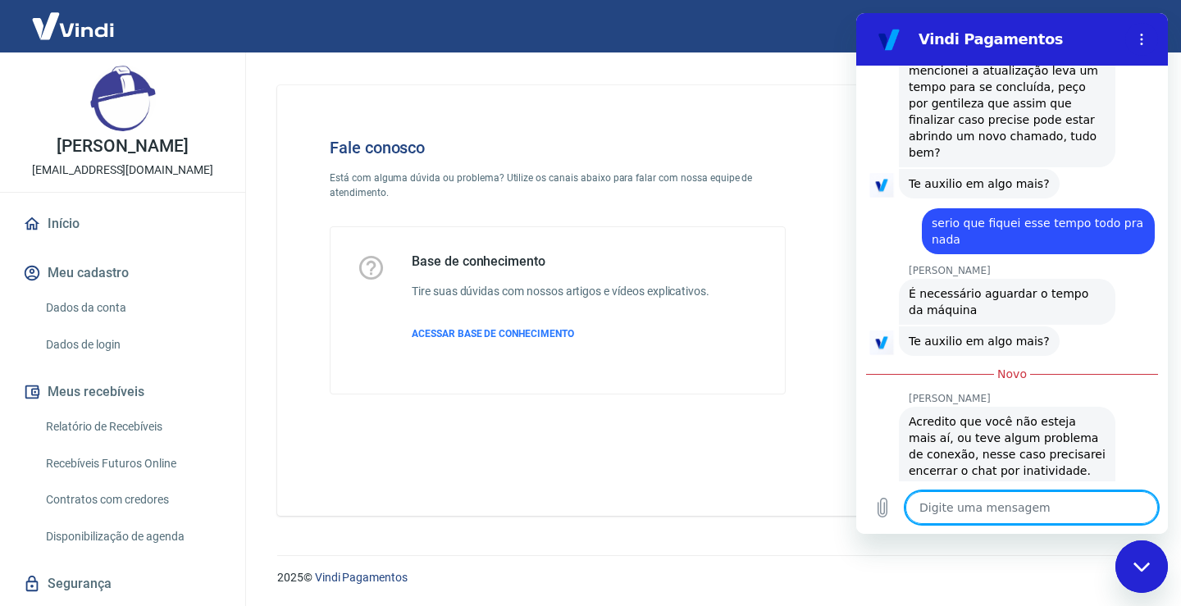
click at [1144, 569] on icon "Fechar janela de mensagens" at bounding box center [1141, 567] width 17 height 11
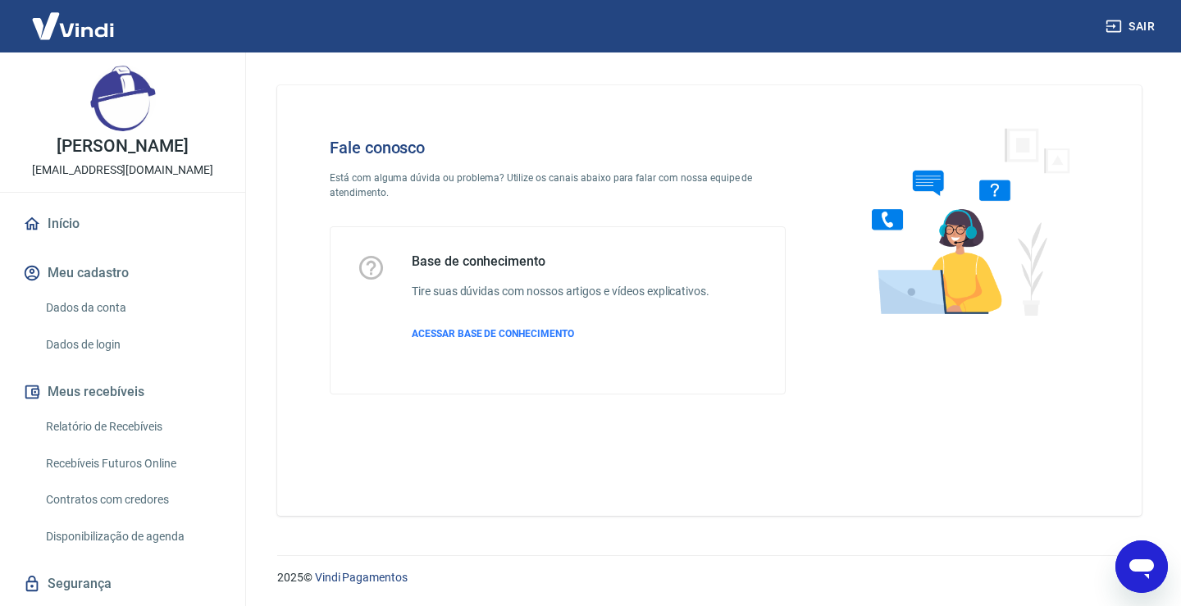
click at [1147, 566] on icon "Abrir janela de mensagens" at bounding box center [1141, 569] width 25 height 20
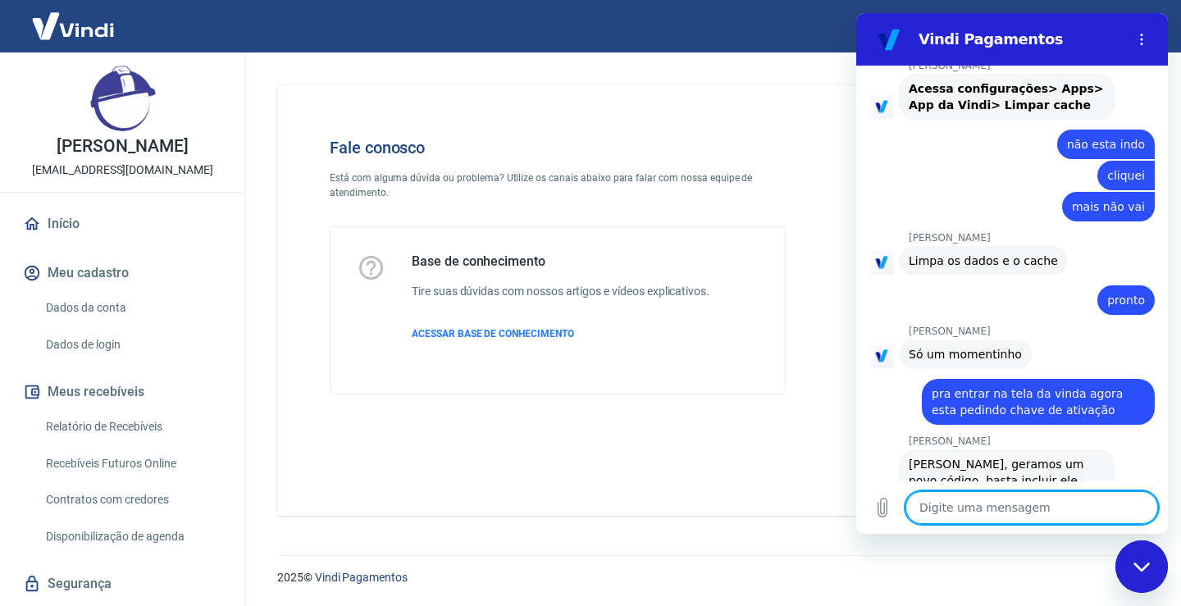
scroll to position [3363, 0]
